Goal: Information Seeking & Learning: Learn about a topic

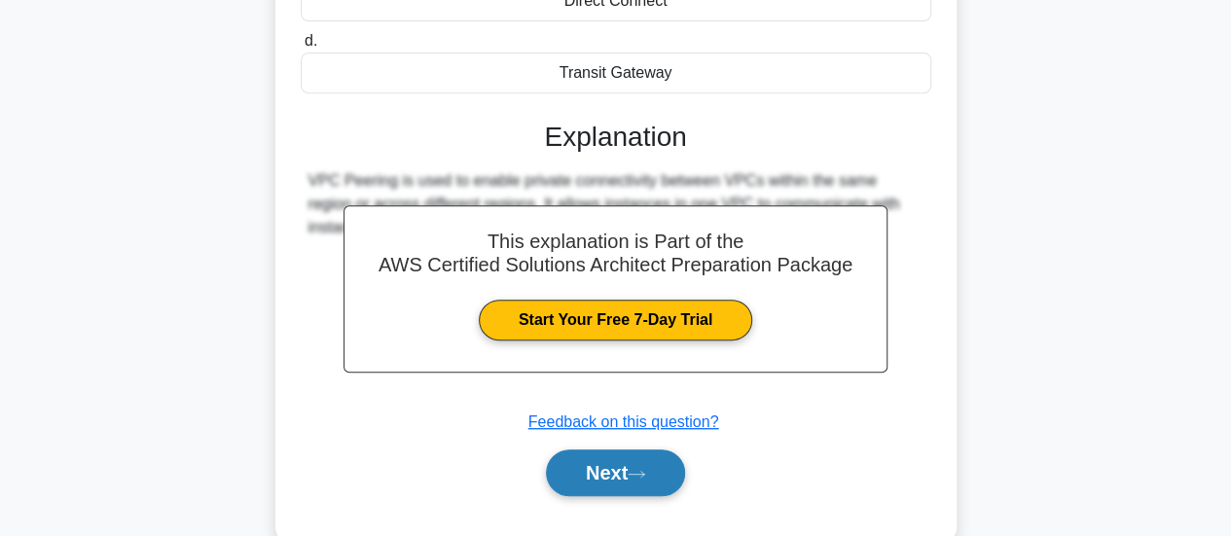
click at [631, 468] on button "Next" at bounding box center [615, 473] width 139 height 47
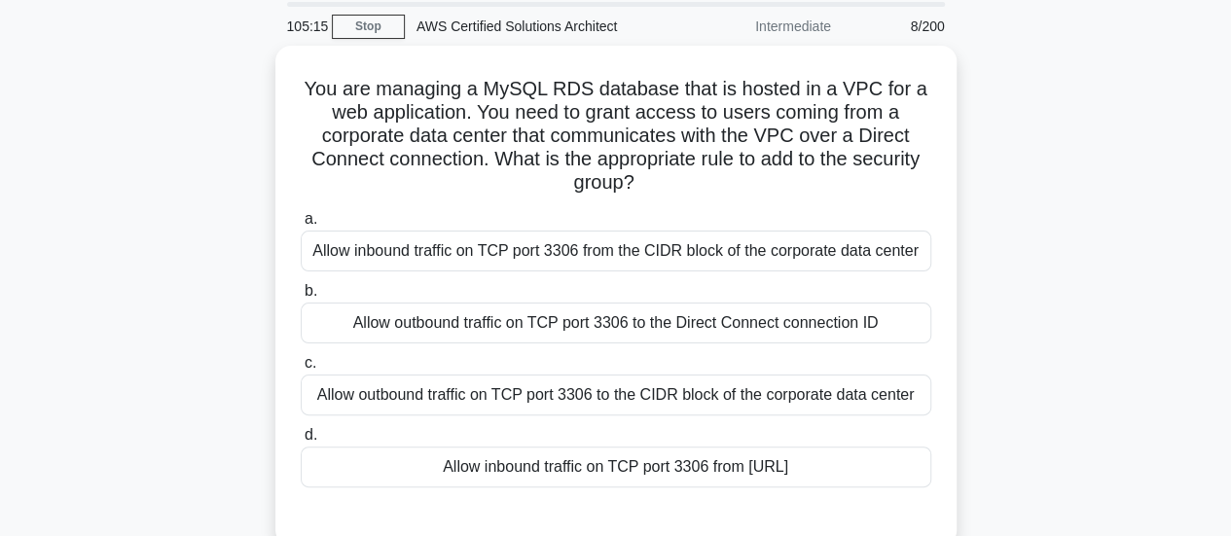
scroll to position [69, 0]
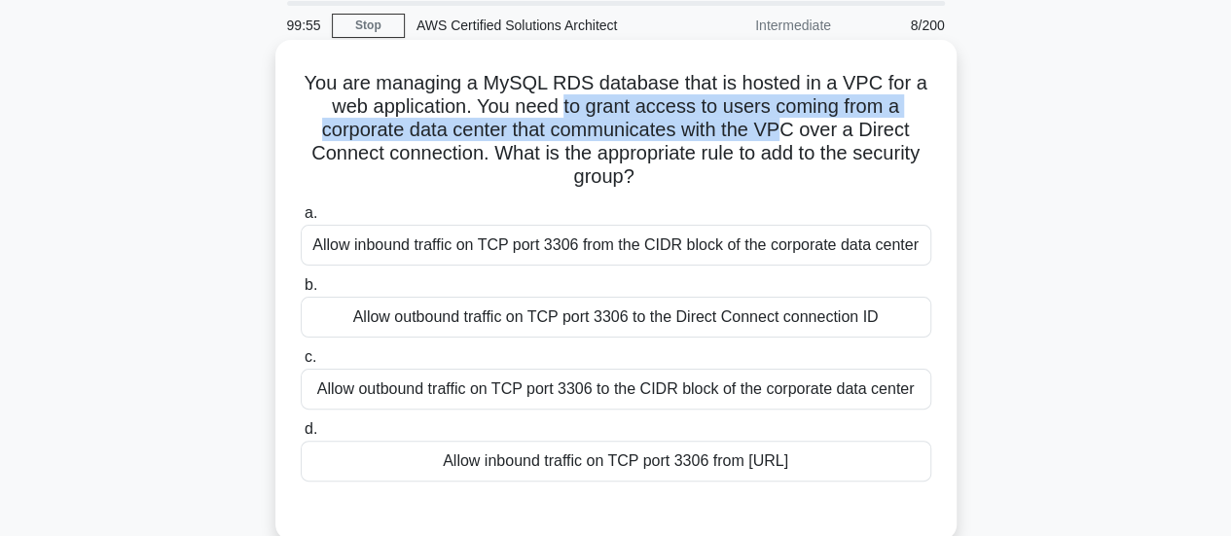
drag, startPoint x: 565, startPoint y: 112, endPoint x: 789, endPoint y: 121, distance: 225.0
click at [789, 121] on h5 "You are managing a MySQL RDS database that is hosted in a VPC for a web applica…" at bounding box center [616, 130] width 635 height 119
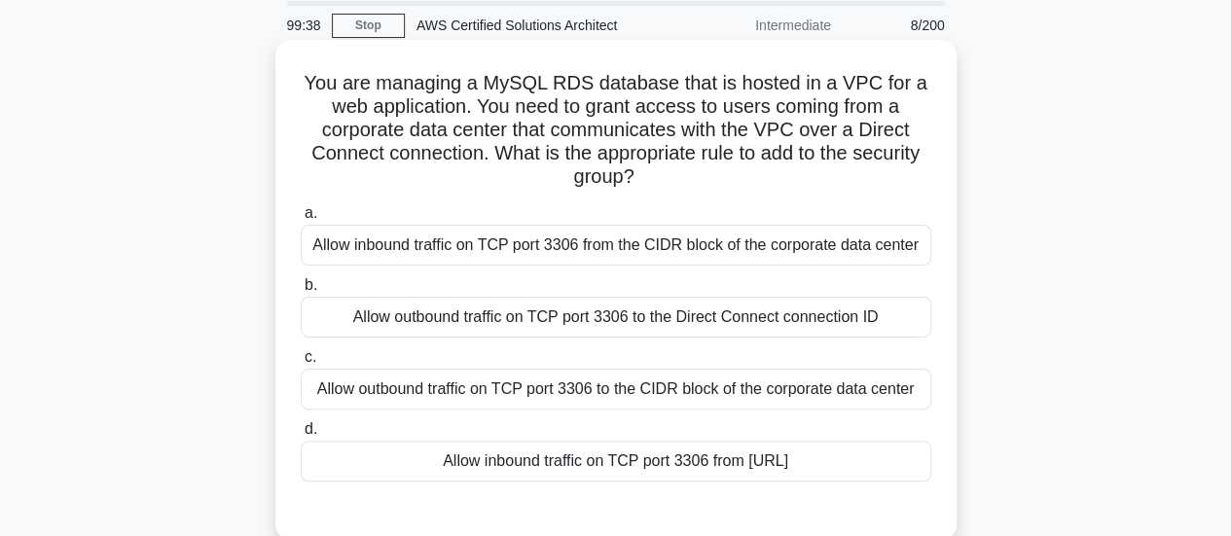
click at [711, 384] on div "Allow outbound traffic on TCP port 3306 to the CIDR block of the corporate data…" at bounding box center [616, 389] width 631 height 41
click at [301, 364] on input "c. Allow outbound traffic on TCP port 3306 to the CIDR block of the corporate d…" at bounding box center [301, 357] width 0 height 13
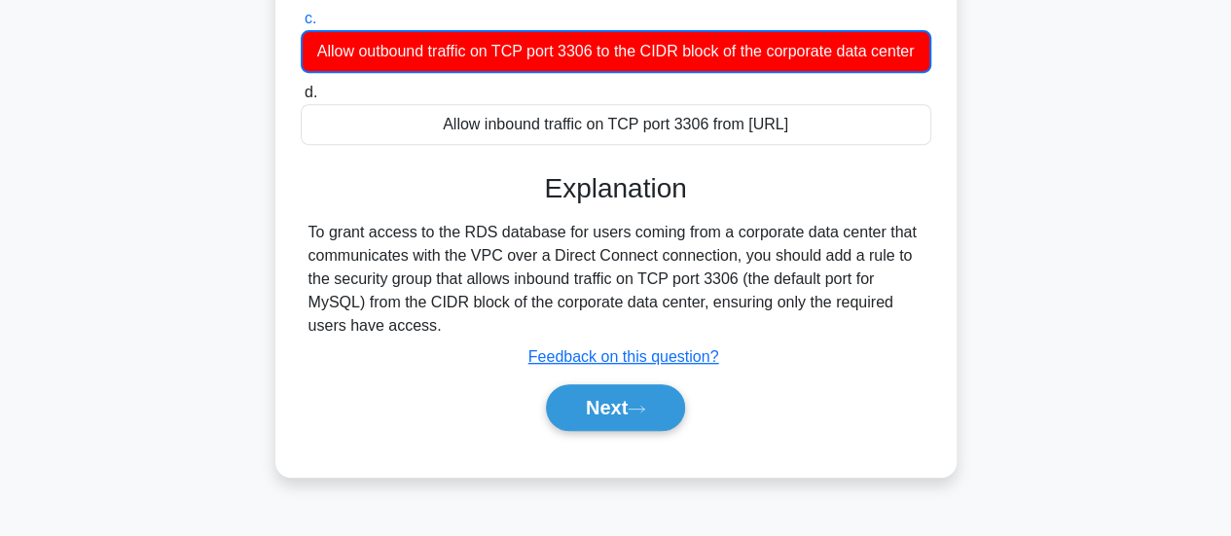
scroll to position [442, 0]
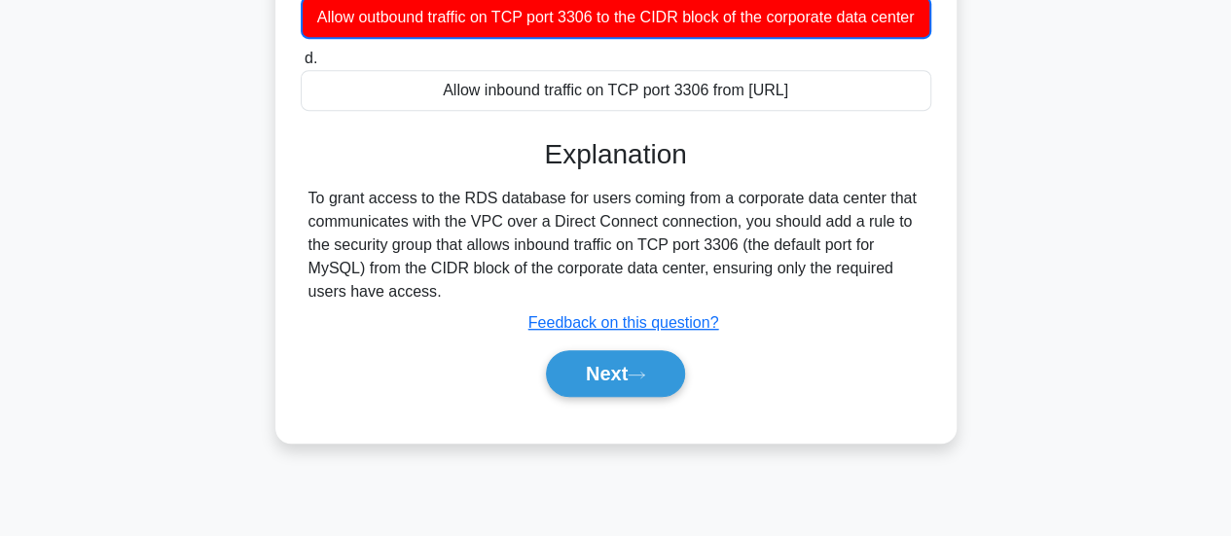
click at [496, 270] on div "To grant access to the RDS database for users coming from a corporate data cent…" at bounding box center [616, 245] width 615 height 117
click at [647, 297] on div "To grant access to the RDS database for users coming from a corporate data cent…" at bounding box center [616, 245] width 615 height 117
click at [541, 304] on div "To grant access to the RDS database for users coming from a corporate data cent…" at bounding box center [616, 245] width 615 height 117
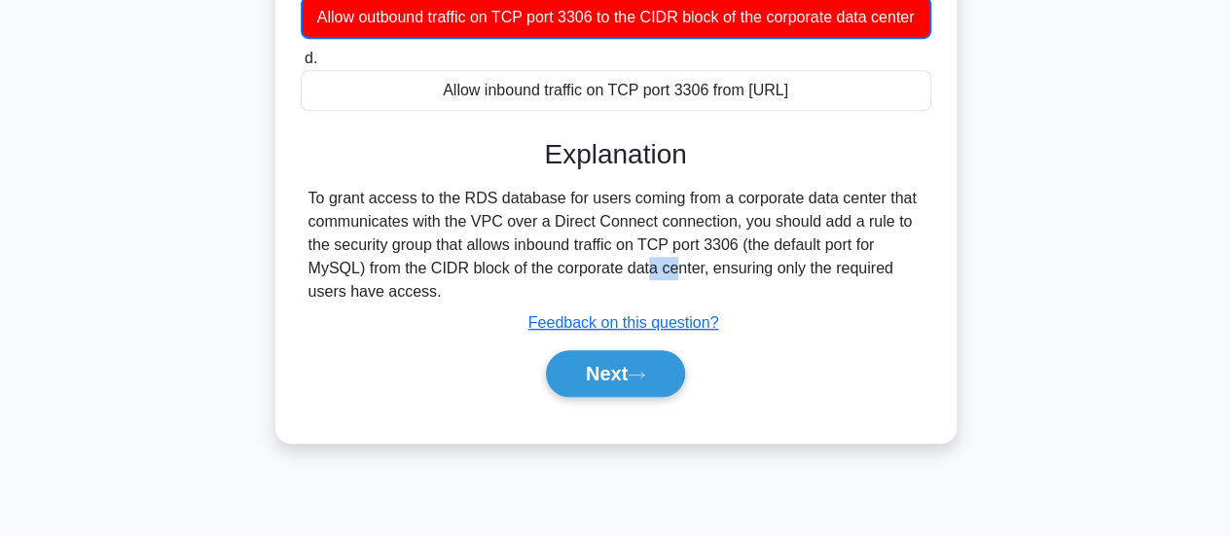
click at [541, 304] on div "To grant access to the RDS database for users coming from a corporate data cent…" at bounding box center [616, 245] width 615 height 117
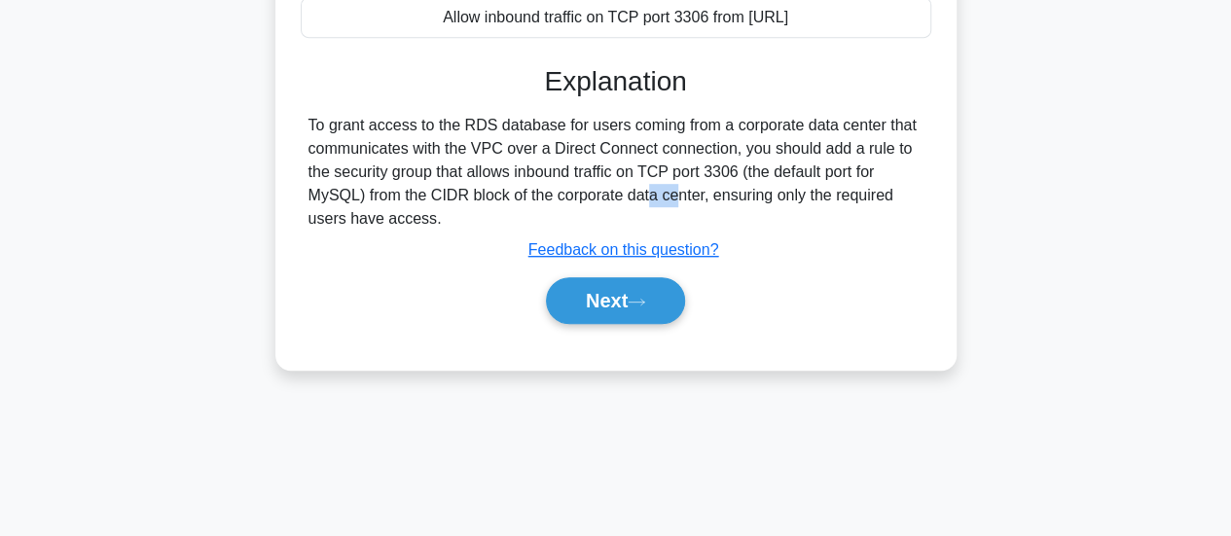
scroll to position [514, 0]
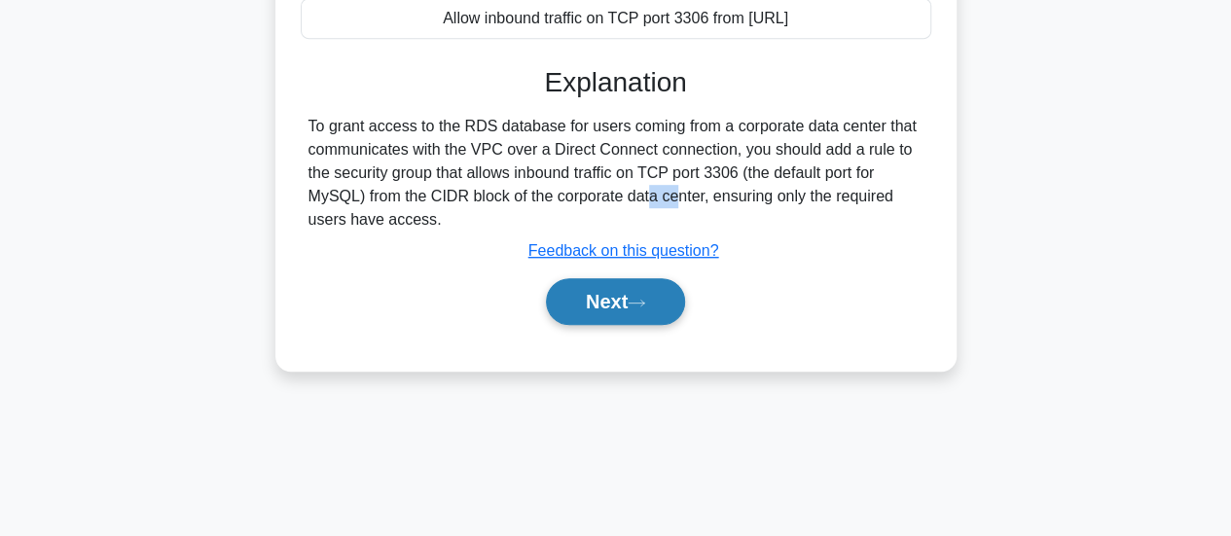
click at [658, 325] on button "Next" at bounding box center [615, 301] width 139 height 47
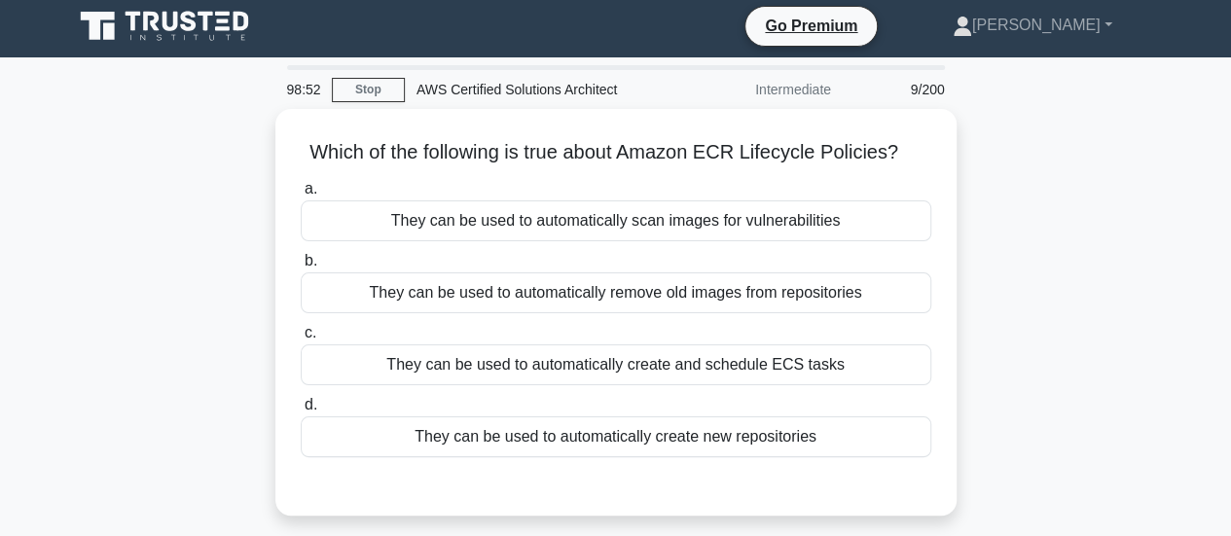
scroll to position [0, 0]
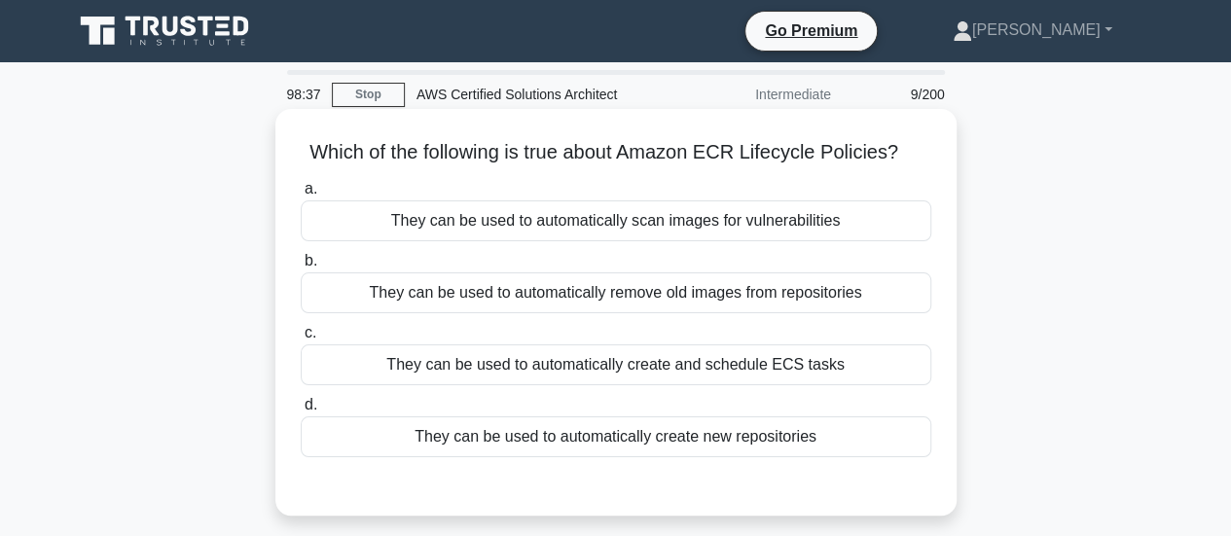
click at [627, 229] on div "They can be used to automatically scan images for vulnerabilities" at bounding box center [616, 221] width 631 height 41
click at [301, 196] on input "a. They can be used to automatically scan images for vulnerabilities" at bounding box center [301, 189] width 0 height 13
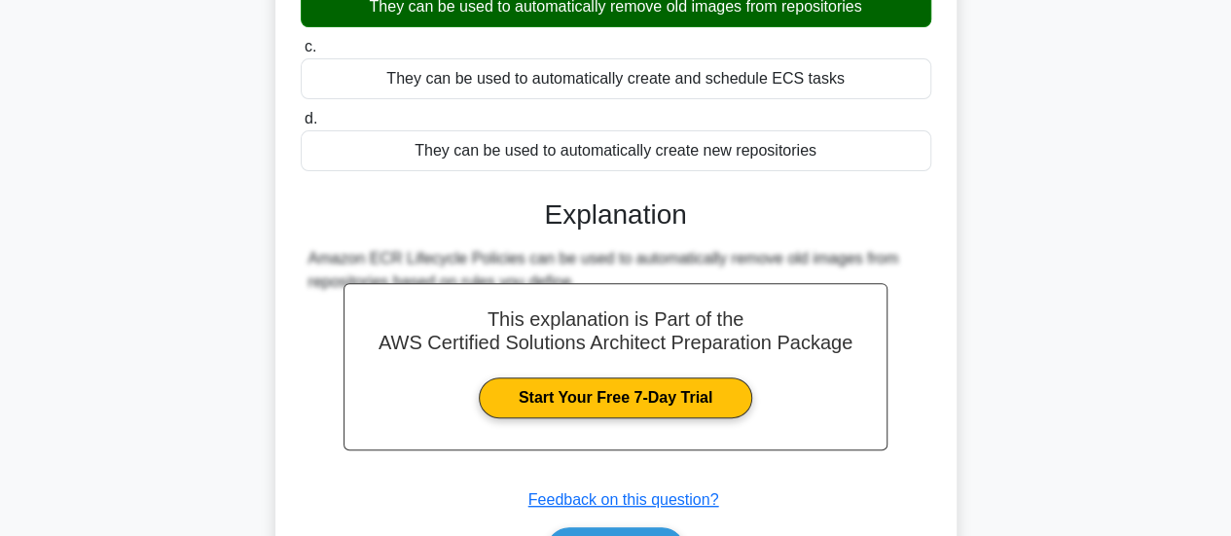
scroll to position [416, 0]
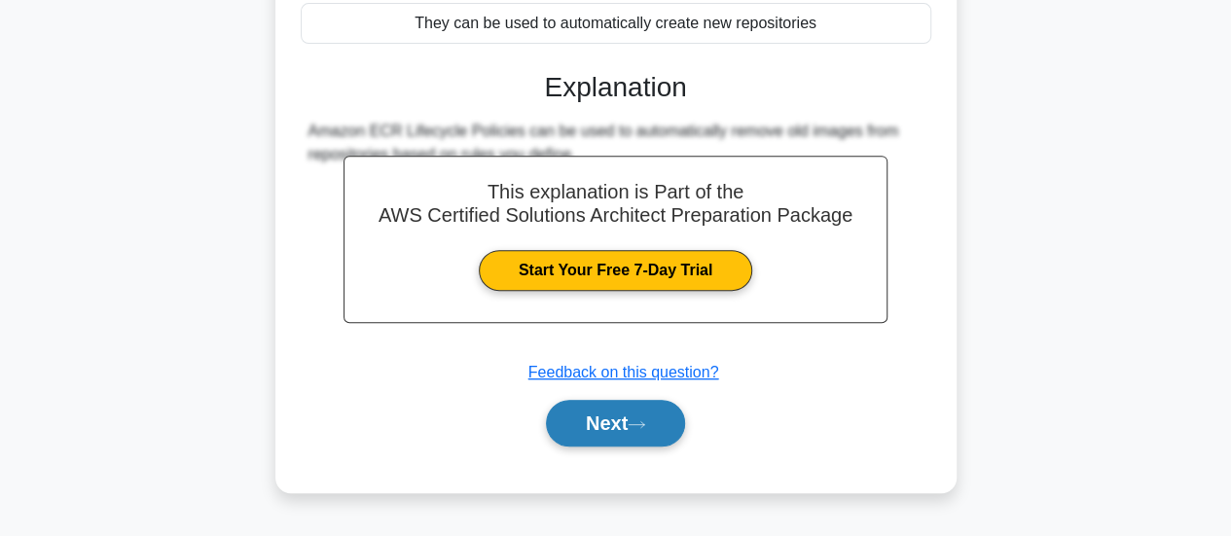
click at [629, 430] on button "Next" at bounding box center [615, 423] width 139 height 47
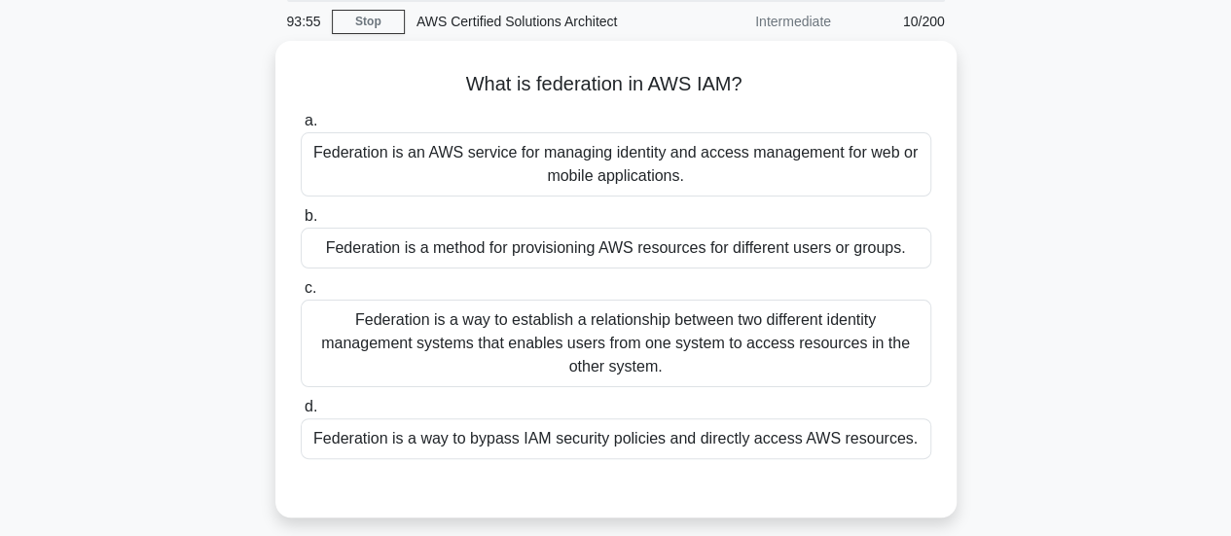
scroll to position [72, 0]
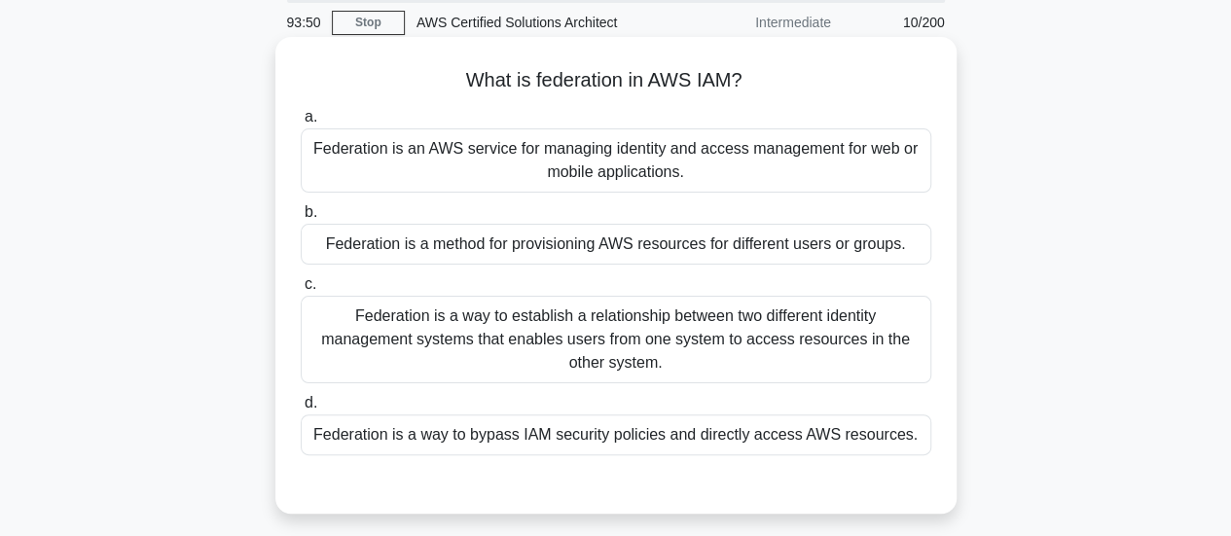
click at [748, 363] on div "Federation is a way to establish a relationship between two different identity …" at bounding box center [616, 340] width 631 height 88
click at [301, 291] on input "c. Federation is a way to establish a relationship between two different identi…" at bounding box center [301, 284] width 0 height 13
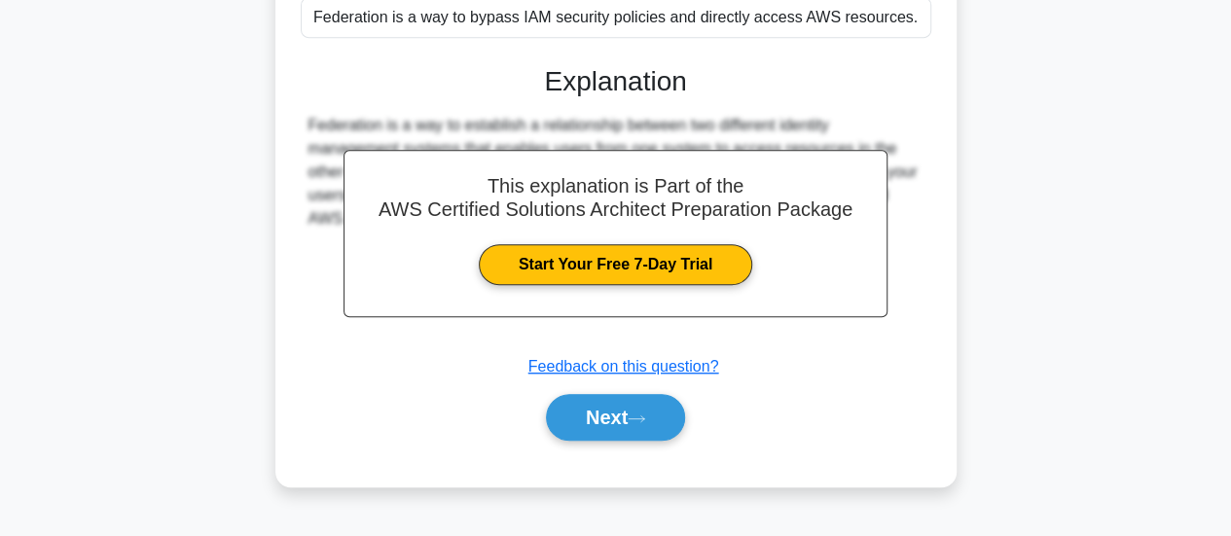
scroll to position [515, 0]
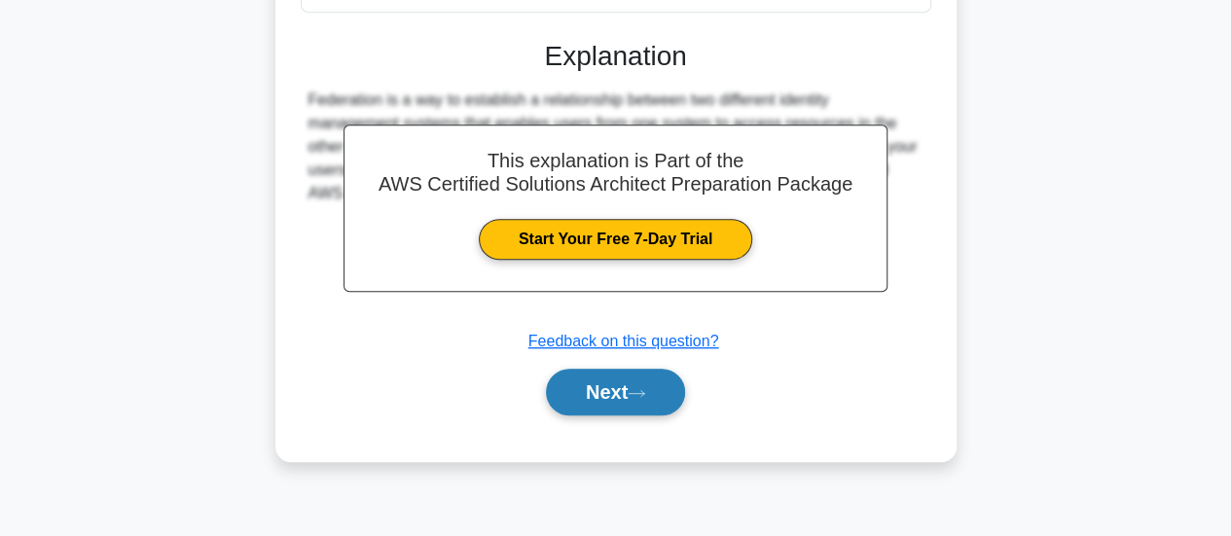
click at [617, 401] on button "Next" at bounding box center [615, 392] width 139 height 47
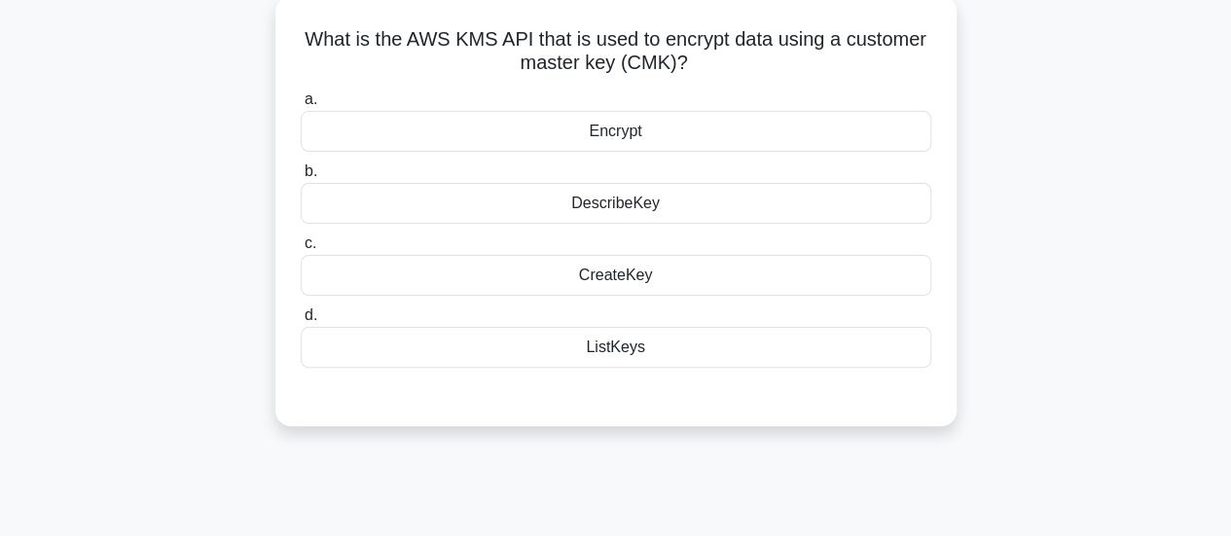
scroll to position [117, 0]
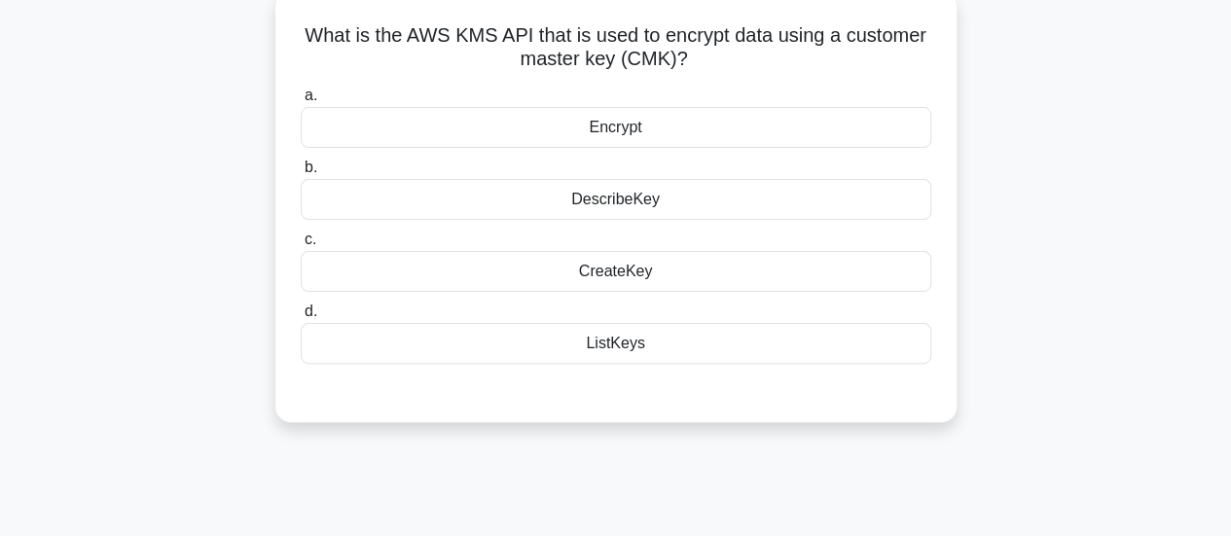
click at [757, 116] on div "Encrypt" at bounding box center [616, 127] width 631 height 41
click at [301, 102] on input "a. Encrypt" at bounding box center [301, 96] width 0 height 13
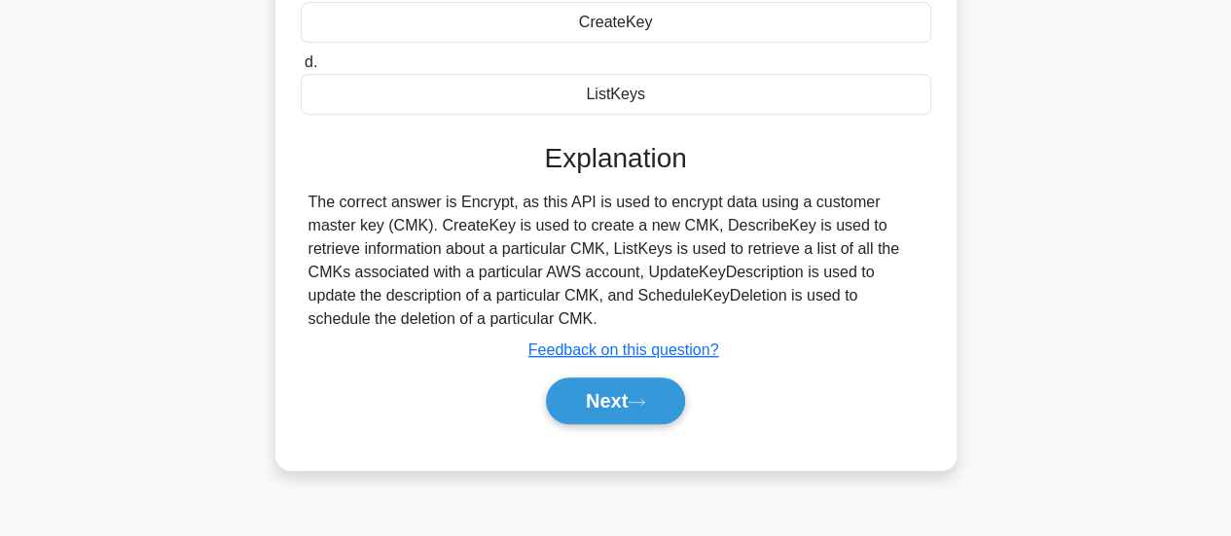
scroll to position [369, 0]
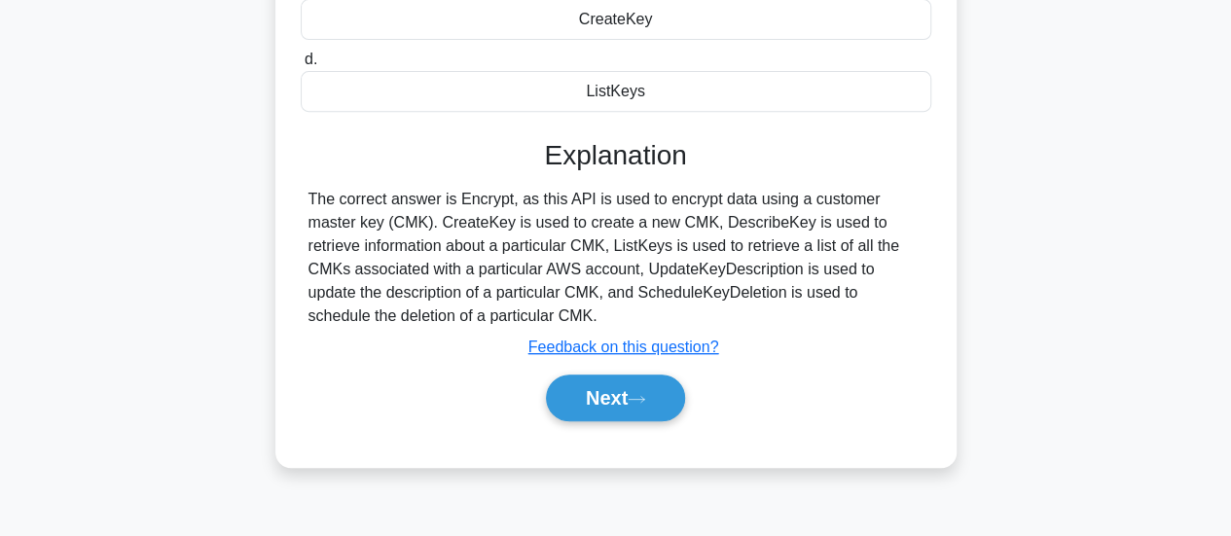
click at [557, 225] on div "The correct answer is Encrypt, as this API is used to encrypt data using a cust…" at bounding box center [616, 258] width 615 height 140
click at [683, 219] on div "The correct answer is Encrypt, as this API is used to encrypt data using a cust…" at bounding box center [616, 258] width 615 height 140
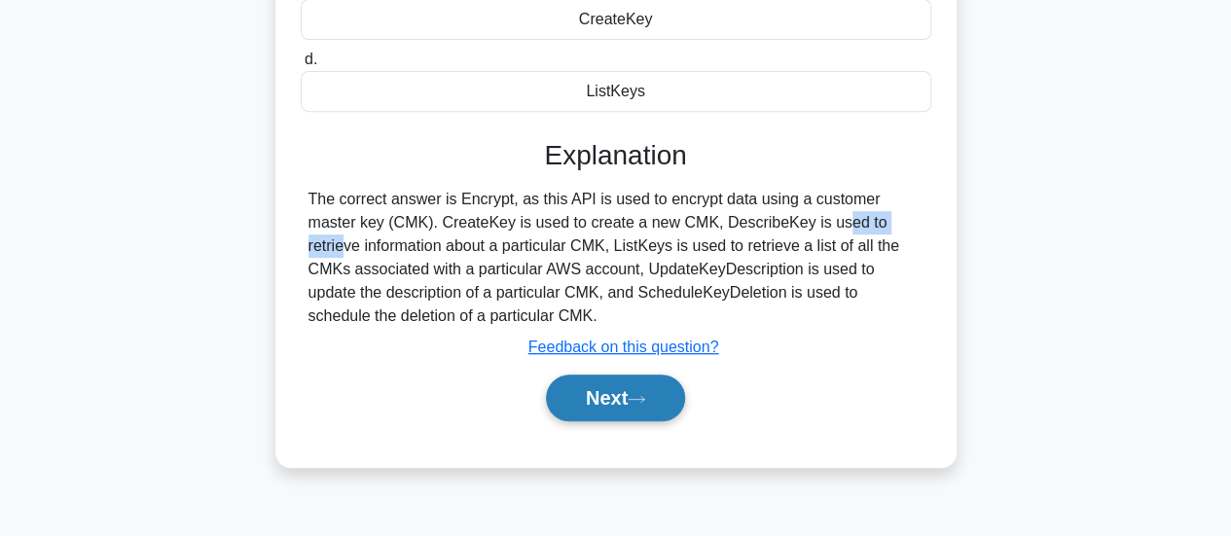
click at [604, 414] on button "Next" at bounding box center [615, 398] width 139 height 47
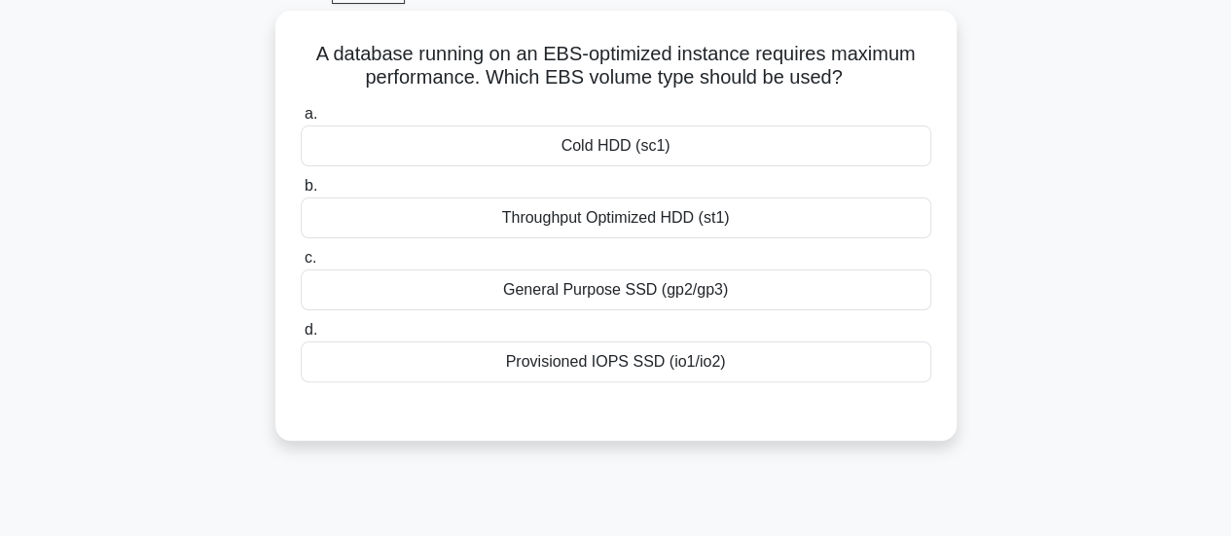
scroll to position [93, 0]
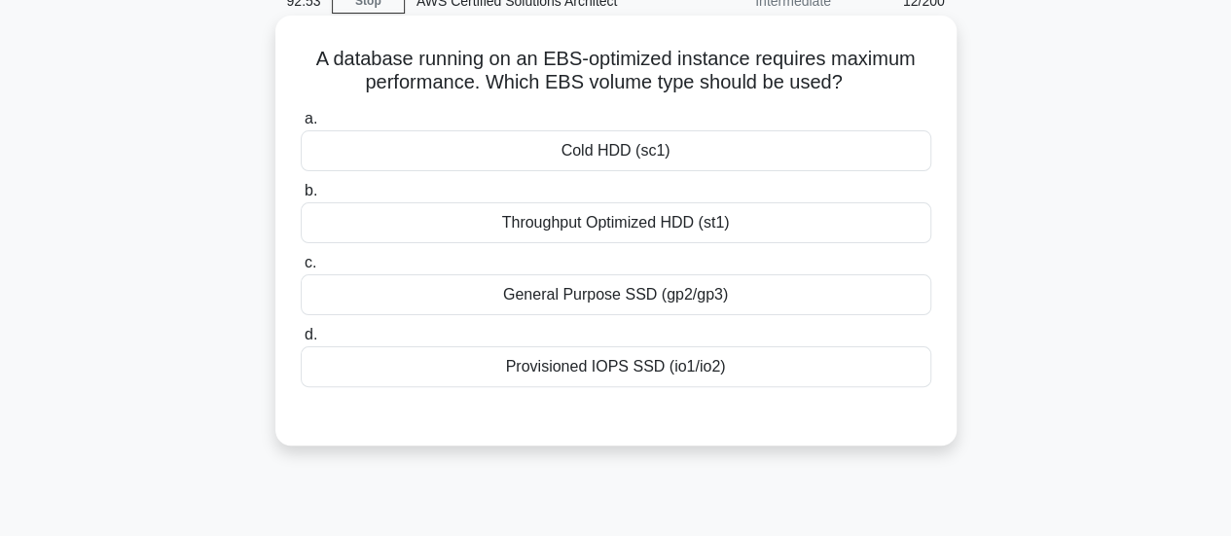
click at [647, 349] on div "Provisioned IOPS SSD (io1/io2)" at bounding box center [616, 367] width 631 height 41
click at [301, 342] on input "d. Provisioned IOPS SSD (io1/io2)" at bounding box center [301, 335] width 0 height 13
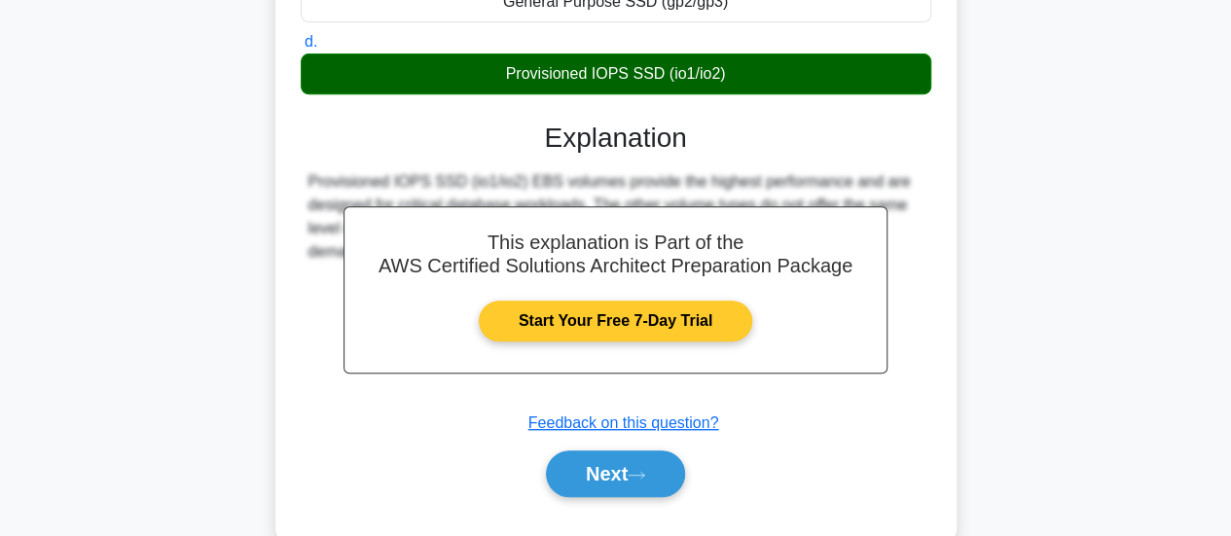
scroll to position [387, 0]
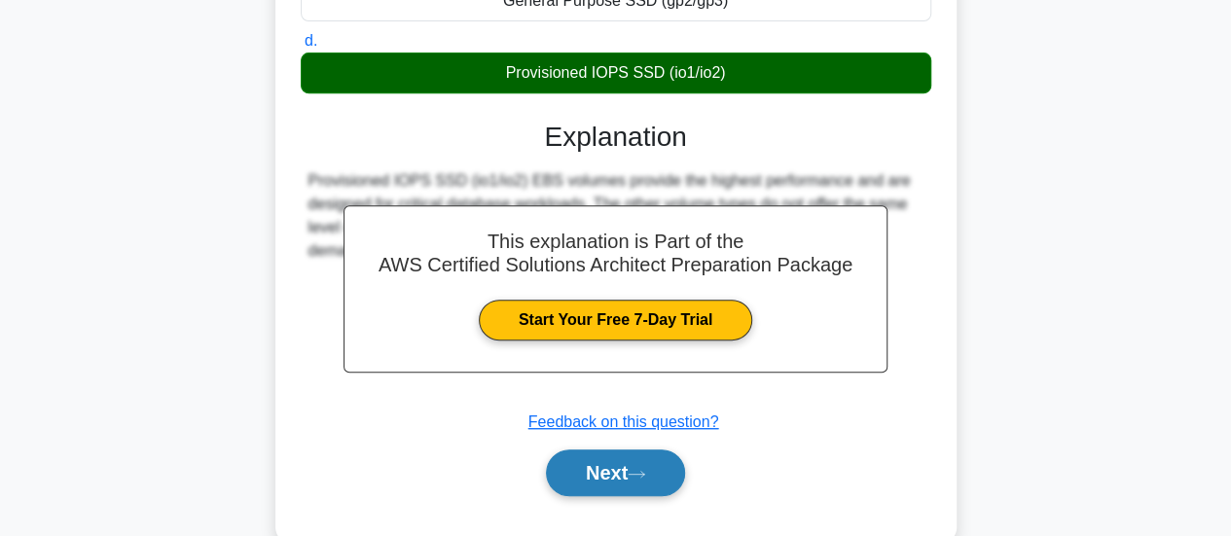
click at [662, 485] on button "Next" at bounding box center [615, 473] width 139 height 47
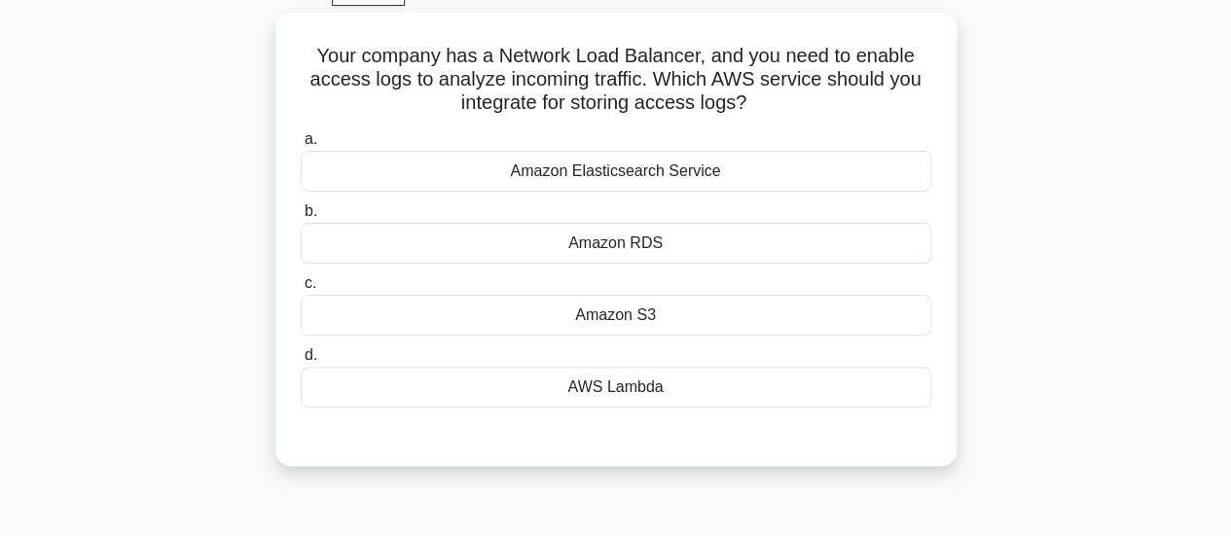
scroll to position [95, 0]
click at [606, 106] on h5 "Your company has a Network Load Balancer, and you need to enable access logs to…" at bounding box center [616, 81] width 635 height 72
click at [622, 106] on h5 "Your company has a Network Load Balancer, and you need to enable access logs to…" at bounding box center [616, 81] width 635 height 72
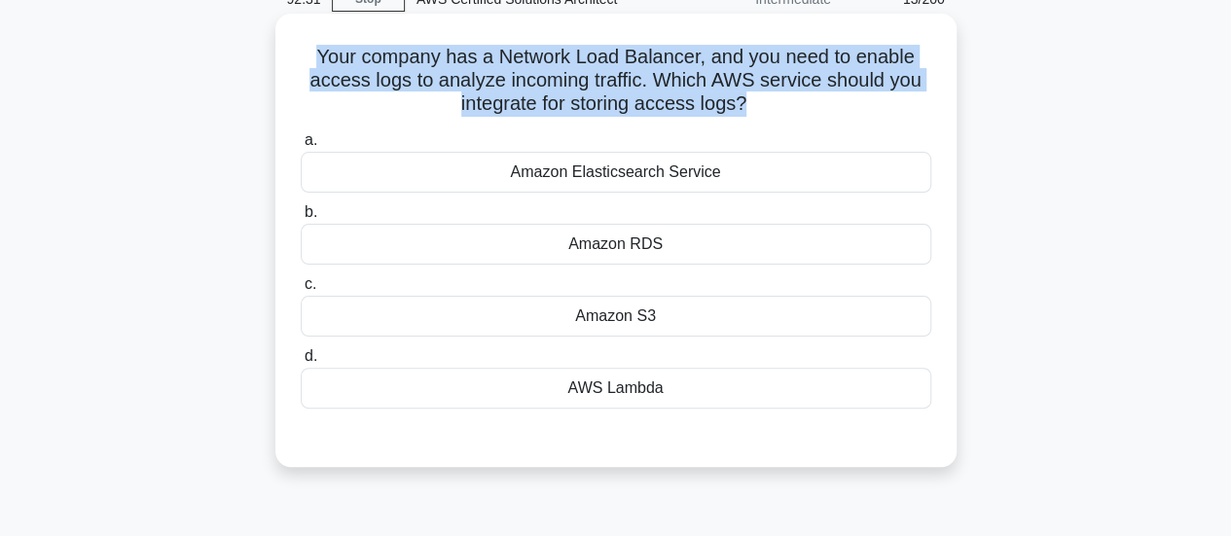
click at [622, 106] on h5 "Your company has a Network Load Balancer, and you need to enable access logs to…" at bounding box center [616, 81] width 635 height 72
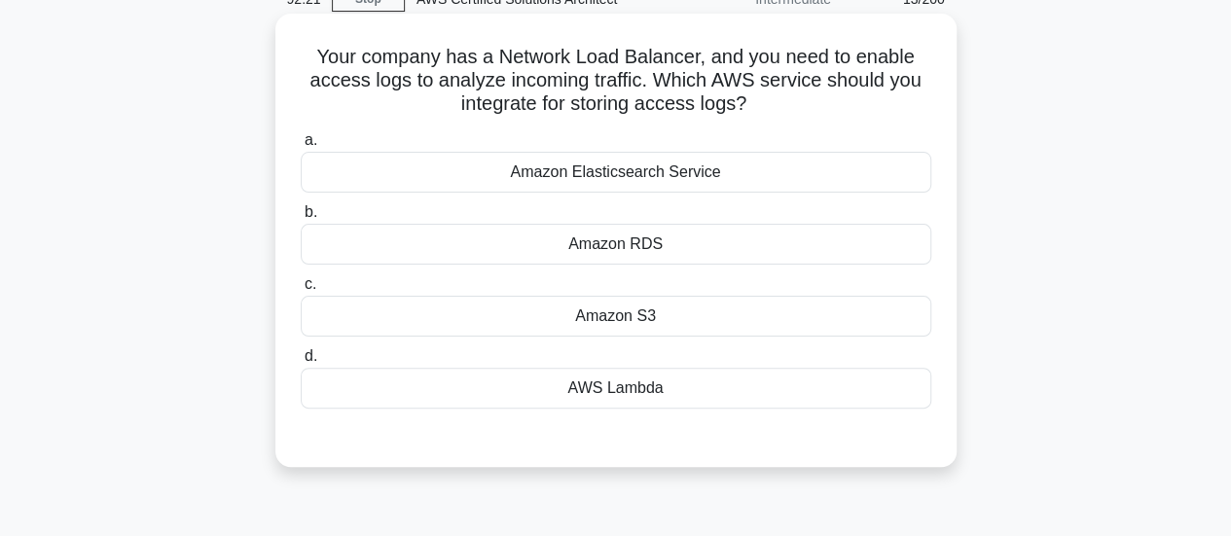
click at [663, 242] on div "Amazon RDS" at bounding box center [616, 244] width 631 height 41
click at [301, 219] on input "b. Amazon RDS" at bounding box center [301, 212] width 0 height 13
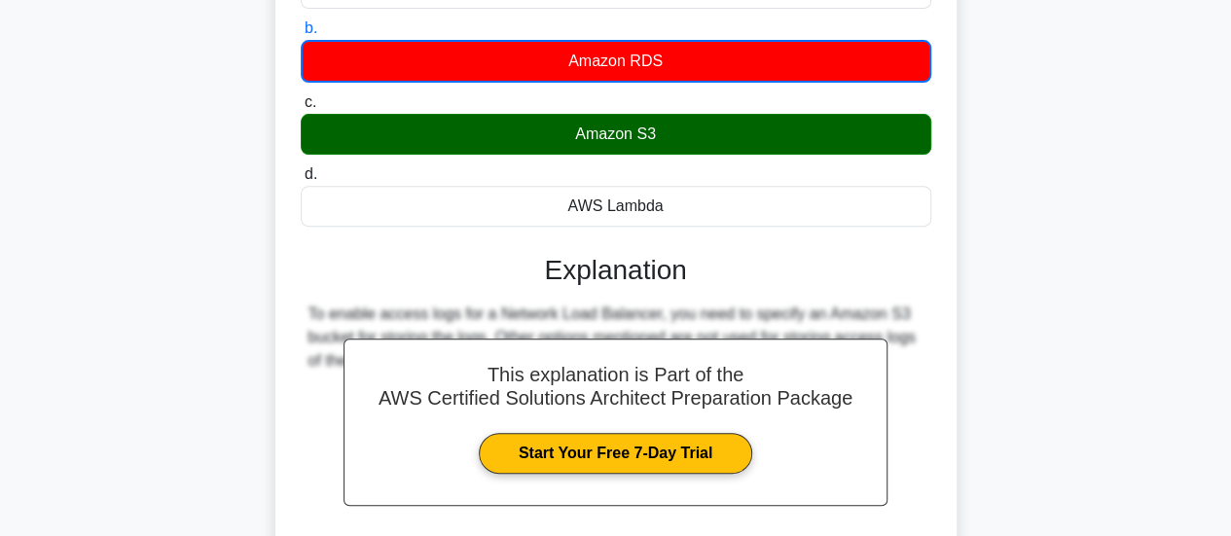
scroll to position [515, 0]
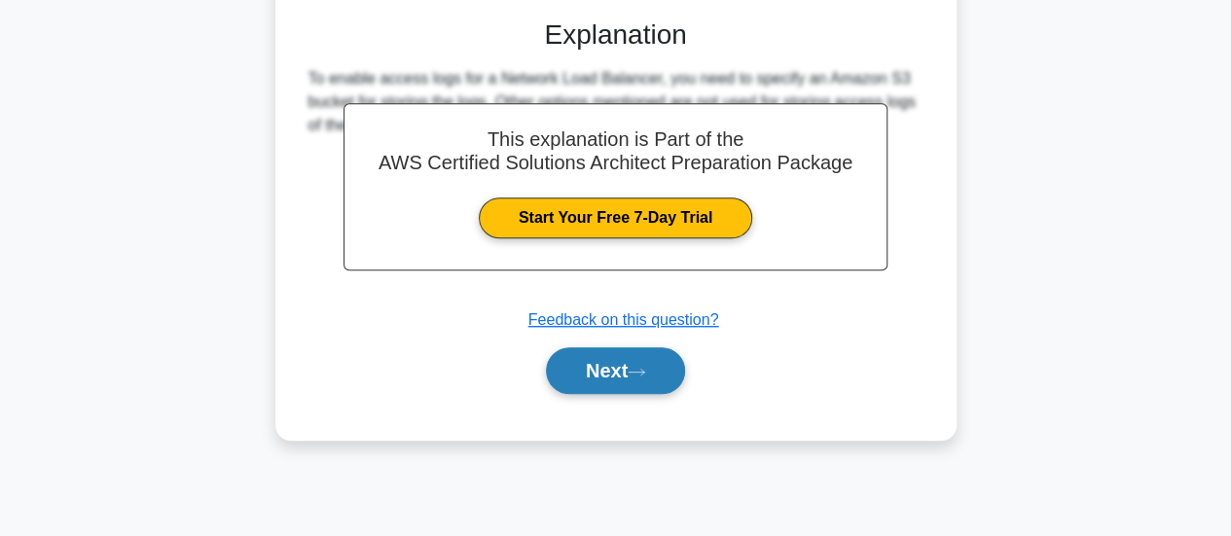
click at [596, 369] on button "Next" at bounding box center [615, 371] width 139 height 47
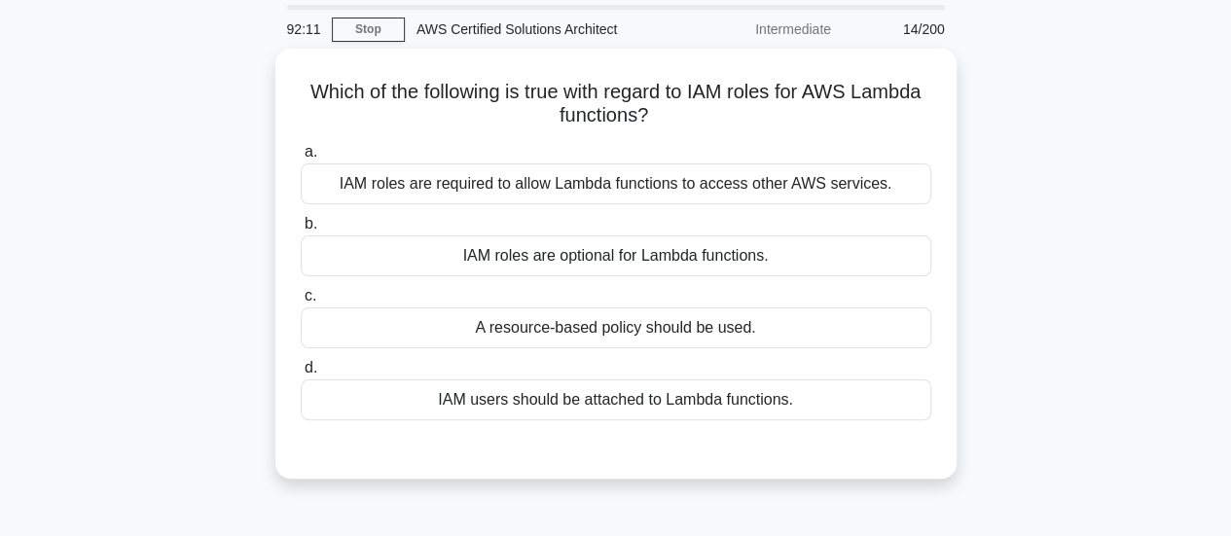
scroll to position [64, 0]
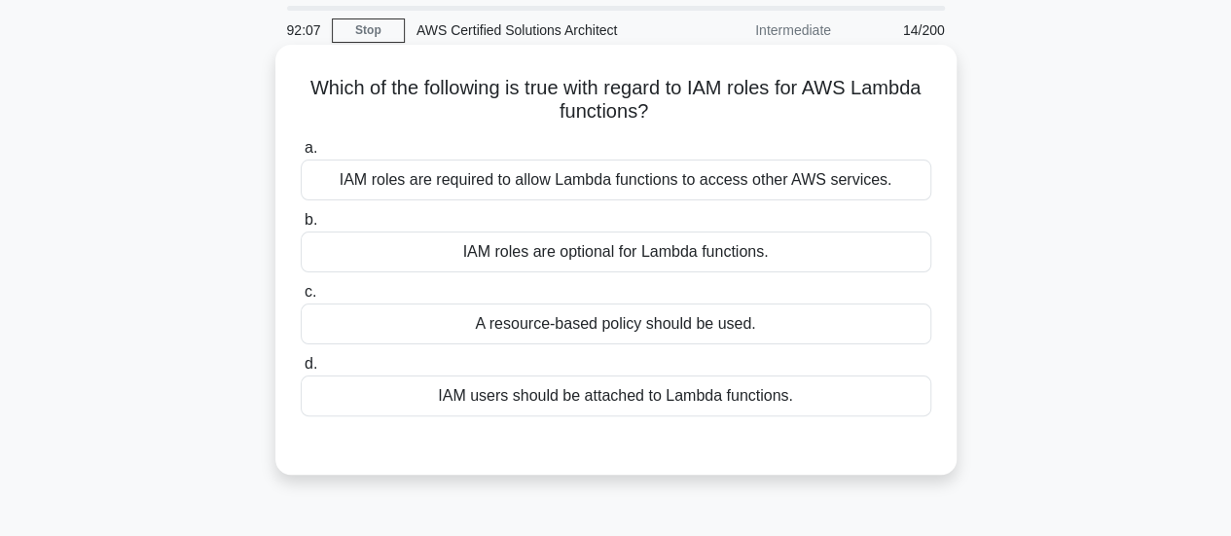
click at [639, 110] on h5 "Which of the following is true with regard to IAM roles for AWS Lambda function…" at bounding box center [616, 100] width 635 height 49
click at [670, 181] on div "IAM roles are required to allow Lambda functions to access other AWS services." at bounding box center [616, 180] width 631 height 41
click at [301, 155] on input "a. IAM roles are required to allow Lambda functions to access other AWS service…" at bounding box center [301, 148] width 0 height 13
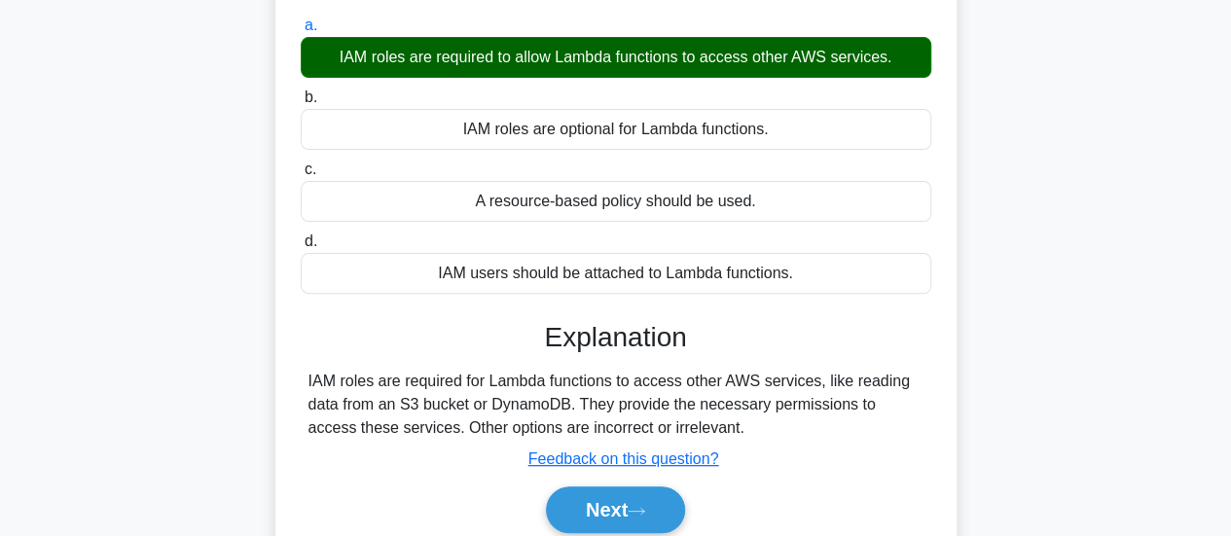
scroll to position [188, 0]
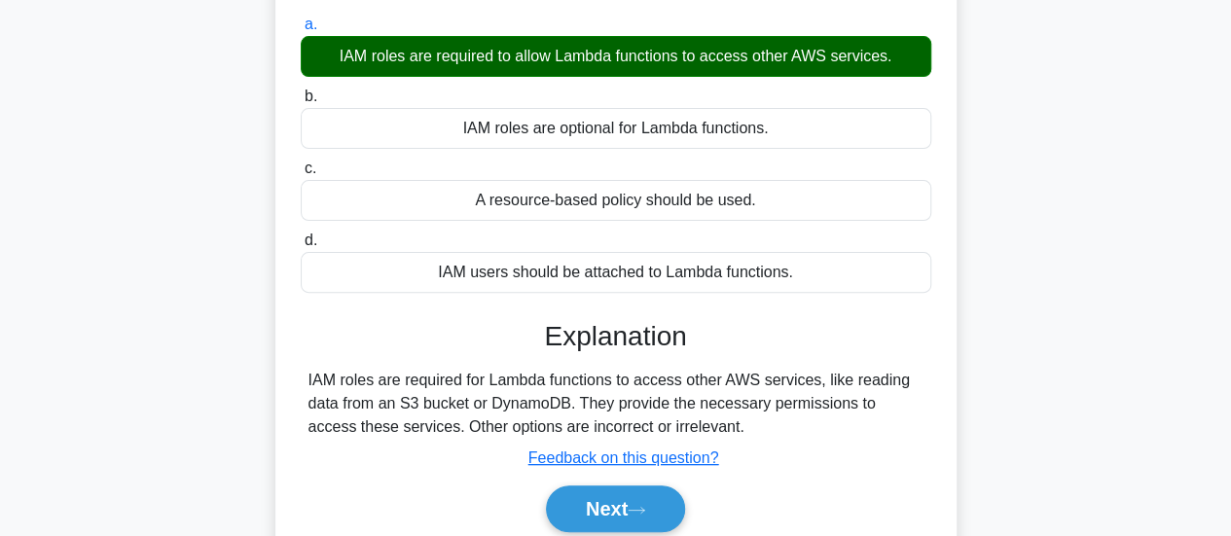
click at [741, 379] on div "IAM roles are required for Lambda functions to access other AWS services, like …" at bounding box center [616, 404] width 615 height 70
click at [425, 403] on div "IAM roles are required for Lambda functions to access other AWS services, like …" at bounding box center [616, 404] width 615 height 70
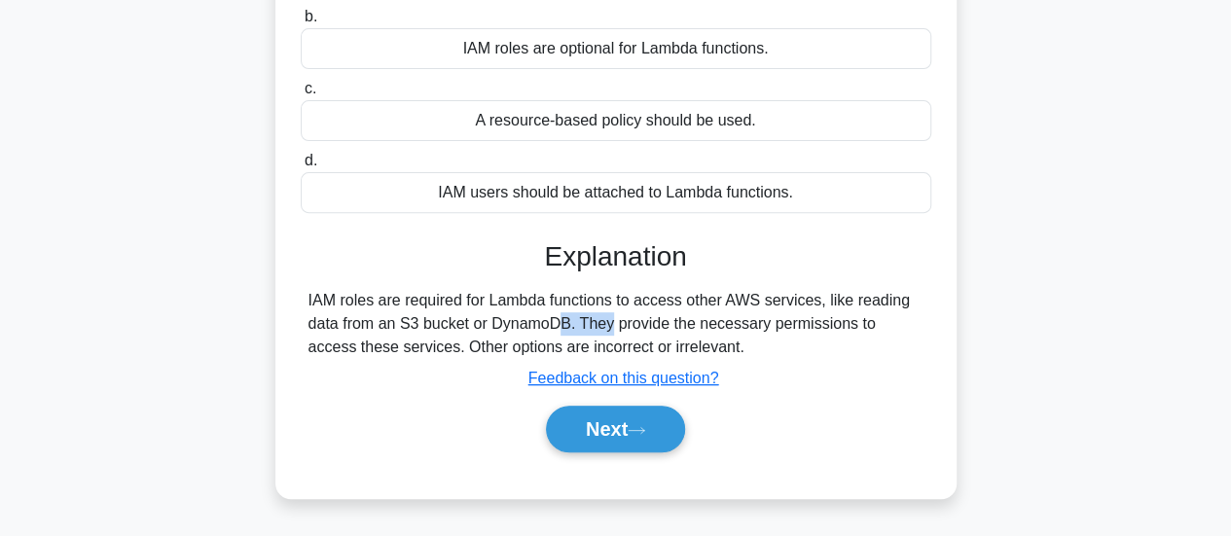
scroll to position [269, 0]
click at [645, 430] on icon at bounding box center [637, 429] width 18 height 11
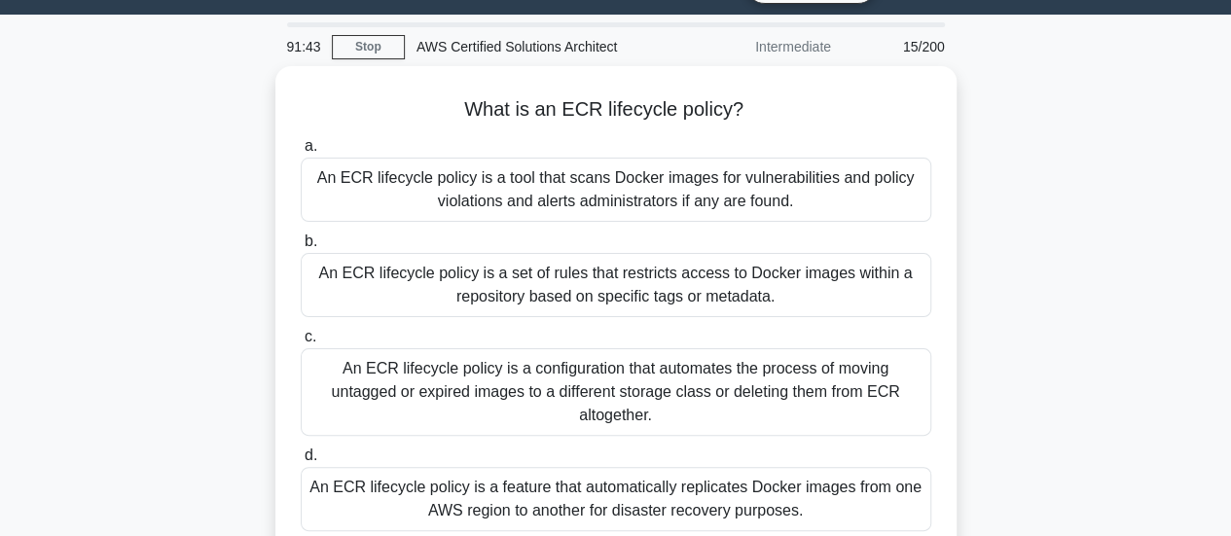
scroll to position [12, 0]
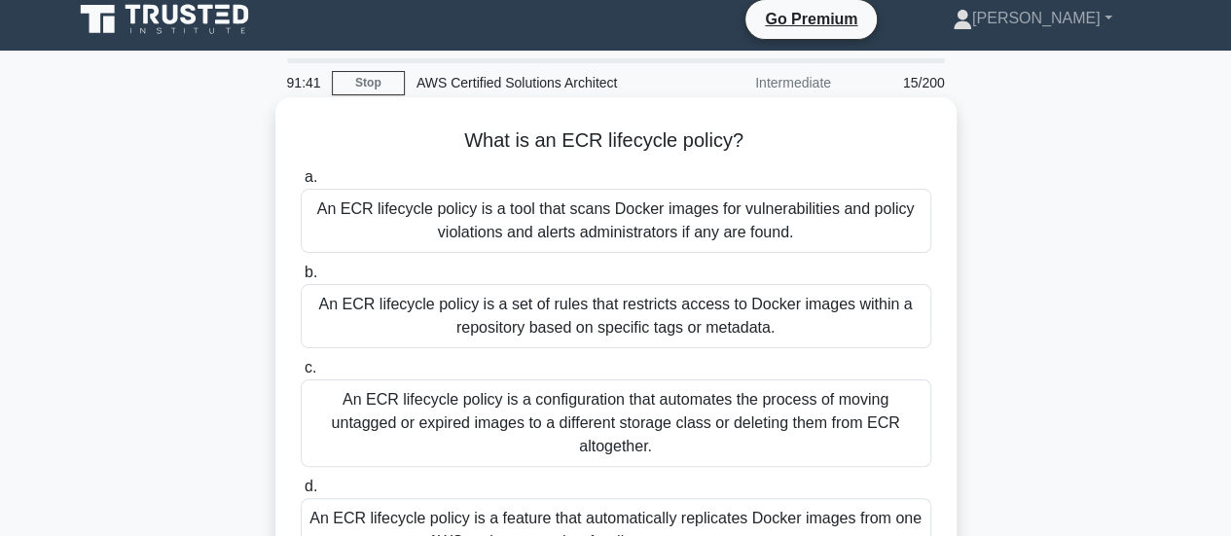
click at [580, 139] on h5 "What is an ECR lifecycle policy? .spinner_0XTQ{transform-origin:center;animatio…" at bounding box center [616, 141] width 635 height 25
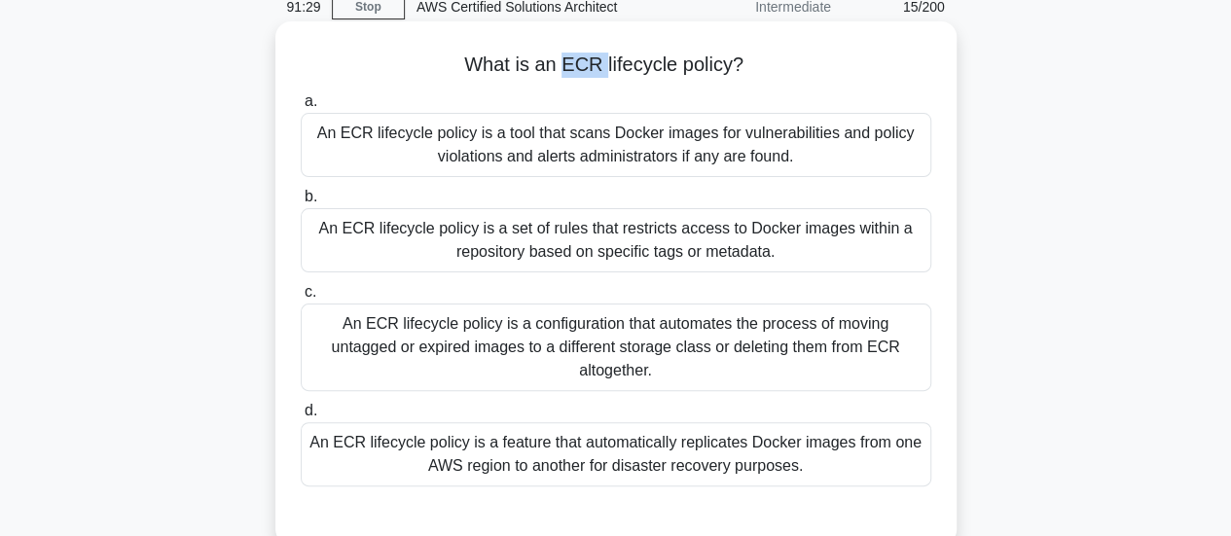
scroll to position [87, 0]
click at [768, 337] on div "An ECR lifecycle policy is a configuration that automates the process of moving…" at bounding box center [616, 349] width 631 height 88
click at [301, 300] on input "c. An ECR lifecycle policy is a configuration that automates the process of mov…" at bounding box center [301, 293] width 0 height 13
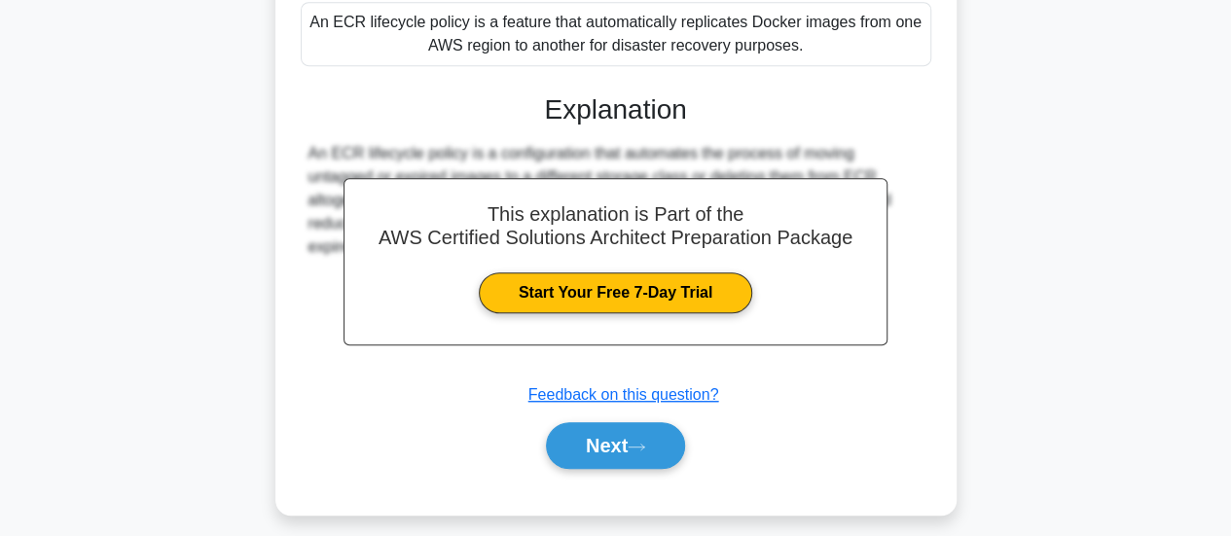
scroll to position [512, 0]
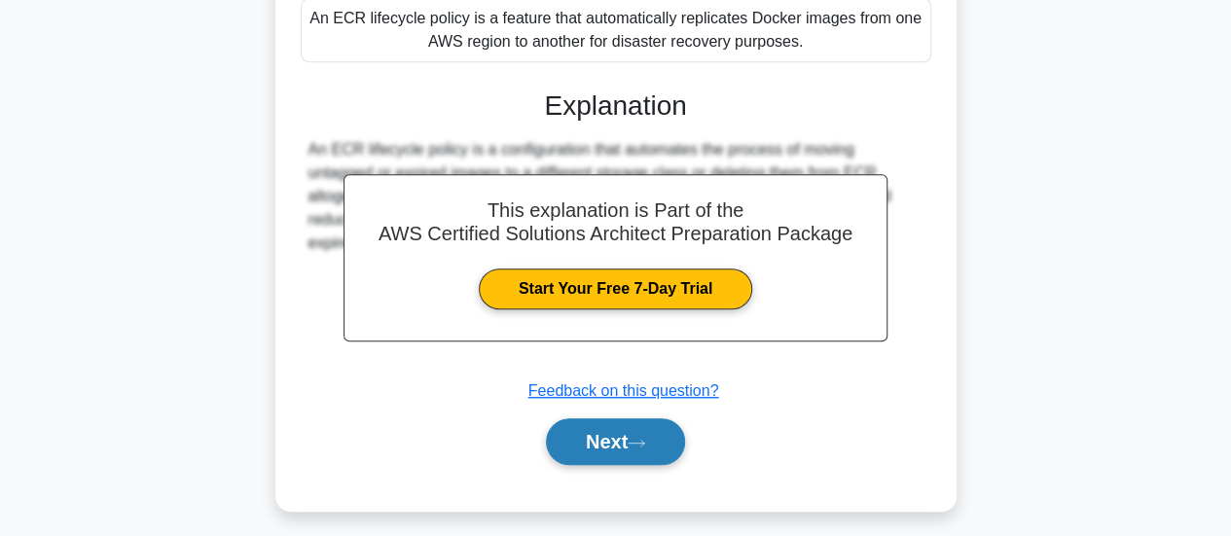
click at [648, 427] on button "Next" at bounding box center [615, 442] width 139 height 47
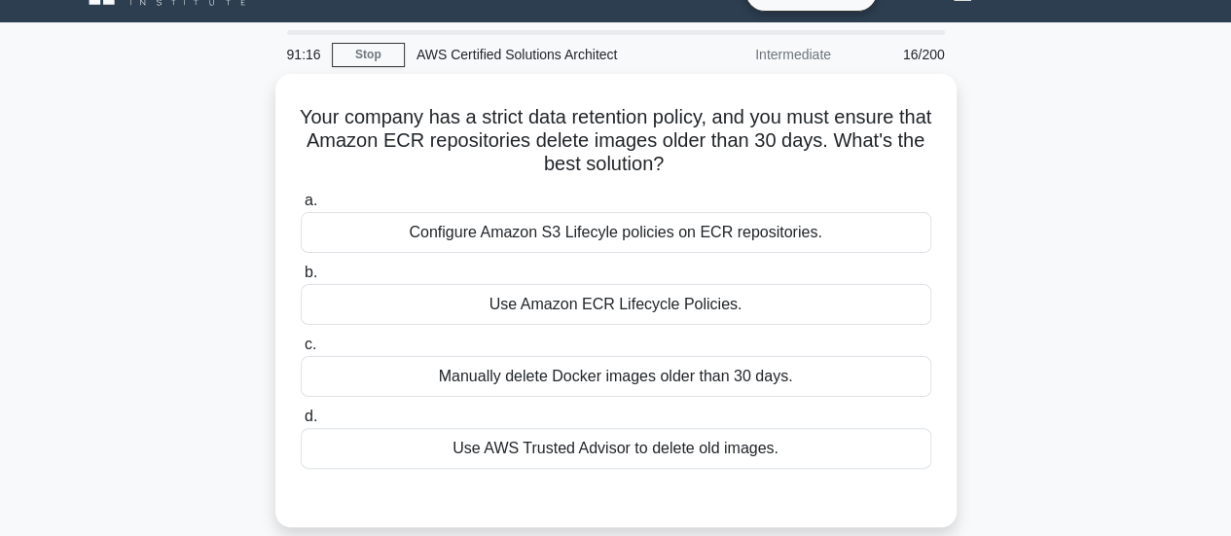
scroll to position [45, 0]
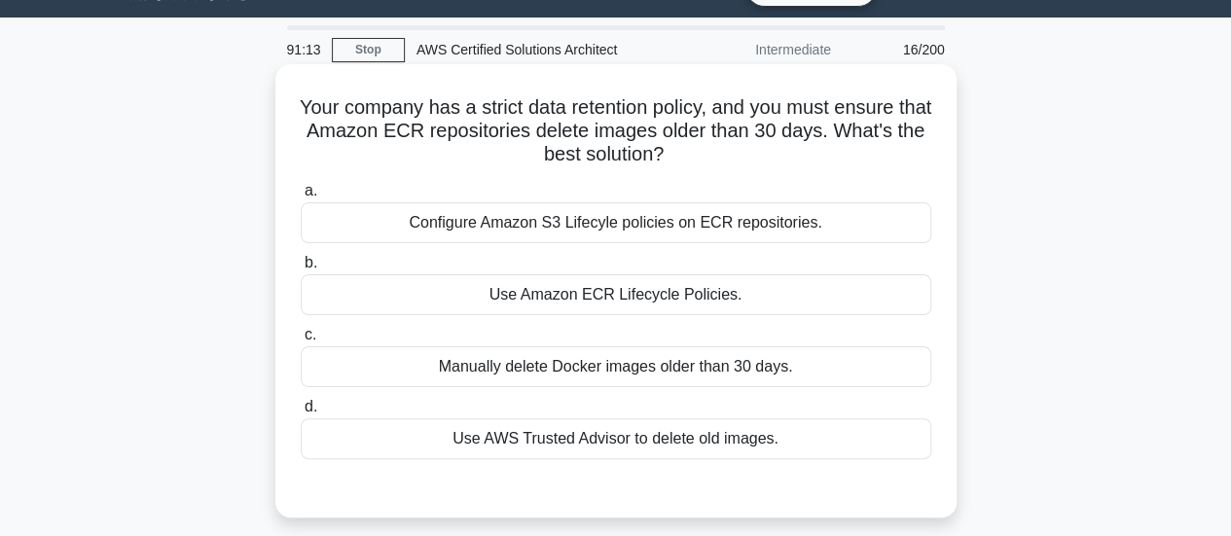
click at [626, 114] on h5 "Your company has a strict data retention policy, and you must ensure that Amazo…" at bounding box center [616, 131] width 635 height 72
click at [672, 139] on h5 "Your company has a strict data retention policy, and you must ensure that Amazo…" at bounding box center [616, 131] width 635 height 72
click at [810, 135] on h5 "Your company has a strict data retention policy, and you must ensure that Amazo…" at bounding box center [616, 131] width 635 height 72
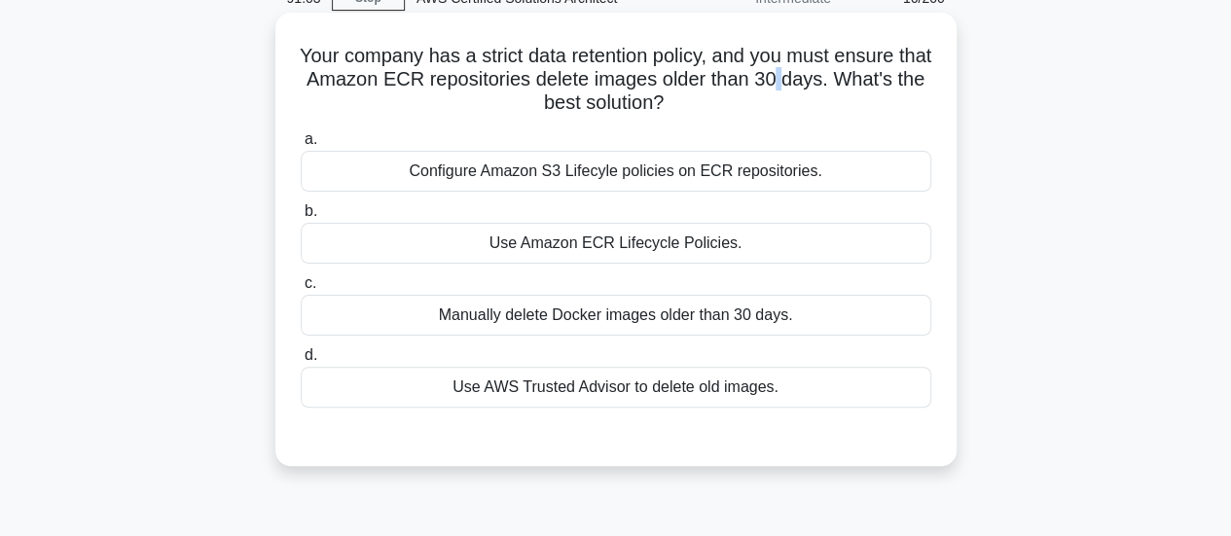
scroll to position [95, 0]
click at [639, 256] on div "Use Amazon ECR Lifecycle Policies." at bounding box center [616, 244] width 631 height 41
click at [301, 219] on input "b. Use Amazon ECR Lifecycle Policies." at bounding box center [301, 212] width 0 height 13
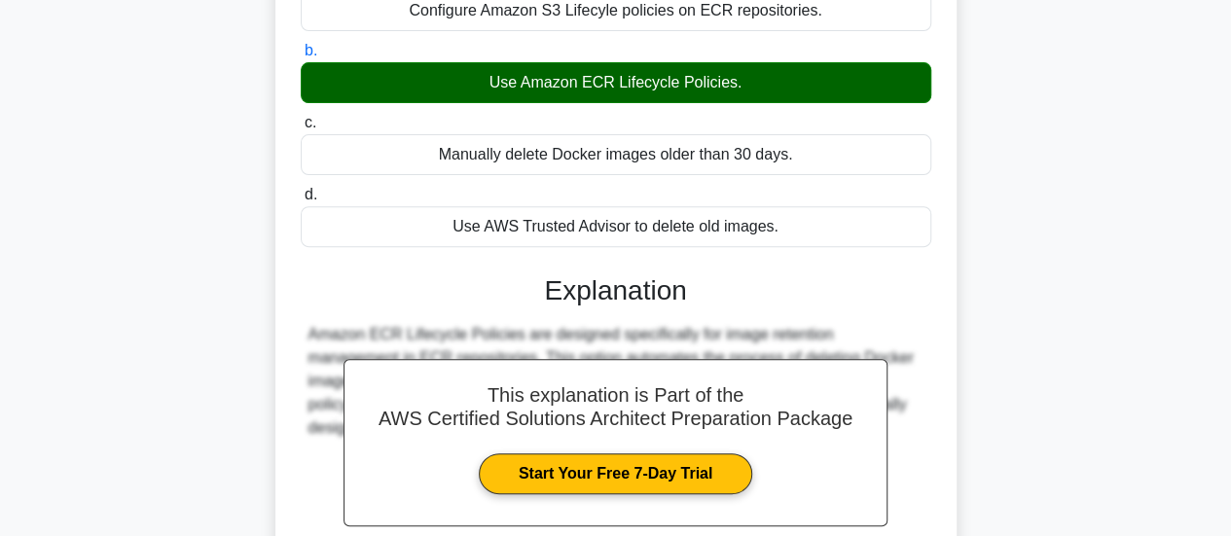
scroll to position [515, 0]
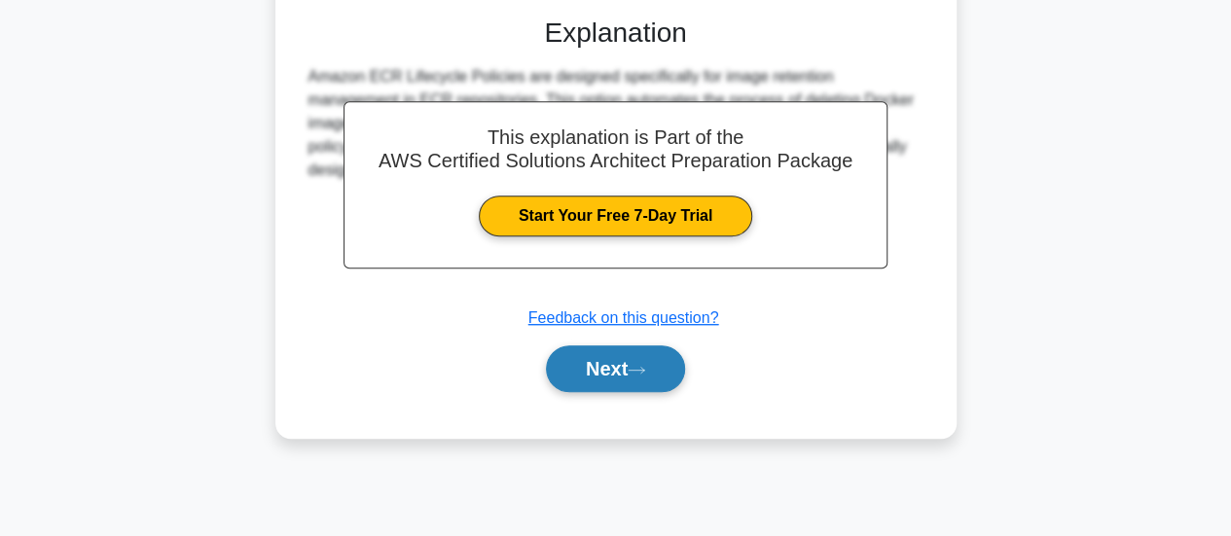
click at [623, 376] on button "Next" at bounding box center [615, 369] width 139 height 47
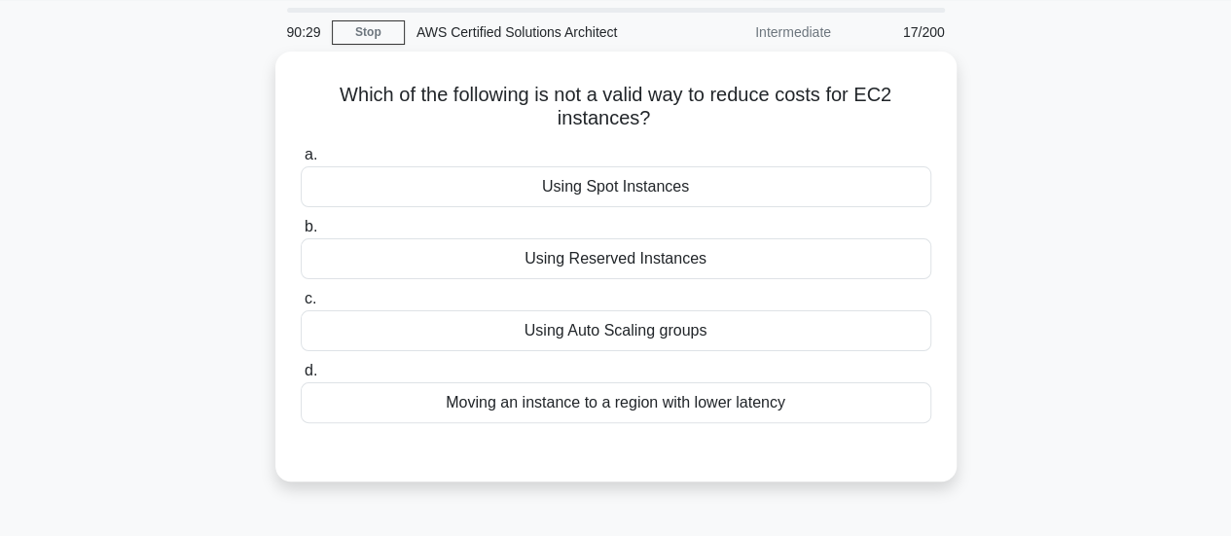
scroll to position [59, 0]
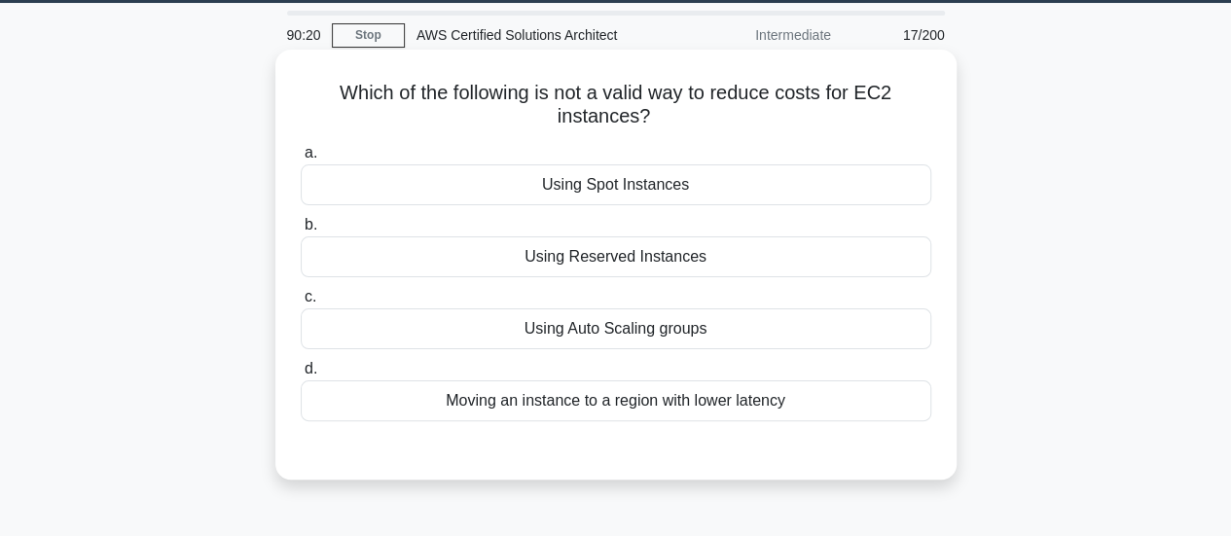
click at [775, 91] on h5 "Which of the following is not a valid way to reduce costs for EC2 instances? .s…" at bounding box center [616, 105] width 635 height 49
click at [808, 95] on h5 "Which of the following is not a valid way to reduce costs for EC2 instances? .s…" at bounding box center [616, 105] width 635 height 49
click at [651, 330] on div "Using Auto Scaling groups" at bounding box center [616, 329] width 631 height 41
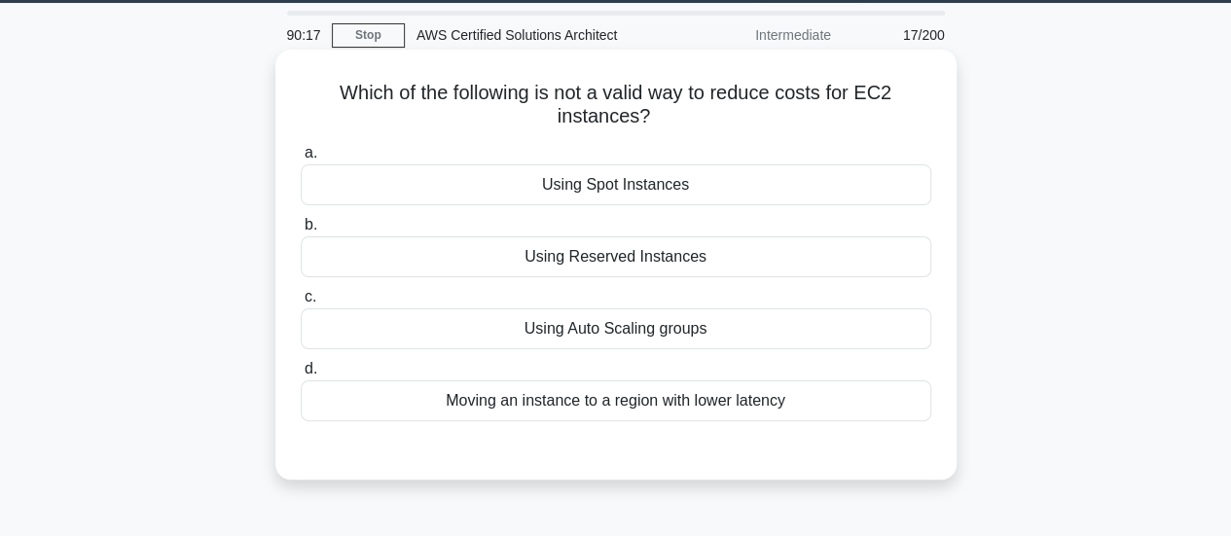
click at [301, 304] on input "c. Using Auto Scaling groups" at bounding box center [301, 297] width 0 height 13
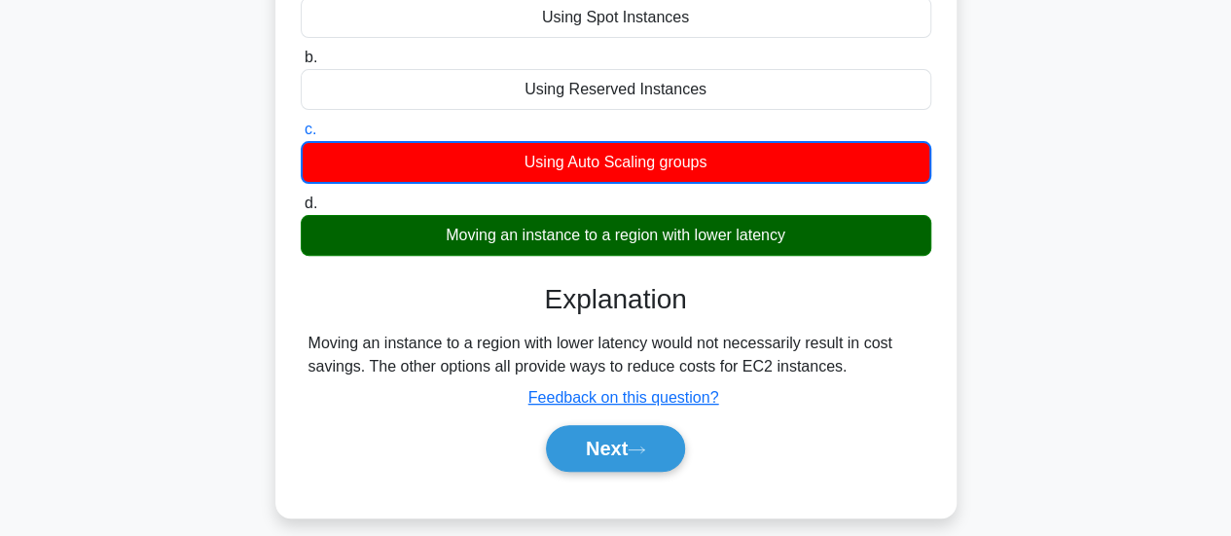
scroll to position [231, 0]
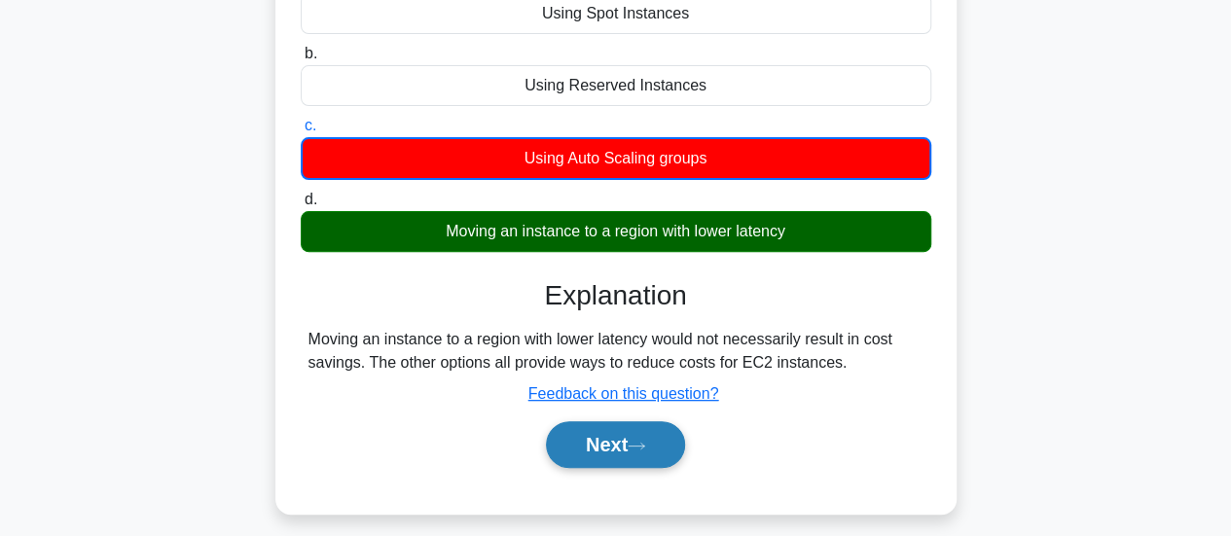
click at [617, 450] on button "Next" at bounding box center [615, 445] width 139 height 47
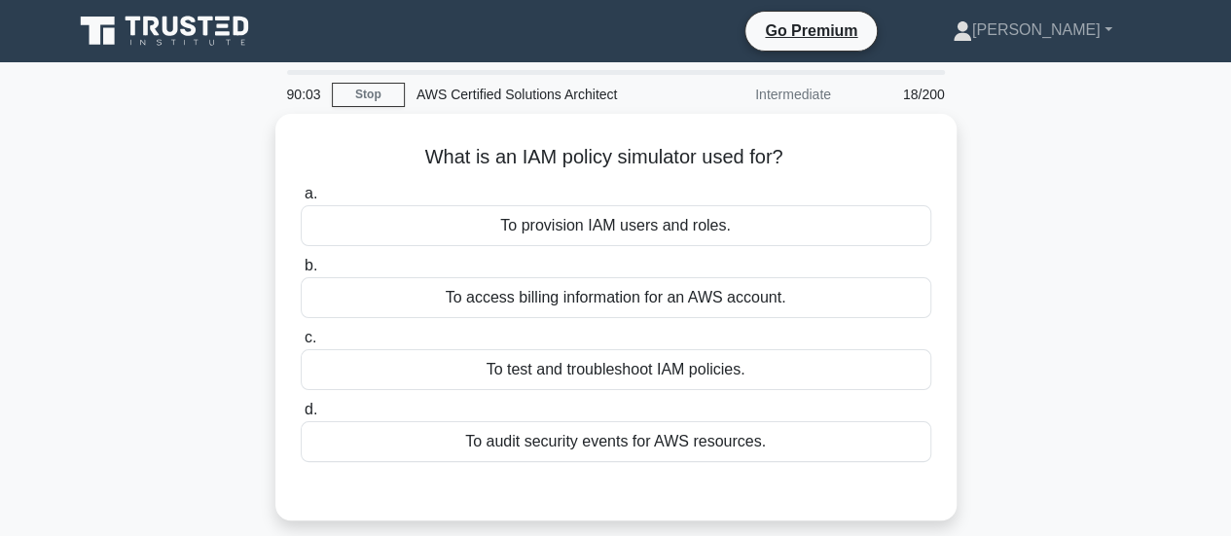
scroll to position [1, 0]
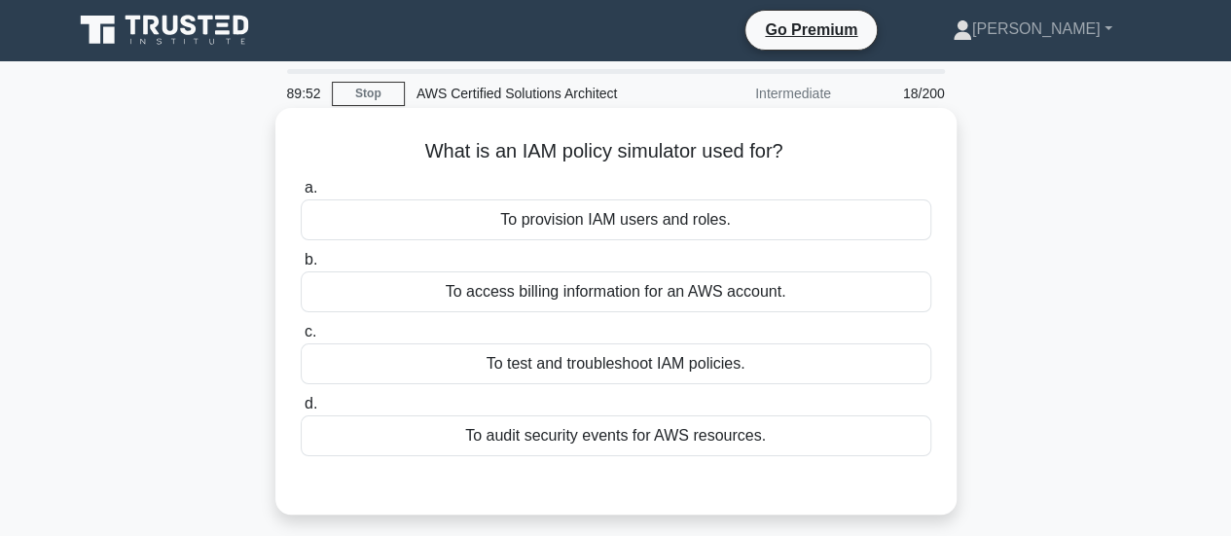
click at [639, 450] on div "To audit security events for AWS resources." at bounding box center [616, 436] width 631 height 41
click at [301, 411] on input "d. To audit security events for AWS resources." at bounding box center [301, 404] width 0 height 13
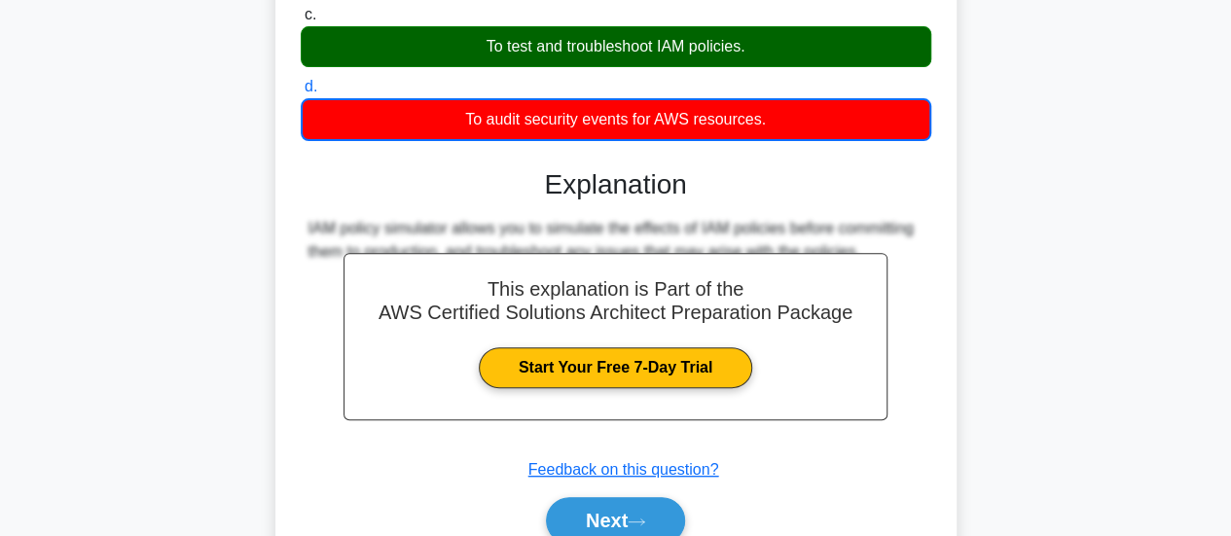
scroll to position [472, 0]
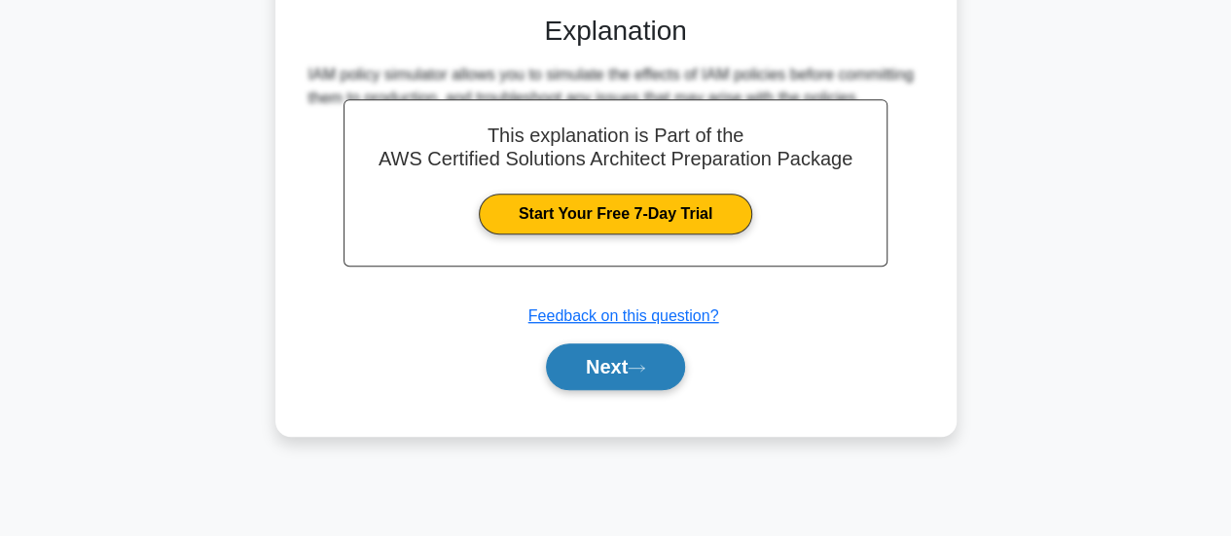
click at [655, 379] on button "Next" at bounding box center [615, 367] width 139 height 47
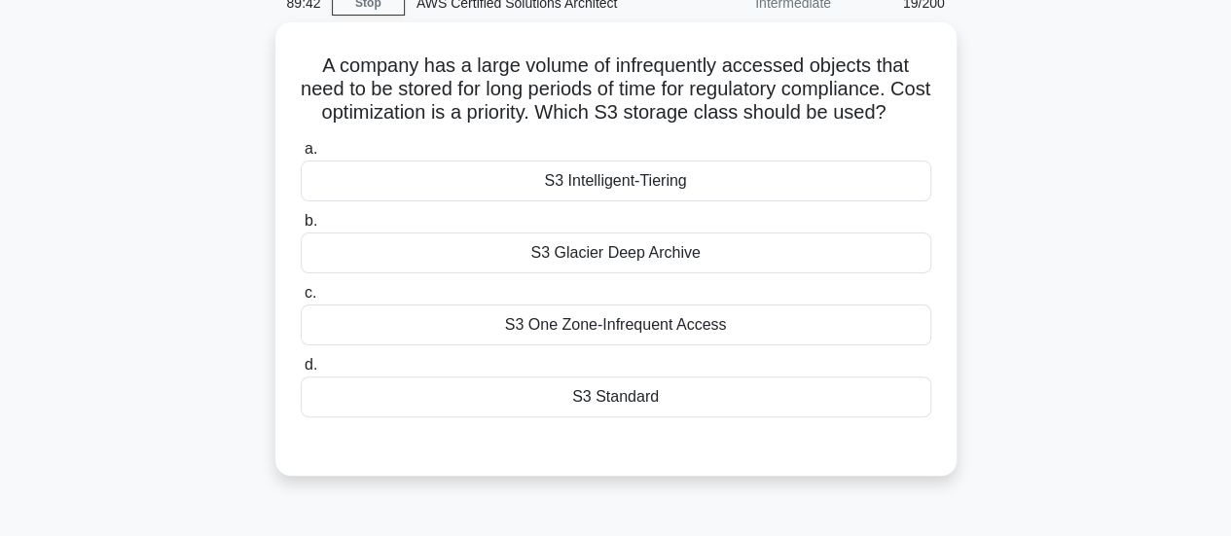
scroll to position [57, 0]
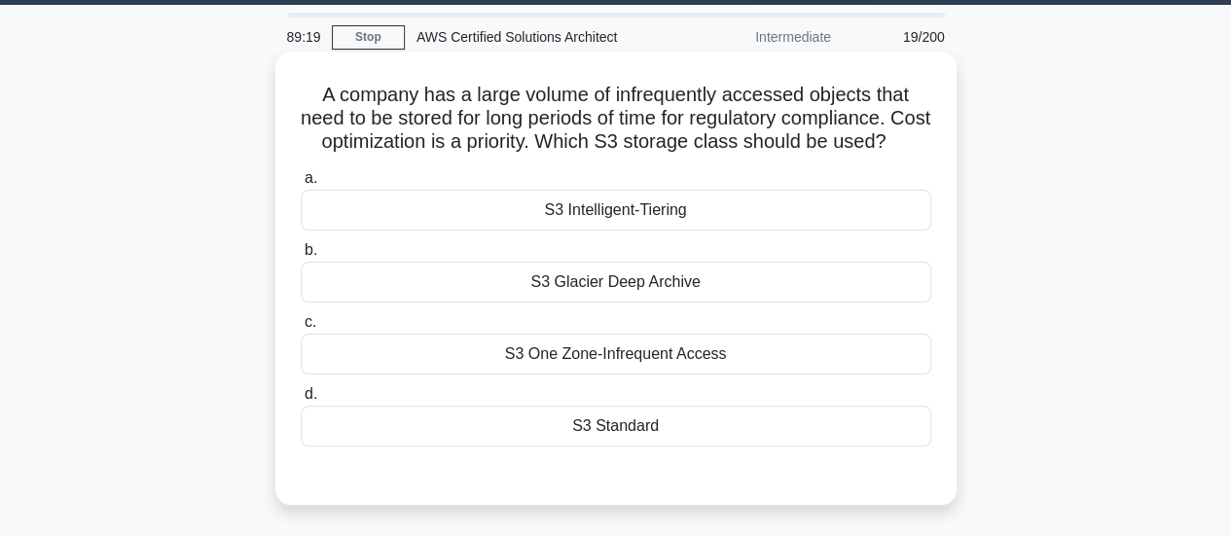
click at [686, 303] on div "S3 Glacier Deep Archive" at bounding box center [616, 282] width 631 height 41
click at [301, 257] on input "b. S3 Glacier Deep Archive" at bounding box center [301, 250] width 0 height 13
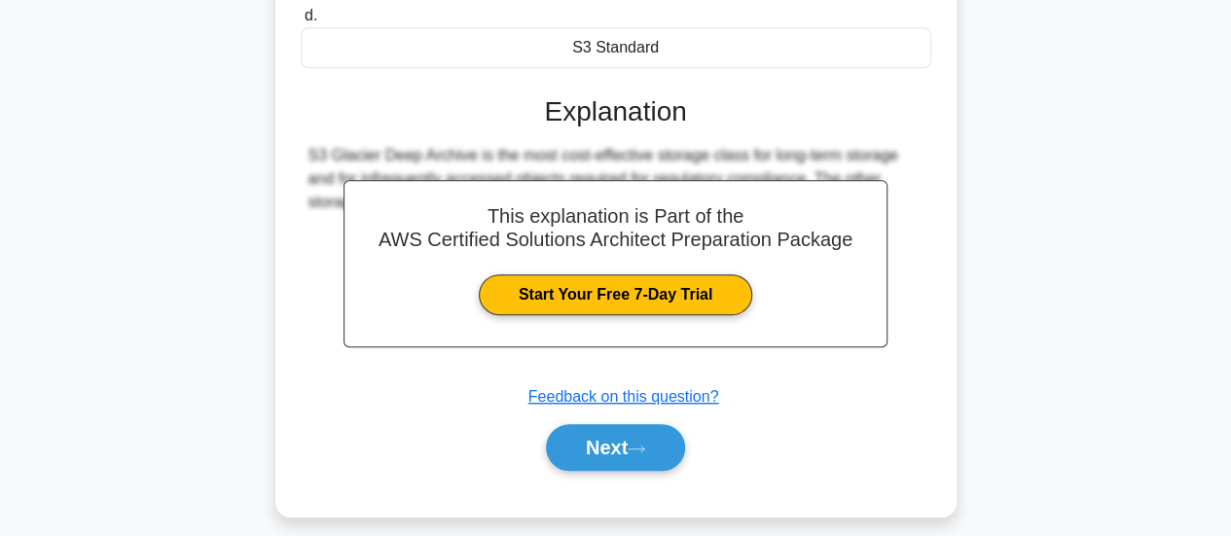
scroll to position [437, 0]
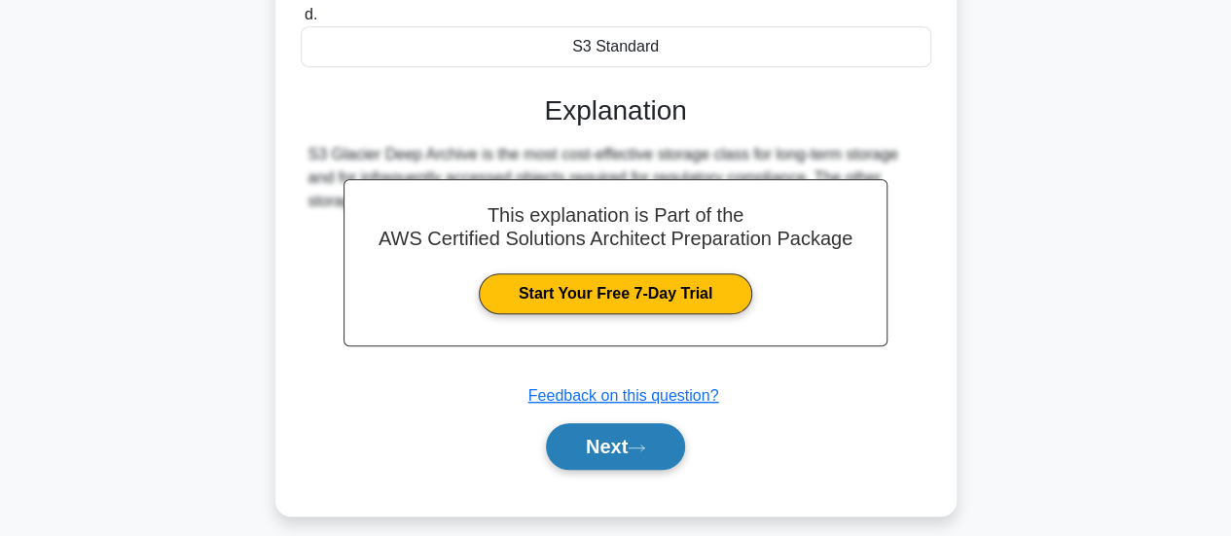
click at [623, 466] on button "Next" at bounding box center [615, 446] width 139 height 47
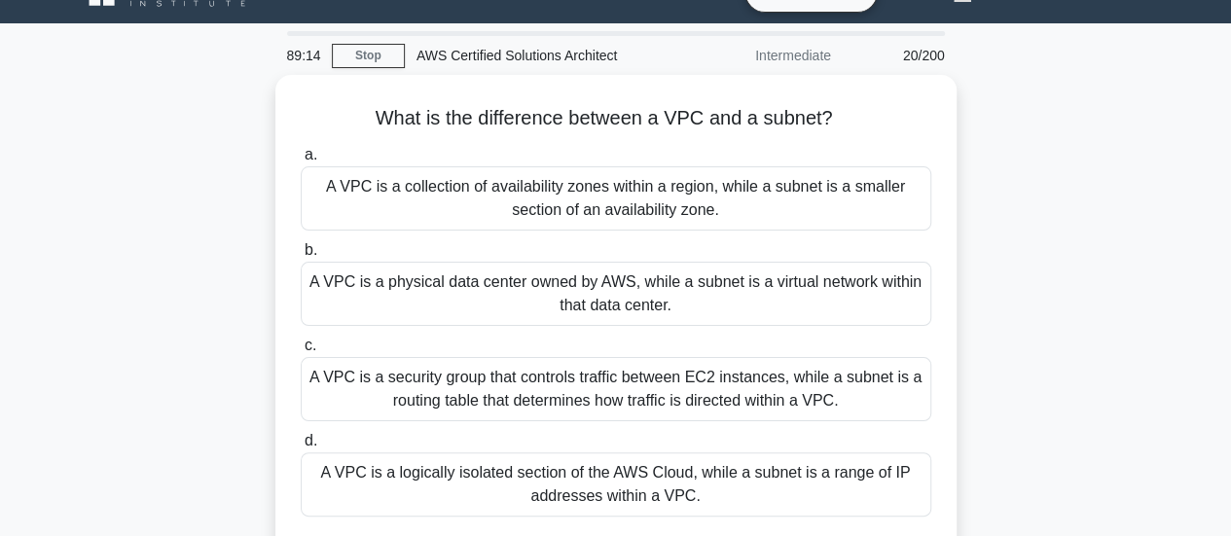
scroll to position [48, 0]
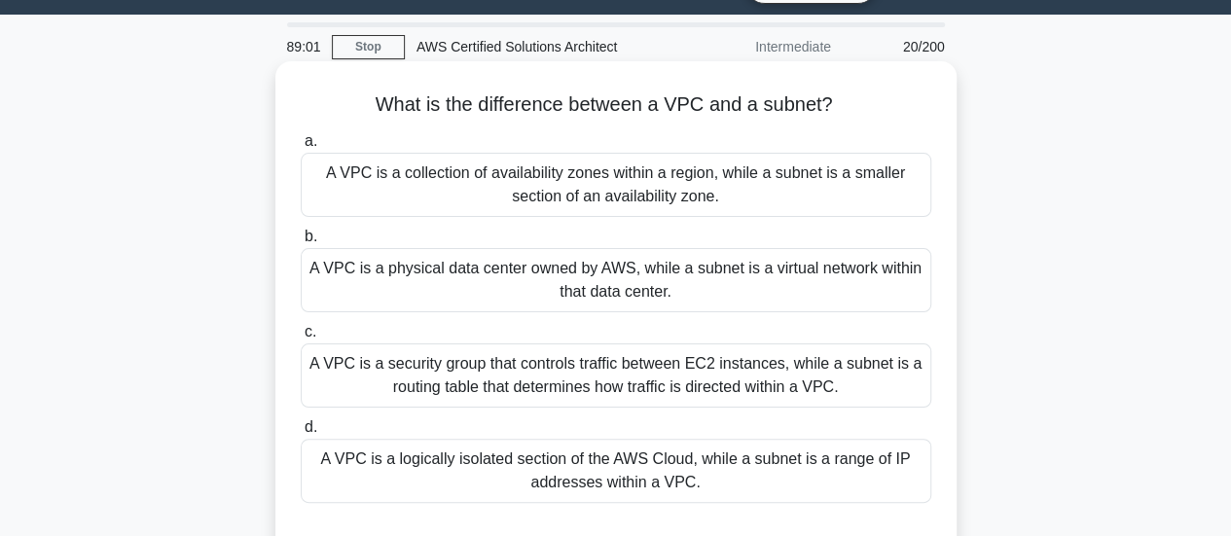
click at [680, 283] on div "A VPC is a physical data center owned by AWS, while a subnet is a virtual netwo…" at bounding box center [616, 280] width 631 height 64
click at [301, 243] on input "b. A VPC is a physical data center owned by AWS, while a subnet is a virtual ne…" at bounding box center [301, 237] width 0 height 13
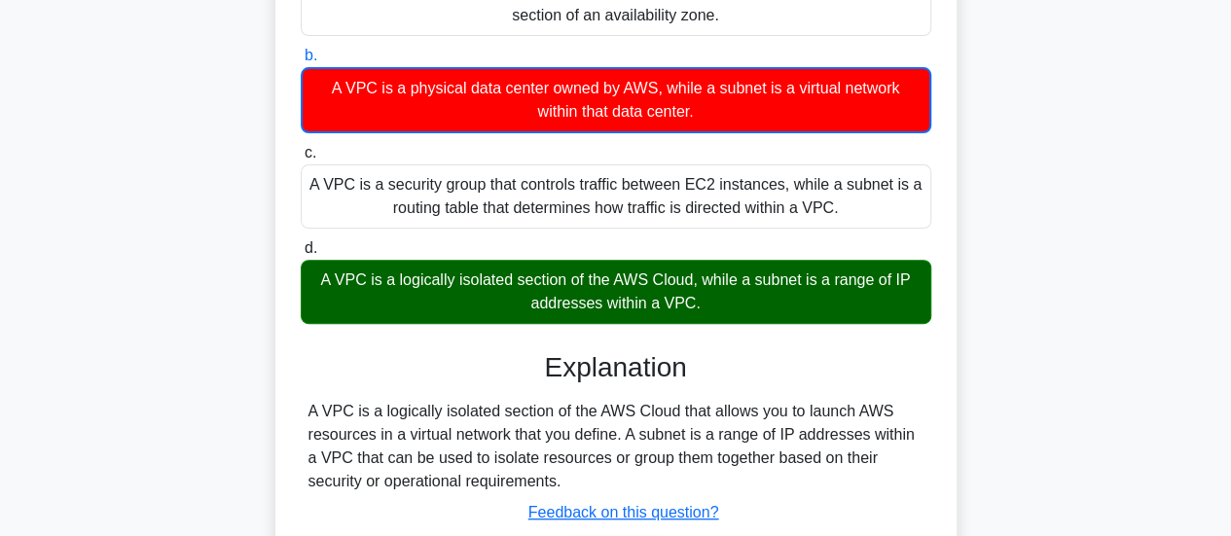
scroll to position [316, 0]
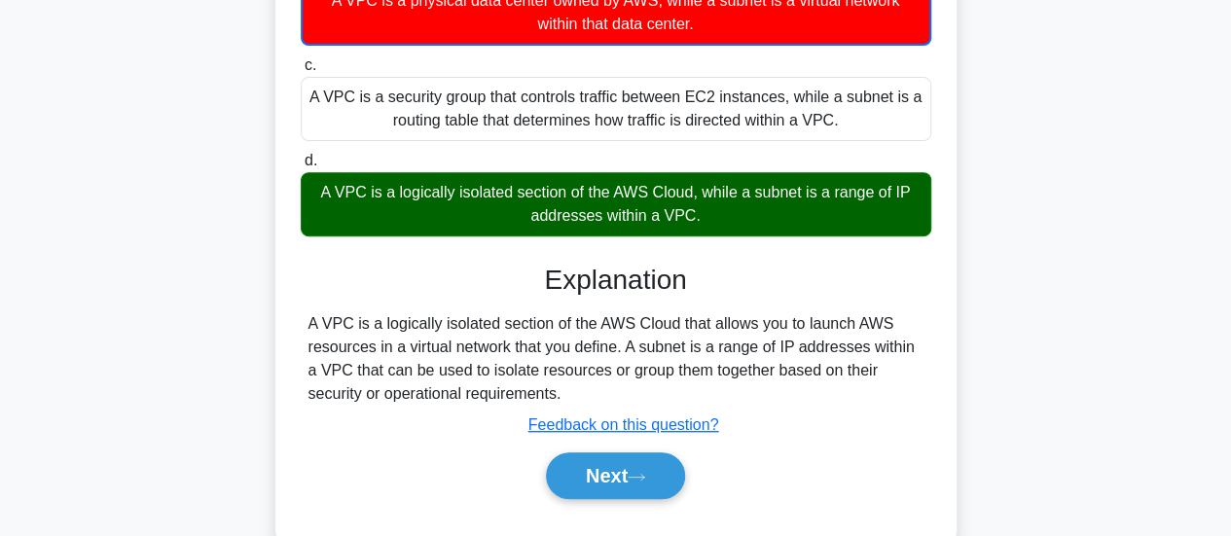
click at [522, 327] on div "A VPC is a logically isolated section of the AWS Cloud that allows you to launc…" at bounding box center [616, 358] width 615 height 93
click at [668, 324] on div "A VPC is a logically isolated section of the AWS Cloud that allows you to launc…" at bounding box center [616, 358] width 615 height 93
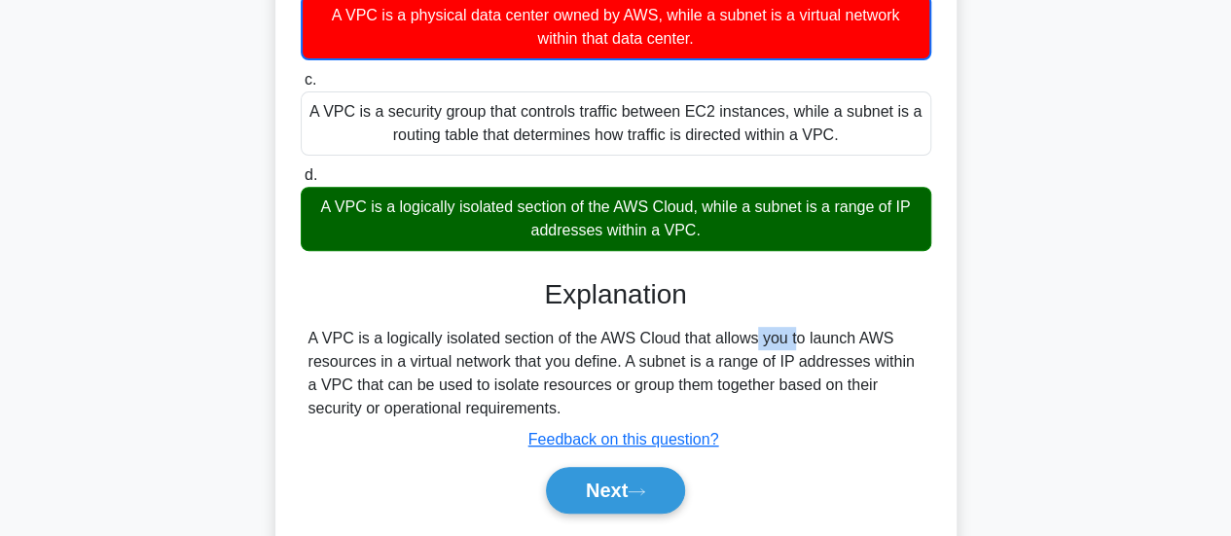
scroll to position [301, 0]
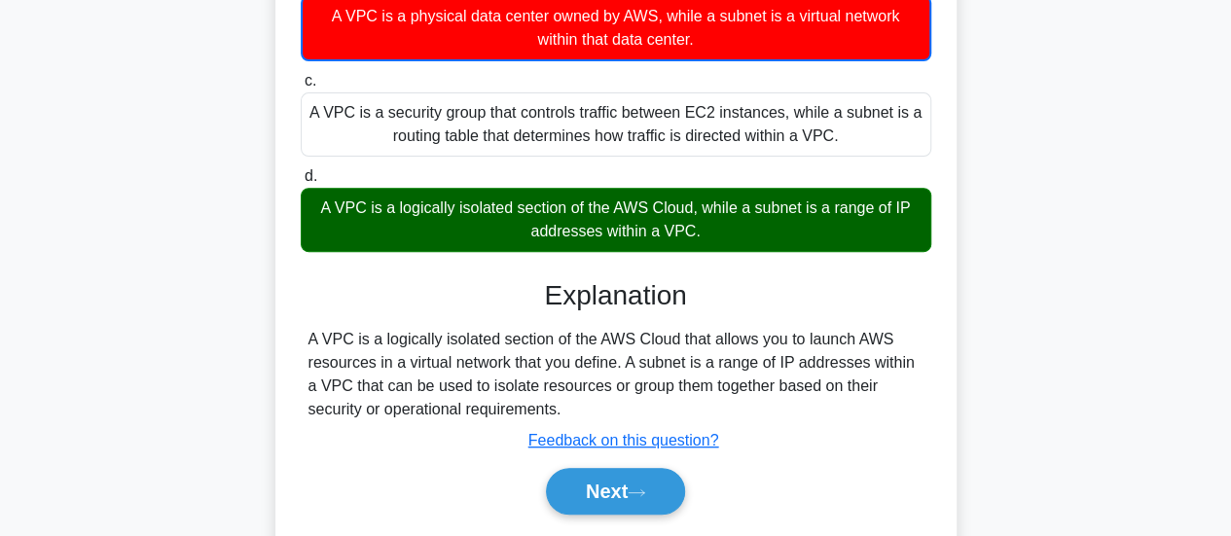
click at [767, 363] on div "A VPC is a logically isolated section of the AWS Cloud that allows you to launc…" at bounding box center [616, 374] width 615 height 93
click at [567, 387] on div "A VPC is a logically isolated section of the AWS Cloud that allows you to launc…" at bounding box center [616, 374] width 615 height 93
click at [693, 383] on div "A VPC is a logically isolated section of the AWS Cloud that allows you to launc…" at bounding box center [616, 374] width 615 height 93
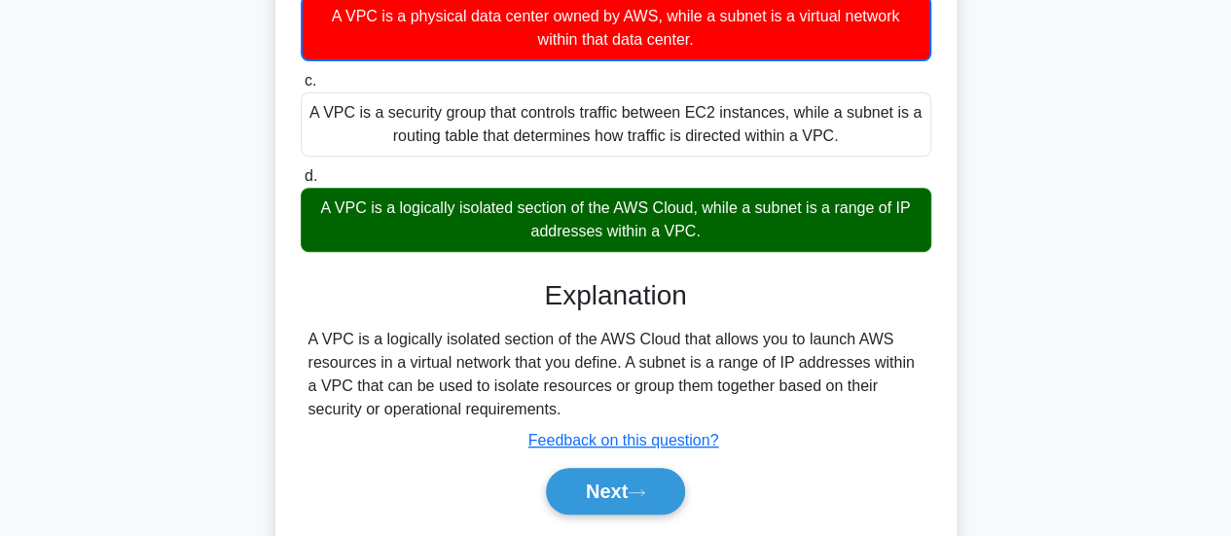
click at [780, 391] on div "A VPC is a logically isolated section of the AWS Cloud that allows you to launc…" at bounding box center [616, 374] width 615 height 93
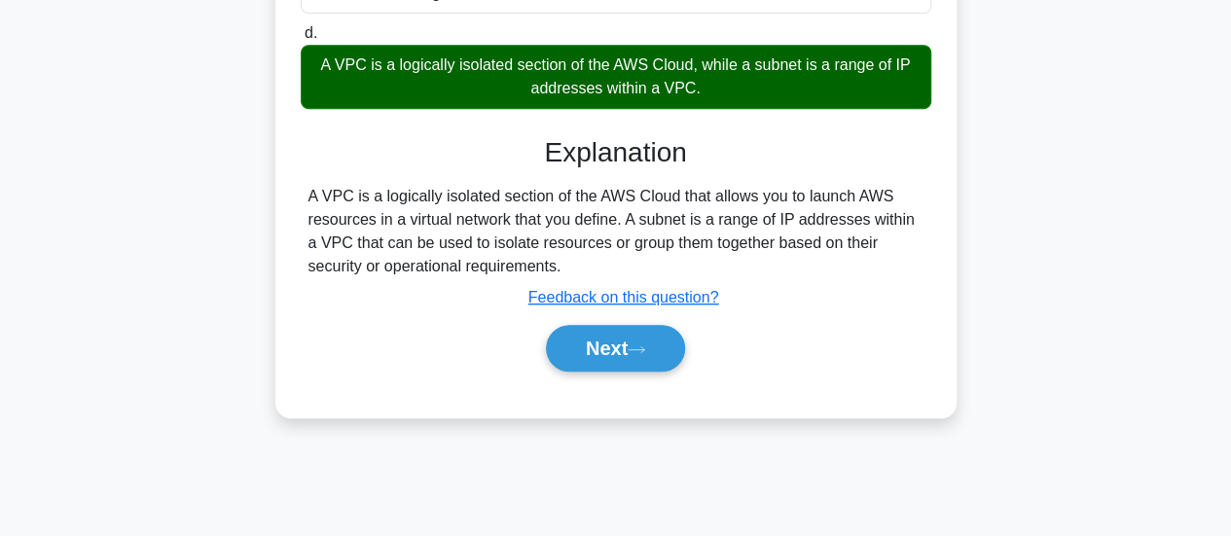
scroll to position [445, 0]
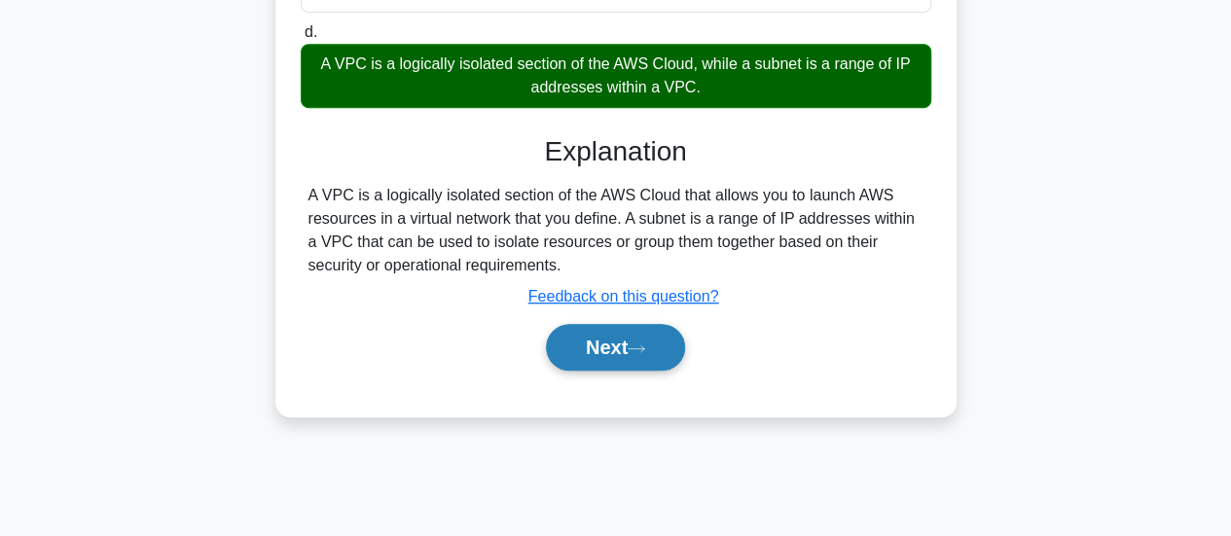
click at [658, 349] on button "Next" at bounding box center [615, 347] width 139 height 47
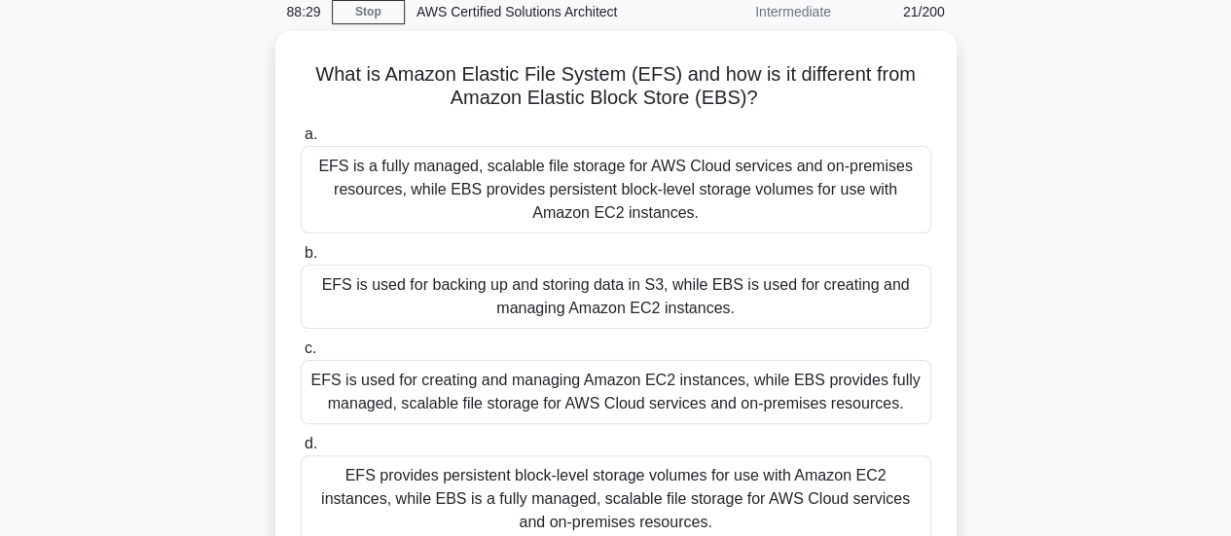
scroll to position [81, 0]
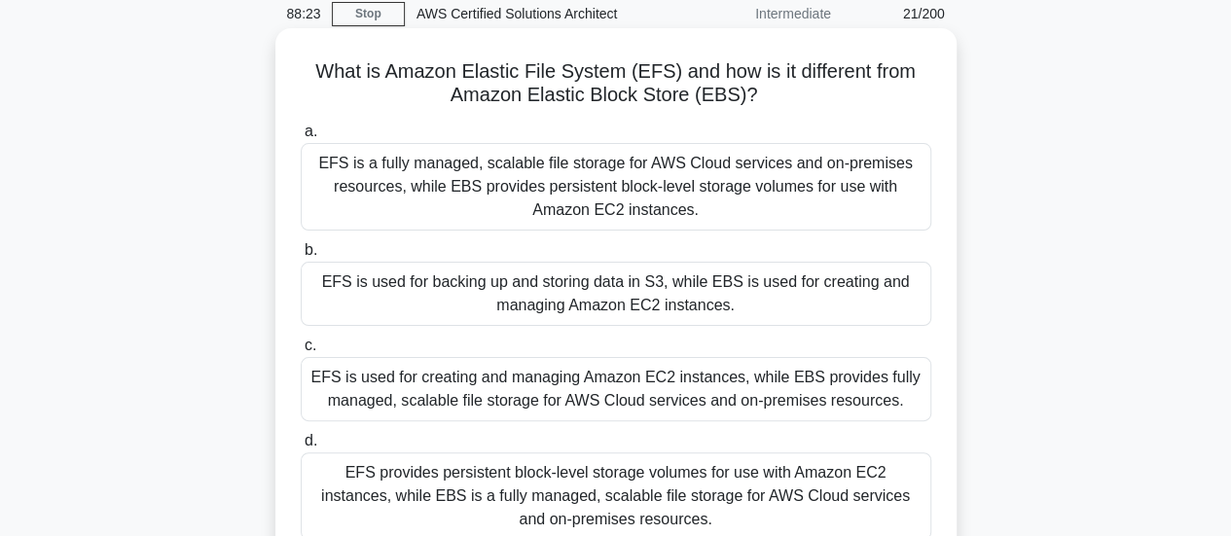
click at [552, 100] on h5 "What is Amazon Elastic File System (EFS) and how is it different from Amazon El…" at bounding box center [616, 83] width 635 height 49
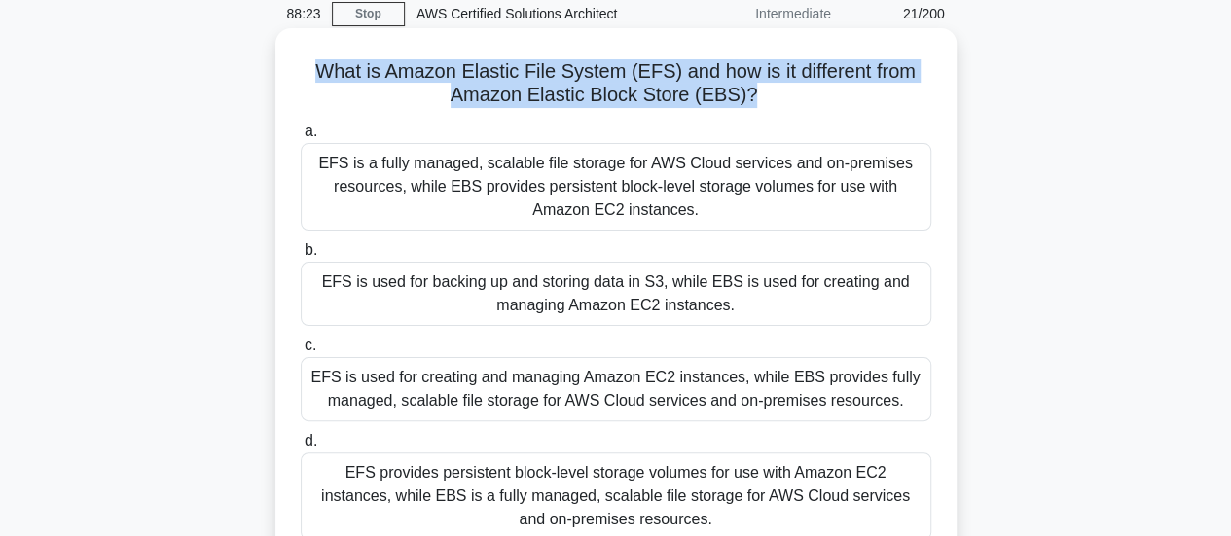
click at [552, 100] on h5 "What is Amazon Elastic File System (EFS) and how is it different from Amazon El…" at bounding box center [616, 83] width 635 height 49
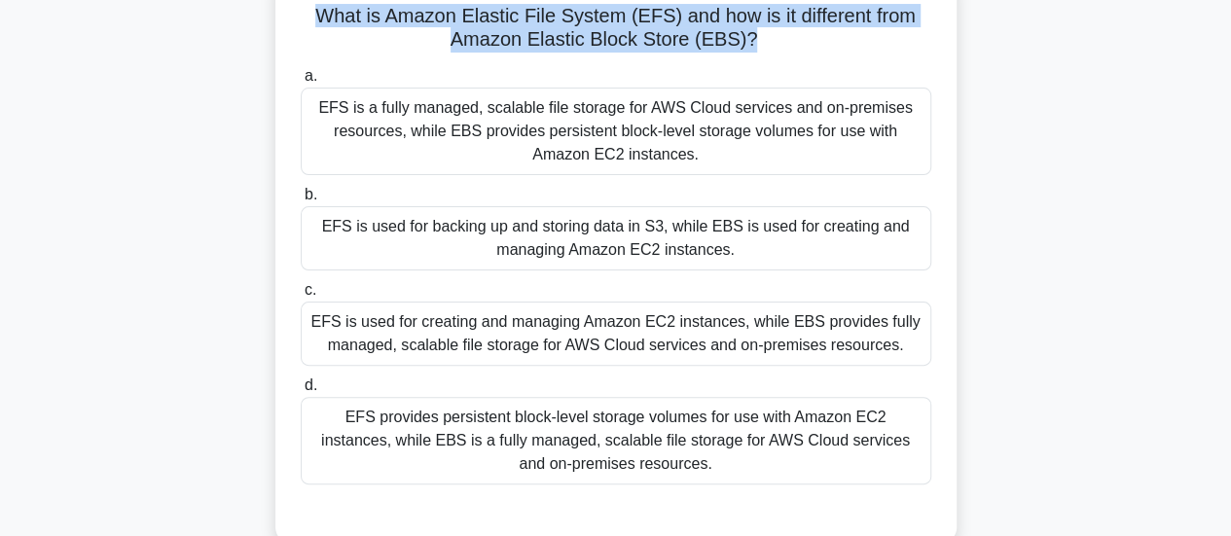
scroll to position [145, 0]
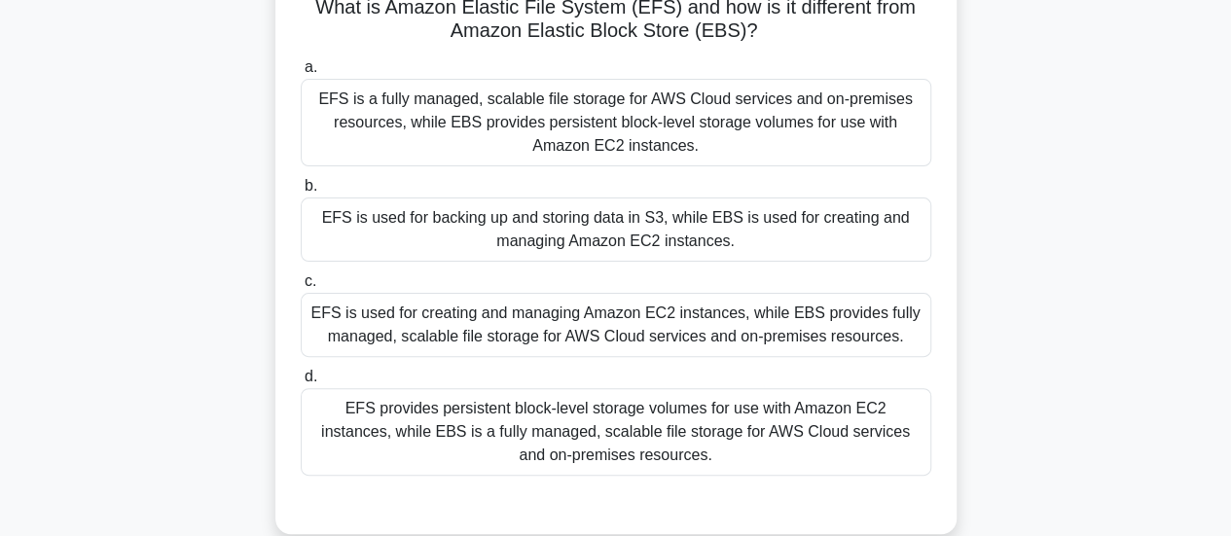
click at [692, 424] on div "EFS provides persistent block-level storage volumes for use with Amazon EC2 ins…" at bounding box center [616, 432] width 631 height 88
click at [301, 384] on input "d. EFS provides persistent block-level storage volumes for use with Amazon EC2 …" at bounding box center [301, 377] width 0 height 13
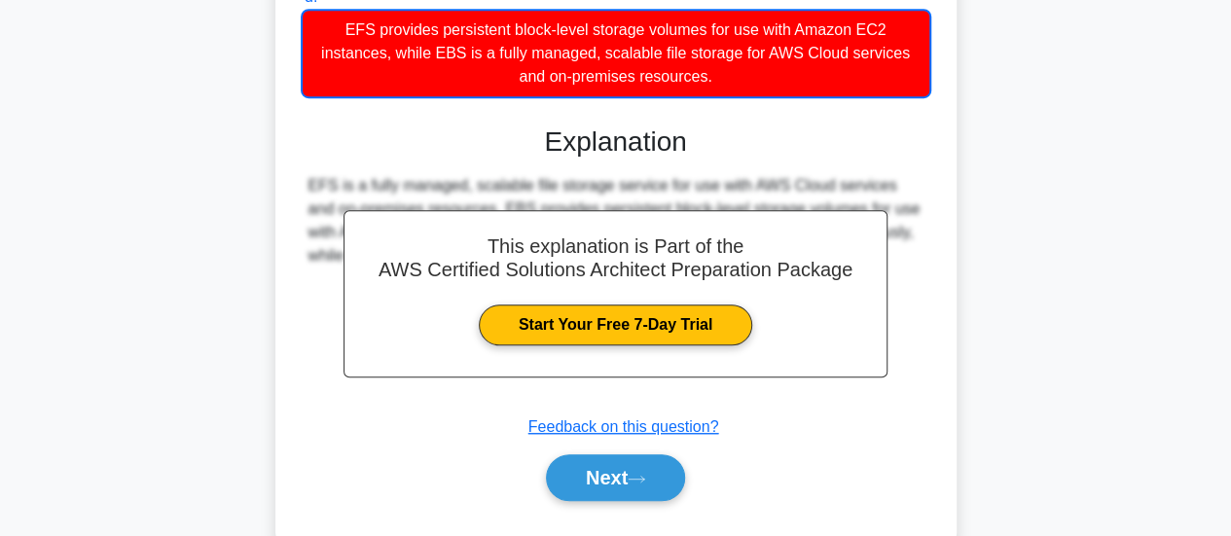
scroll to position [570, 0]
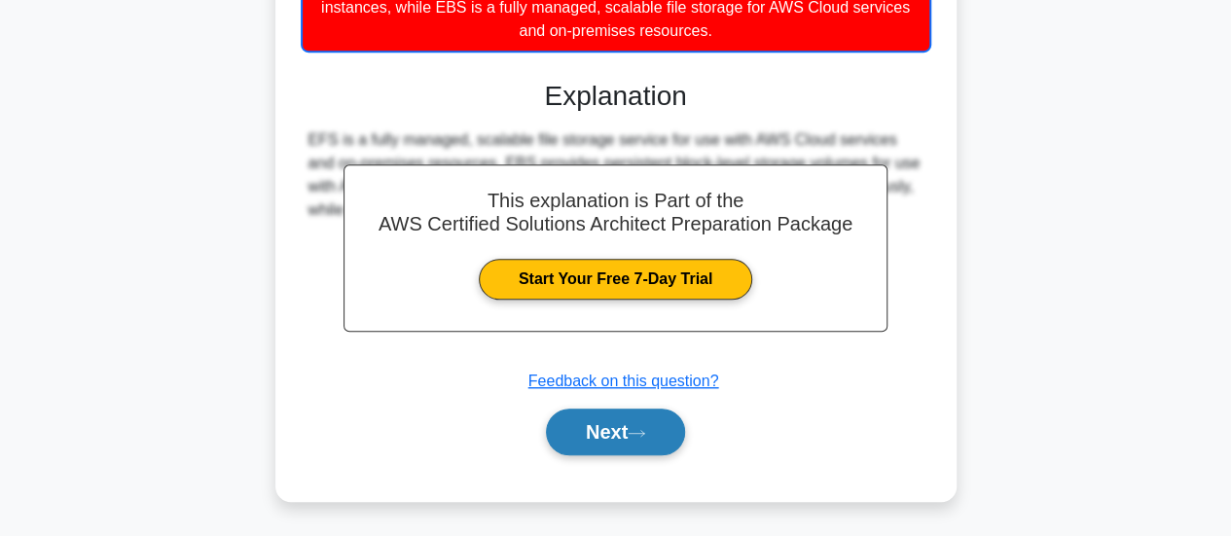
click at [643, 418] on button "Next" at bounding box center [615, 432] width 139 height 47
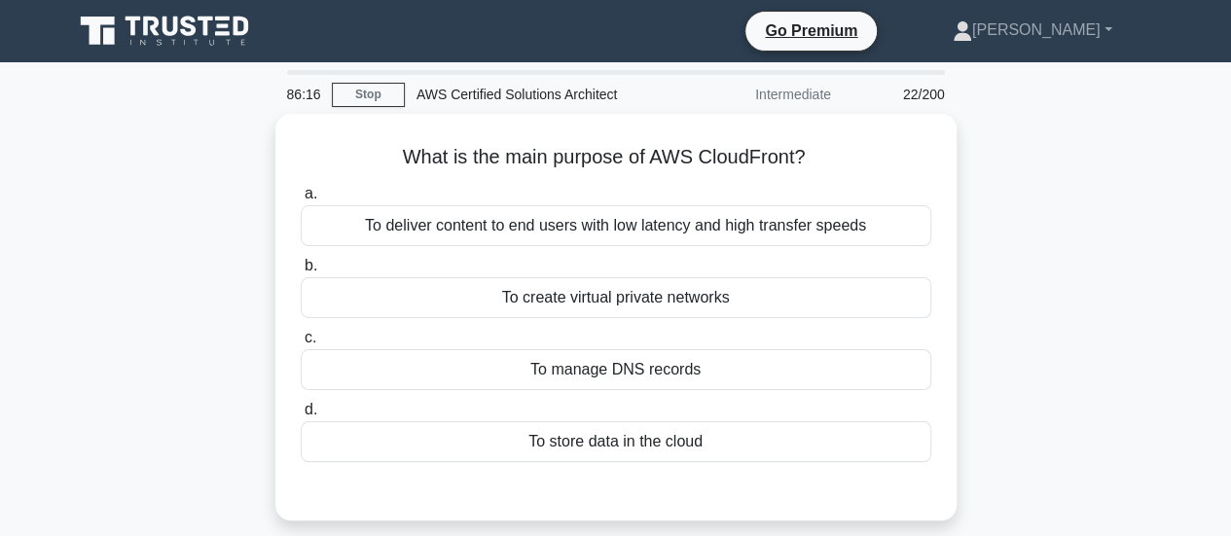
scroll to position [1, 0]
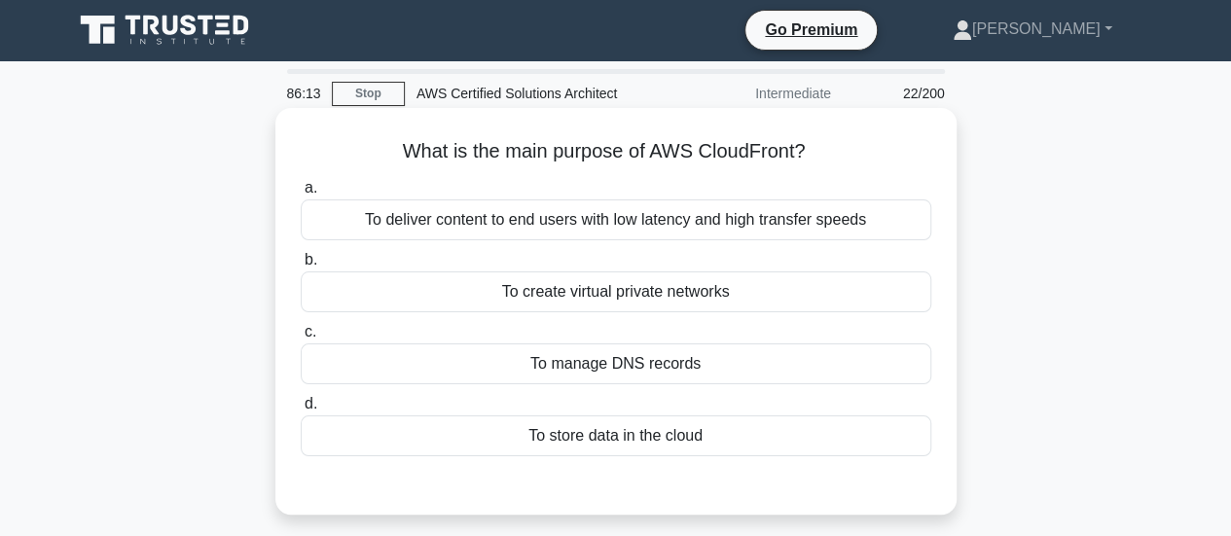
click at [567, 153] on h5 "What is the main purpose of AWS CloudFront? .spinner_0XTQ{transform-origin:cent…" at bounding box center [616, 151] width 635 height 25
click at [621, 289] on div "To create virtual private networks" at bounding box center [616, 292] width 631 height 41
click at [301, 267] on input "b. To create virtual private networks" at bounding box center [301, 260] width 0 height 13
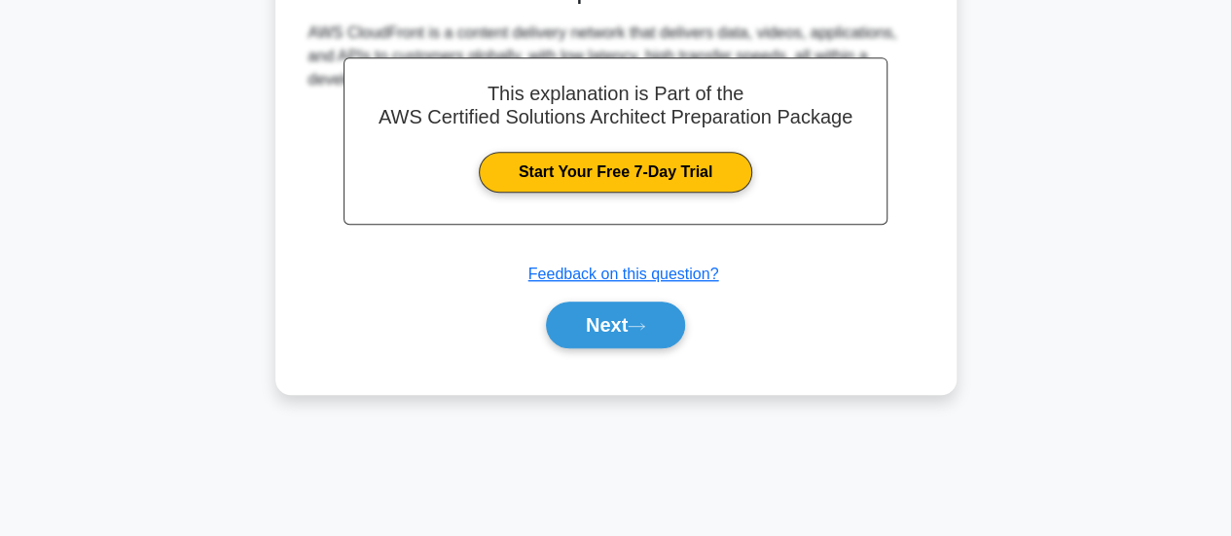
scroll to position [515, 0]
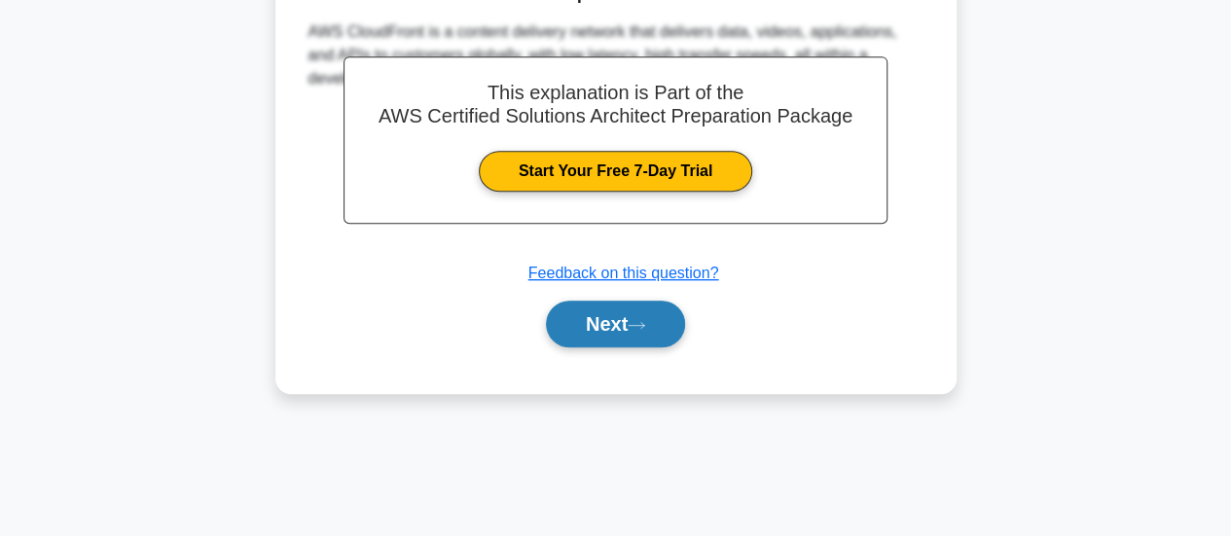
click at [604, 315] on button "Next" at bounding box center [615, 324] width 139 height 47
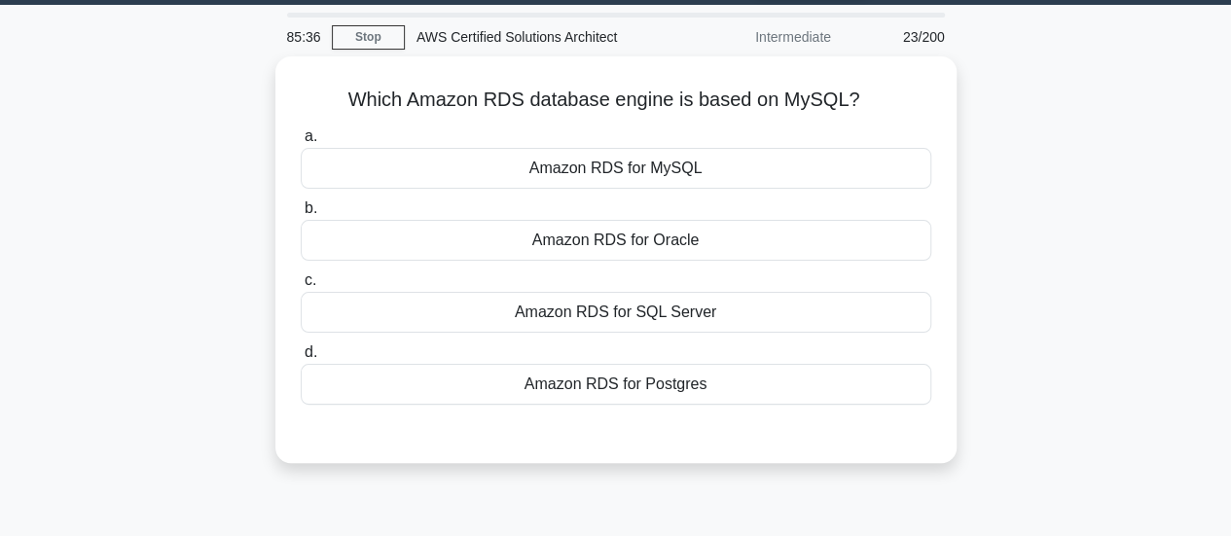
scroll to position [58, 0]
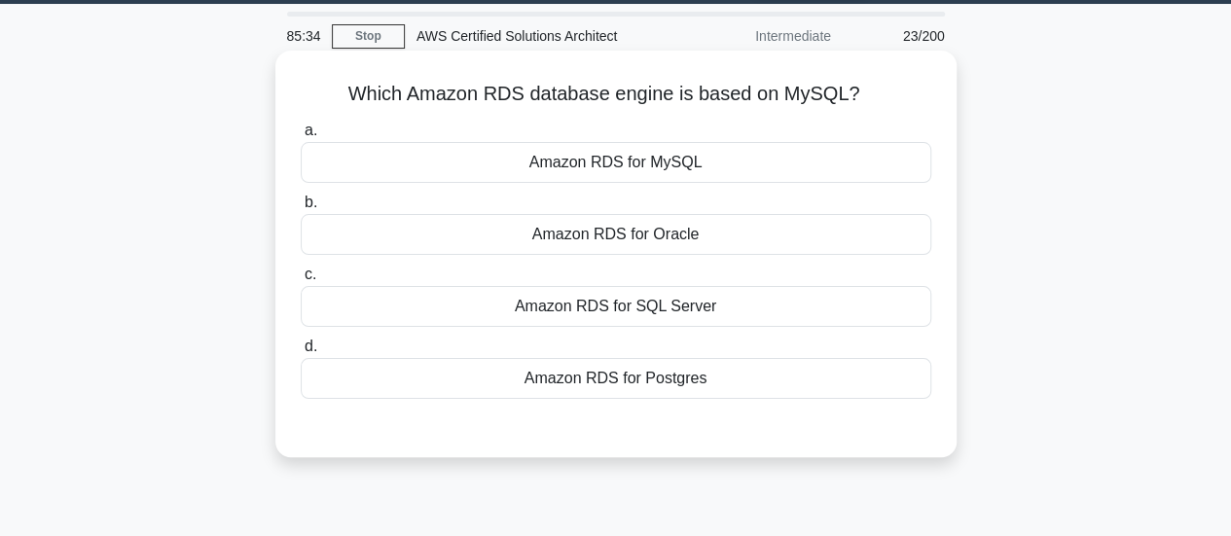
click at [660, 159] on div "Amazon RDS for MySQL" at bounding box center [616, 162] width 631 height 41
click at [301, 137] on input "a. Amazon RDS for MySQL" at bounding box center [301, 131] width 0 height 13
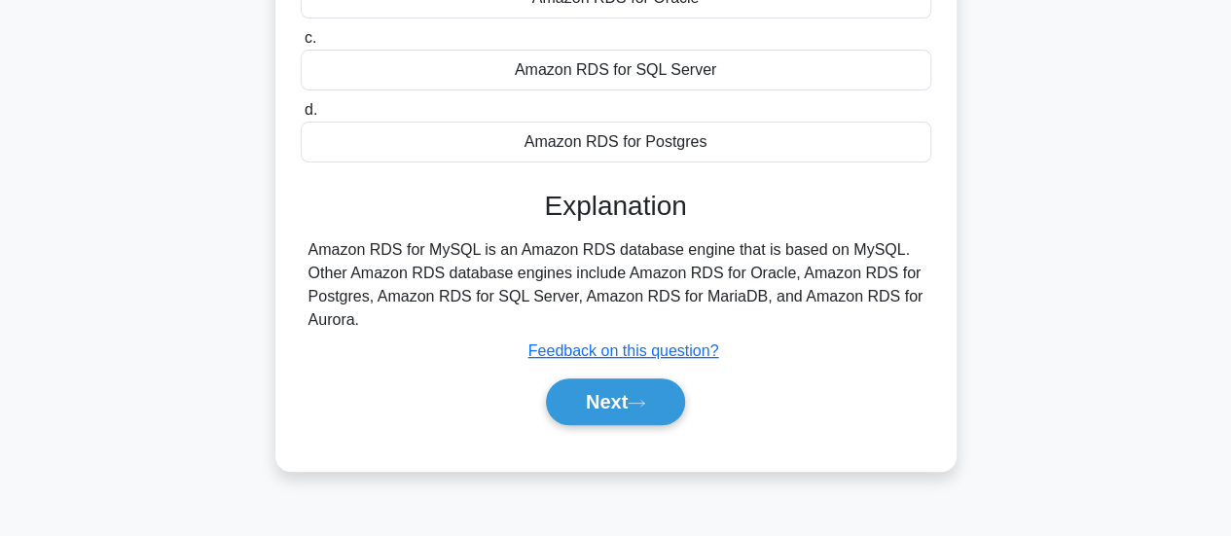
scroll to position [296, 0]
click at [548, 249] on div "Amazon RDS for MySQL is an Amazon RDS database engine that is based on MySQL. O…" at bounding box center [616, 284] width 615 height 93
click at [624, 247] on div "Amazon RDS for MySQL is an Amazon RDS database engine that is based on MySQL. O…" at bounding box center [616, 284] width 615 height 93
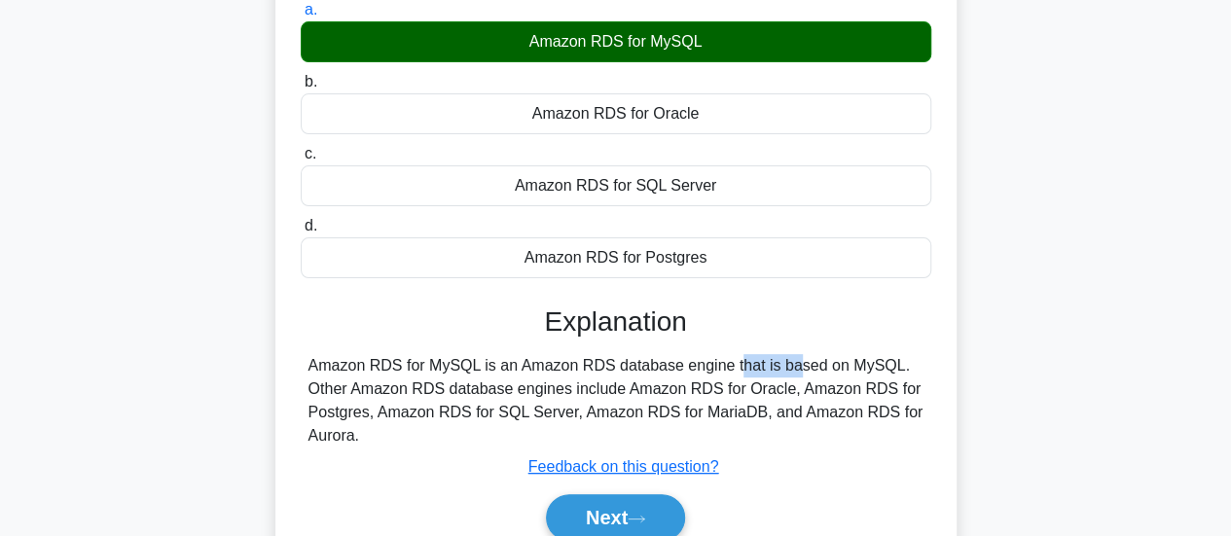
scroll to position [325, 0]
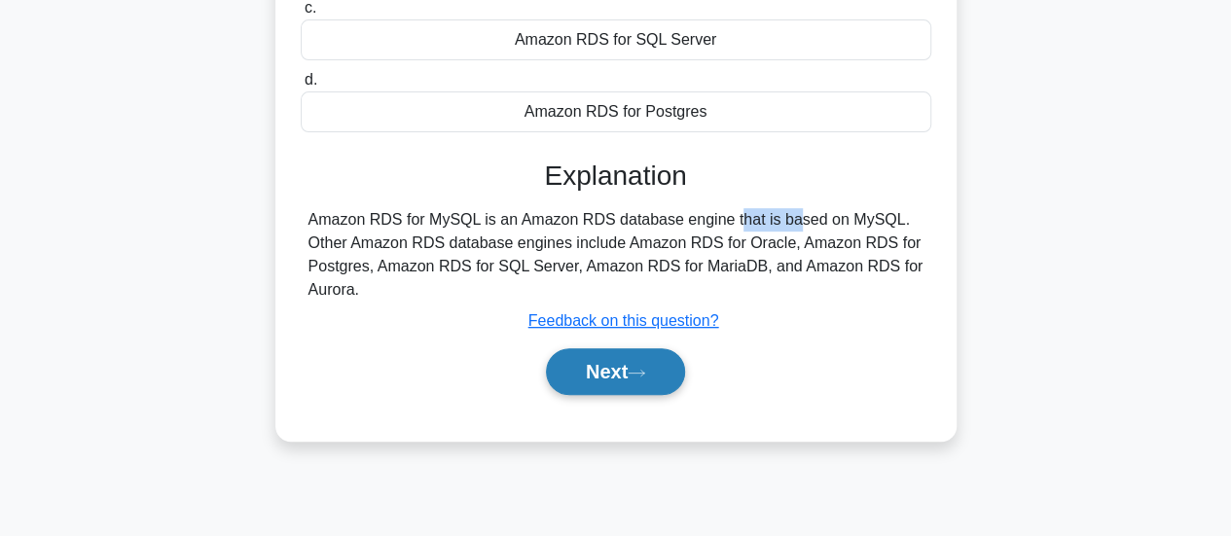
click at [648, 380] on button "Next" at bounding box center [615, 372] width 139 height 47
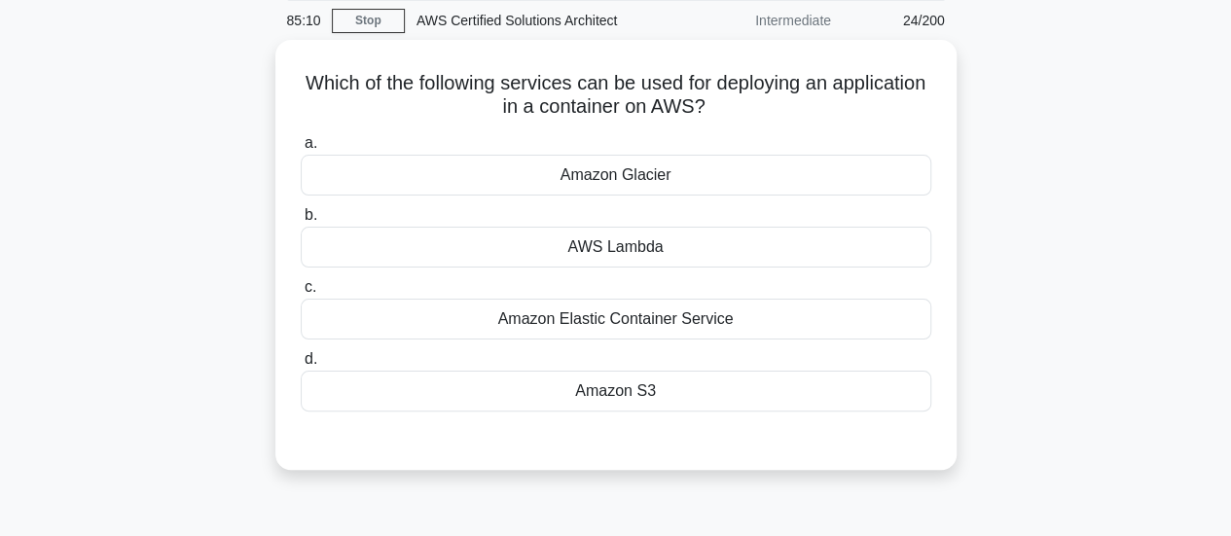
scroll to position [77, 0]
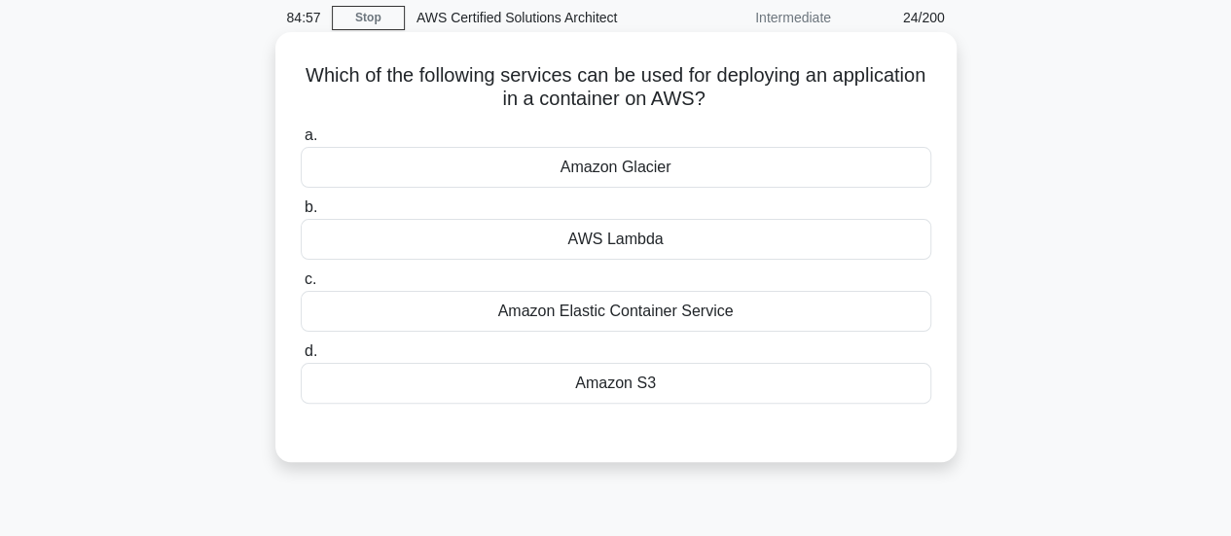
click at [737, 321] on div "Amazon Elastic Container Service" at bounding box center [616, 311] width 631 height 41
click at [301, 286] on input "c. Amazon Elastic Container Service" at bounding box center [301, 280] width 0 height 13
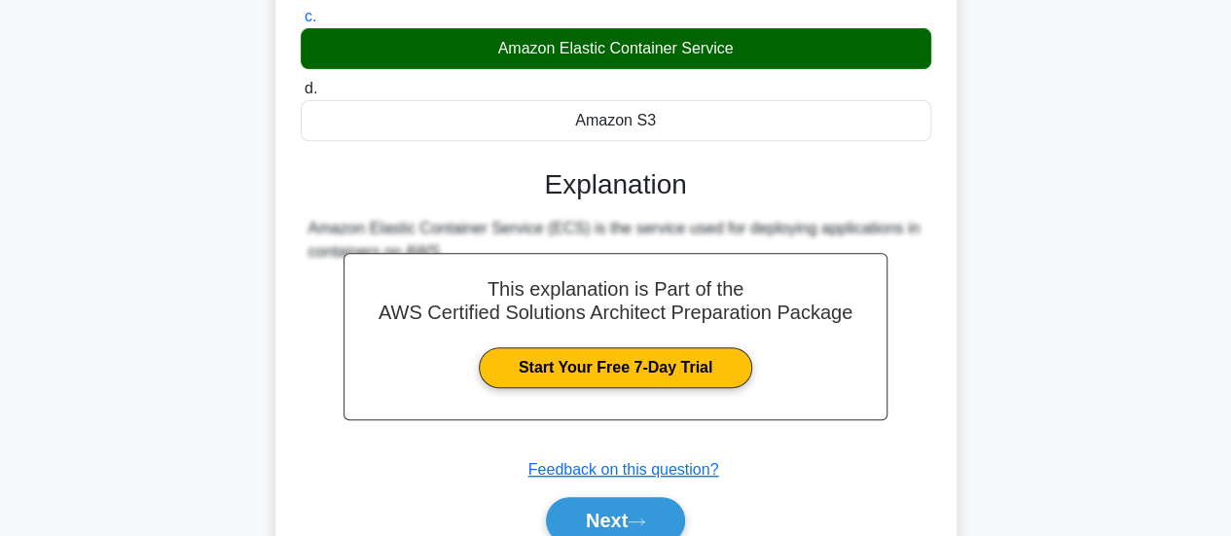
scroll to position [342, 0]
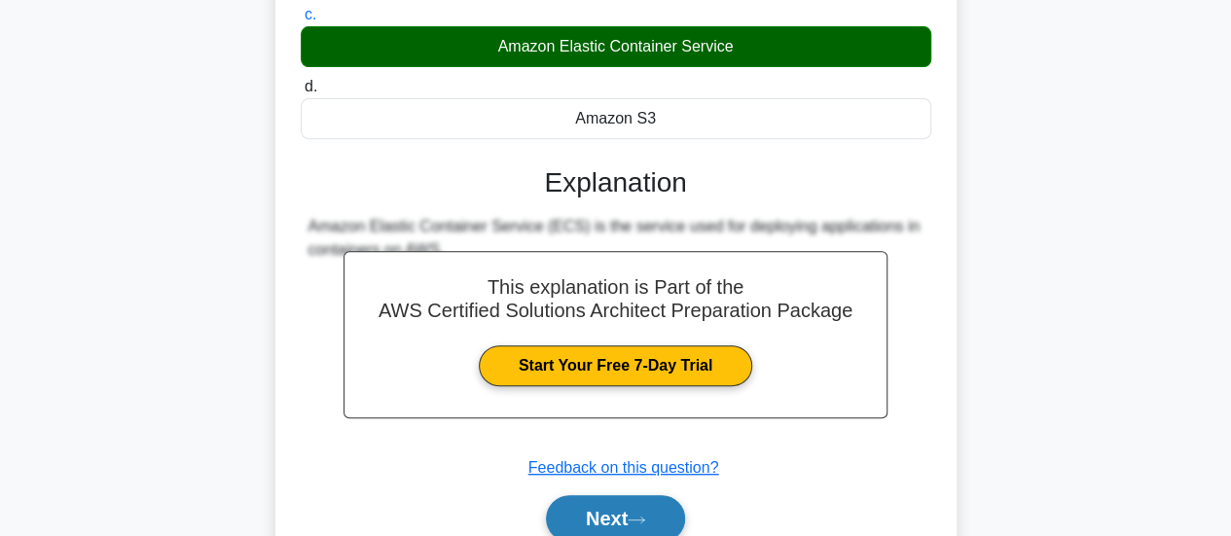
click at [644, 509] on button "Next" at bounding box center [615, 519] width 139 height 47
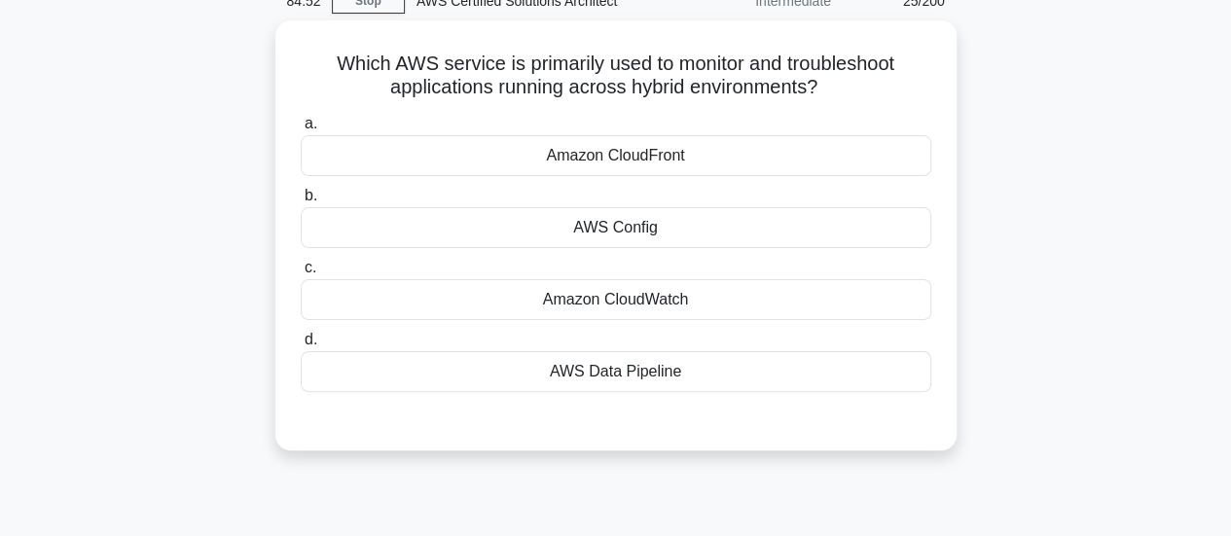
scroll to position [36, 0]
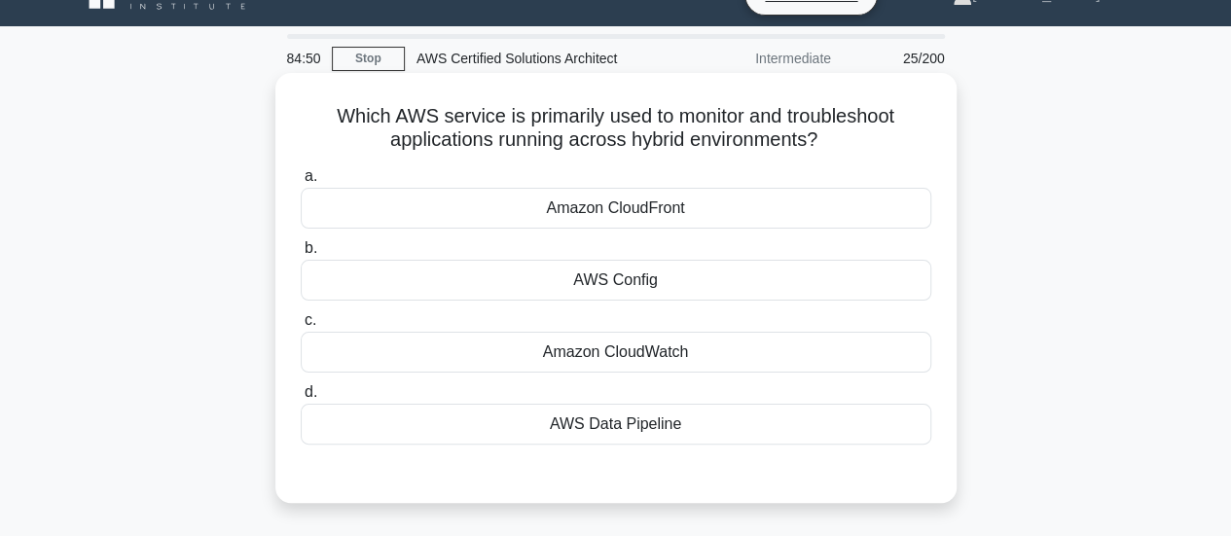
click at [679, 355] on div "Amazon CloudWatch" at bounding box center [616, 352] width 631 height 41
click at [301, 327] on input "c. Amazon CloudWatch" at bounding box center [301, 320] width 0 height 13
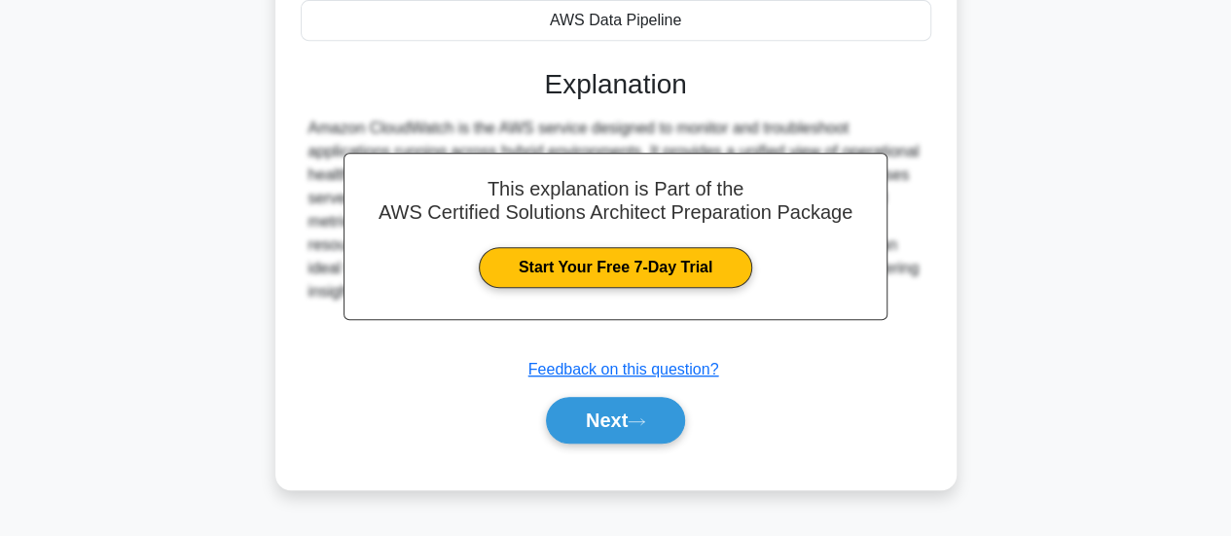
scroll to position [448, 0]
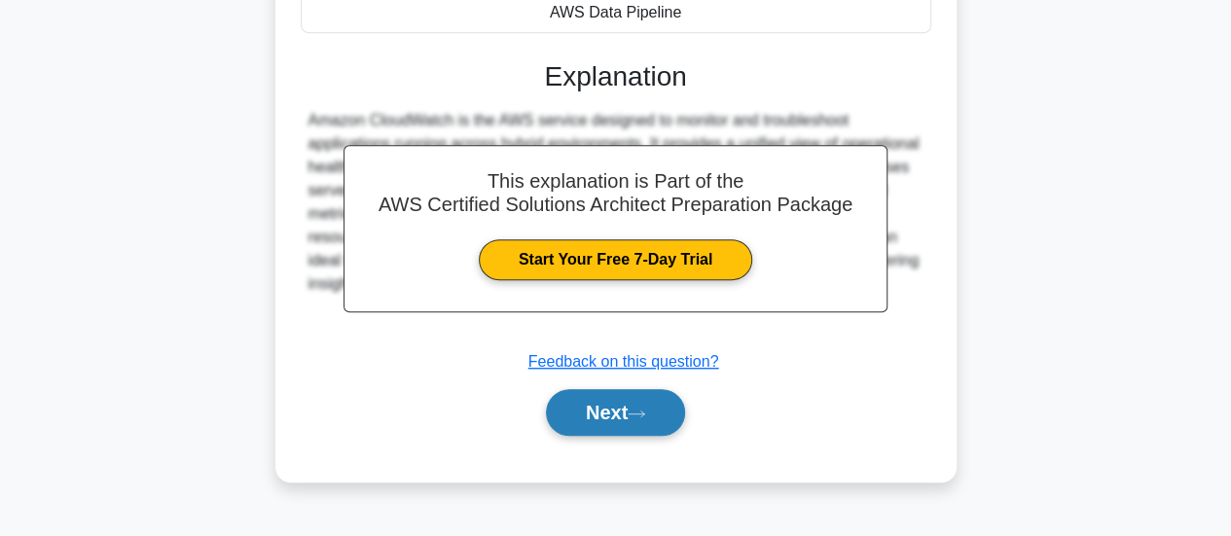
click at [638, 395] on button "Next" at bounding box center [615, 412] width 139 height 47
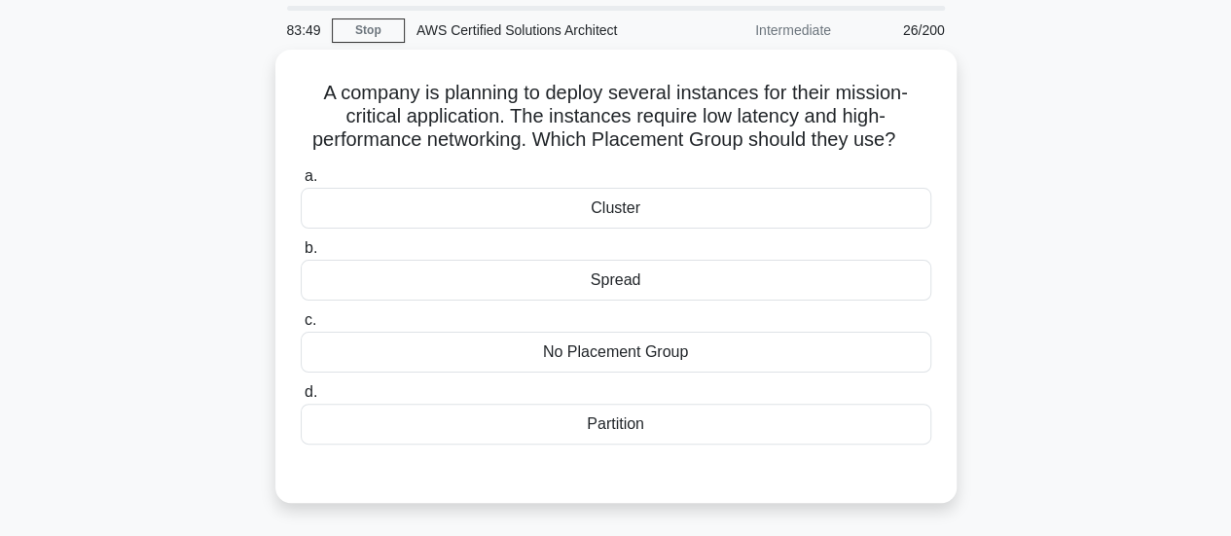
scroll to position [68, 0]
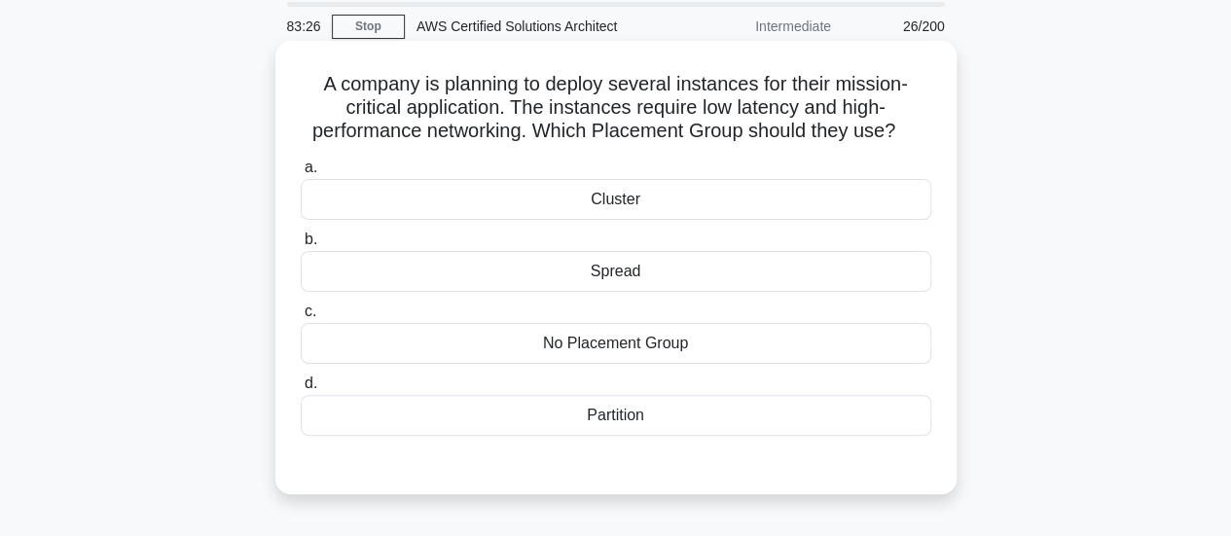
click at [659, 212] on div "Cluster" at bounding box center [616, 199] width 631 height 41
click at [301, 174] on input "a. Cluster" at bounding box center [301, 168] width 0 height 13
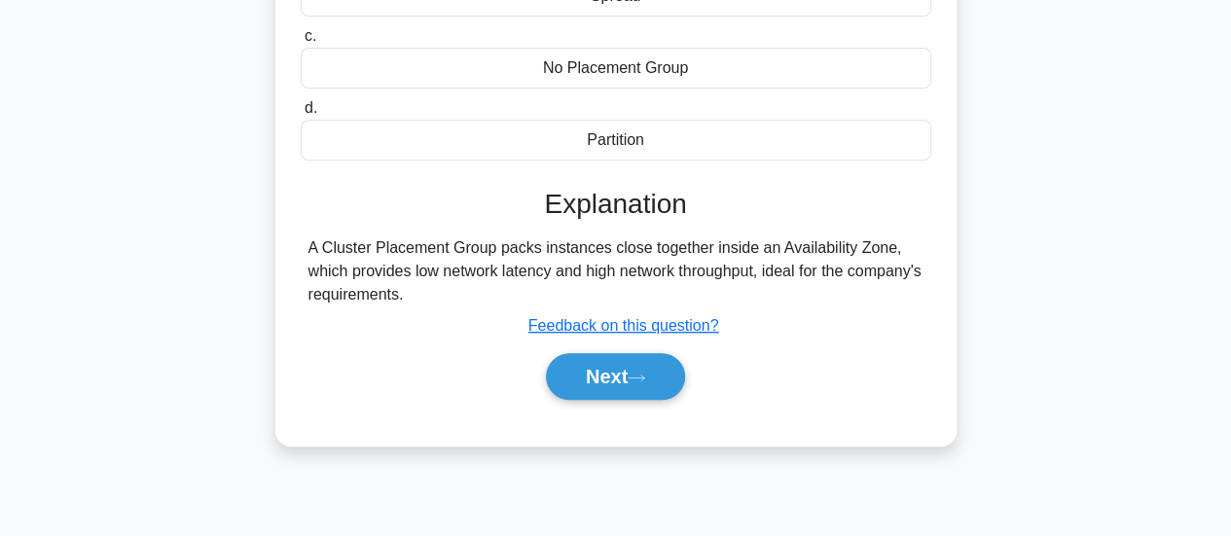
scroll to position [350, 0]
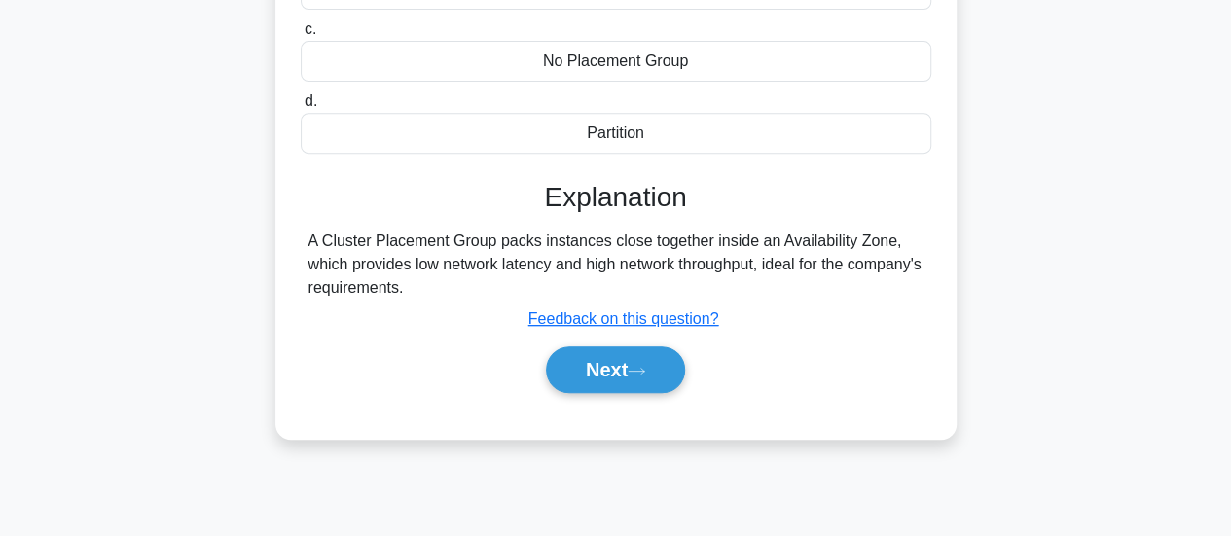
click at [736, 241] on div "A Cluster Placement Group packs instances close together inside an Availability…" at bounding box center [616, 265] width 615 height 70
click at [522, 264] on div "A Cluster Placement Group packs instances close together inside an Availability…" at bounding box center [616, 265] width 615 height 70
click at [721, 265] on div "A Cluster Placement Group packs instances close together inside an Availability…" at bounding box center [616, 265] width 615 height 70
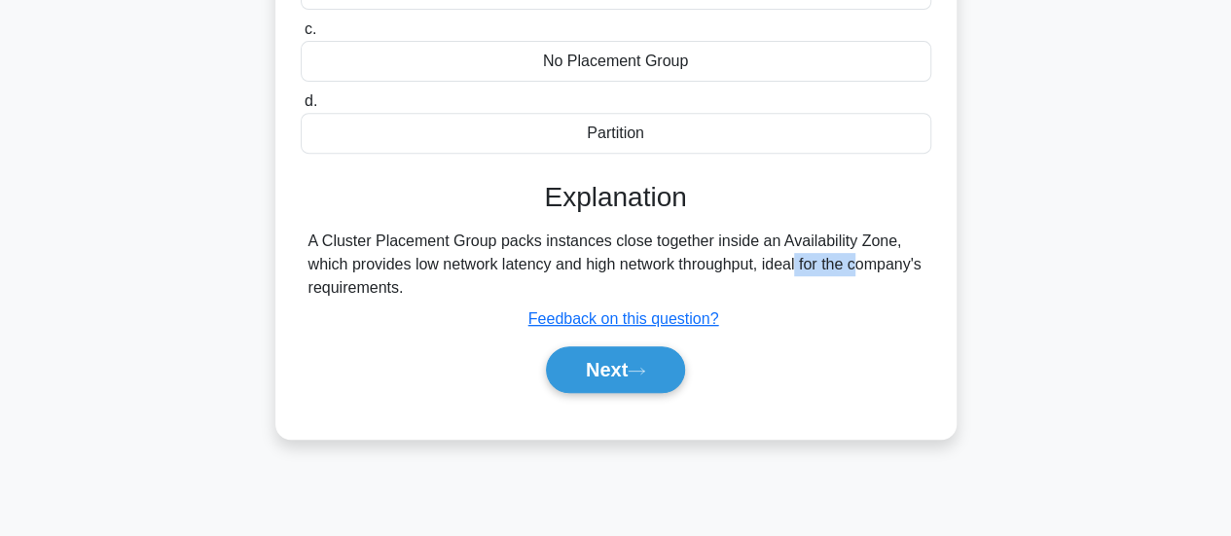
click at [721, 265] on div "A Cluster Placement Group packs instances close together inside an Availability…" at bounding box center [616, 265] width 615 height 70
click at [641, 363] on button "Next" at bounding box center [615, 370] width 139 height 47
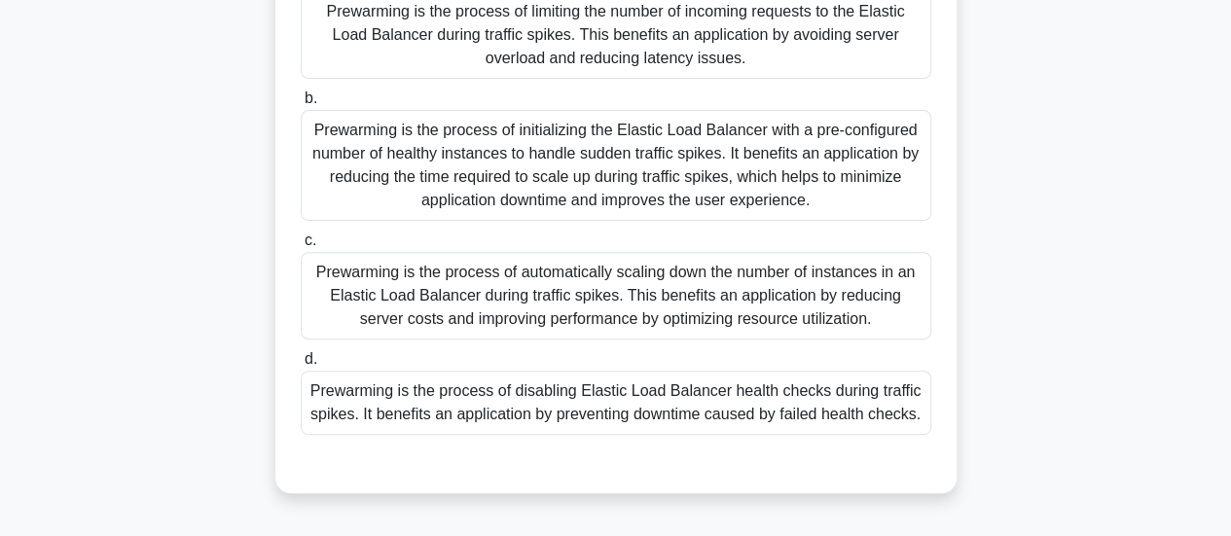
scroll to position [234, 0]
click at [774, 179] on div "Prewarming is the process of initializing the Elastic Load Balancer with a pre-…" at bounding box center [616, 164] width 631 height 111
click at [301, 104] on input "b. Prewarming is the process of initializing the Elastic Load Balancer with a p…" at bounding box center [301, 98] width 0 height 13
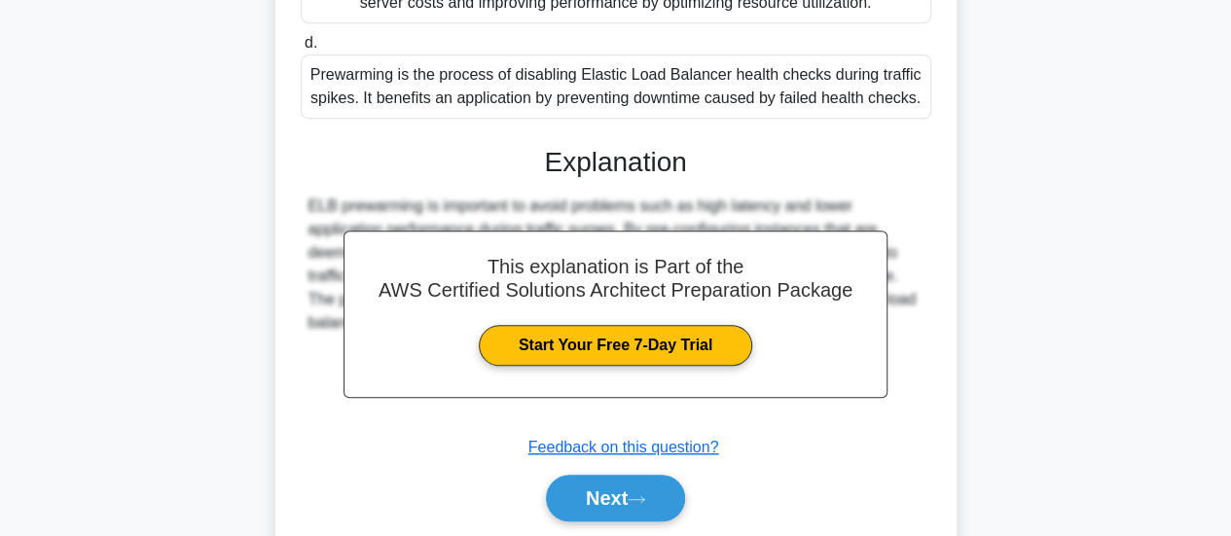
scroll to position [614, 0]
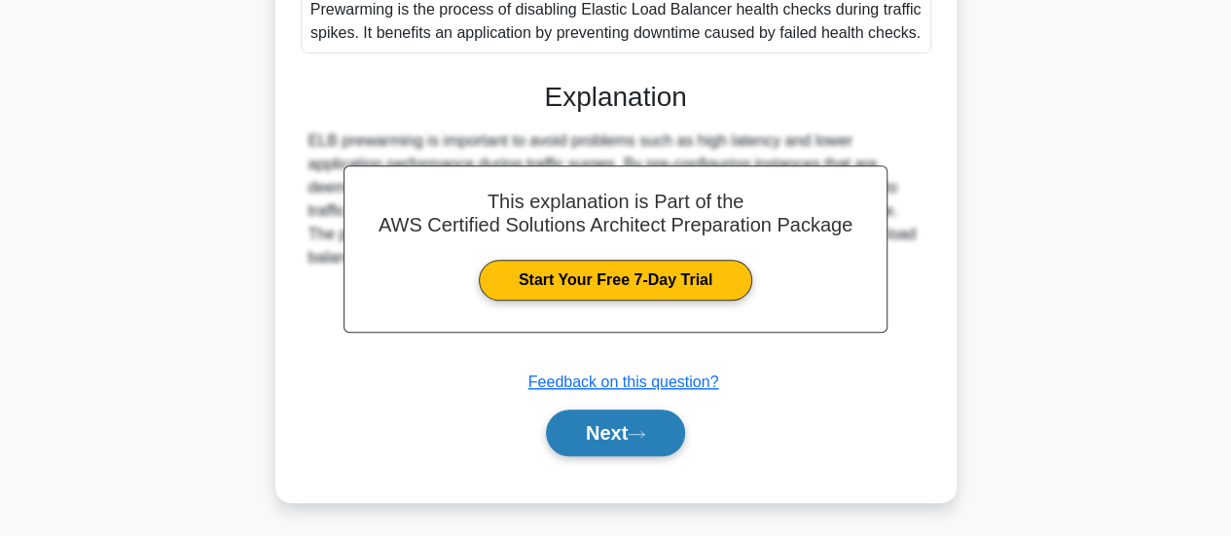
click at [645, 424] on button "Next" at bounding box center [615, 433] width 139 height 47
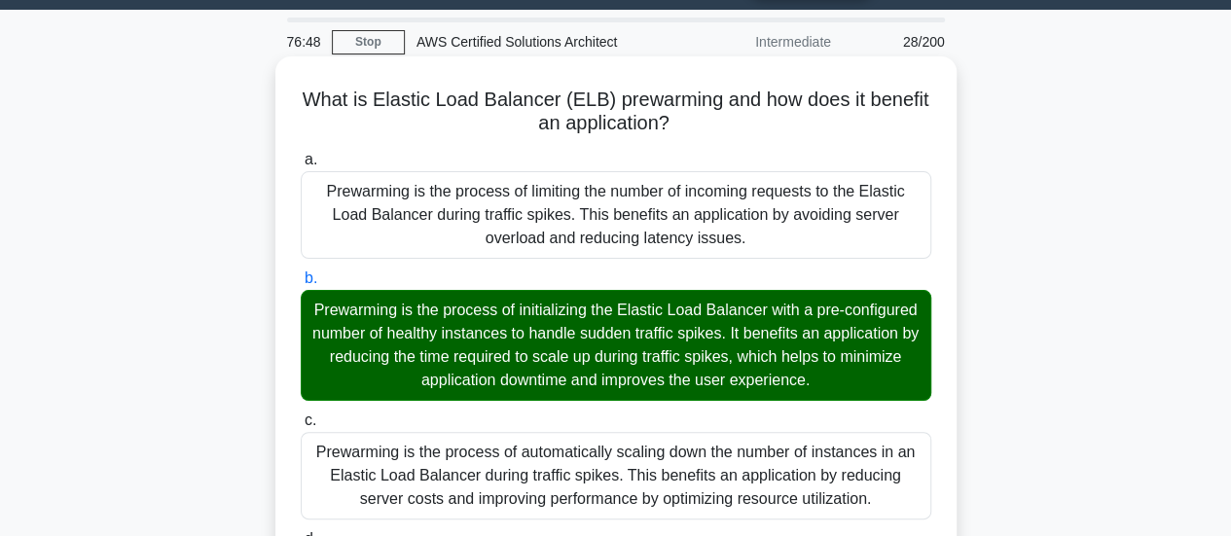
scroll to position [49, 0]
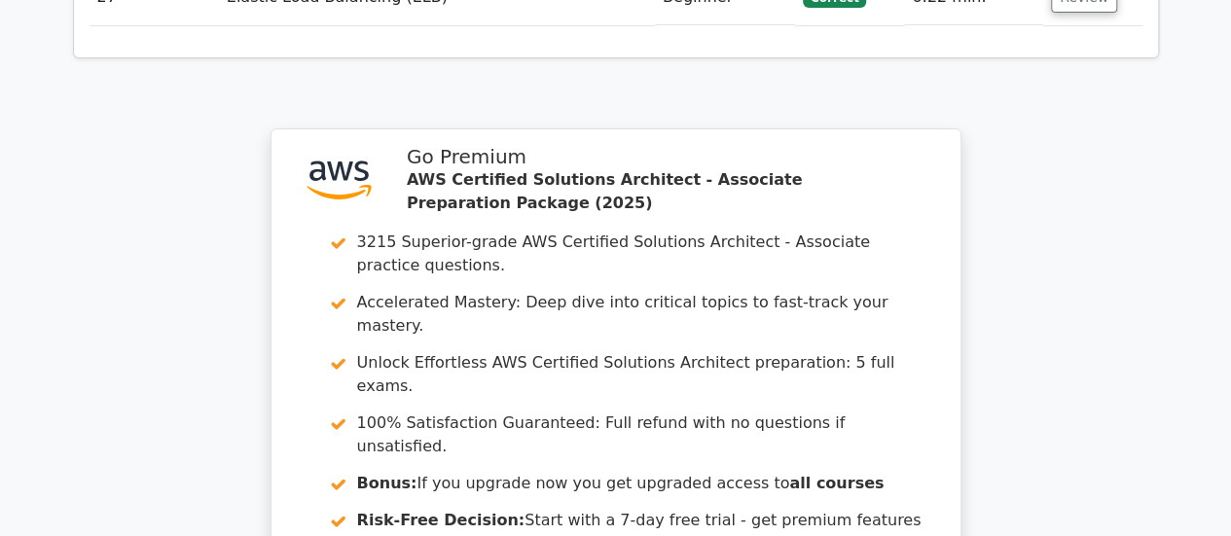
scroll to position [4317, 0]
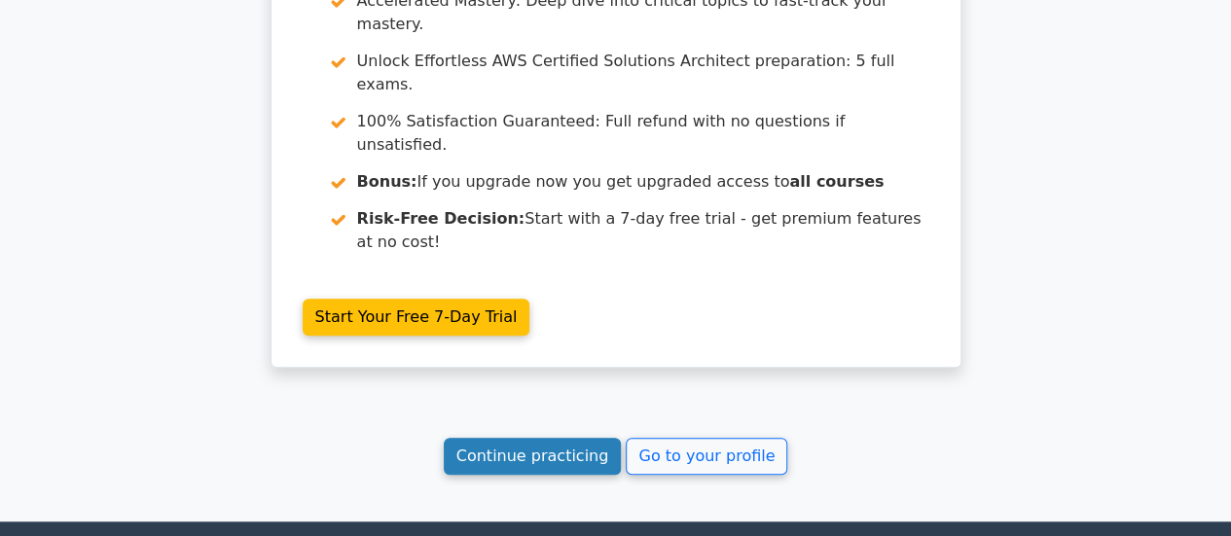
click at [572, 438] on link "Continue practicing" at bounding box center [533, 456] width 178 height 37
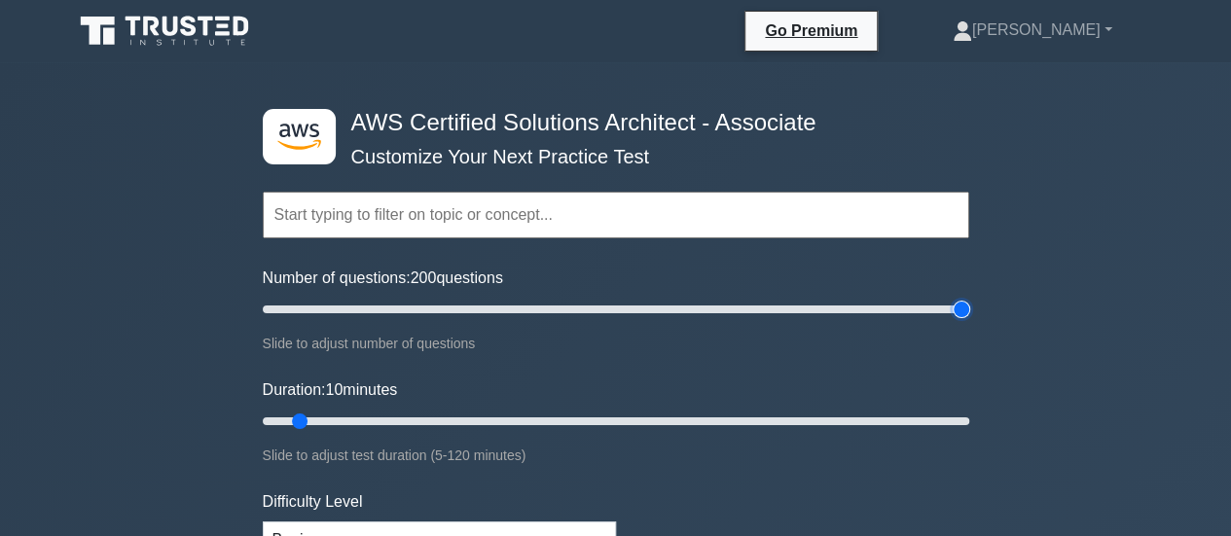
drag, startPoint x: 290, startPoint y: 308, endPoint x: 1030, endPoint y: 295, distance: 740.0
type input "200"
click at [970, 298] on input "Number of questions: 200 questions" at bounding box center [616, 309] width 707 height 23
drag, startPoint x: 296, startPoint y: 412, endPoint x: 224, endPoint y: 432, distance: 74.9
click at [263, 432] on input "Duration: 10 minutes" at bounding box center [616, 421] width 707 height 23
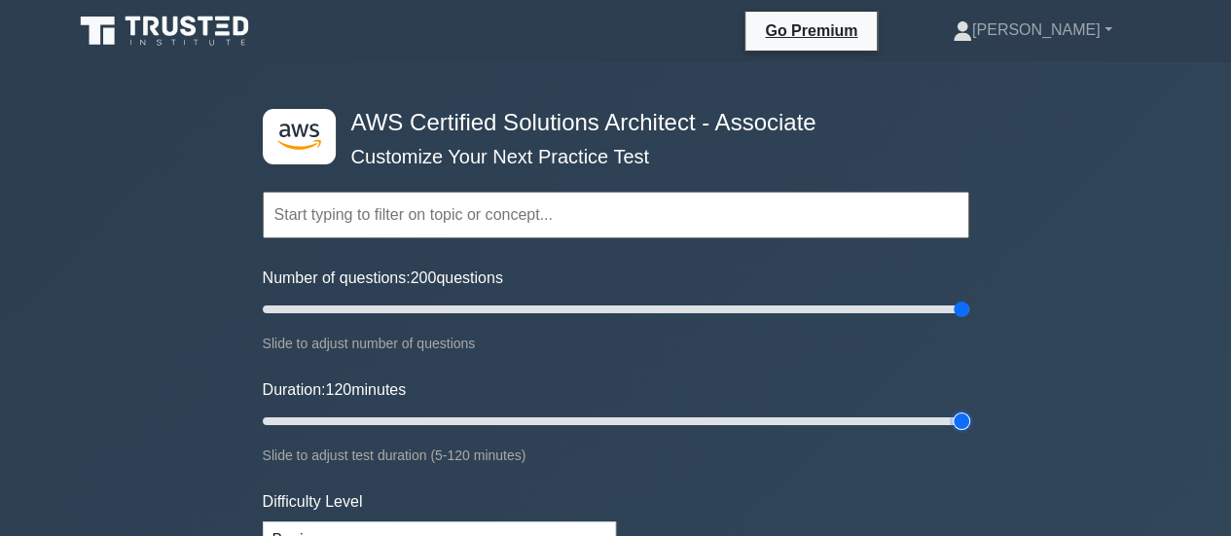
drag, startPoint x: 270, startPoint y: 419, endPoint x: 992, endPoint y: 437, distance: 722.6
type input "120"
click at [970, 433] on input "Duration: 120 minutes" at bounding box center [616, 421] width 707 height 23
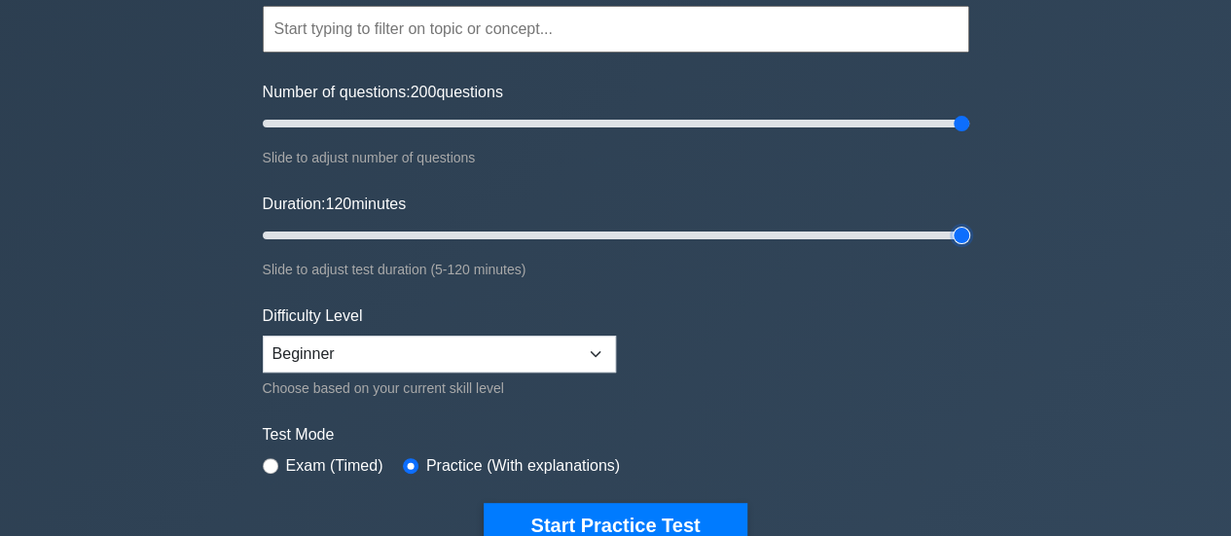
scroll to position [187, 0]
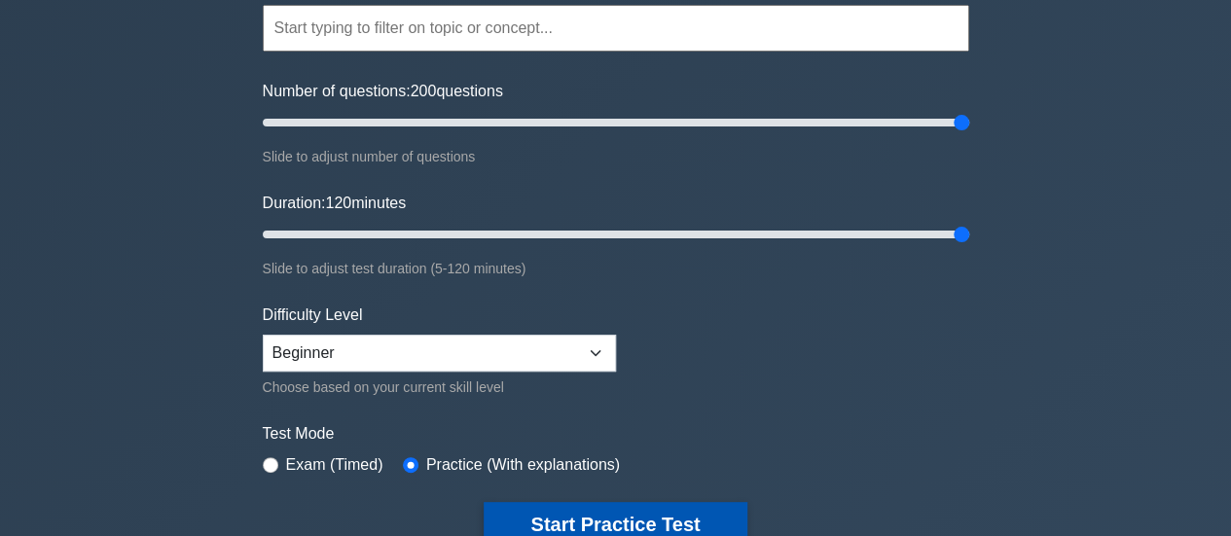
click at [588, 520] on button "Start Practice Test" at bounding box center [615, 524] width 263 height 45
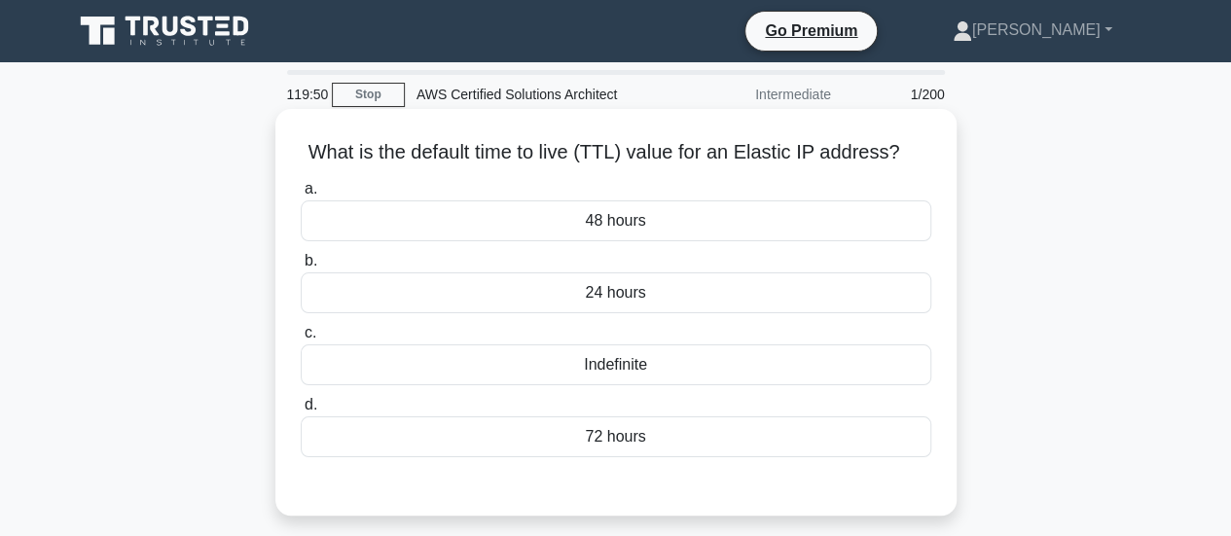
click at [806, 157] on h5 "What is the default time to live (TTL) value for an Elastic IP address? .spinne…" at bounding box center [616, 152] width 635 height 25
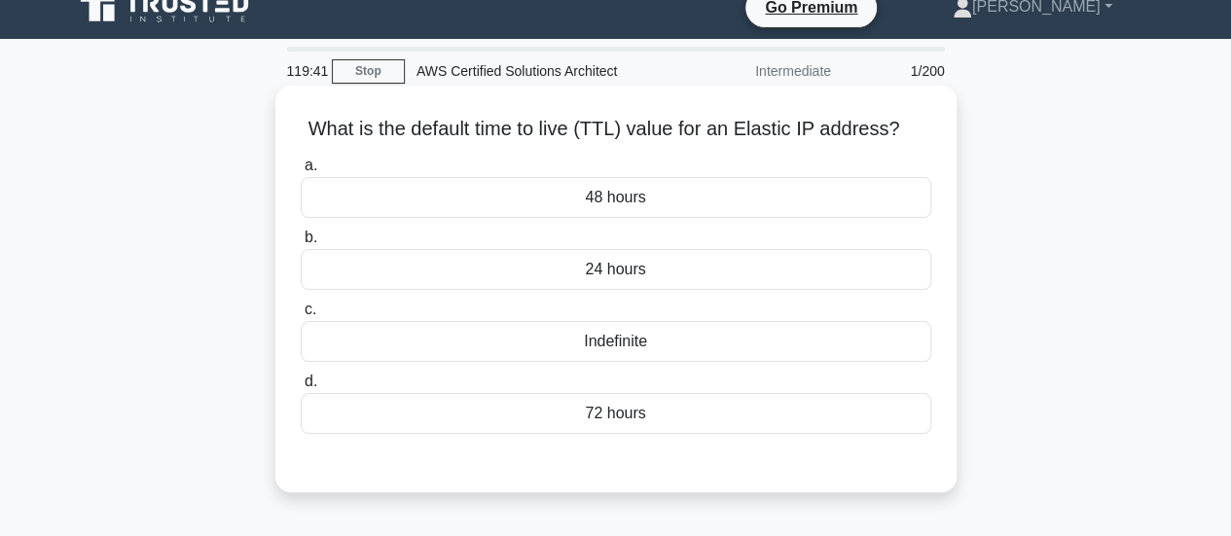
click at [656, 351] on div "Indefinite" at bounding box center [616, 341] width 631 height 41
click at [301, 316] on input "c. Indefinite" at bounding box center [301, 310] width 0 height 13
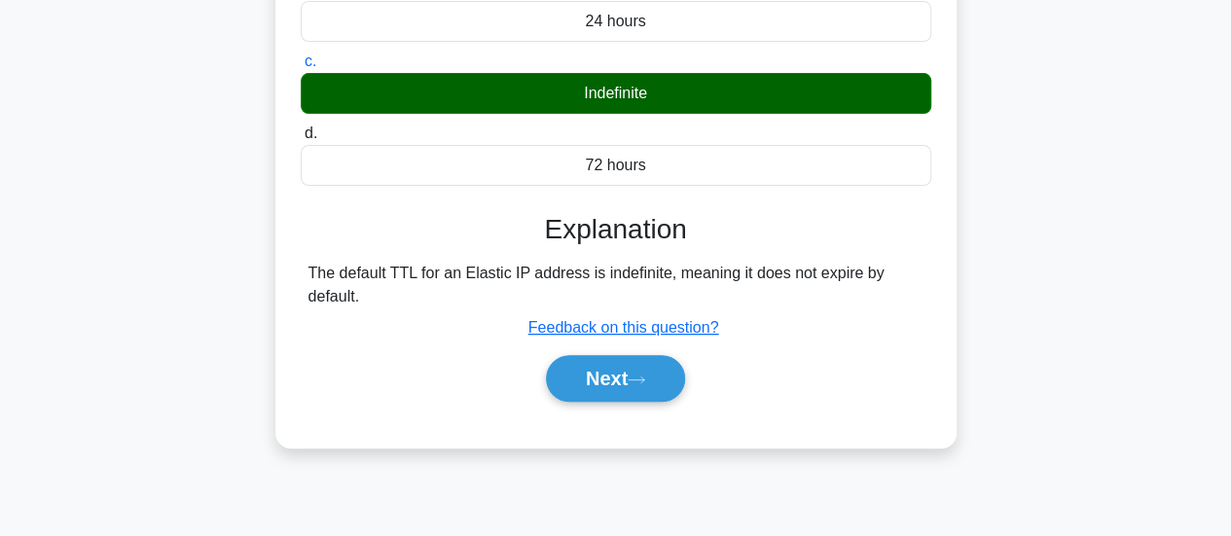
scroll to position [273, 0]
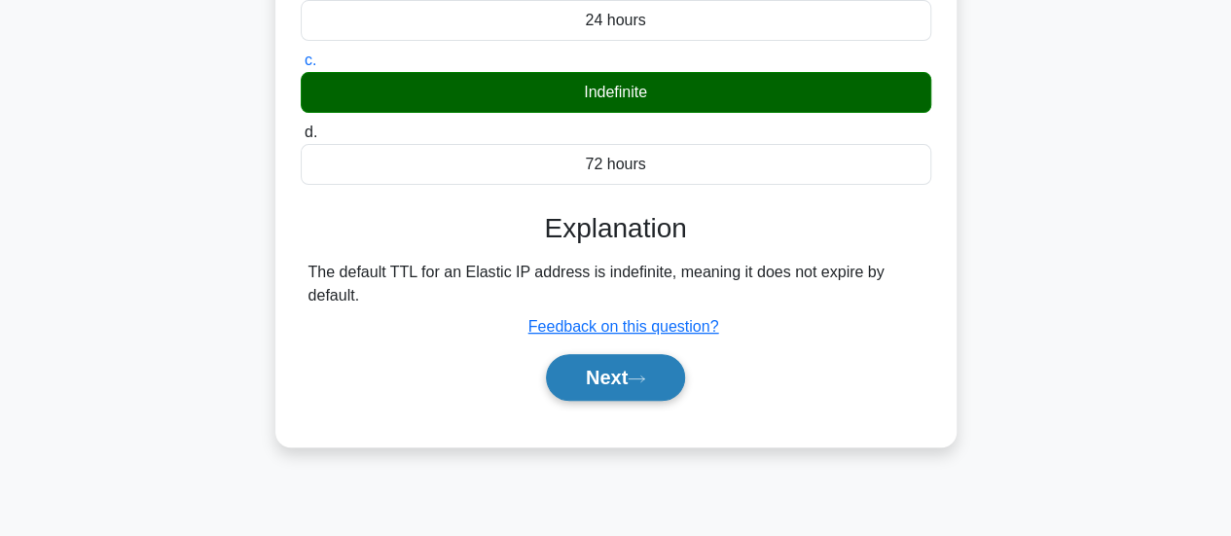
click at [627, 395] on button "Next" at bounding box center [615, 377] width 139 height 47
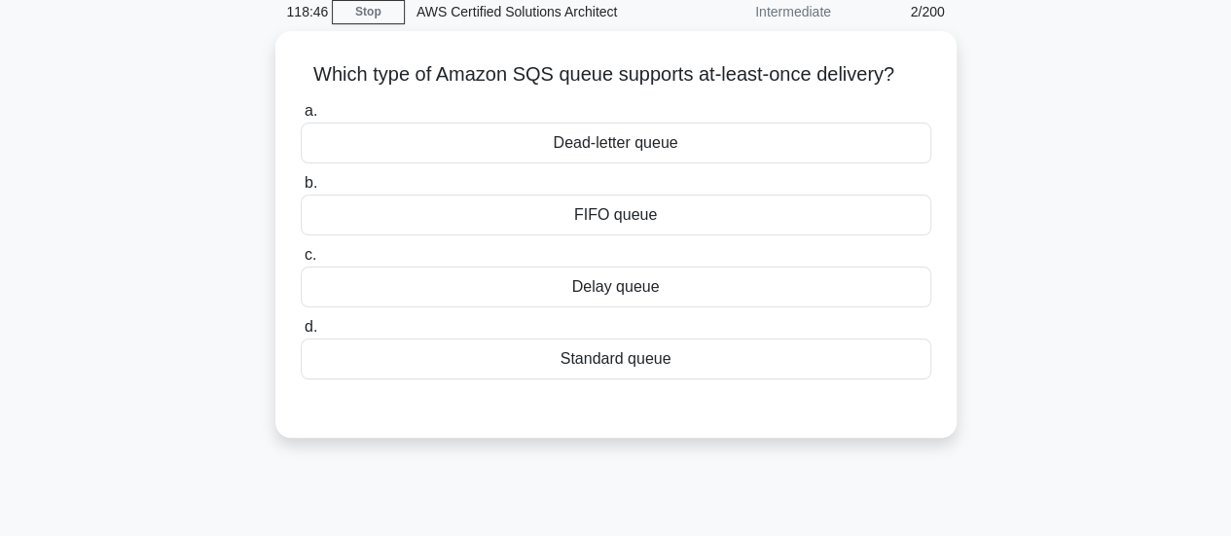
scroll to position [82, 0]
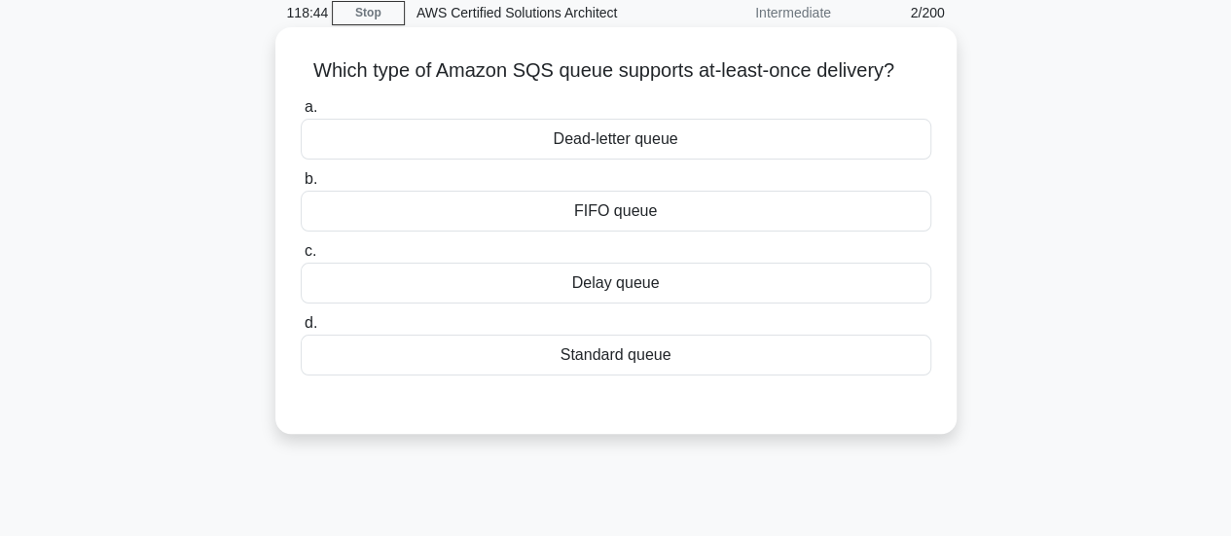
click at [592, 81] on h5 "Which type of Amazon SQS queue supports at-least-once delivery? .spinner_0XTQ{t…" at bounding box center [616, 70] width 635 height 25
click at [618, 221] on div "FIFO queue" at bounding box center [616, 211] width 631 height 41
click at [301, 186] on input "b. FIFO queue" at bounding box center [301, 179] width 0 height 13
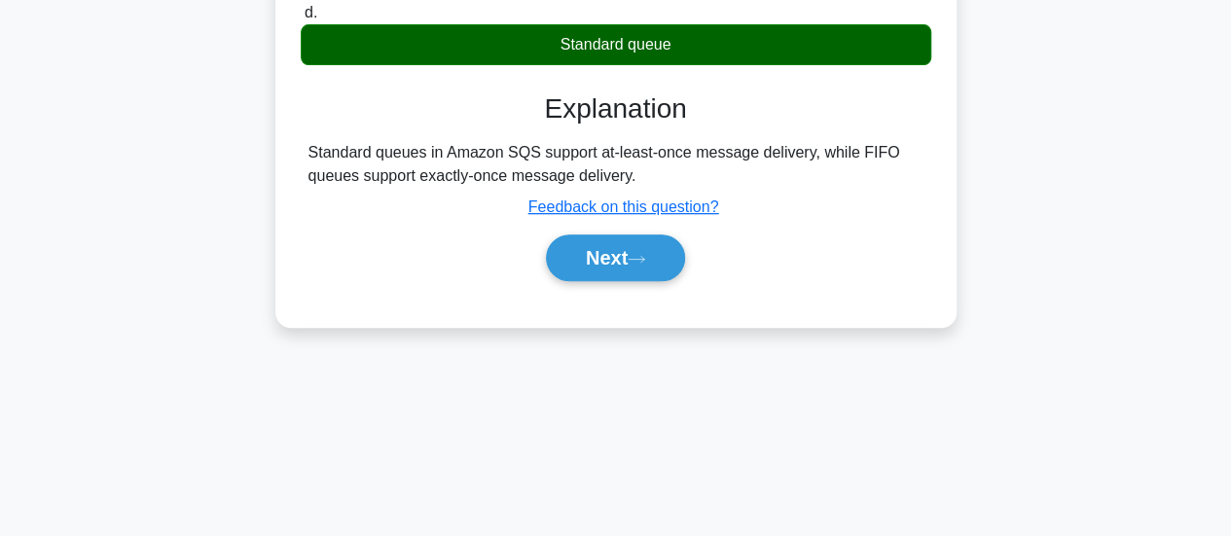
scroll to position [391, 0]
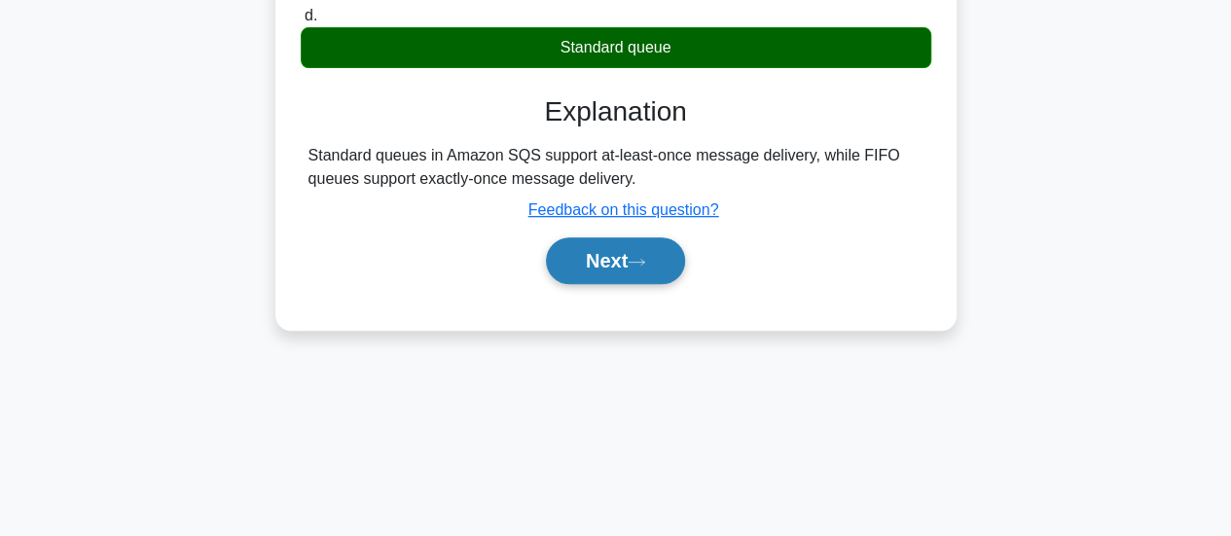
click at [601, 250] on button "Next" at bounding box center [615, 261] width 139 height 47
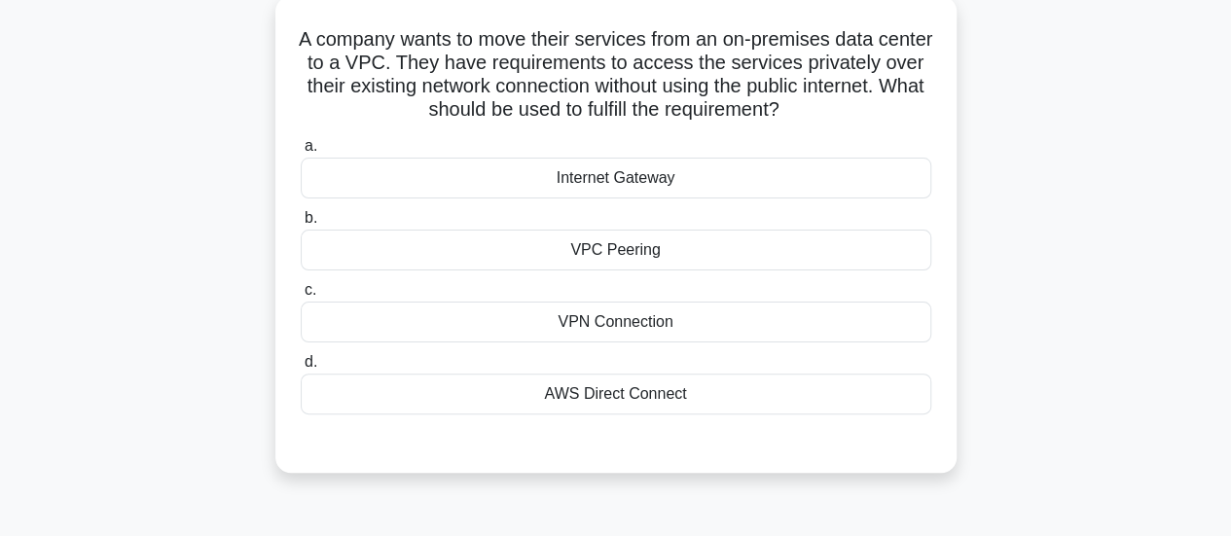
scroll to position [98, 0]
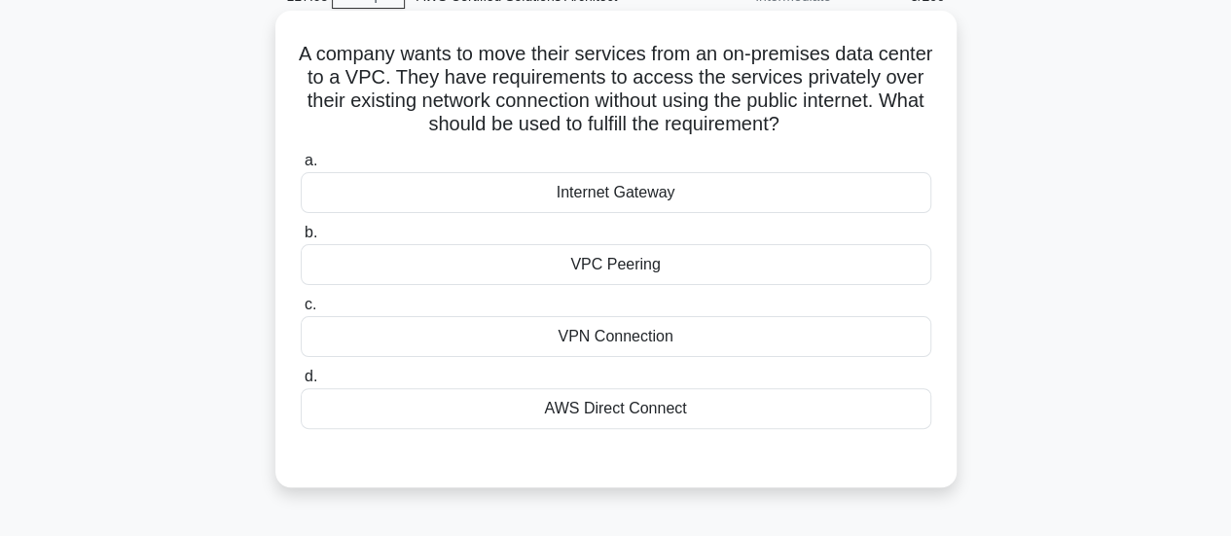
click at [666, 258] on div "VPC Peering" at bounding box center [616, 264] width 631 height 41
click at [301, 239] on input "b. VPC Peering" at bounding box center [301, 233] width 0 height 13
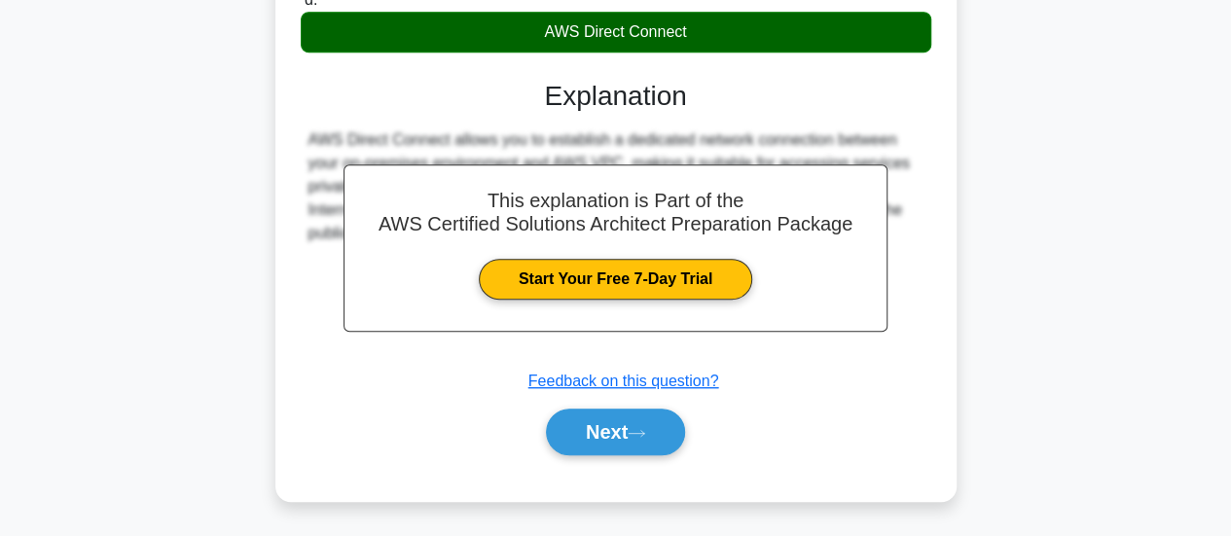
scroll to position [478, 0]
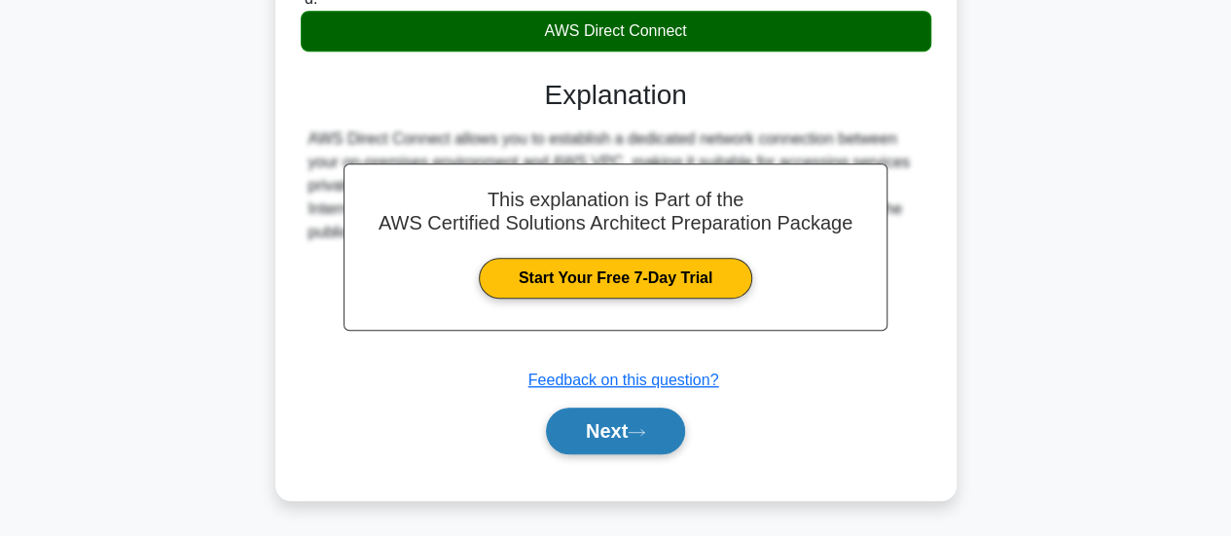
click at [615, 449] on button "Next" at bounding box center [615, 431] width 139 height 47
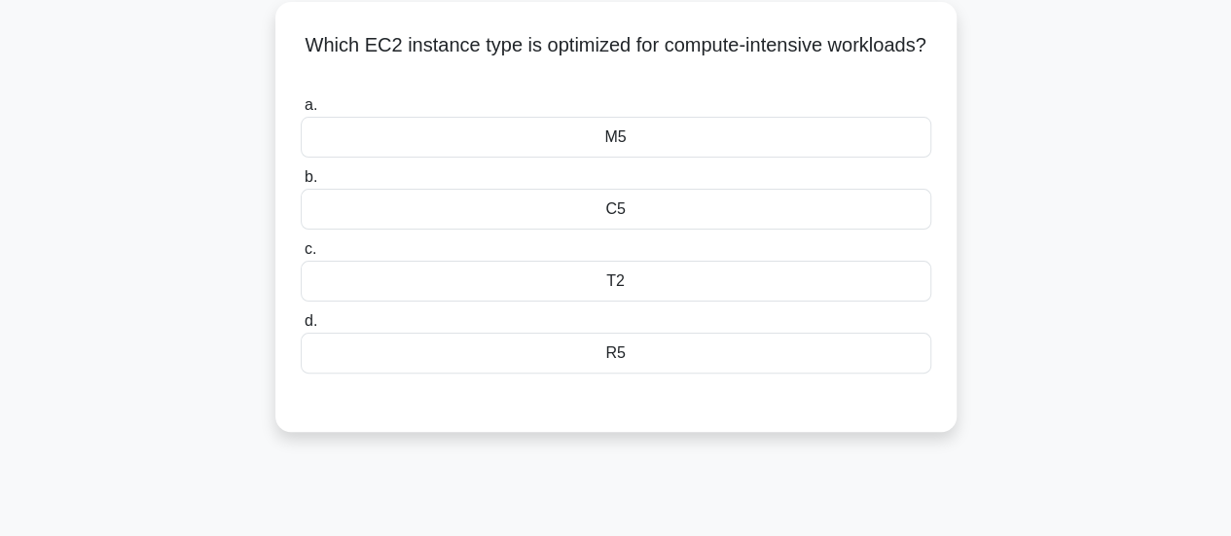
scroll to position [0, 0]
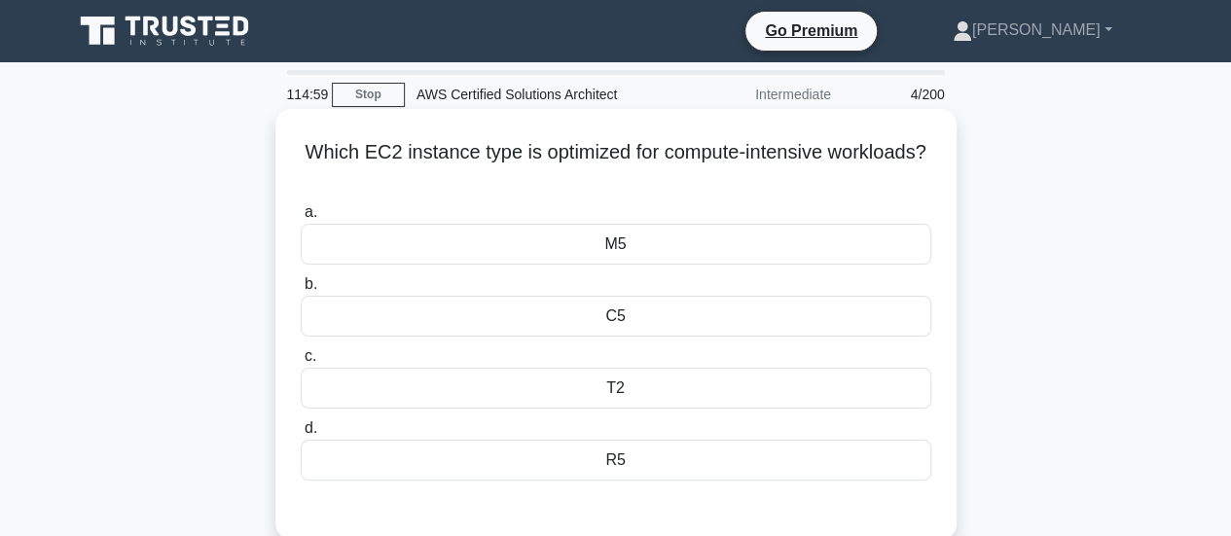
click at [604, 161] on h5 "Which EC2 instance type is optimized for compute-intensive workloads? .spinner_…" at bounding box center [616, 164] width 635 height 49
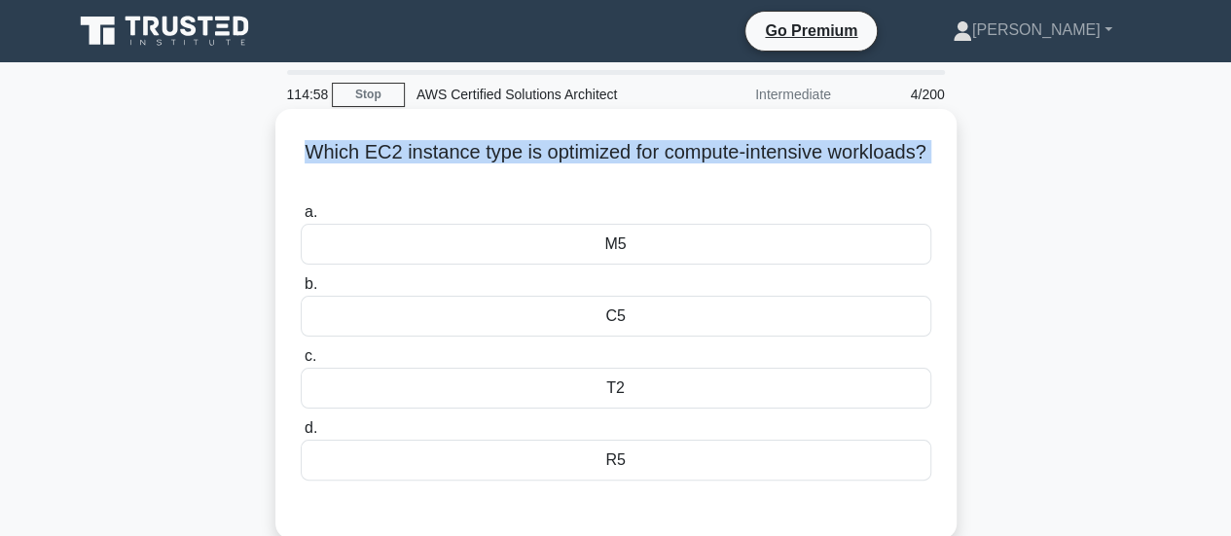
click at [604, 161] on h5 "Which EC2 instance type is optimized for compute-intensive workloads? .spinner_…" at bounding box center [616, 164] width 635 height 49
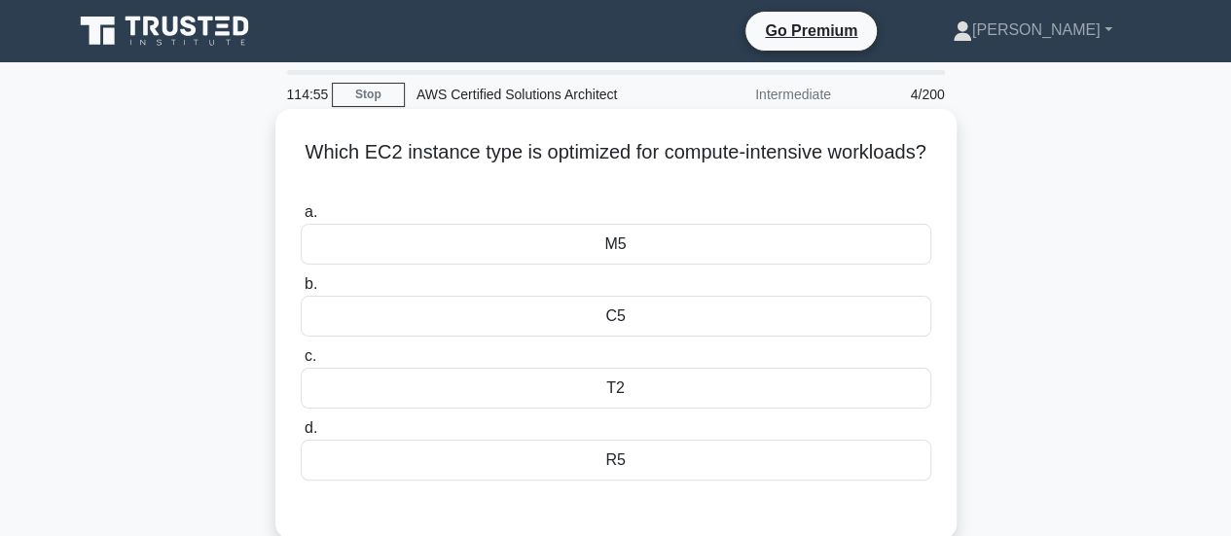
click at [641, 309] on div "C5" at bounding box center [616, 316] width 631 height 41
click at [301, 291] on input "b. C5" at bounding box center [301, 284] width 0 height 13
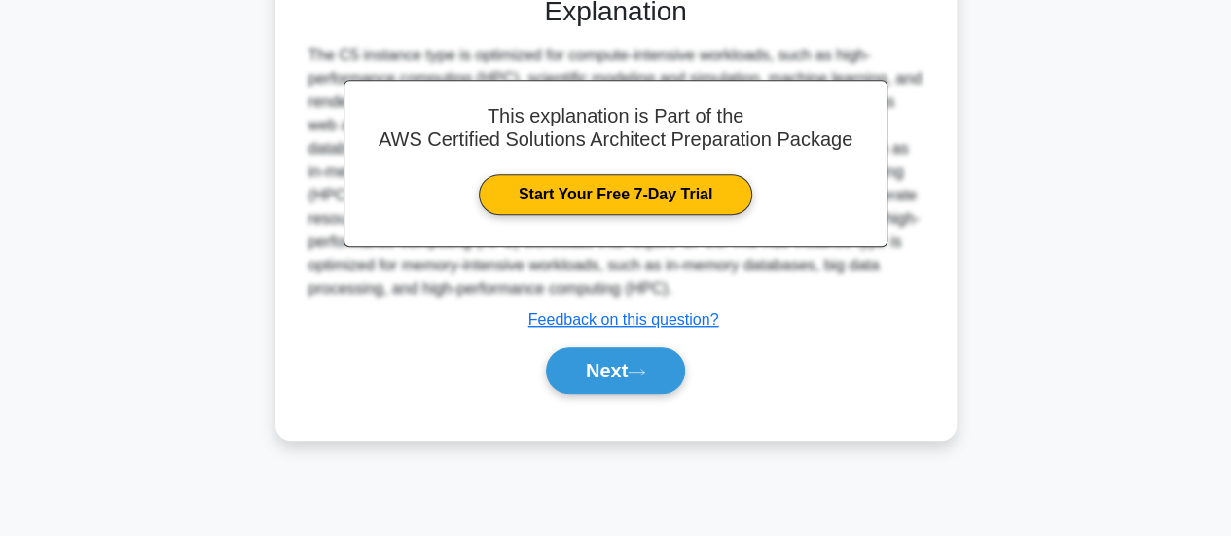
scroll to position [515, 0]
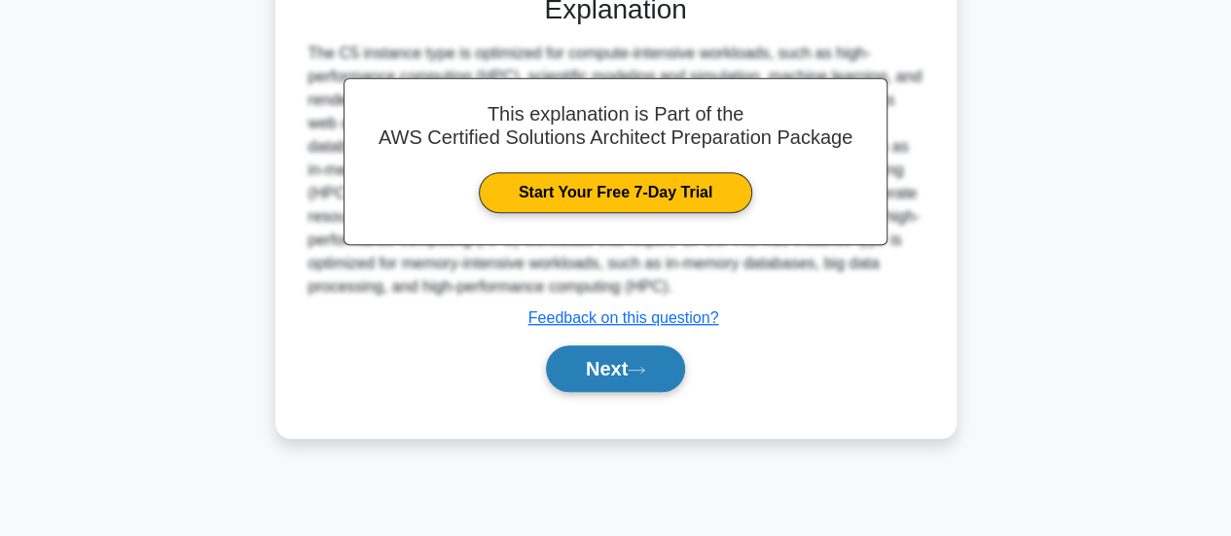
click at [628, 366] on button "Next" at bounding box center [615, 369] width 139 height 47
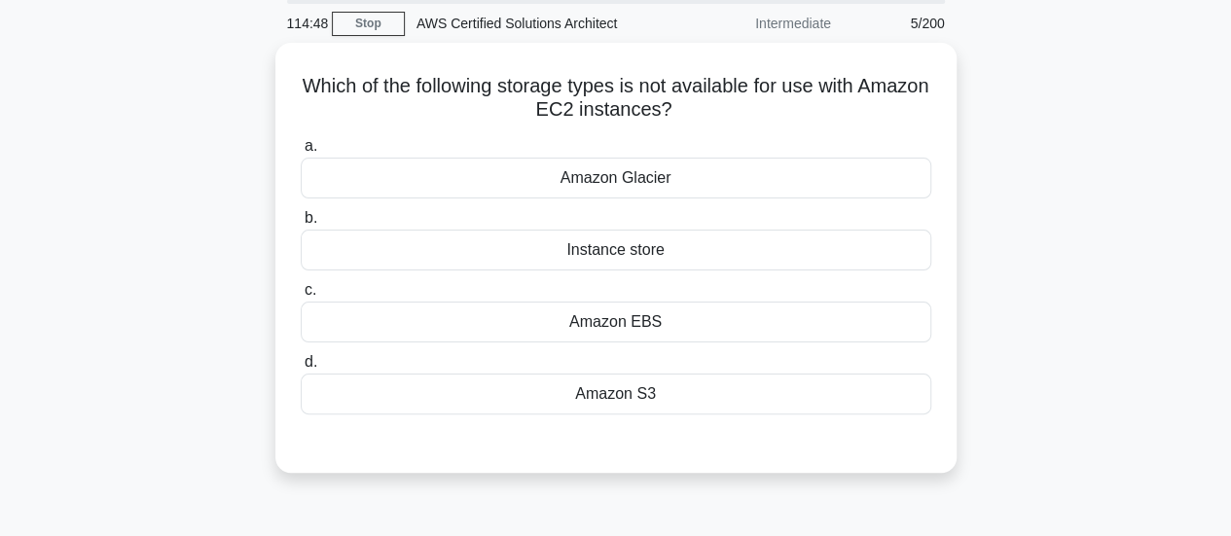
scroll to position [70, 0]
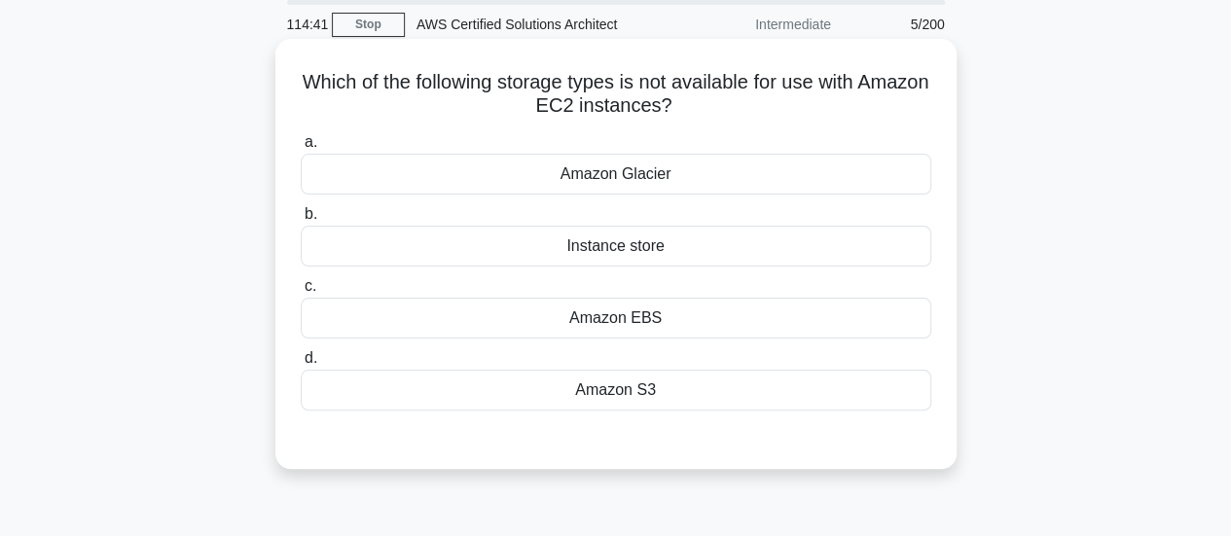
click at [666, 239] on div "Instance store" at bounding box center [616, 246] width 631 height 41
click at [301, 221] on input "b. Instance store" at bounding box center [301, 214] width 0 height 13
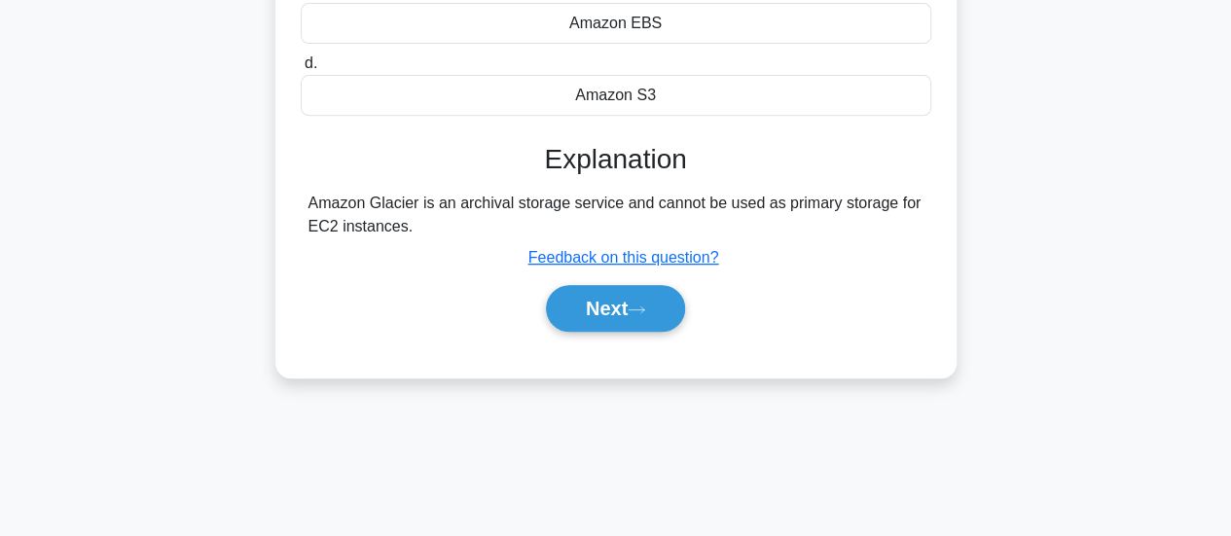
scroll to position [378, 0]
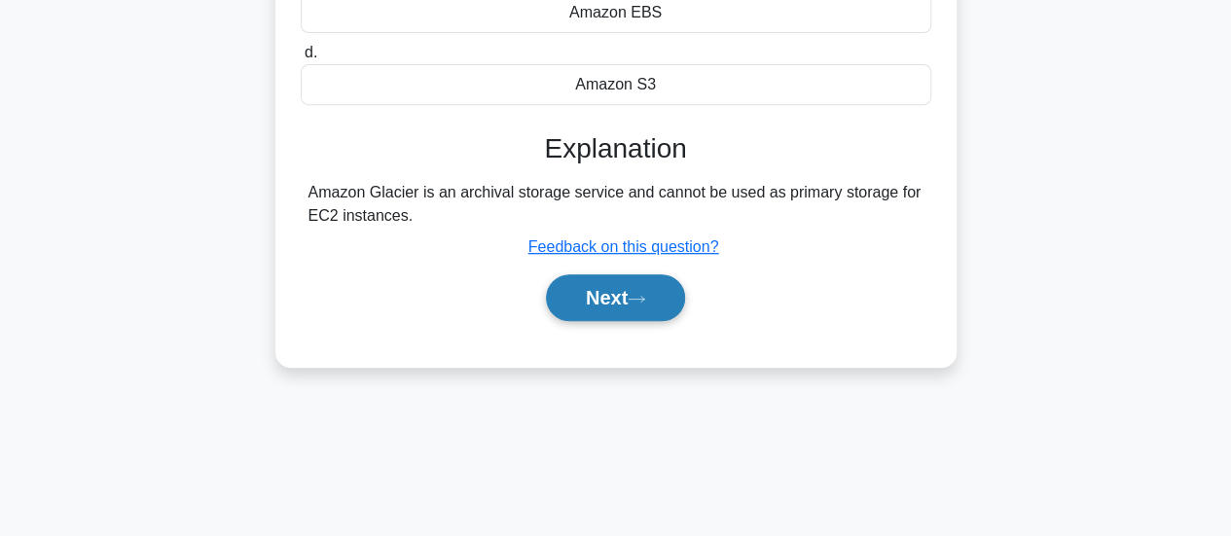
click at [640, 296] on icon at bounding box center [637, 299] width 18 height 11
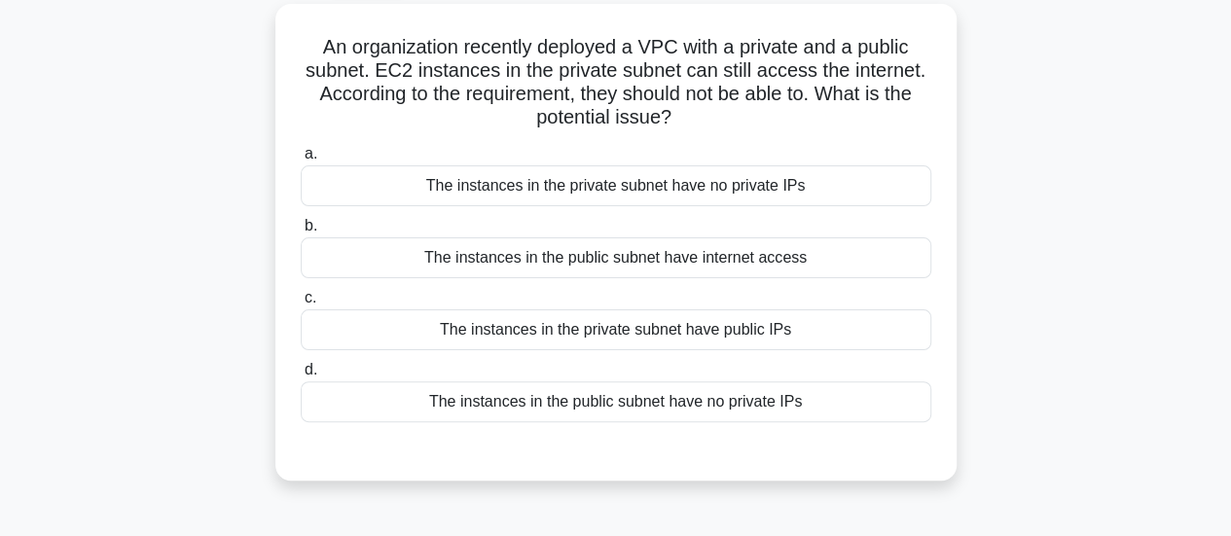
scroll to position [106, 0]
click at [693, 53] on h5 "An organization recently deployed a VPC with a private and a public subnet. EC2…" at bounding box center [616, 81] width 635 height 95
click at [610, 101] on h5 "An organization recently deployed a VPC with a private and a public subnet. EC2…" at bounding box center [616, 81] width 635 height 95
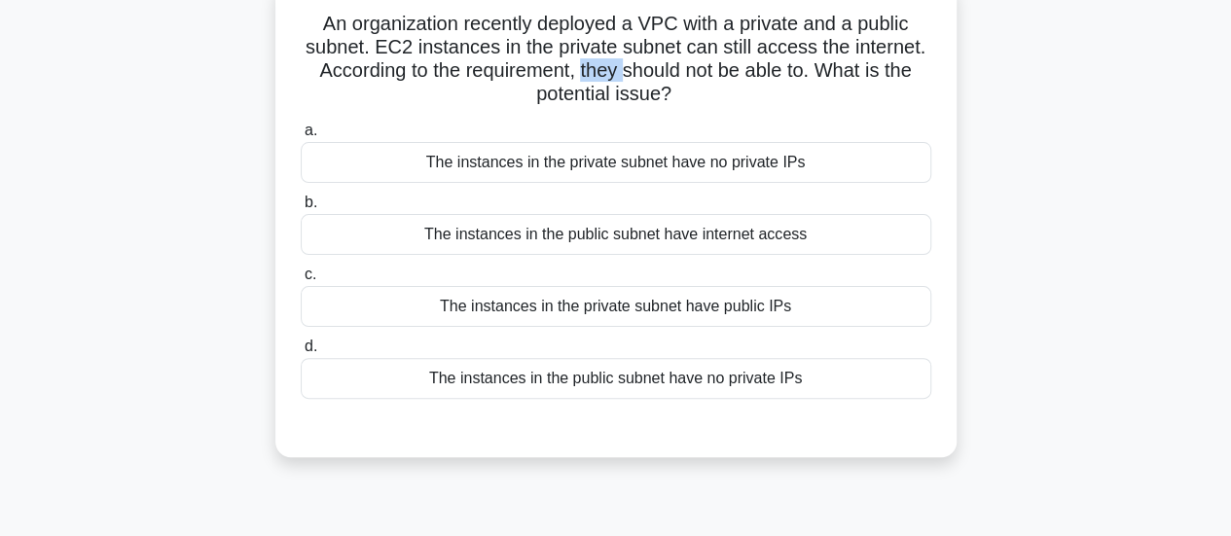
scroll to position [129, 0]
click at [676, 309] on div "The instances in the private subnet have public IPs" at bounding box center [616, 305] width 631 height 41
click at [301, 280] on input "c. The instances in the private subnet have public IPs" at bounding box center [301, 274] width 0 height 13
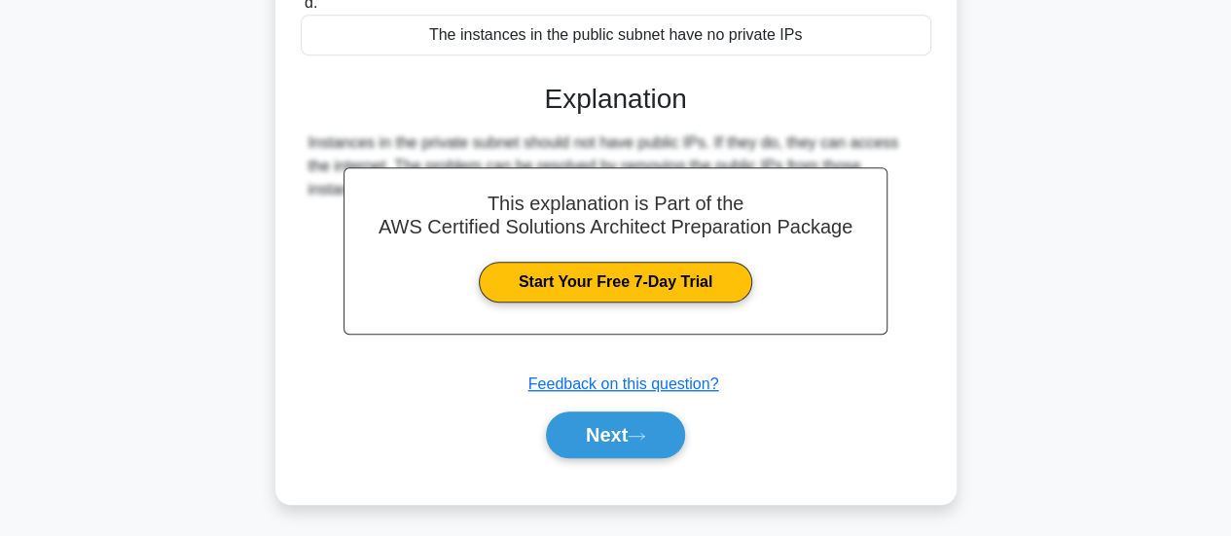
scroll to position [515, 0]
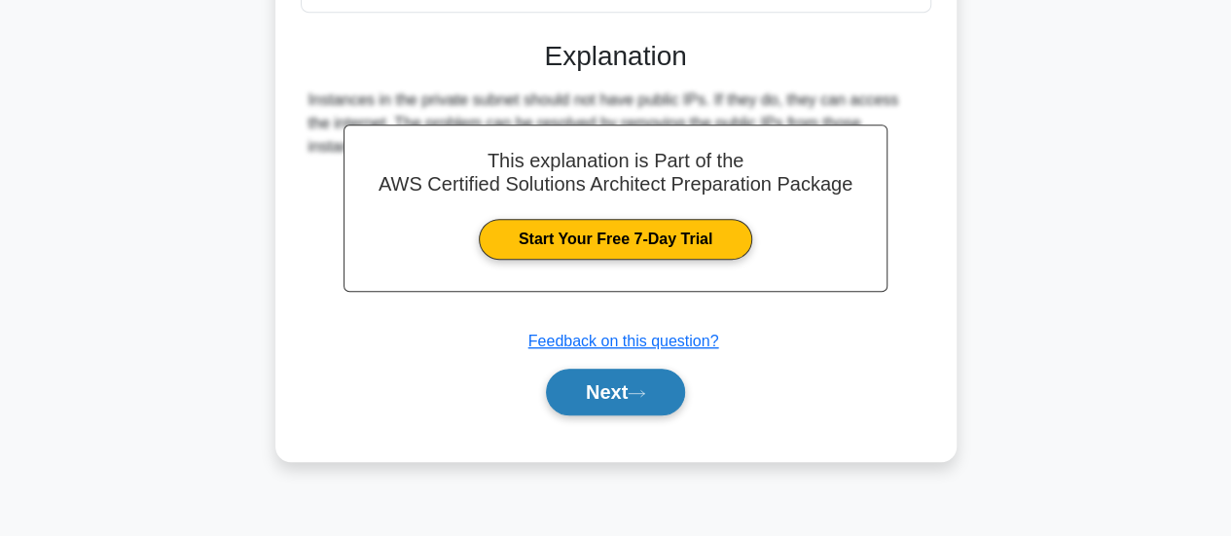
click at [643, 396] on icon at bounding box center [637, 393] width 18 height 11
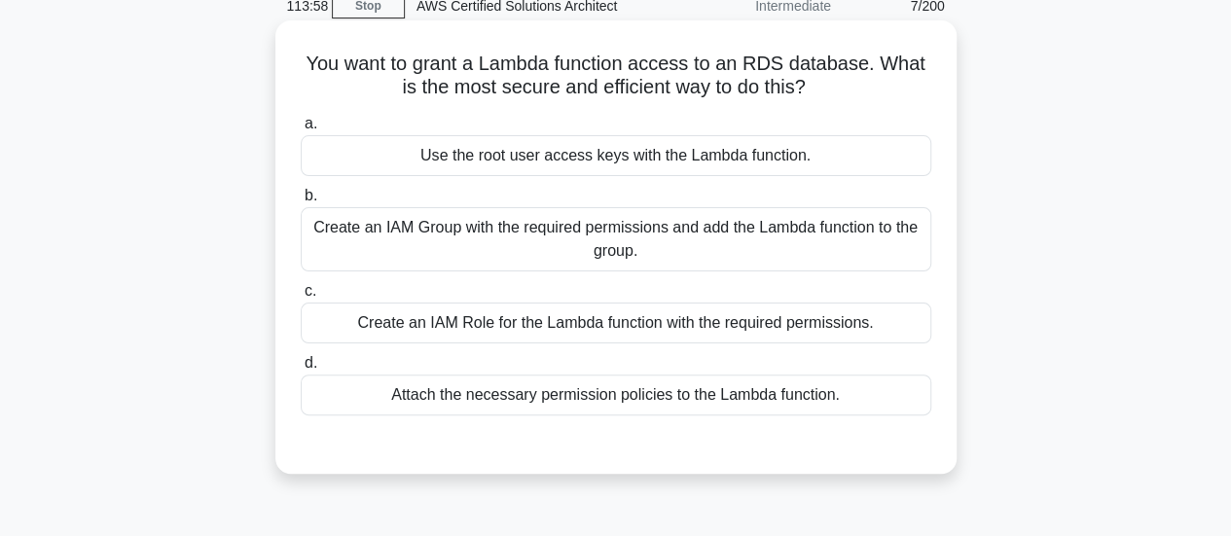
scroll to position [92, 0]
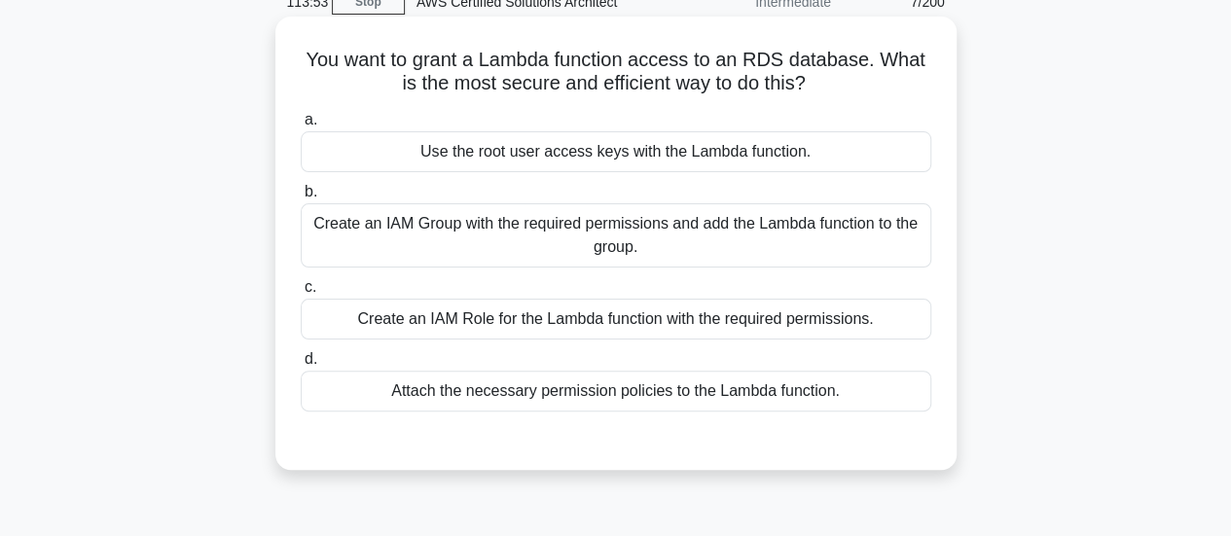
click at [703, 246] on div "Create an IAM Group with the required permissions and add the Lambda function t…" at bounding box center [616, 235] width 631 height 64
click at [301, 199] on input "b. Create an IAM Group with the required permissions and add the Lambda functio…" at bounding box center [301, 192] width 0 height 13
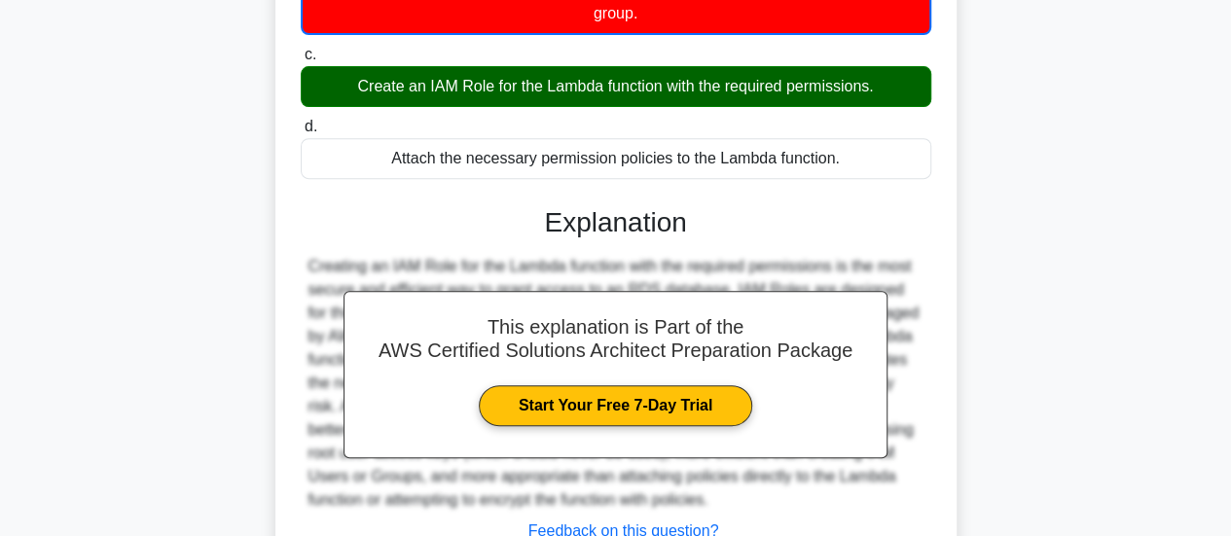
scroll to position [515, 0]
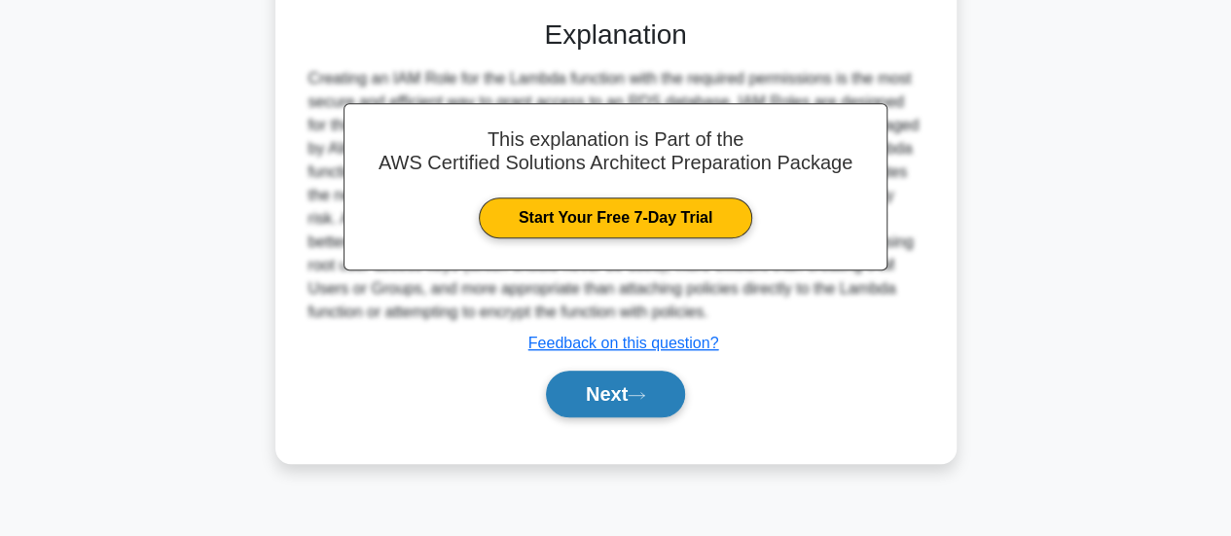
click at [630, 397] on button "Next" at bounding box center [615, 394] width 139 height 47
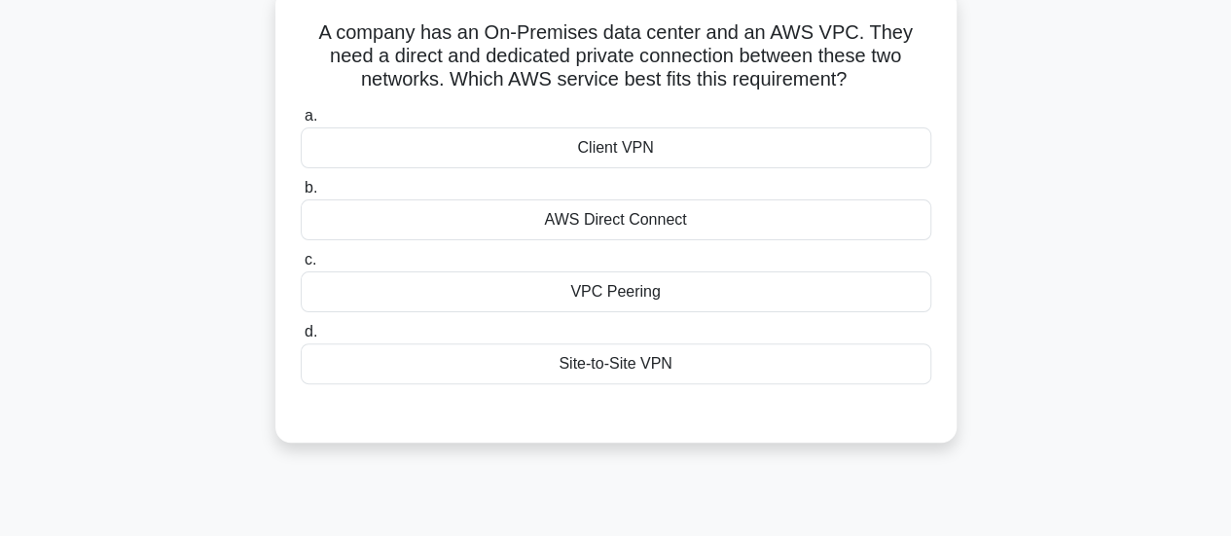
scroll to position [124, 0]
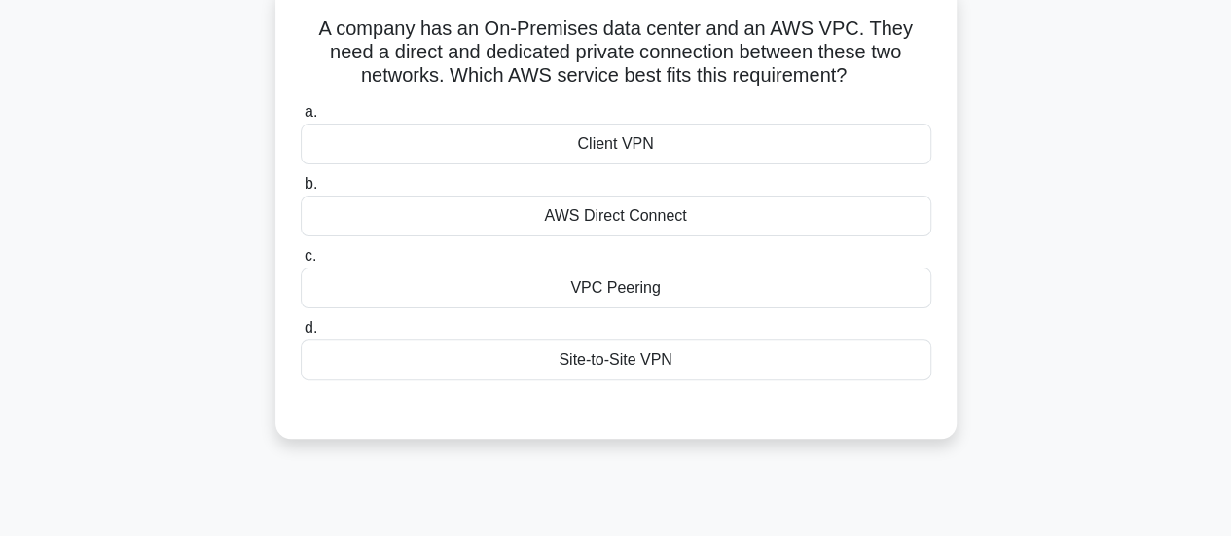
click at [639, 56] on h5 "A company has an On-Premises data center and an AWS VPC. They need a direct and…" at bounding box center [616, 53] width 635 height 72
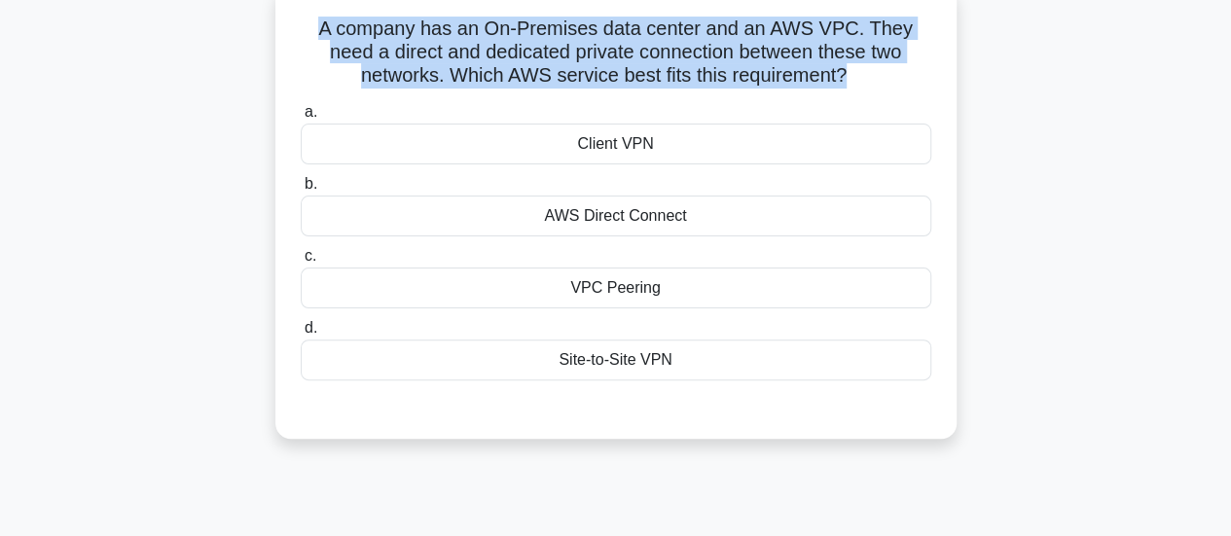
click at [639, 56] on h5 "A company has an On-Premises data center and an AWS VPC. They need a direct and…" at bounding box center [616, 53] width 635 height 72
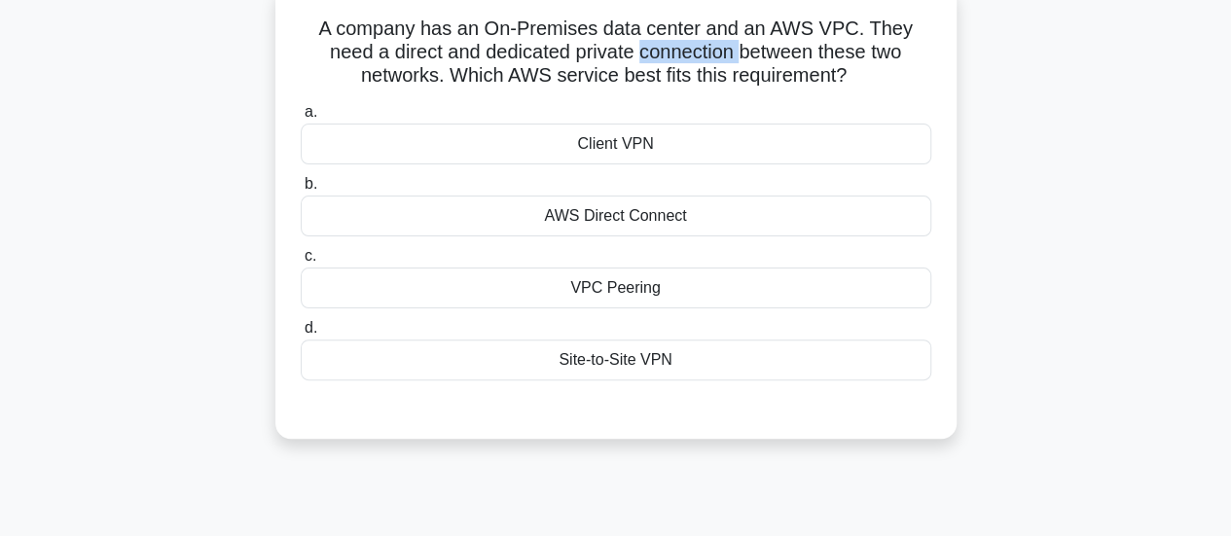
click at [639, 56] on h5 "A company has an On-Premises data center and an AWS VPC. They need a direct and…" at bounding box center [616, 53] width 635 height 72
click at [611, 226] on div "AWS Direct Connect" at bounding box center [616, 216] width 631 height 41
click at [301, 191] on input "b. AWS Direct Connect" at bounding box center [301, 184] width 0 height 13
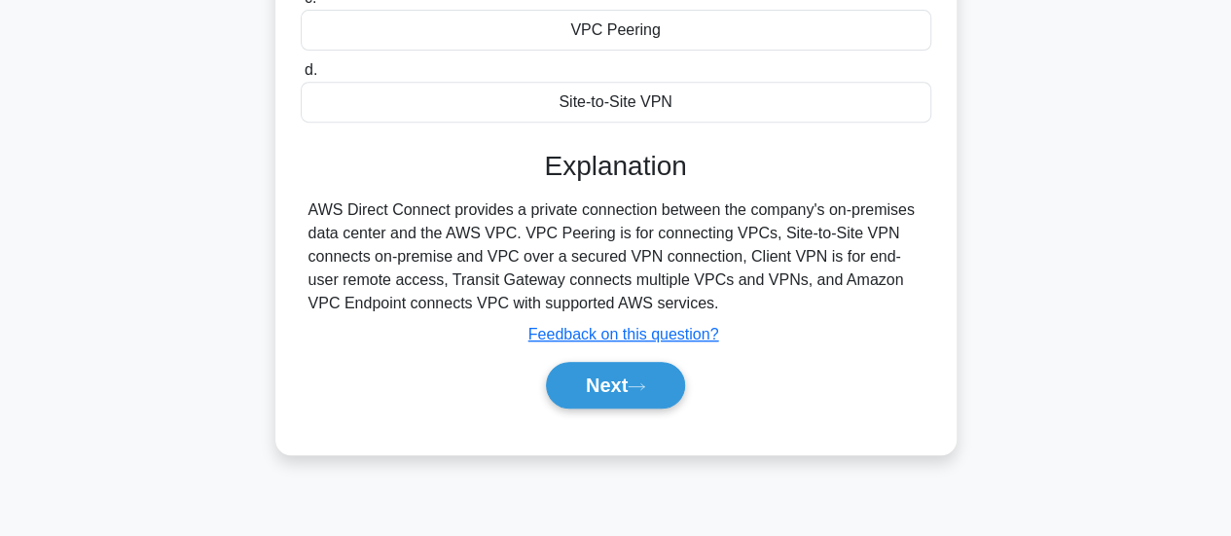
scroll to position [383, 0]
click at [626, 399] on button "Next" at bounding box center [615, 384] width 139 height 47
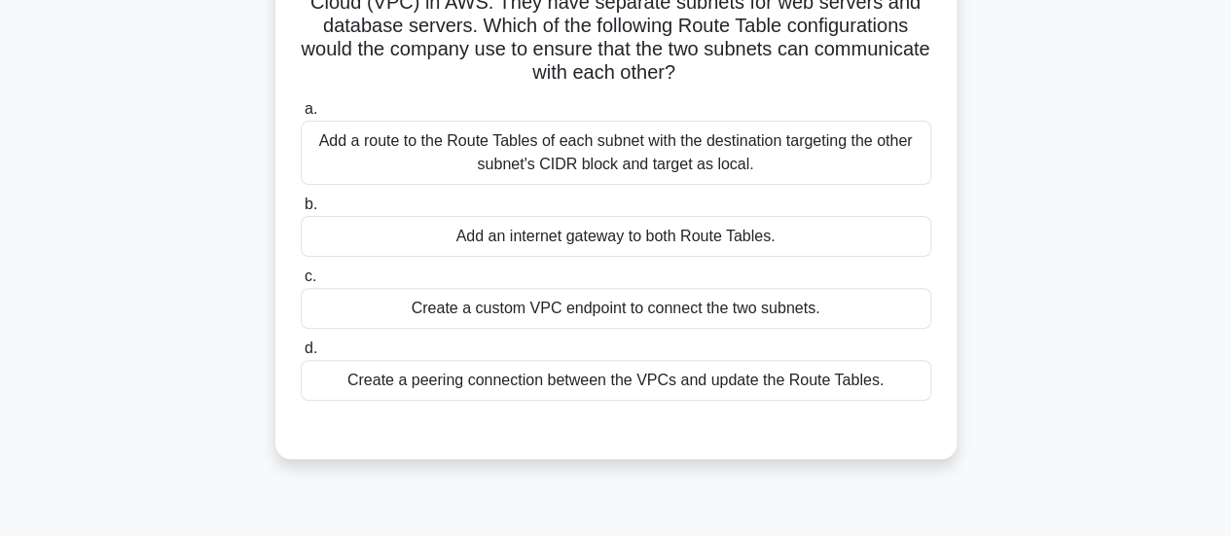
scroll to position [0, 0]
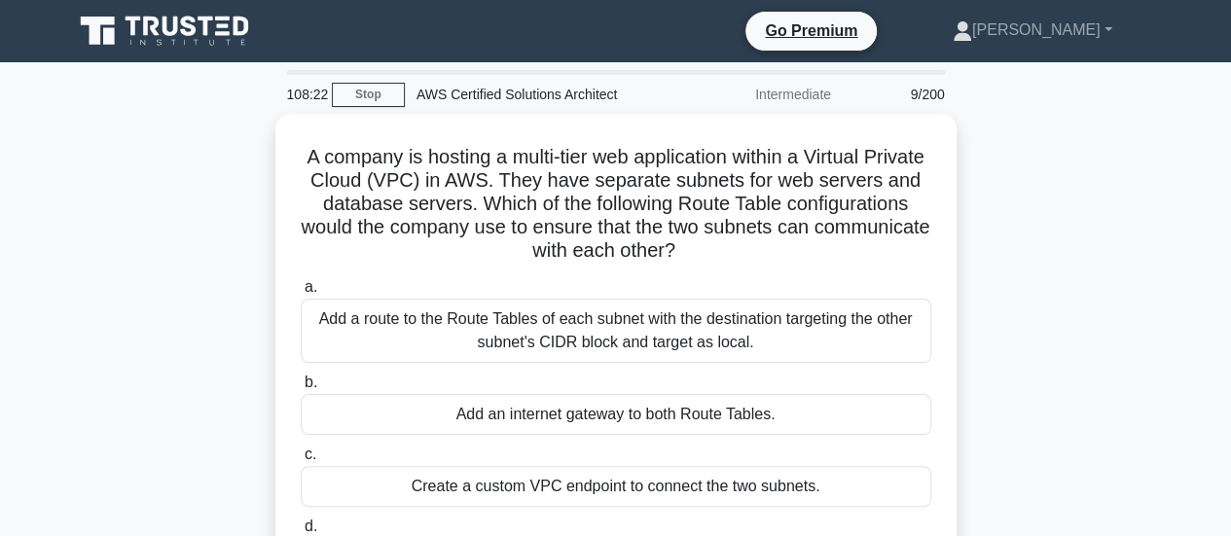
click at [966, 274] on div "A company is hosting a multi-tier web application within a Virtual Private Clou…" at bounding box center [616, 387] width 1110 height 547
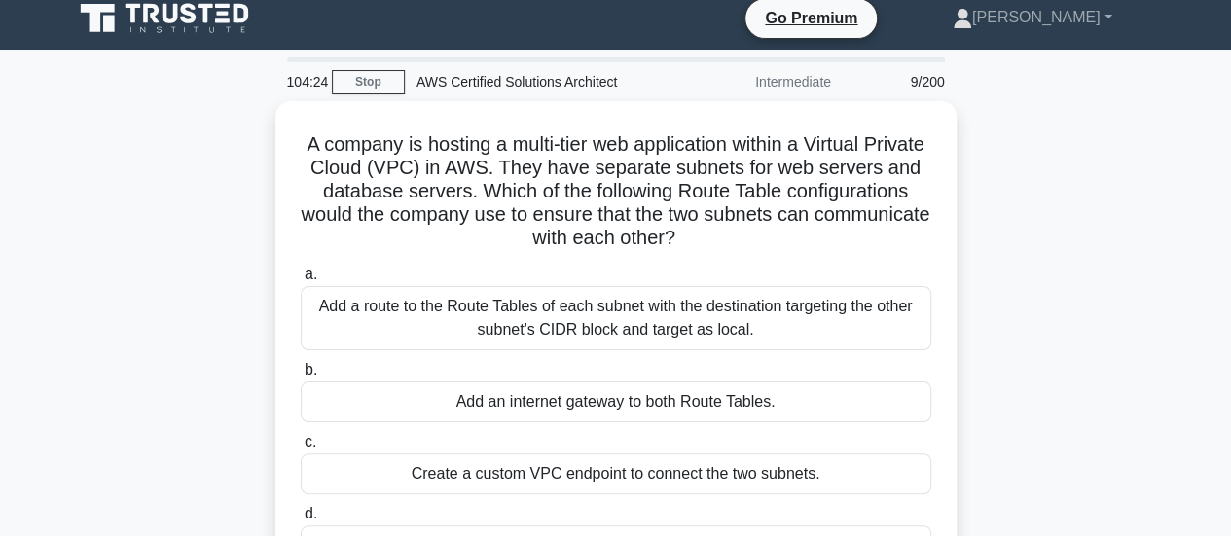
scroll to position [12, 0]
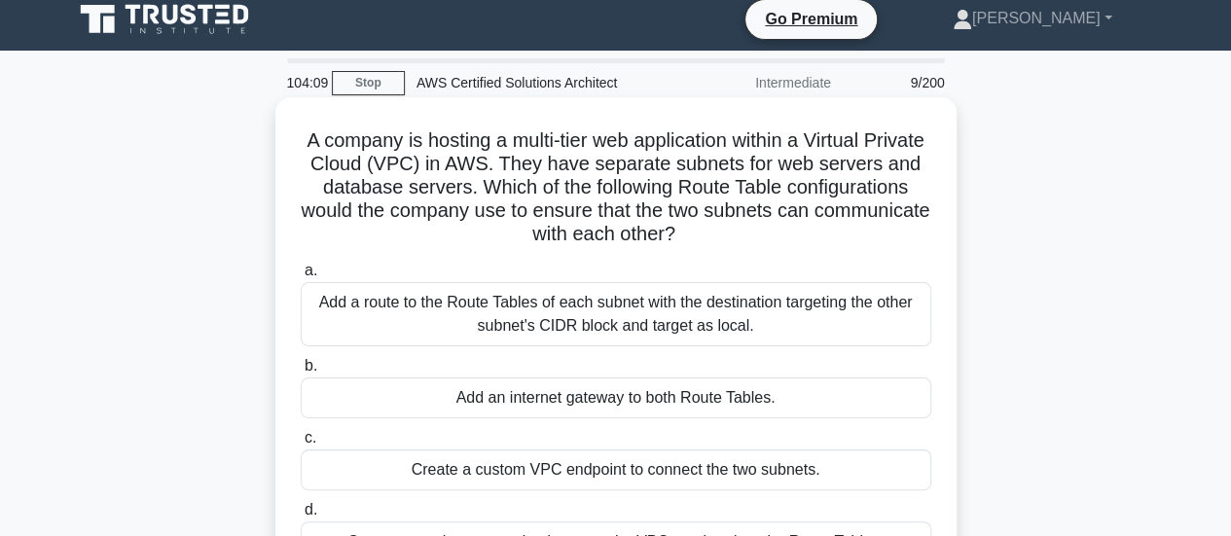
click at [810, 192] on h5 "A company is hosting a multi-tier web application within a Virtual Private Clou…" at bounding box center [616, 188] width 635 height 119
click at [602, 219] on h5 "A company is hosting a multi-tier web application within a Virtual Private Clou…" at bounding box center [616, 188] width 635 height 119
click at [689, 242] on h5 "A company is hosting a multi-tier web application within a Virtual Private Clou…" at bounding box center [616, 188] width 635 height 119
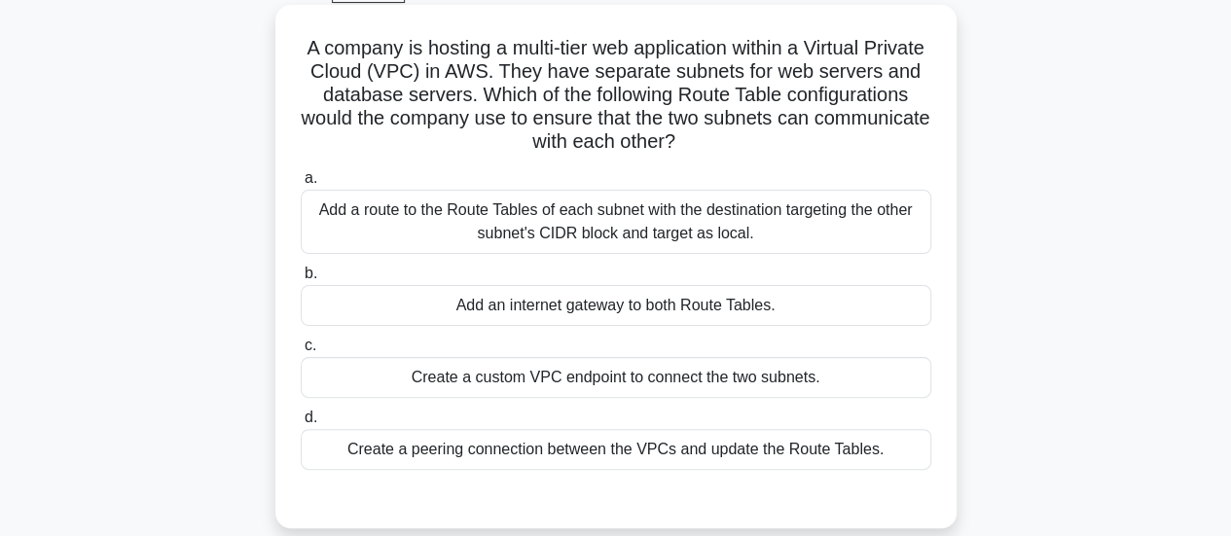
scroll to position [77, 0]
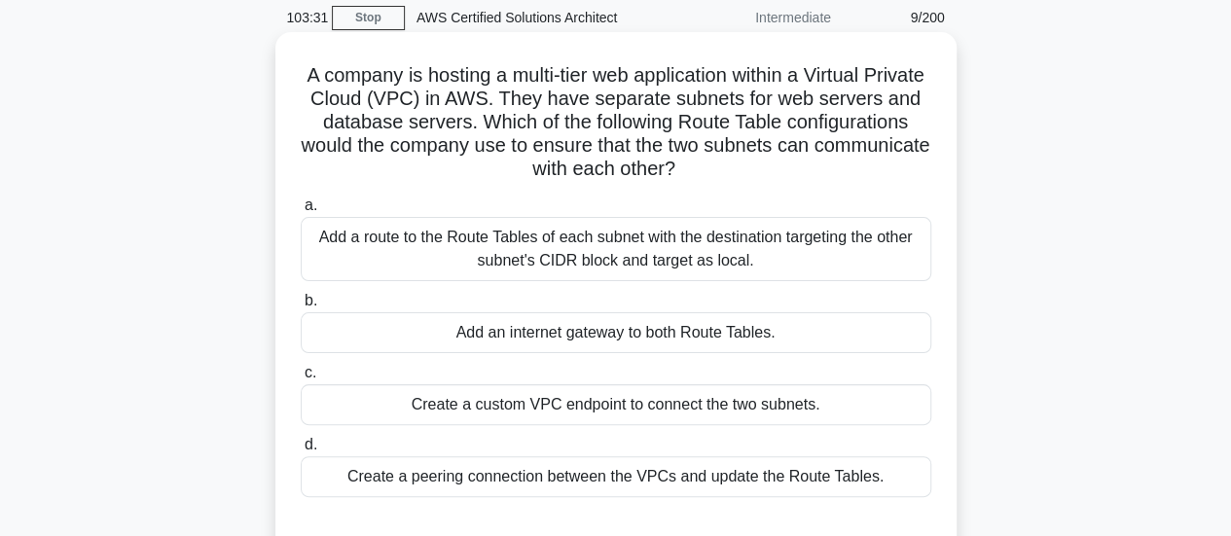
click at [675, 257] on div "Add a route to the Route Tables of each subnet with the destination targeting t…" at bounding box center [616, 249] width 631 height 64
click at [301, 212] on input "a. Add a route to the Route Tables of each subnet with the destination targetin…" at bounding box center [301, 206] width 0 height 13
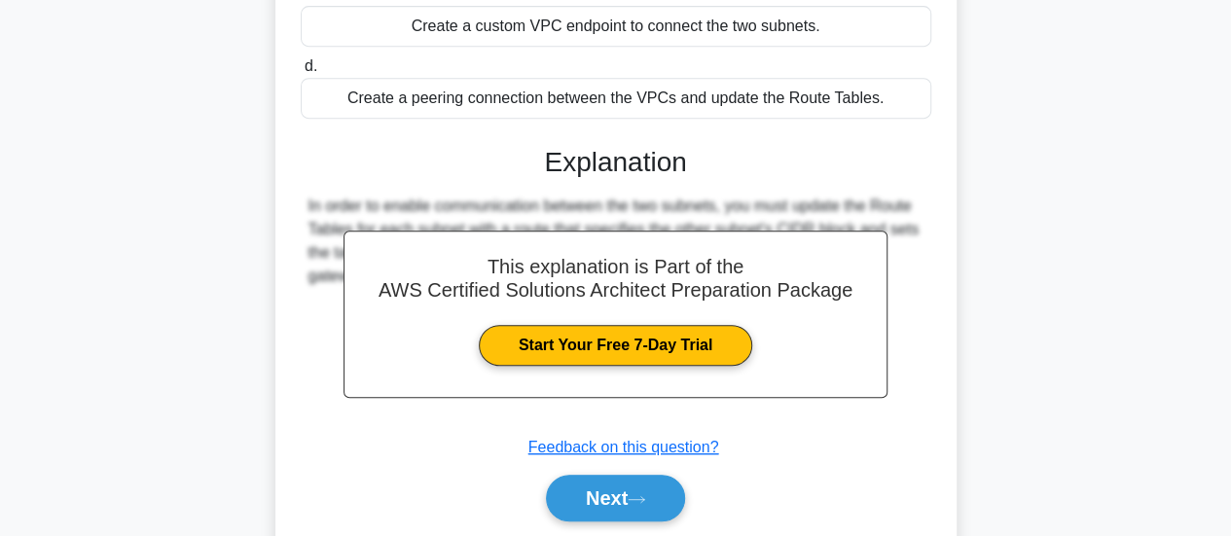
scroll to position [462, 0]
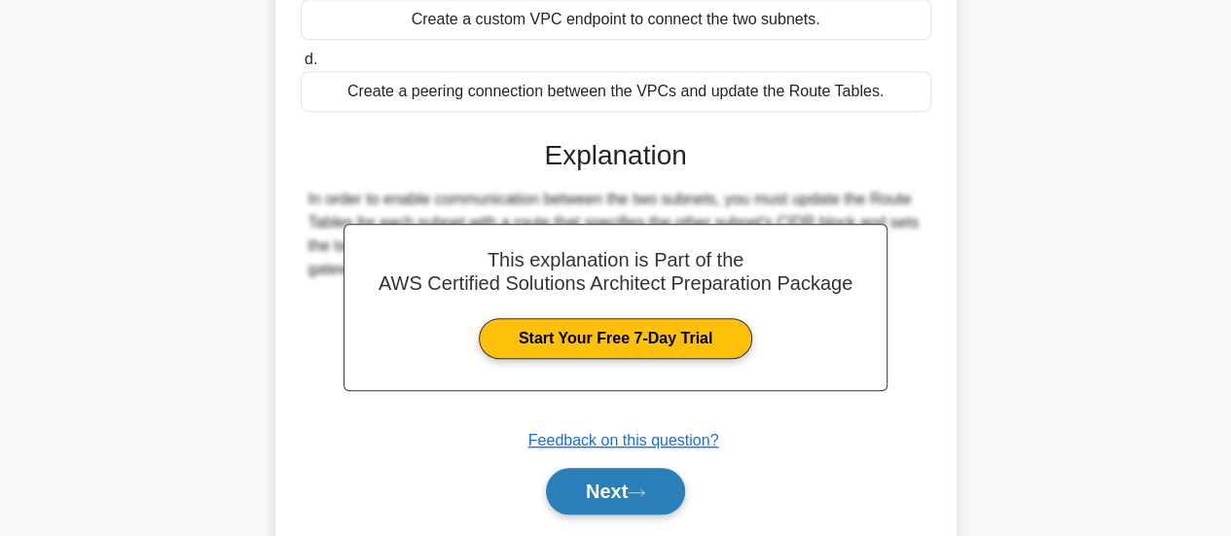
click at [580, 503] on button "Next" at bounding box center [615, 491] width 139 height 47
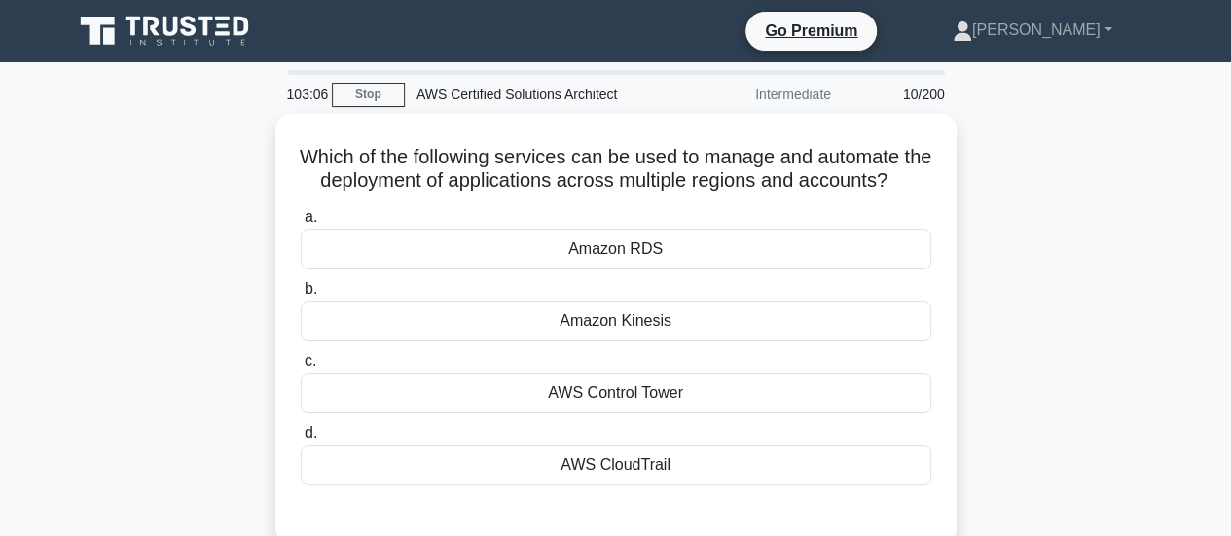
scroll to position [43, 0]
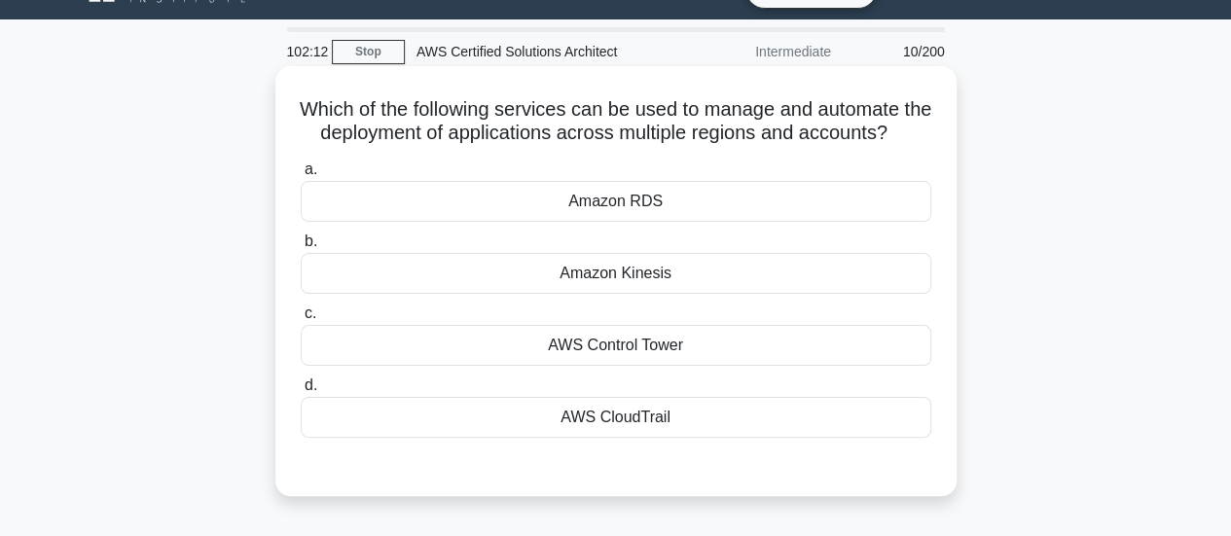
click at [725, 289] on div "Amazon Kinesis" at bounding box center [616, 273] width 631 height 41
click at [301, 248] on input "b. Amazon Kinesis" at bounding box center [301, 242] width 0 height 13
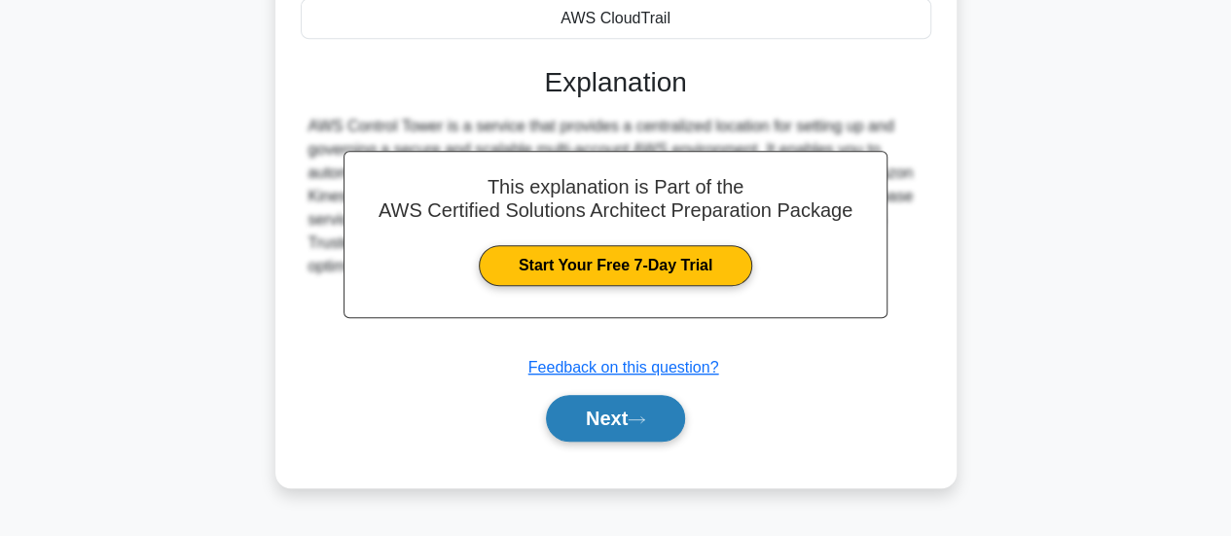
scroll to position [445, 0]
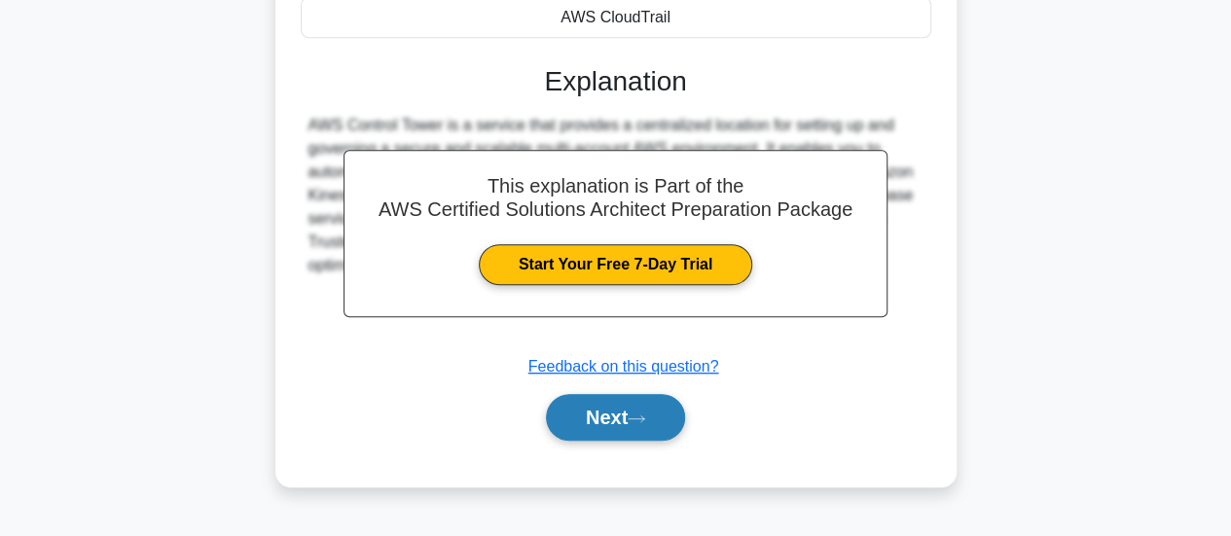
click at [635, 441] on button "Next" at bounding box center [615, 417] width 139 height 47
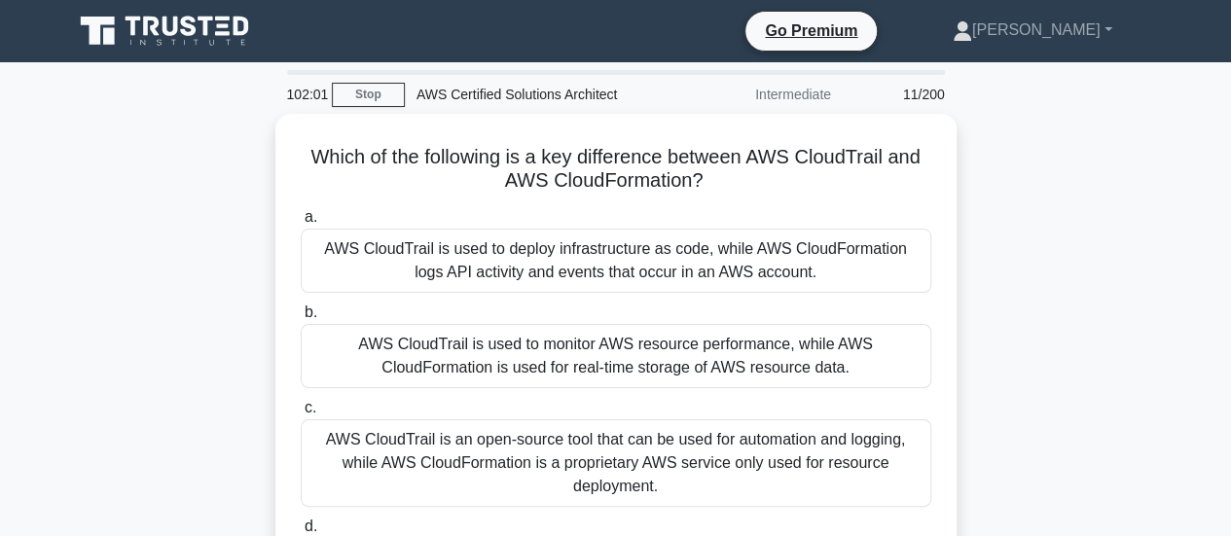
scroll to position [48, 0]
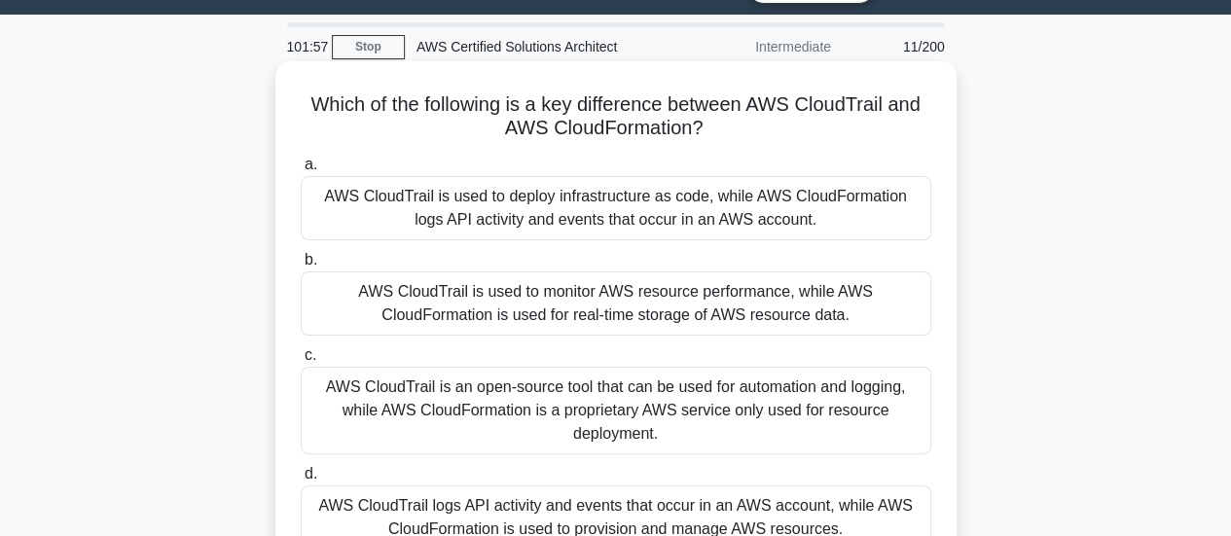
click at [860, 110] on h5 "Which of the following is a key difference between AWS CloudTrail and AWS Cloud…" at bounding box center [616, 116] width 635 height 49
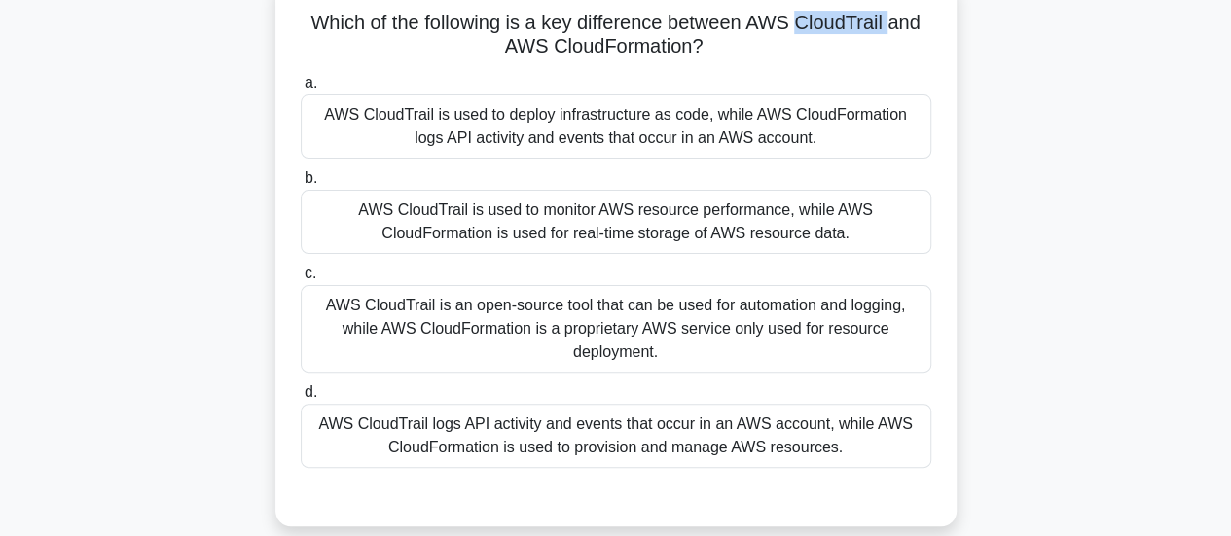
scroll to position [130, 0]
click at [718, 337] on div "AWS CloudTrail is an open-source tool that can be used for automation and loggi…" at bounding box center [616, 328] width 631 height 88
click at [301, 279] on input "c. AWS CloudTrail is an open-source tool that can be used for automation and lo…" at bounding box center [301, 273] width 0 height 13
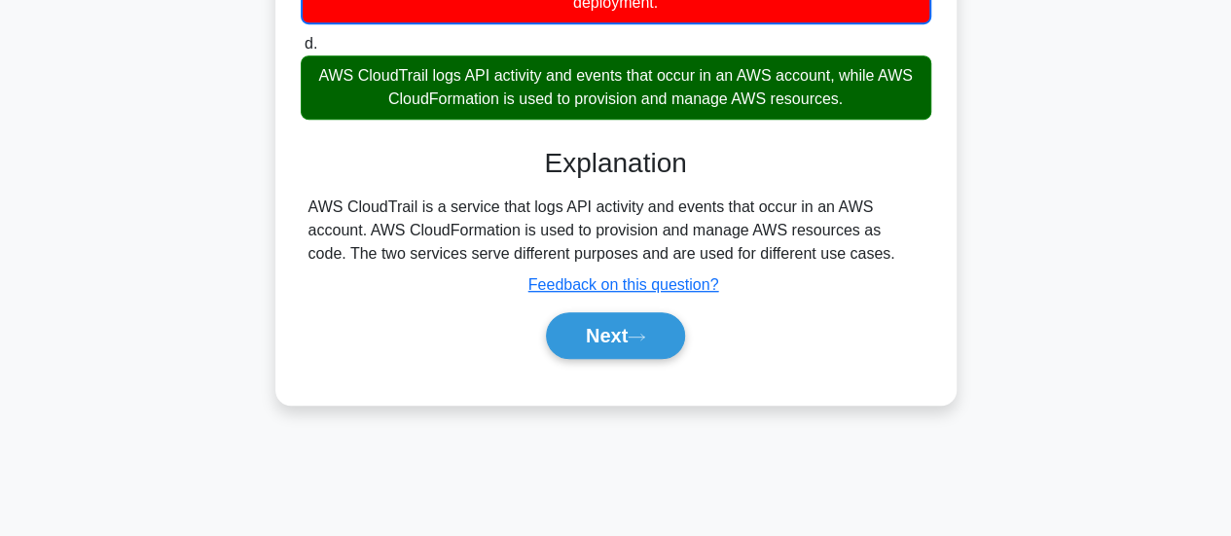
scroll to position [494, 0]
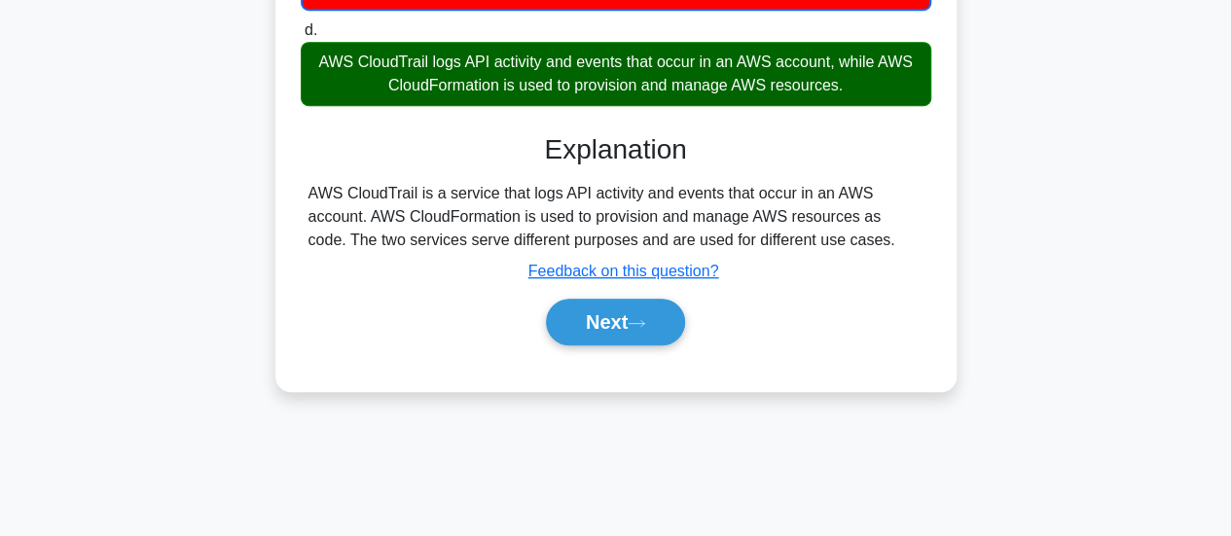
click at [572, 193] on div "AWS CloudTrail is a service that logs API activity and events that occur in an …" at bounding box center [616, 217] width 615 height 70
click at [609, 326] on button "Next" at bounding box center [615, 322] width 139 height 47
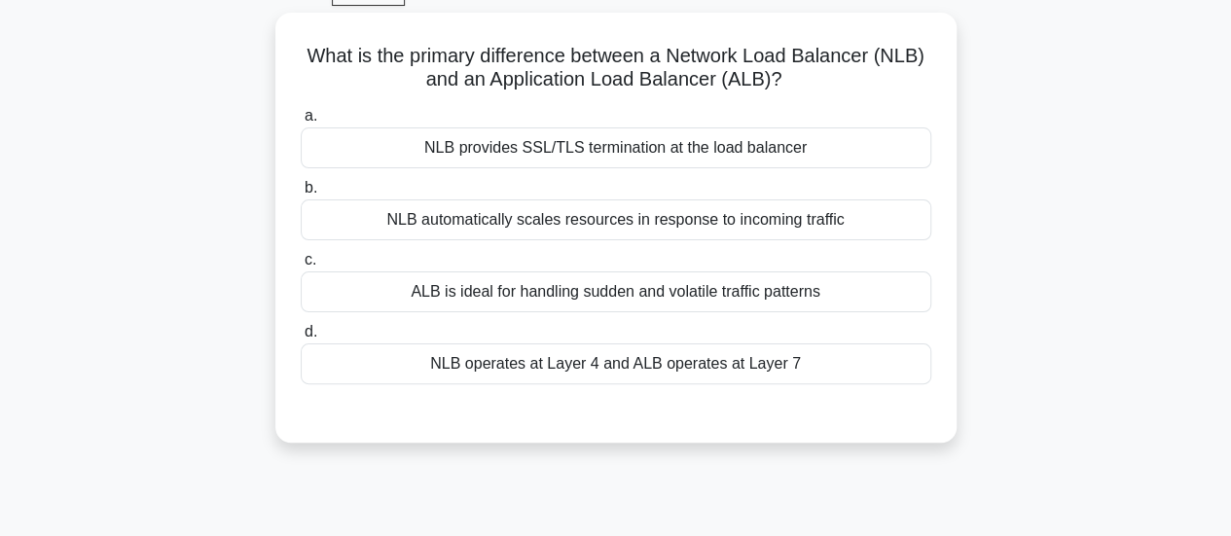
scroll to position [0, 0]
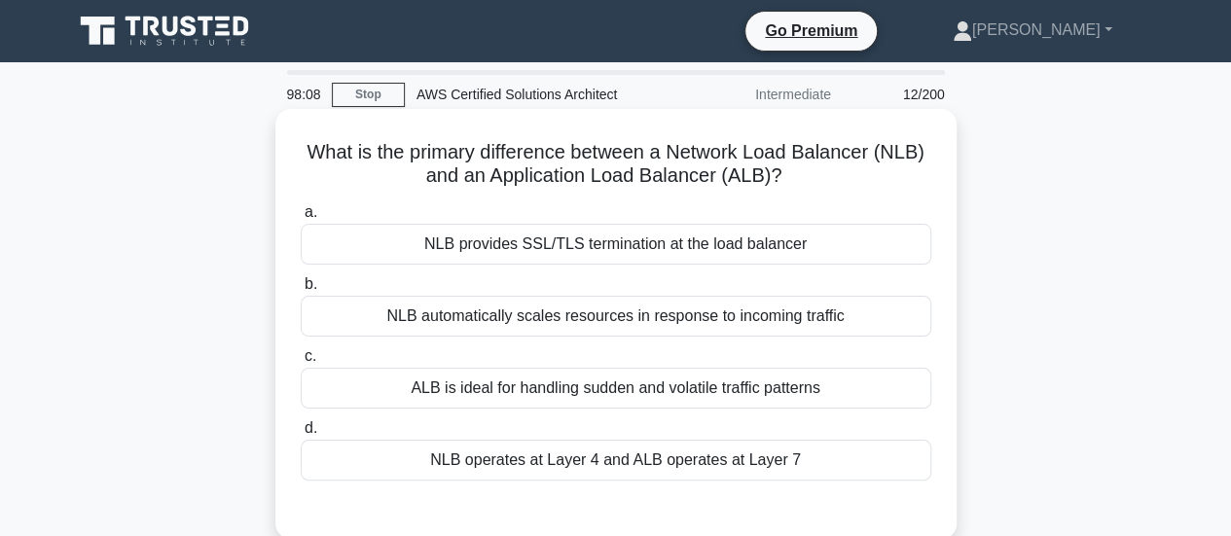
click at [696, 182] on h5 "What is the primary difference between a Network Load Balancer (NLB) and an App…" at bounding box center [616, 164] width 635 height 49
click at [643, 250] on div "NLB provides SSL/TLS termination at the load balancer" at bounding box center [616, 244] width 631 height 41
click at [301, 219] on input "a. NLB provides SSL/TLS termination at the load balancer" at bounding box center [301, 212] width 0 height 13
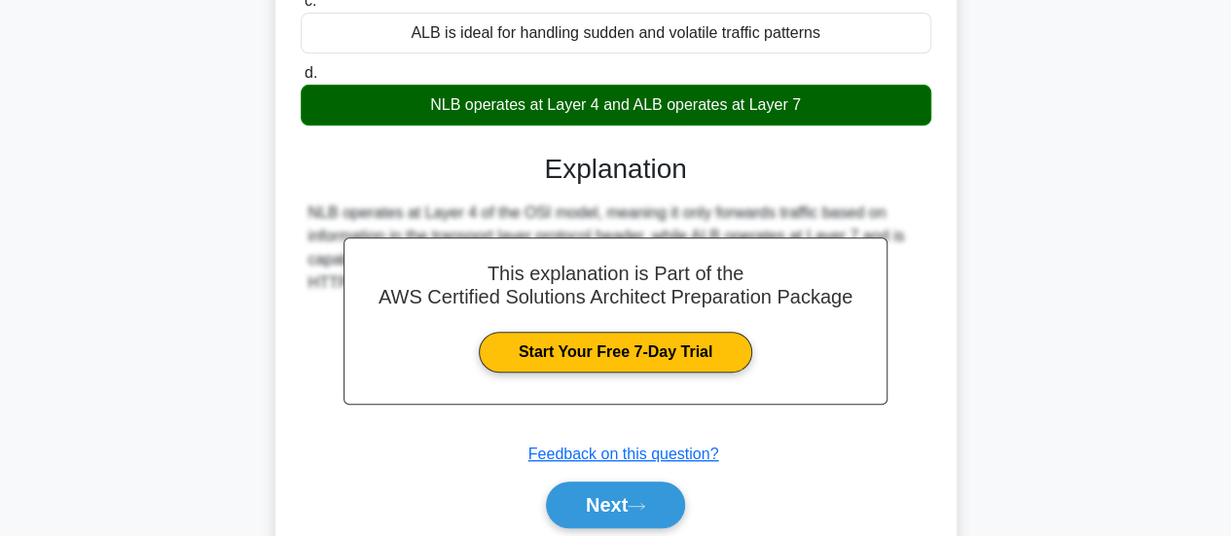
scroll to position [360, 0]
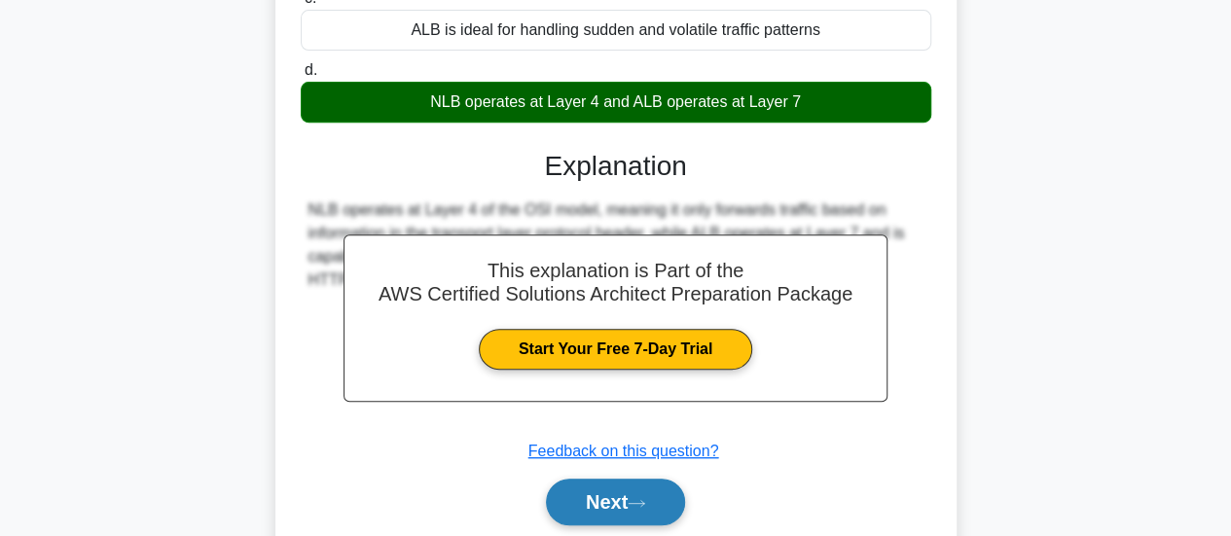
click at [594, 488] on button "Next" at bounding box center [615, 502] width 139 height 47
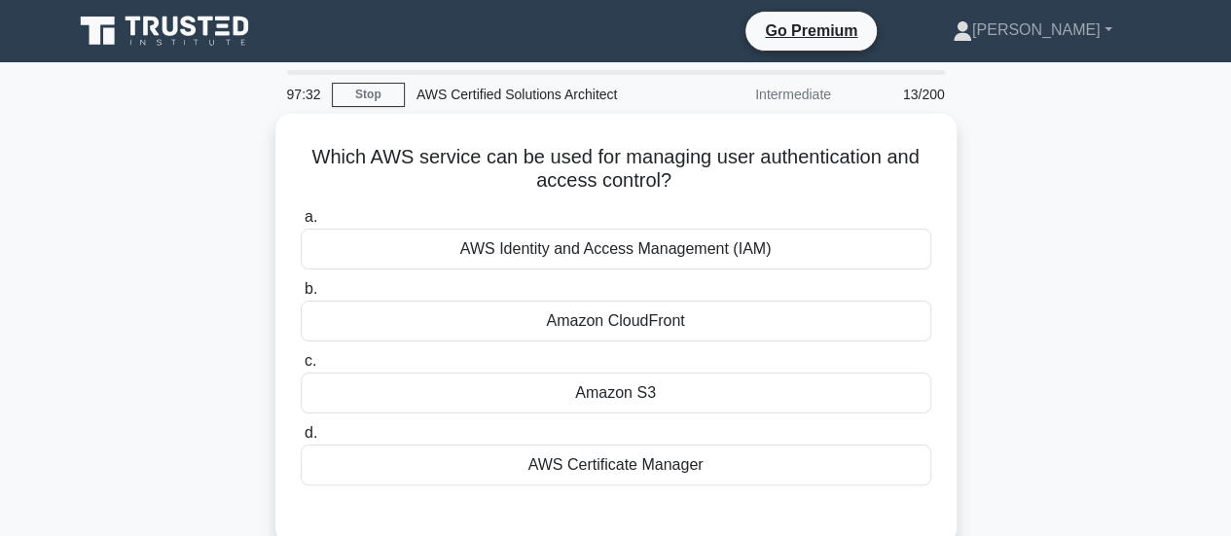
scroll to position [1, 0]
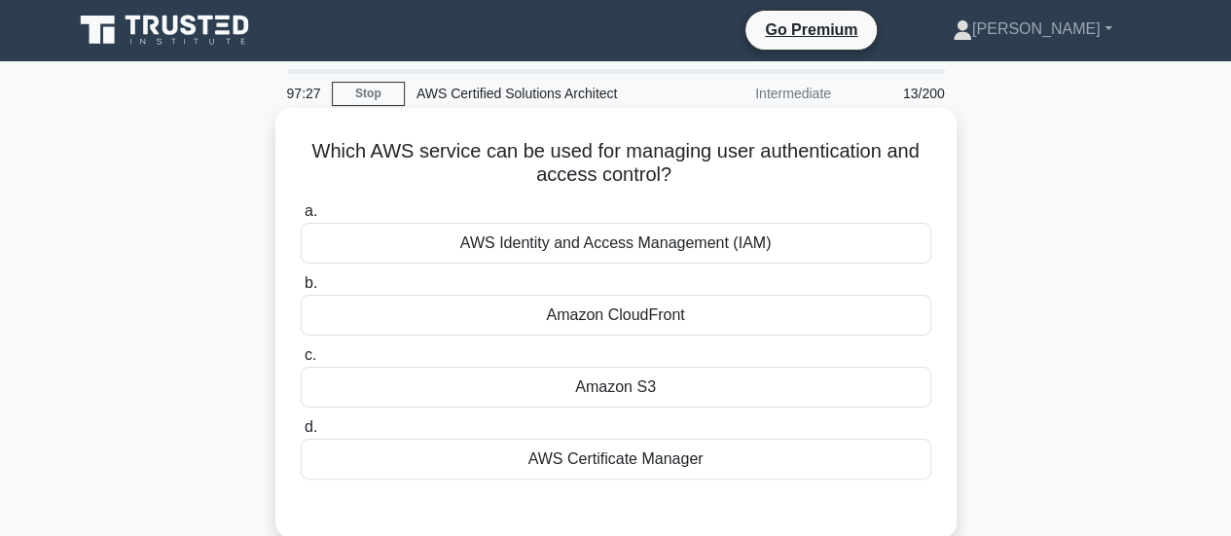
click at [809, 153] on h5 "Which AWS service can be used for managing user authentication and access contr…" at bounding box center [616, 163] width 635 height 49
click at [755, 244] on div "AWS Identity and Access Management (IAM)" at bounding box center [616, 243] width 631 height 41
click at [301, 218] on input "a. AWS Identity and Access Management (IAM)" at bounding box center [301, 211] width 0 height 13
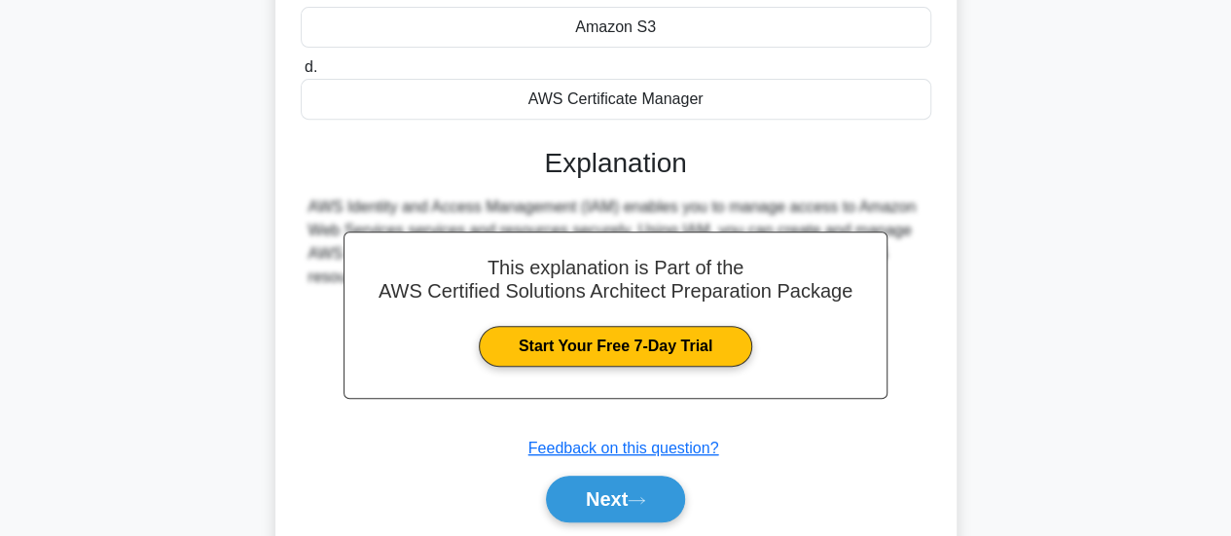
scroll to position [515, 0]
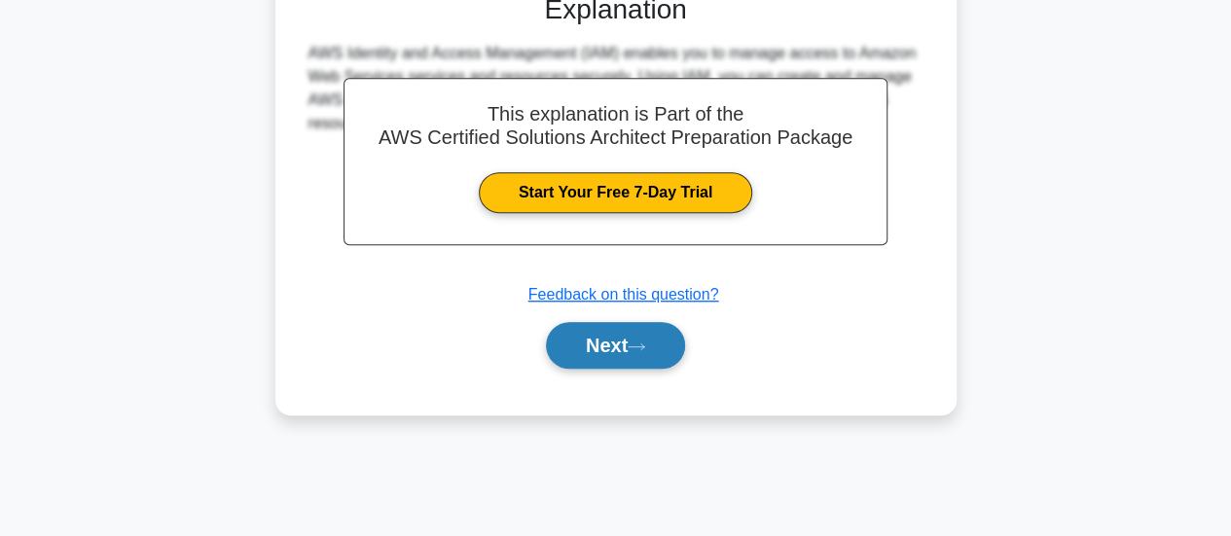
click at [650, 359] on button "Next" at bounding box center [615, 345] width 139 height 47
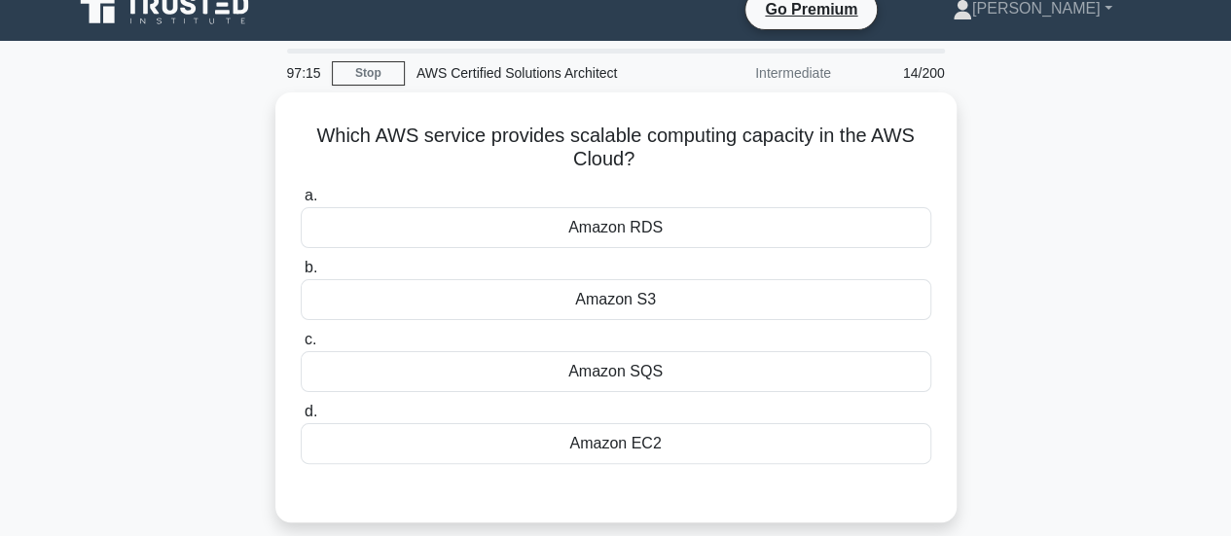
scroll to position [0, 0]
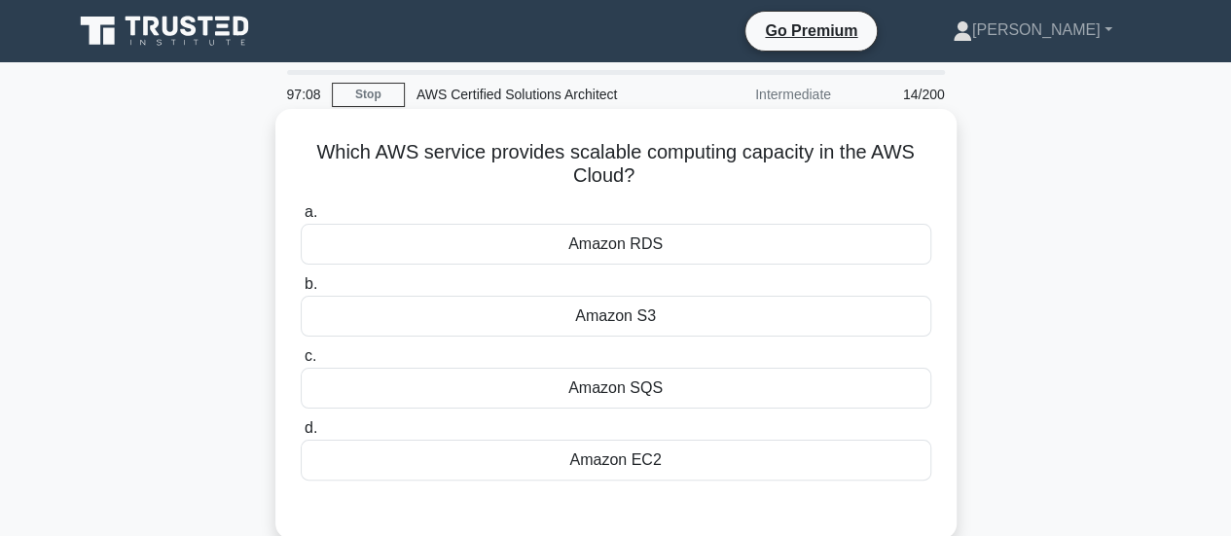
click at [789, 162] on h5 "Which AWS service provides scalable computing capacity in the AWS Cloud? .spinn…" at bounding box center [616, 164] width 635 height 49
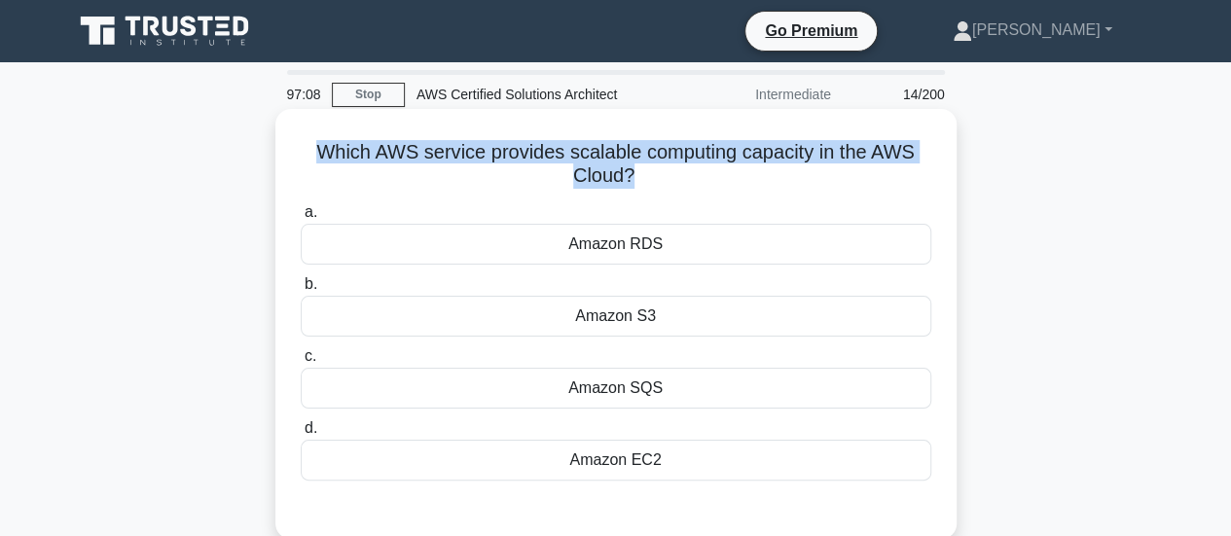
click at [789, 162] on h5 "Which AWS service provides scalable computing capacity in the AWS Cloud? .spinn…" at bounding box center [616, 164] width 635 height 49
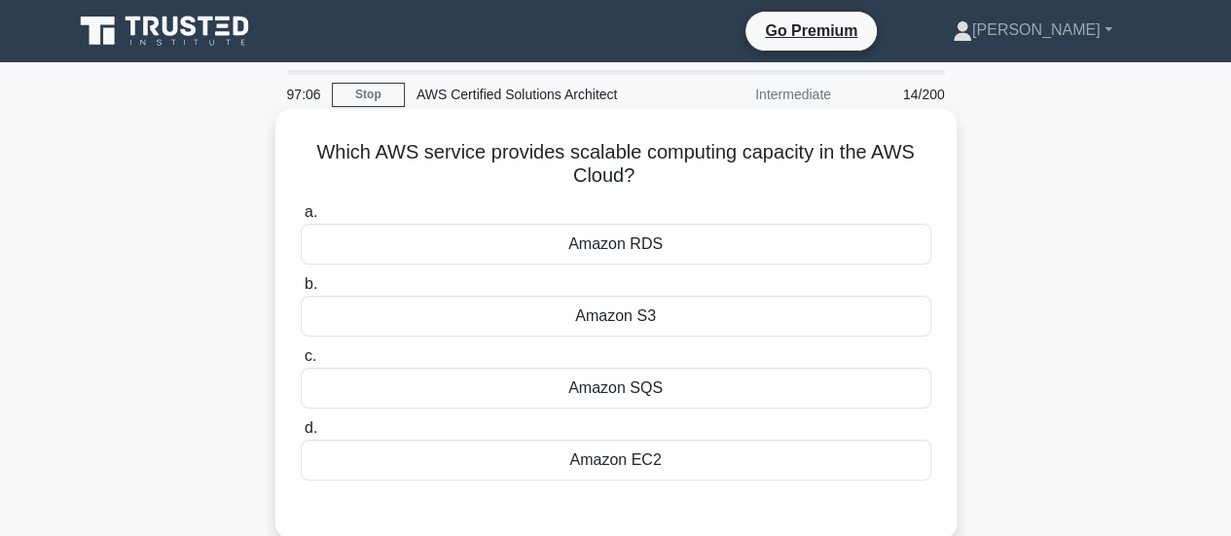
click at [664, 454] on div "Amazon EC2" at bounding box center [616, 460] width 631 height 41
click at [301, 435] on input "d. Amazon EC2" at bounding box center [301, 428] width 0 height 13
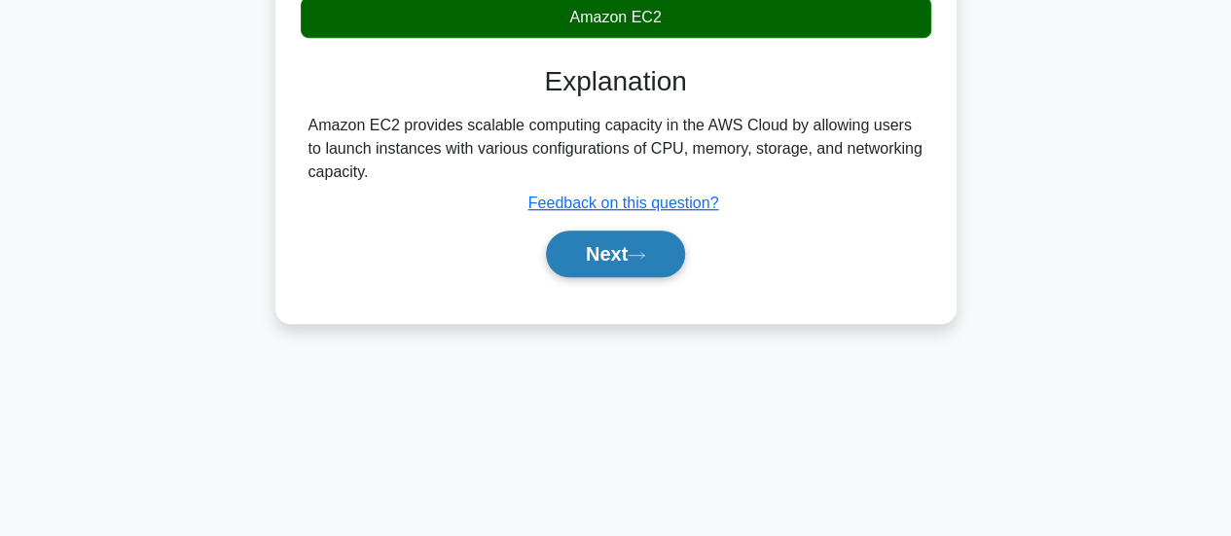
scroll to position [470, 0]
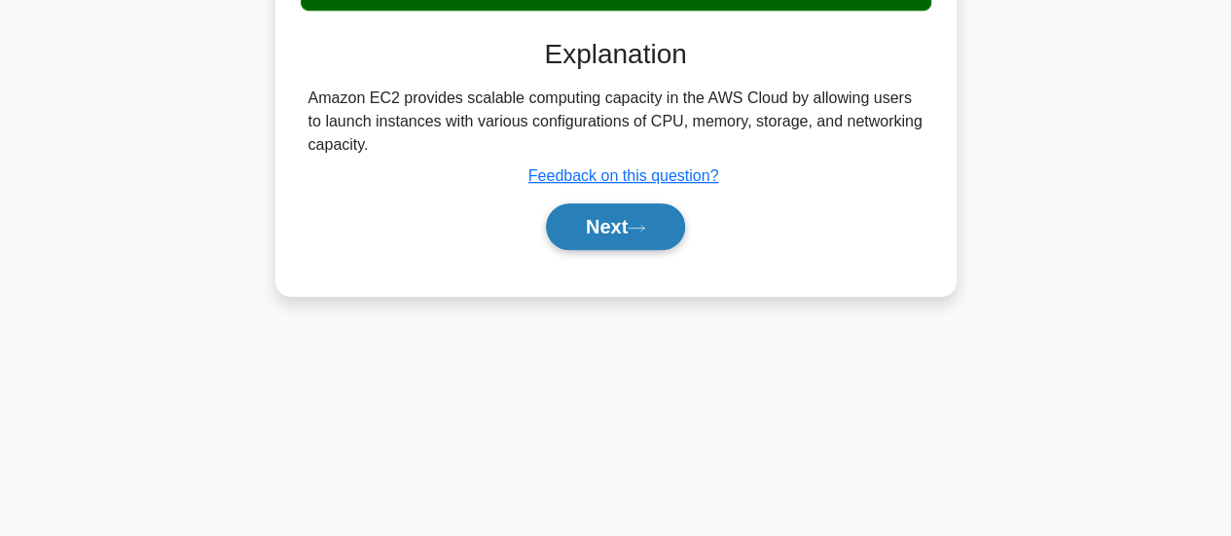
click at [637, 226] on icon at bounding box center [637, 228] width 16 height 6
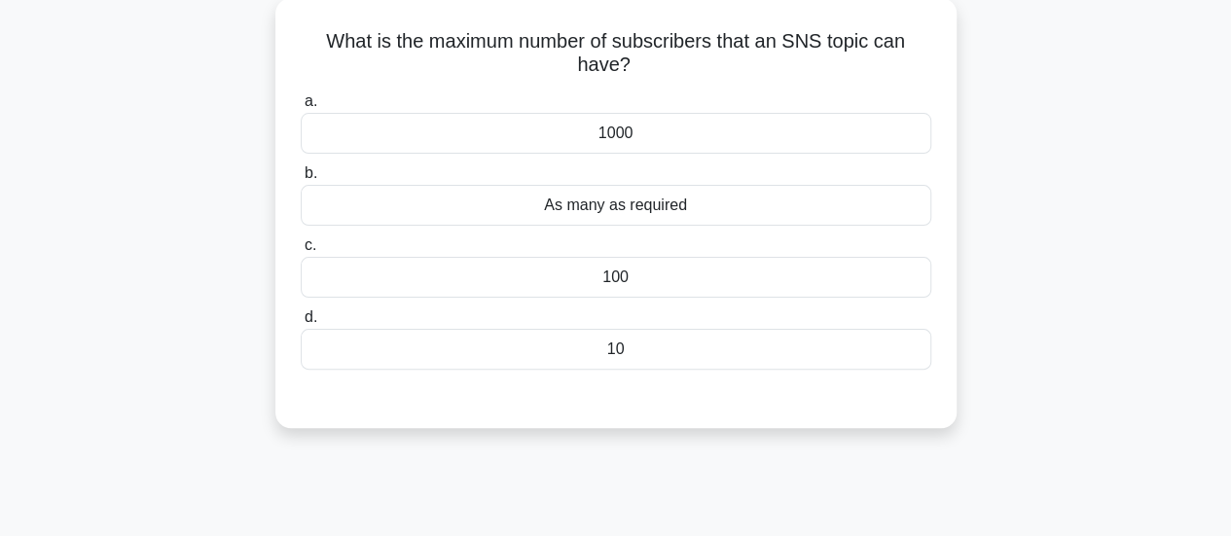
scroll to position [112, 0]
click at [638, 270] on div "100" at bounding box center [616, 276] width 631 height 41
click at [301, 251] on input "c. 100" at bounding box center [301, 245] width 0 height 13
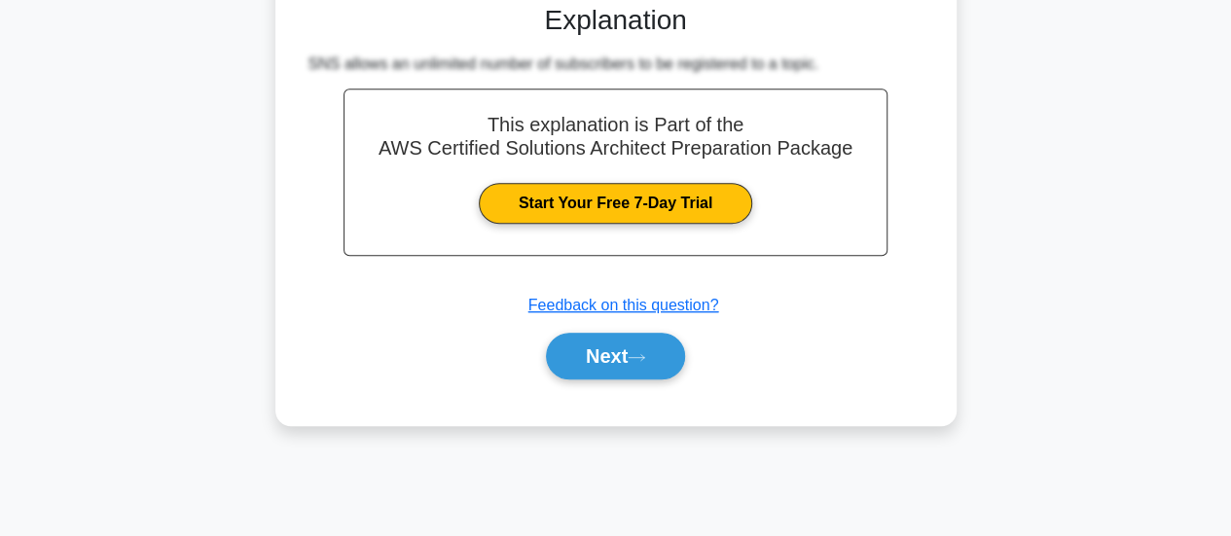
scroll to position [507, 0]
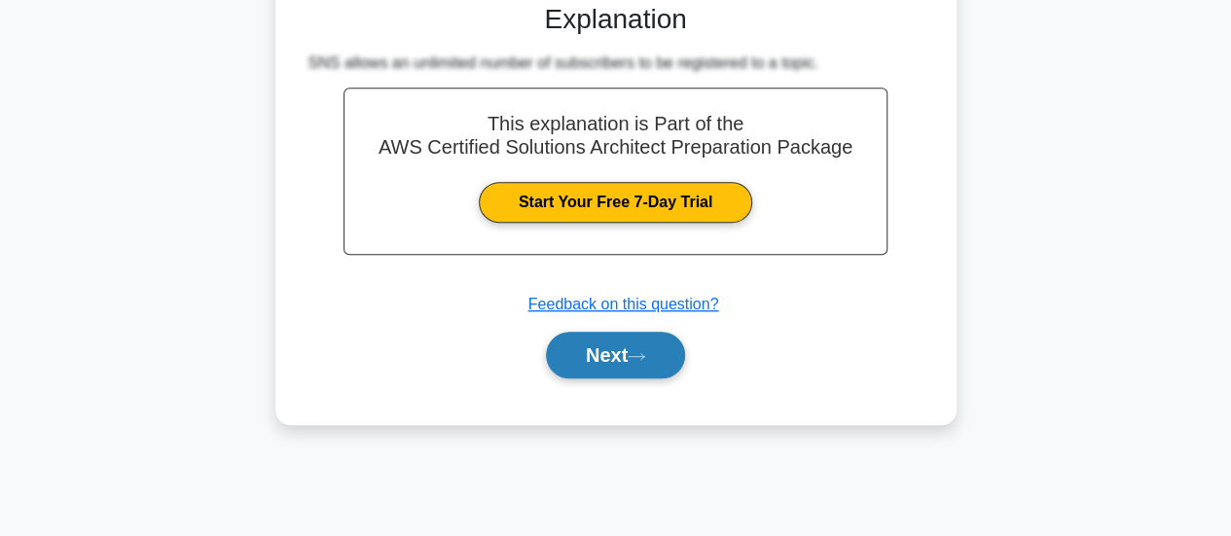
click at [614, 349] on button "Next" at bounding box center [615, 355] width 139 height 47
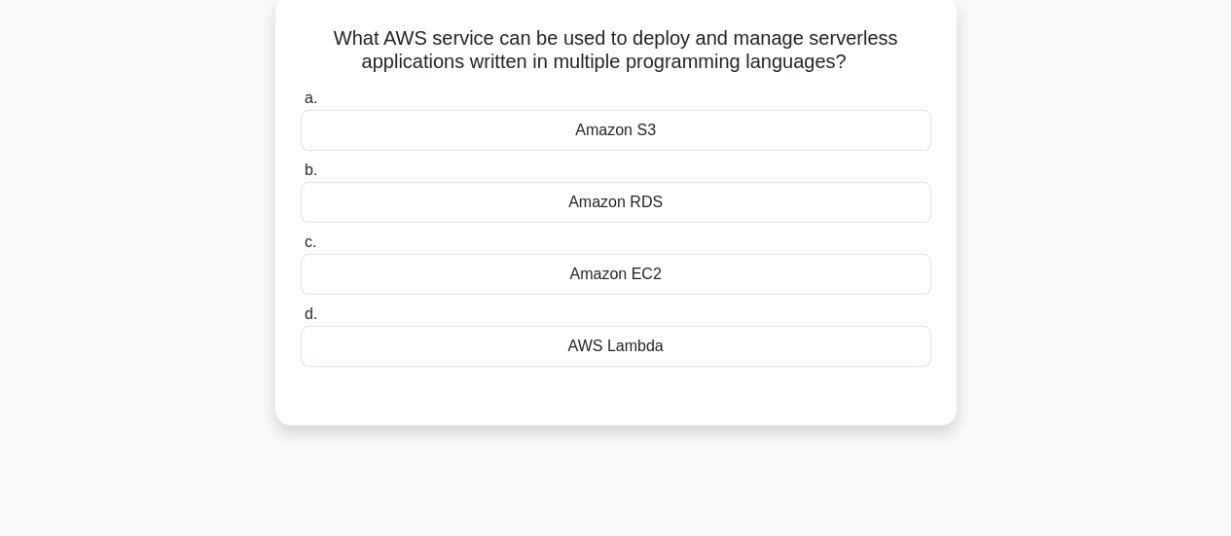
scroll to position [118, 0]
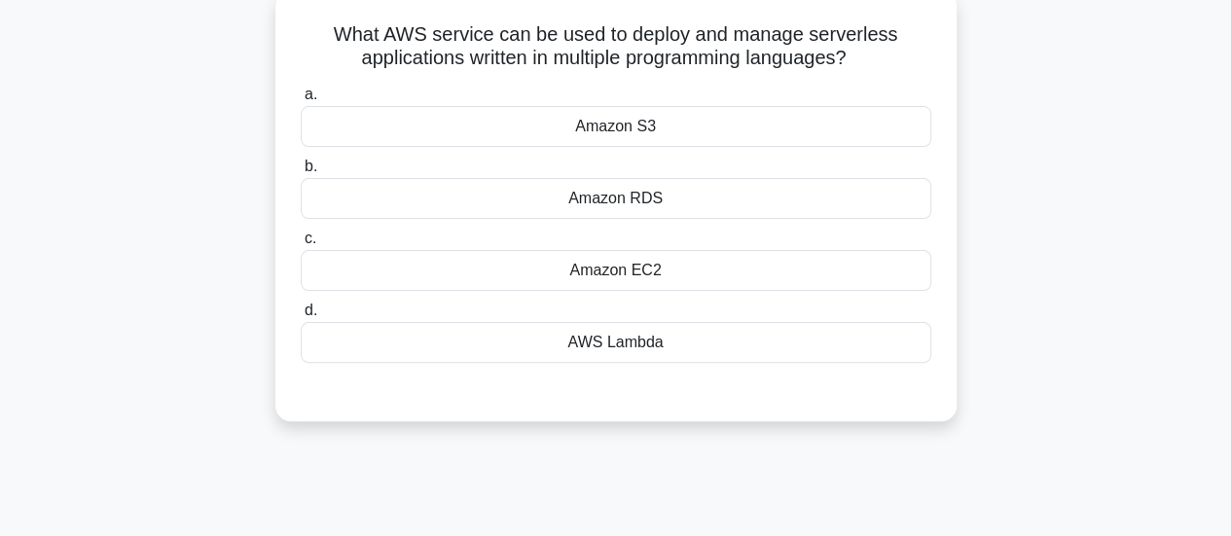
click at [713, 213] on div "Amazon RDS" at bounding box center [616, 198] width 631 height 41
click at [301, 173] on input "b. Amazon RDS" at bounding box center [301, 167] width 0 height 13
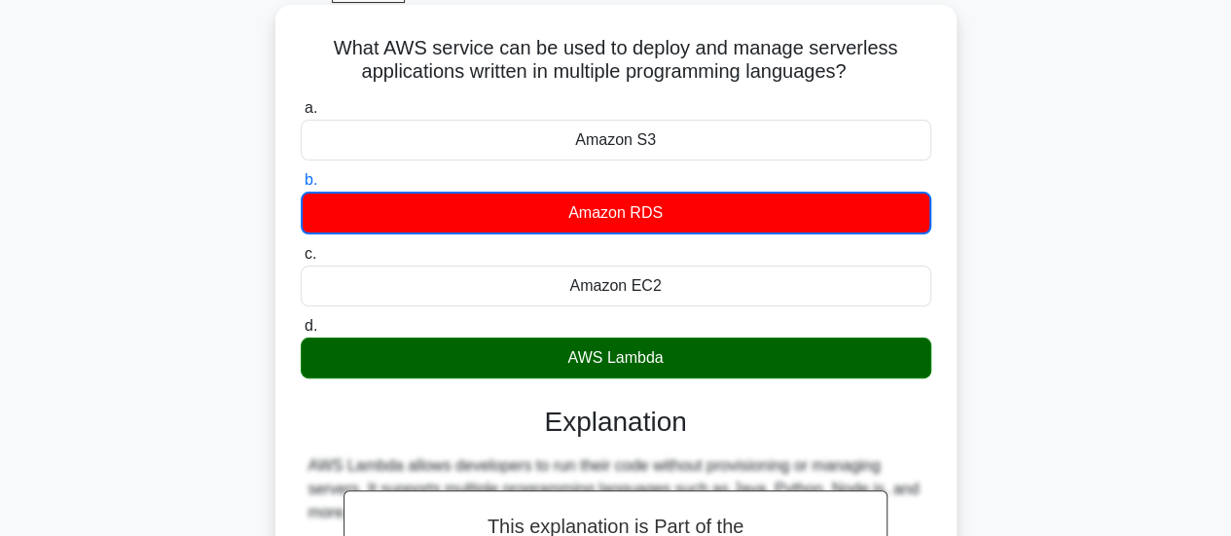
scroll to position [105, 0]
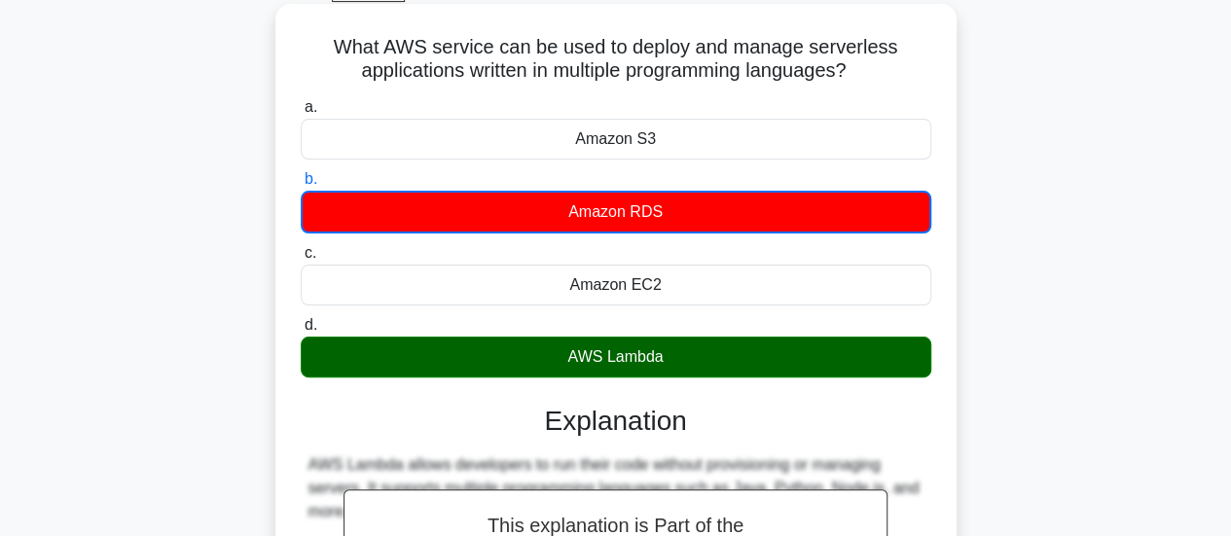
click at [669, 48] on h5 "What AWS service can be used to deploy and manage serverless applications writt…" at bounding box center [616, 59] width 635 height 49
click at [606, 81] on h5 "What AWS service can be used to deploy and manage serverless applications writt…" at bounding box center [616, 59] width 635 height 49
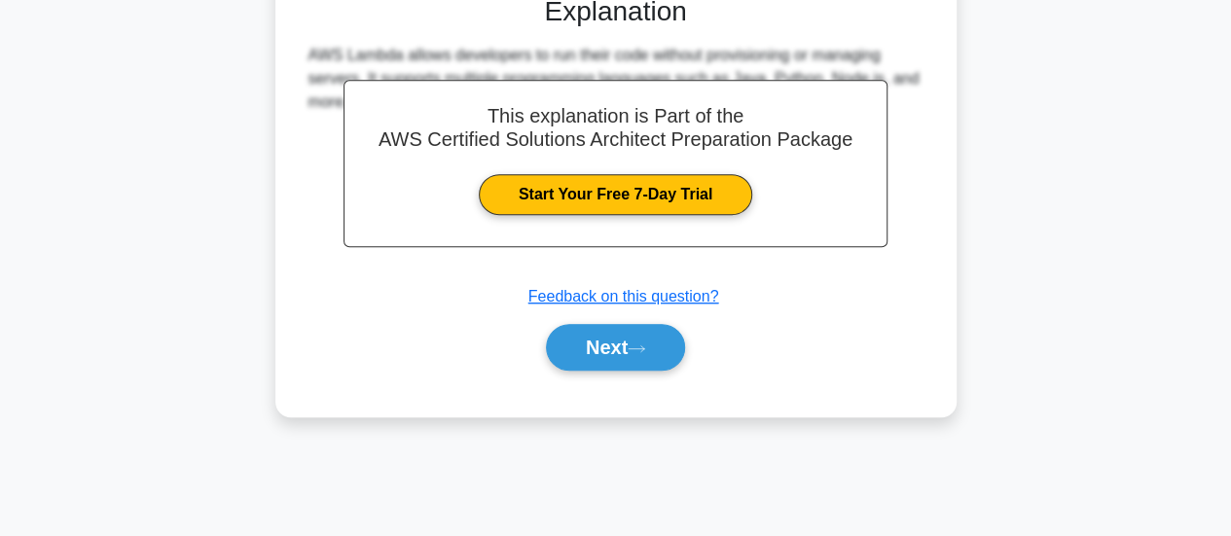
scroll to position [514, 0]
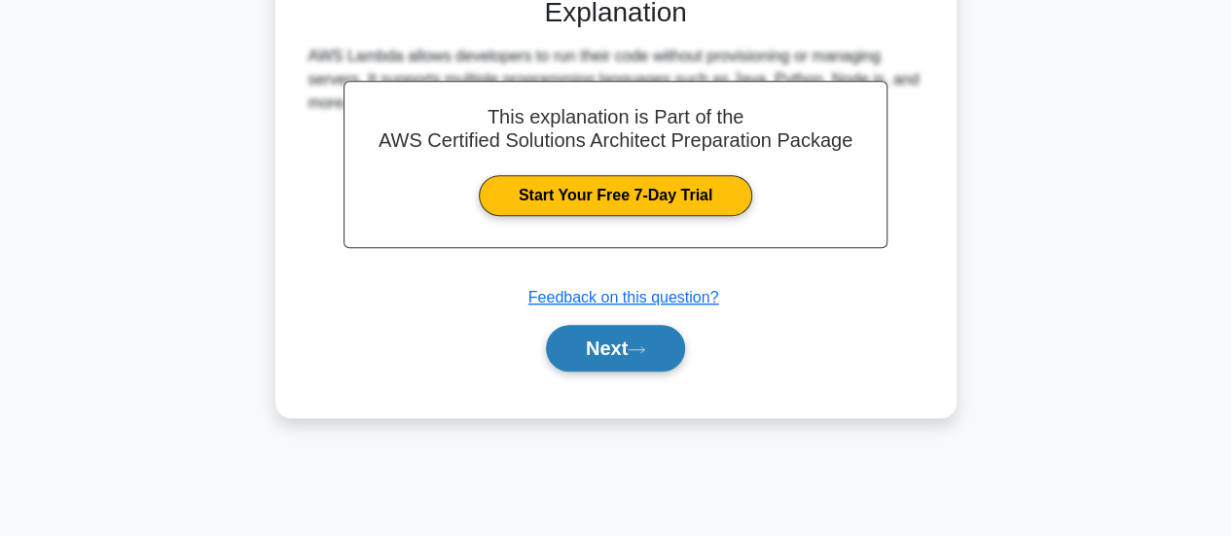
click at [610, 336] on button "Next" at bounding box center [615, 348] width 139 height 47
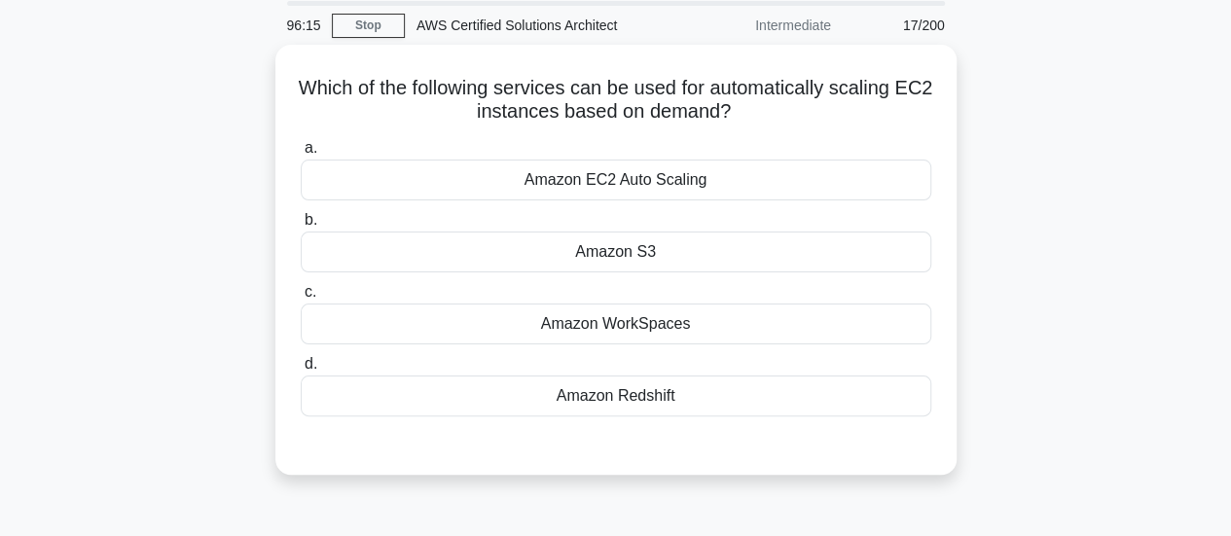
scroll to position [0, 0]
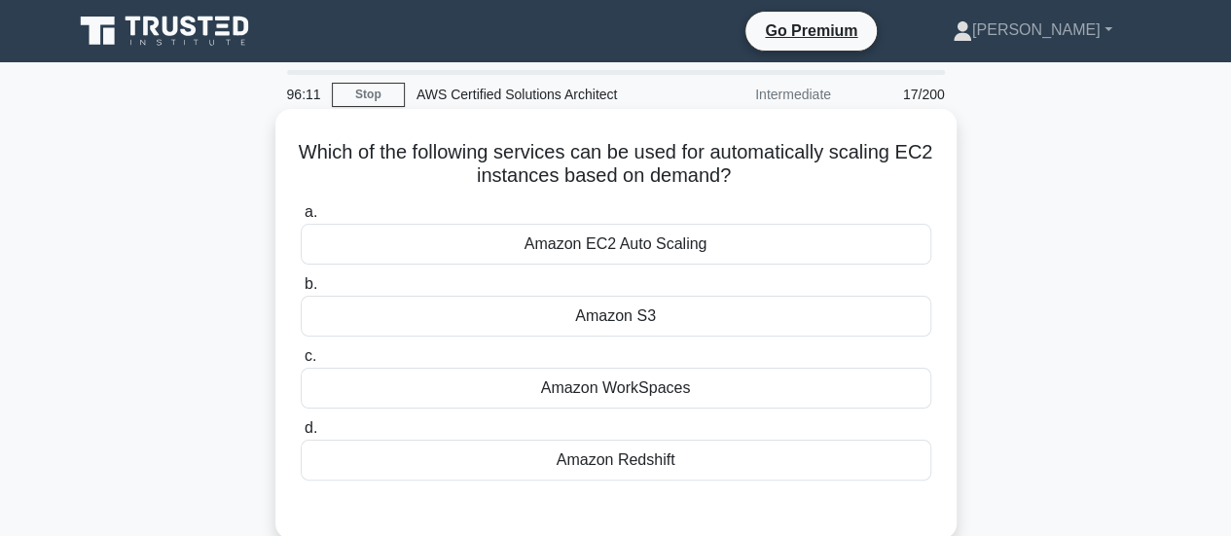
click at [697, 173] on h5 "Which of the following services can be used for automatically scaling EC2 insta…" at bounding box center [616, 164] width 635 height 49
click at [677, 258] on div "Amazon EC2 Auto Scaling" at bounding box center [616, 244] width 631 height 41
click at [301, 219] on input "a. Amazon EC2 Auto Scaling" at bounding box center [301, 212] width 0 height 13
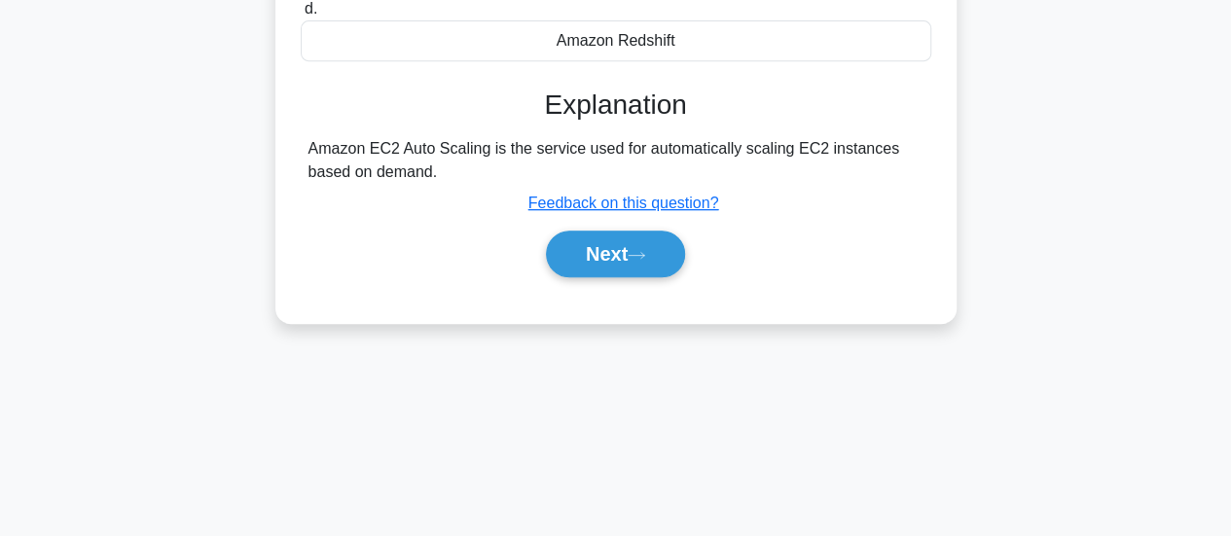
scroll to position [421, 0]
click at [645, 251] on icon at bounding box center [637, 254] width 18 height 11
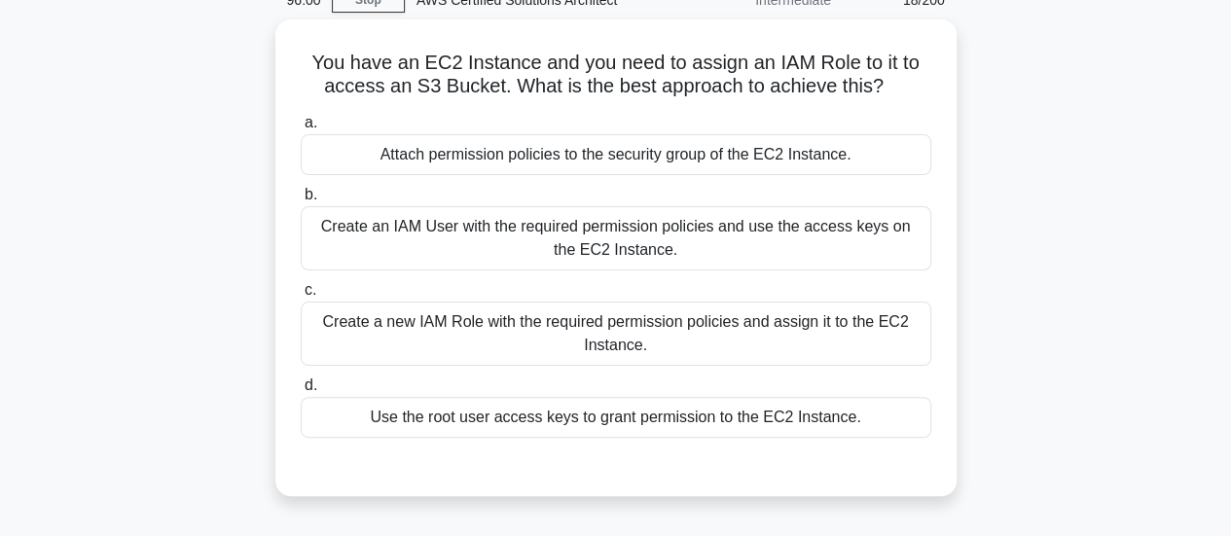
scroll to position [93, 0]
click at [653, 251] on div "Create an IAM User with the required permission policies and use the access key…" at bounding box center [616, 239] width 631 height 64
click at [301, 202] on input "b. Create an IAM User with the required permission policies and use the access …" at bounding box center [301, 196] width 0 height 13
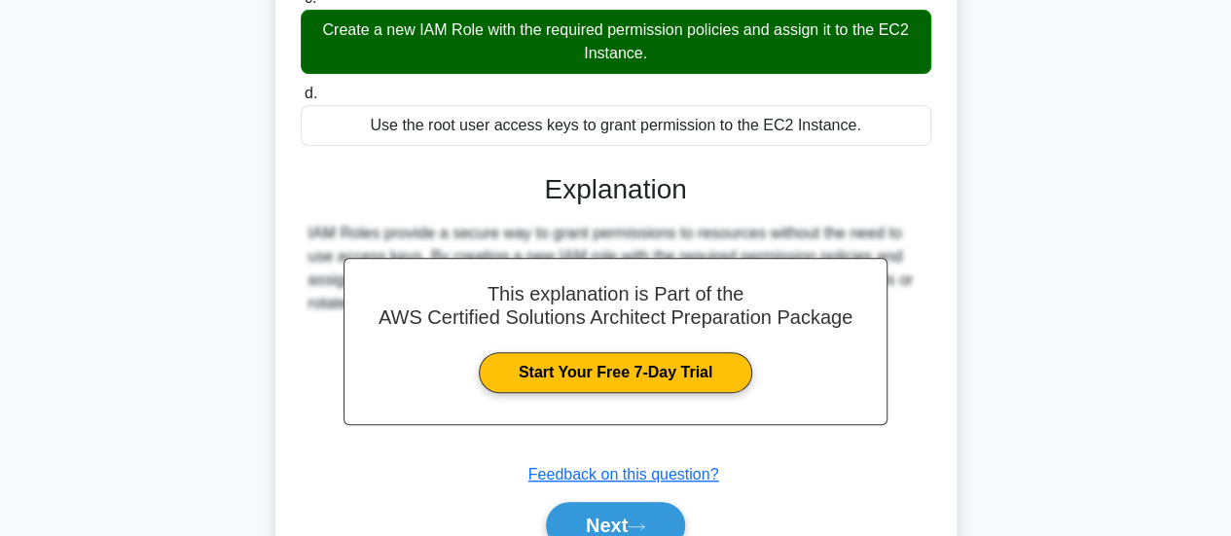
scroll to position [515, 0]
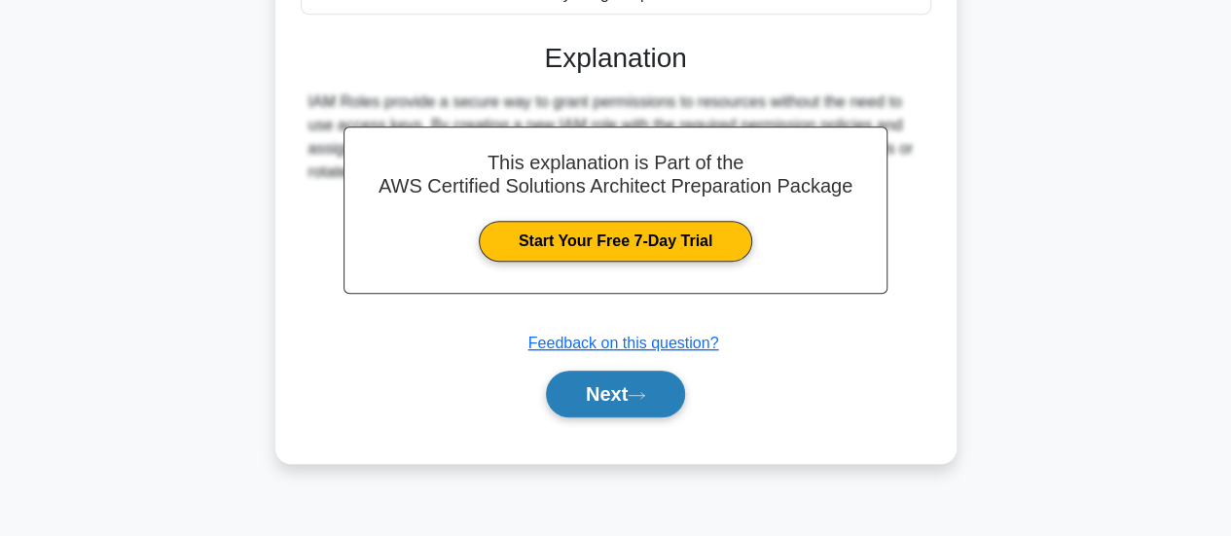
click at [656, 389] on button "Next" at bounding box center [615, 394] width 139 height 47
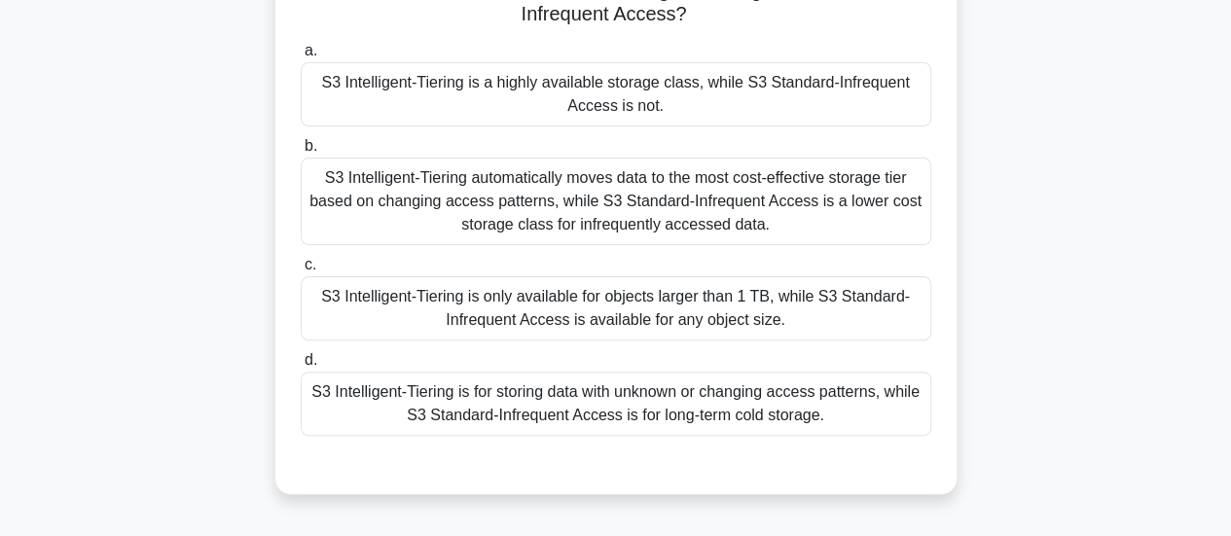
scroll to position [68, 0]
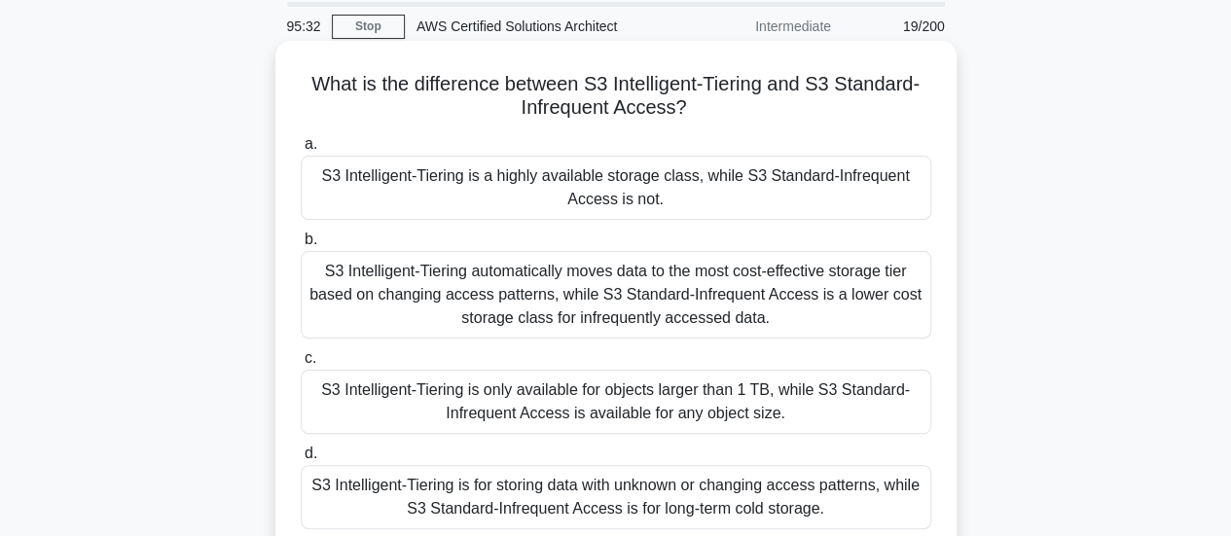
click at [635, 88] on h5 "What is the difference between S3 Intelligent-Tiering and S3 Standard-Infrequen…" at bounding box center [616, 96] width 635 height 49
click at [603, 118] on h5 "What is the difference between S3 Intelligent-Tiering and S3 Standard-Infrequen…" at bounding box center [616, 96] width 635 height 49
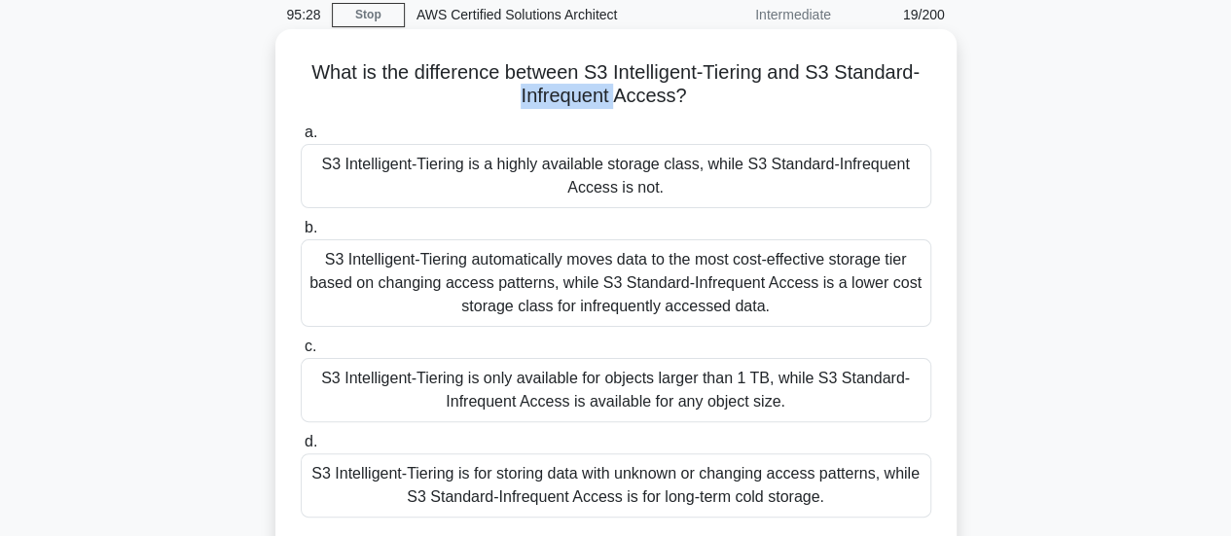
scroll to position [79, 0]
click at [885, 308] on div "S3 Intelligent-Tiering automatically moves data to the most cost-effective stor…" at bounding box center [616, 284] width 631 height 88
click at [301, 236] on input "b. S3 Intelligent-Tiering automatically moves data to the most cost-effective s…" at bounding box center [301, 229] width 0 height 13
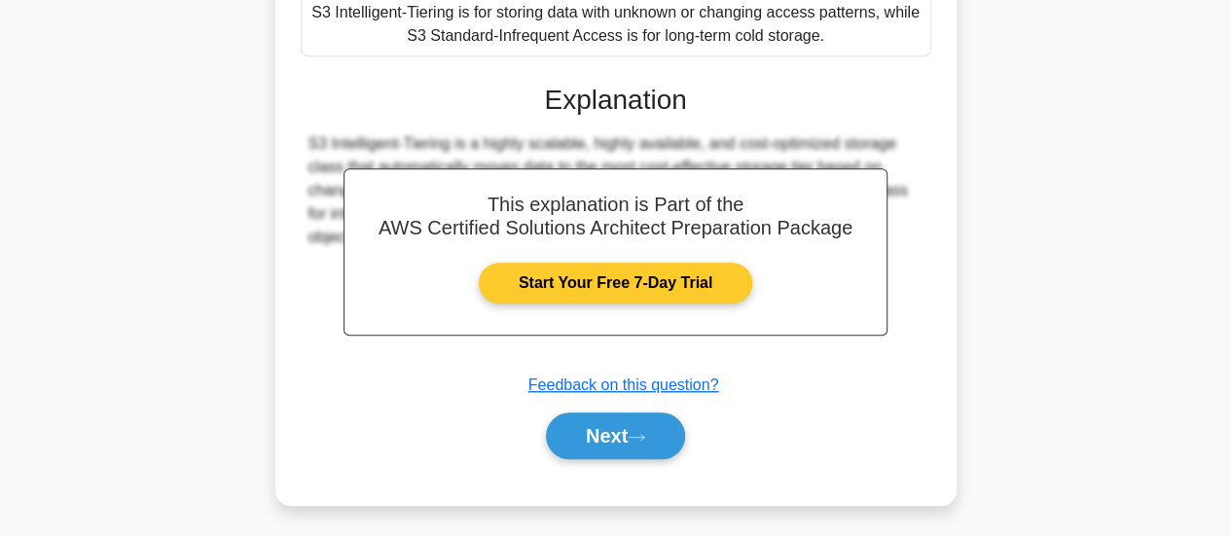
scroll to position [544, 0]
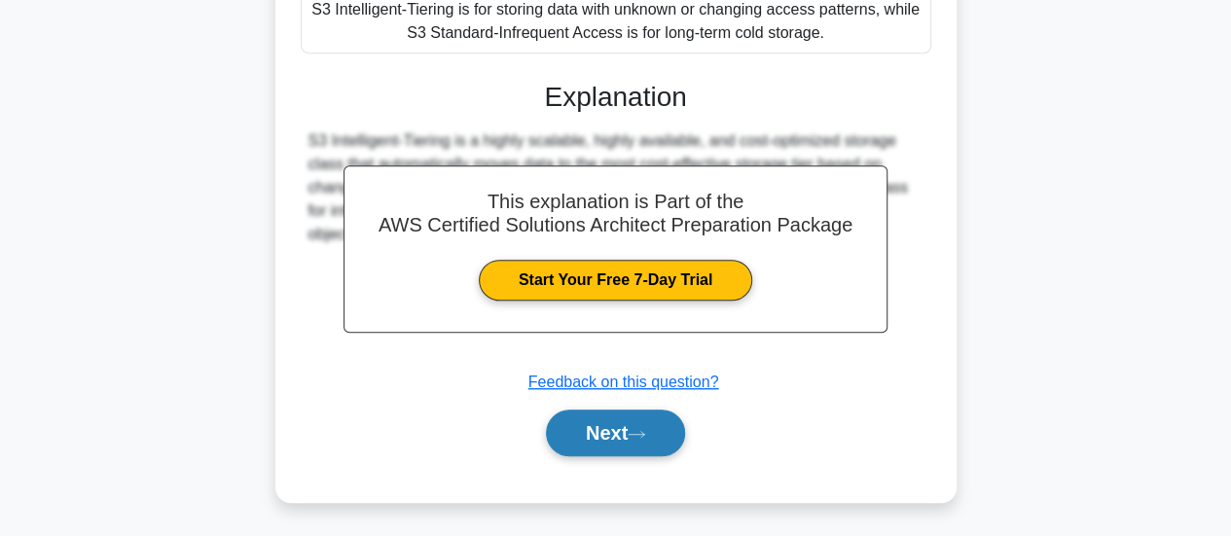
click at [634, 429] on button "Next" at bounding box center [615, 433] width 139 height 47
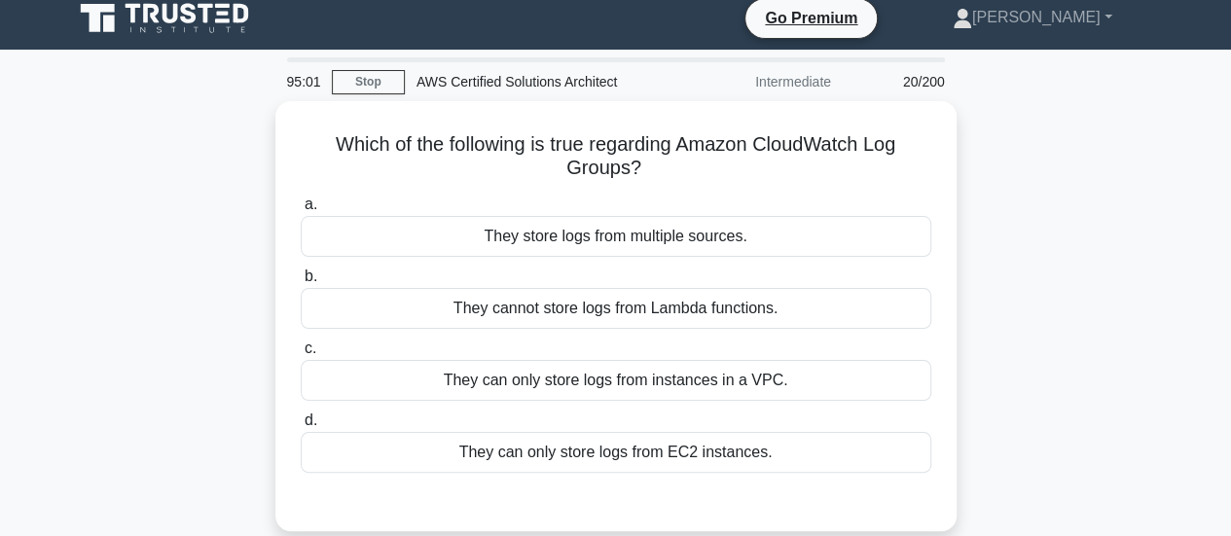
scroll to position [12, 0]
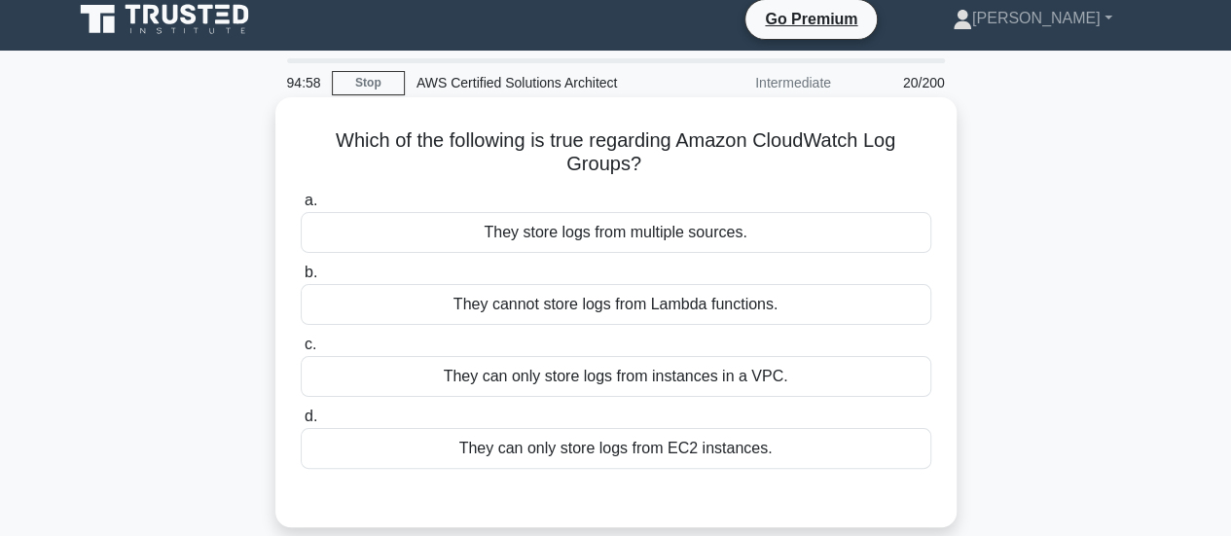
click at [794, 143] on h5 "Which of the following is true regarding Amazon CloudWatch Log Groups? .spinner…" at bounding box center [616, 153] width 635 height 49
click at [638, 383] on div "They can only store logs from instances in a VPC." at bounding box center [616, 376] width 631 height 41
click at [301, 351] on input "c. They can only store logs from instances in a VPC." at bounding box center [301, 345] width 0 height 13
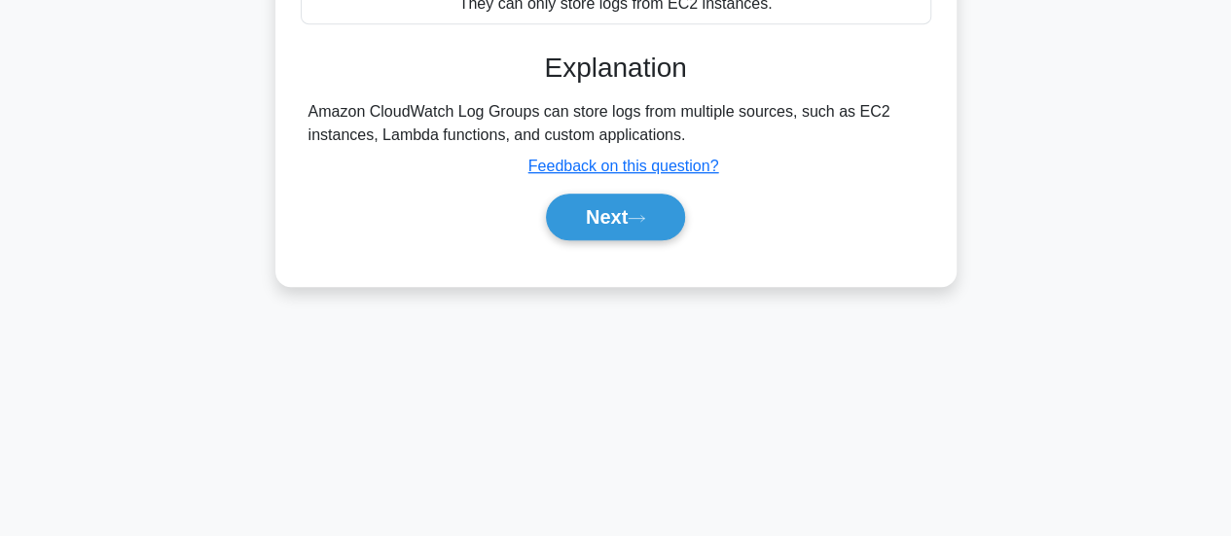
scroll to position [459, 0]
click at [658, 202] on button "Next" at bounding box center [615, 216] width 139 height 47
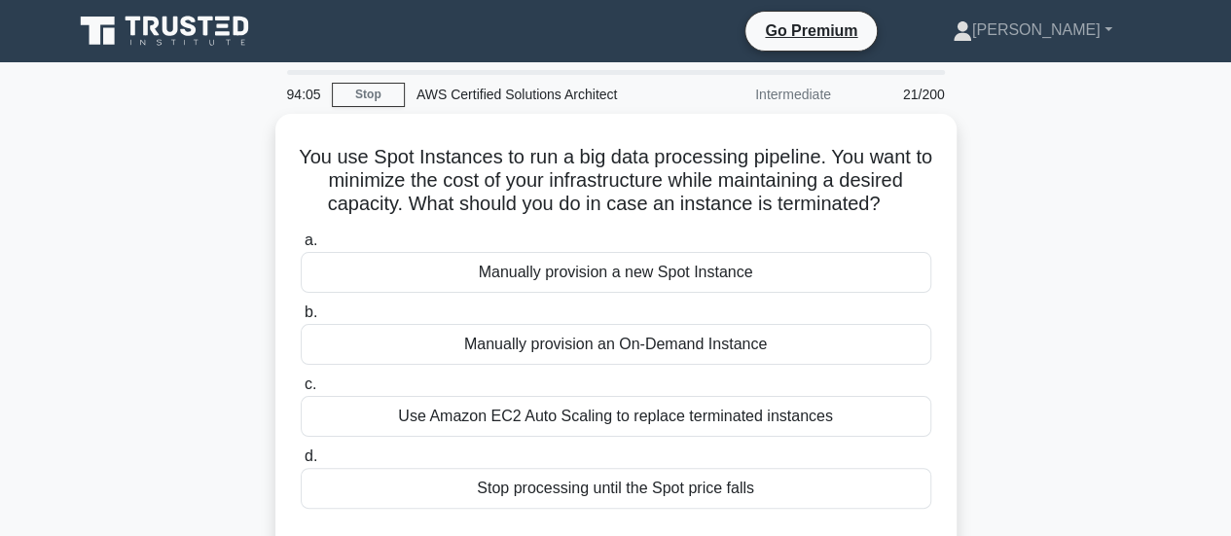
scroll to position [1, 0]
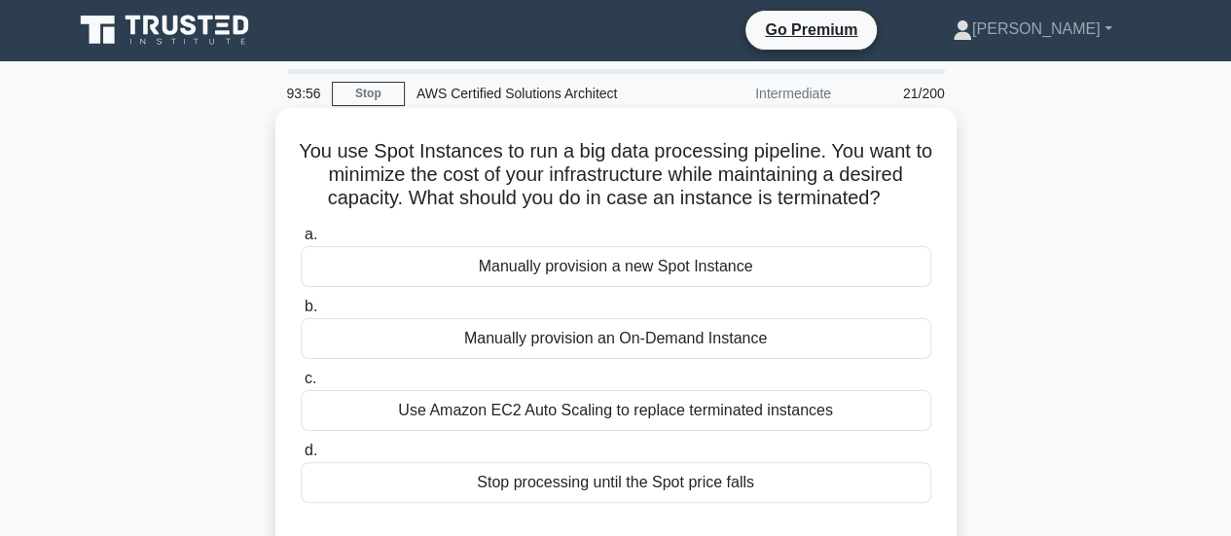
click at [699, 205] on h5 "You use Spot Instances to run a big data processing pipeline. You want to minim…" at bounding box center [616, 175] width 635 height 72
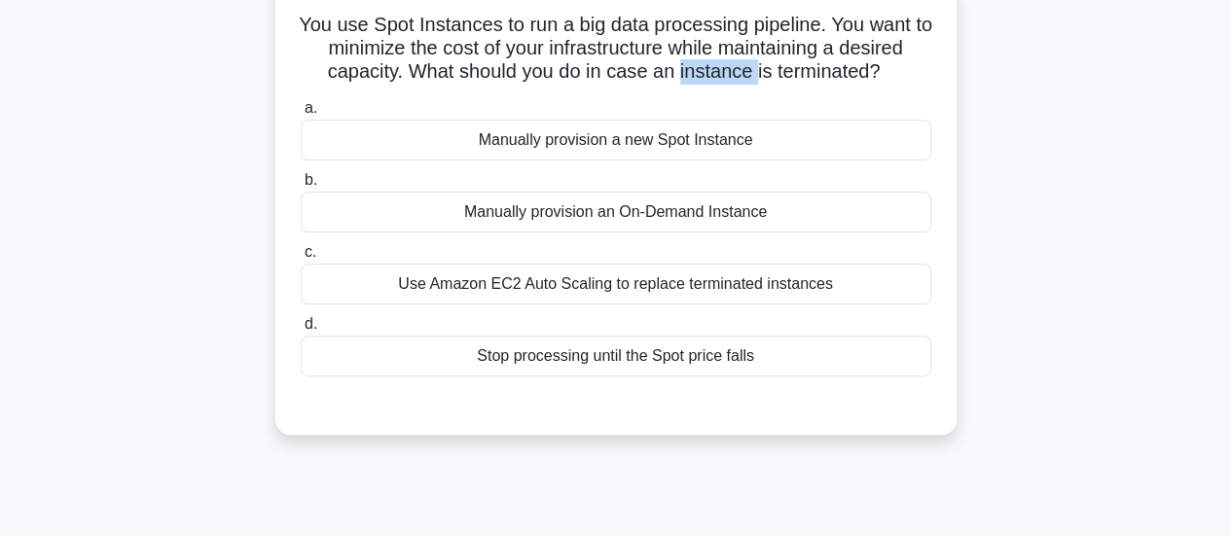
scroll to position [129, 0]
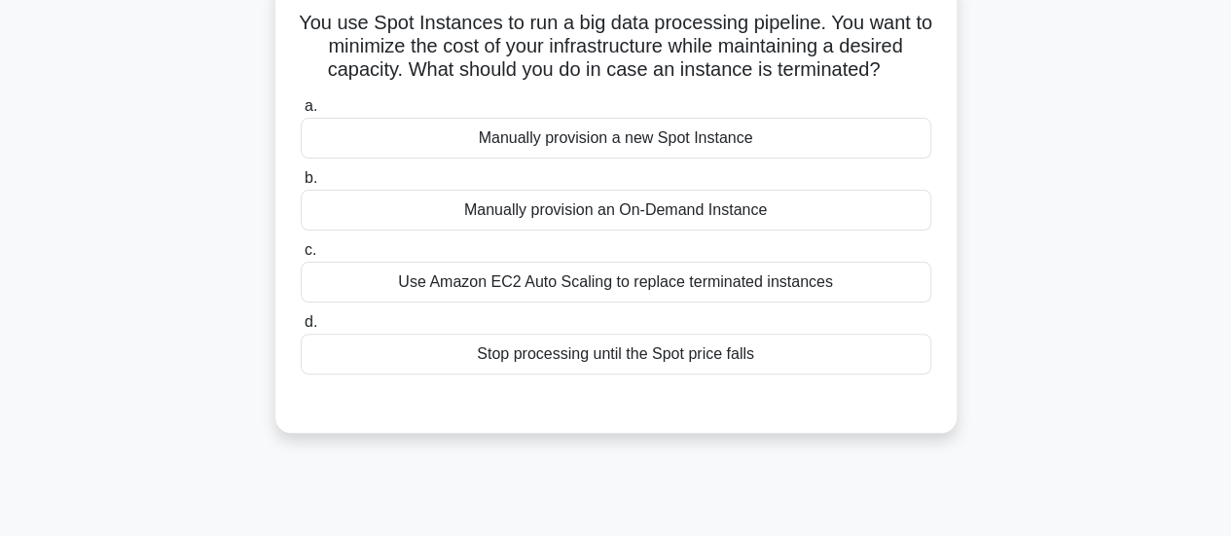
click at [684, 284] on div "Use Amazon EC2 Auto Scaling to replace terminated instances" at bounding box center [616, 282] width 631 height 41
click at [301, 257] on input "c. Use Amazon EC2 Auto Scaling to replace terminated instances" at bounding box center [301, 250] width 0 height 13
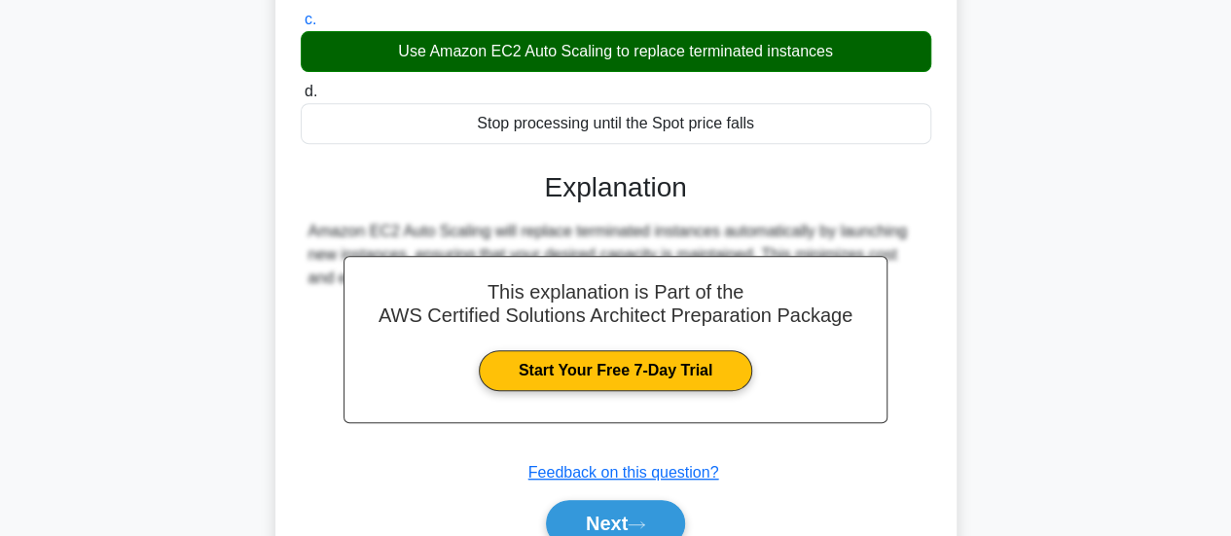
scroll to position [410, 0]
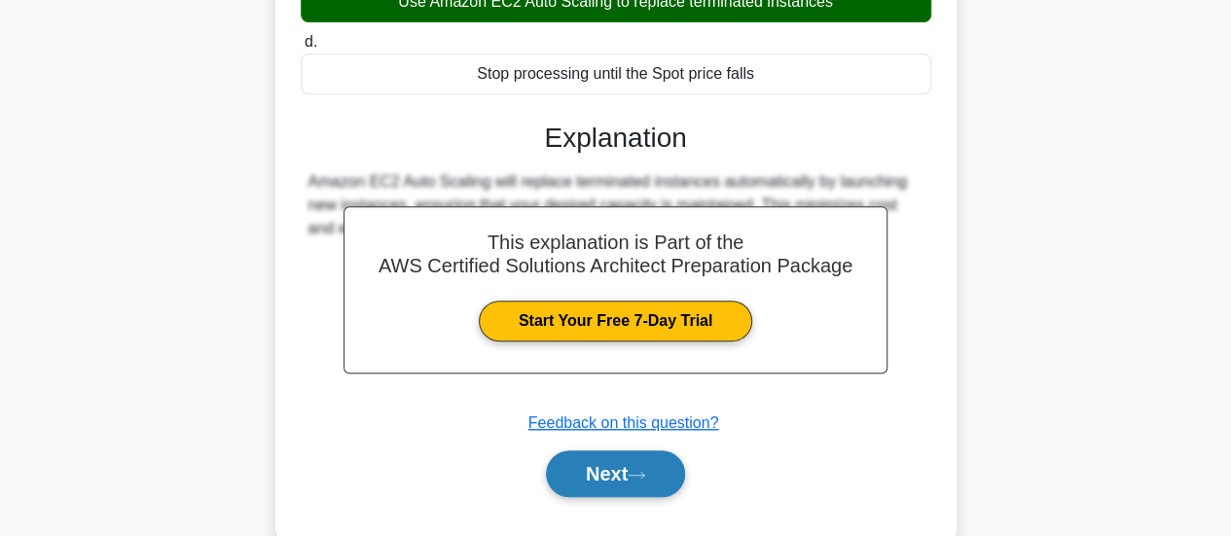
click at [600, 469] on button "Next" at bounding box center [615, 474] width 139 height 47
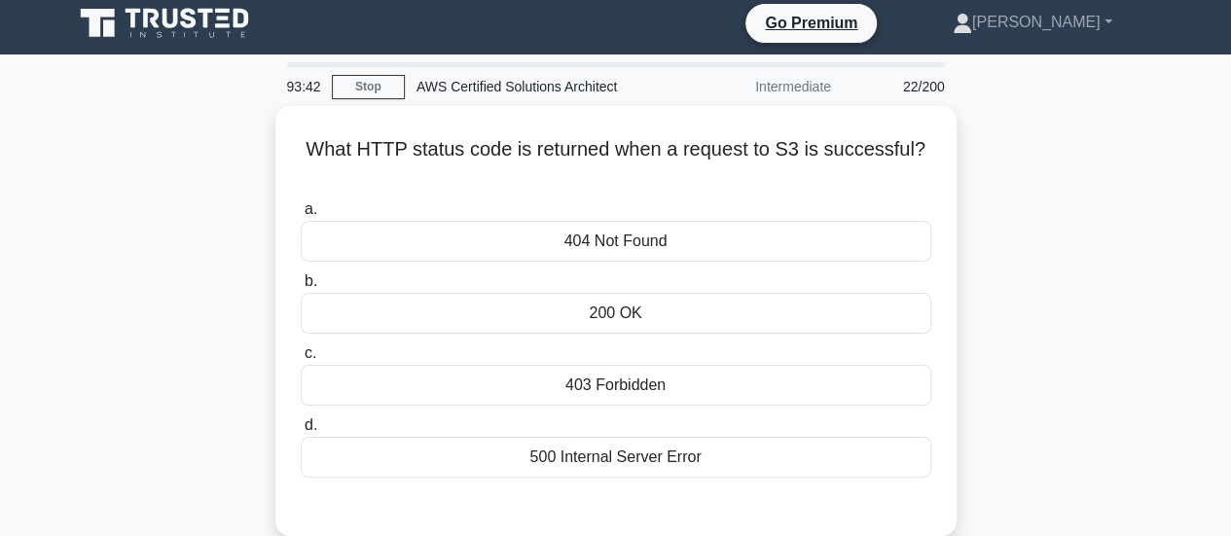
scroll to position [0, 0]
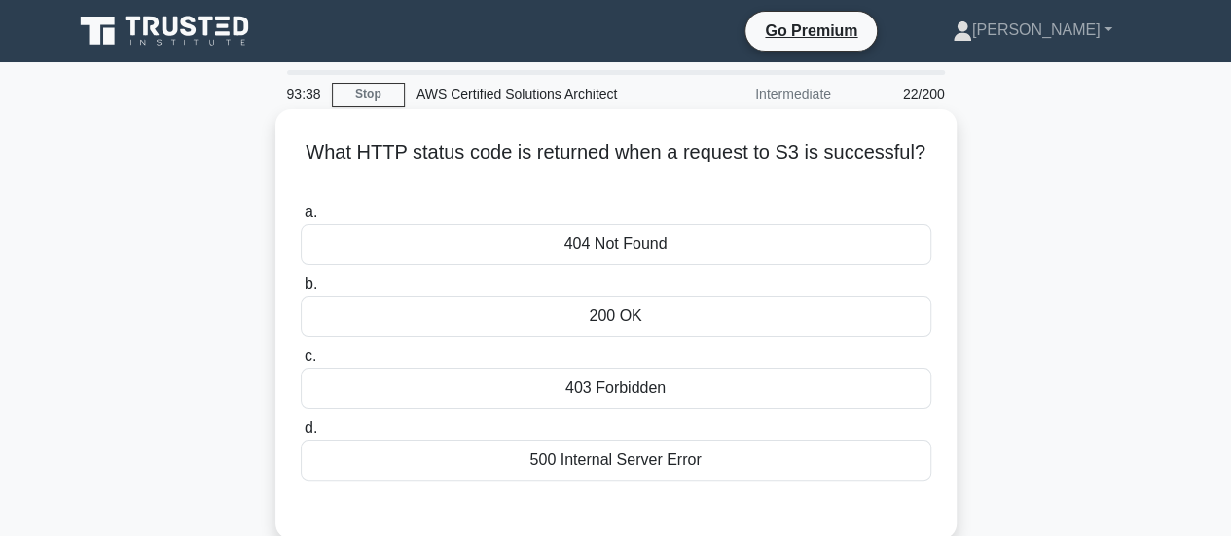
click at [698, 328] on div "200 OK" at bounding box center [616, 316] width 631 height 41
click at [301, 291] on input "b. 200 OK" at bounding box center [301, 284] width 0 height 13
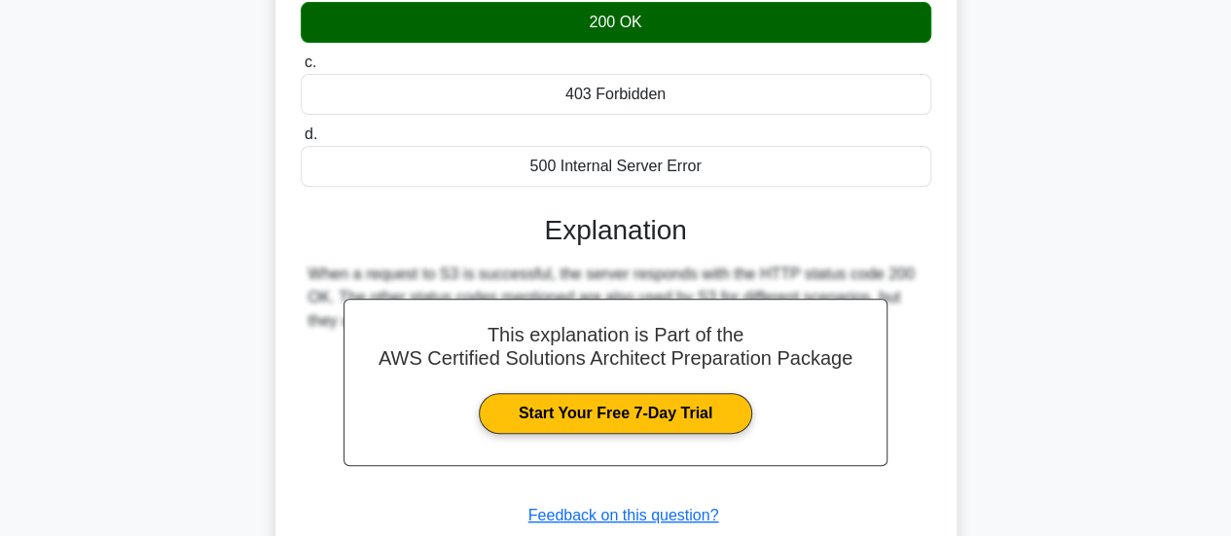
scroll to position [515, 0]
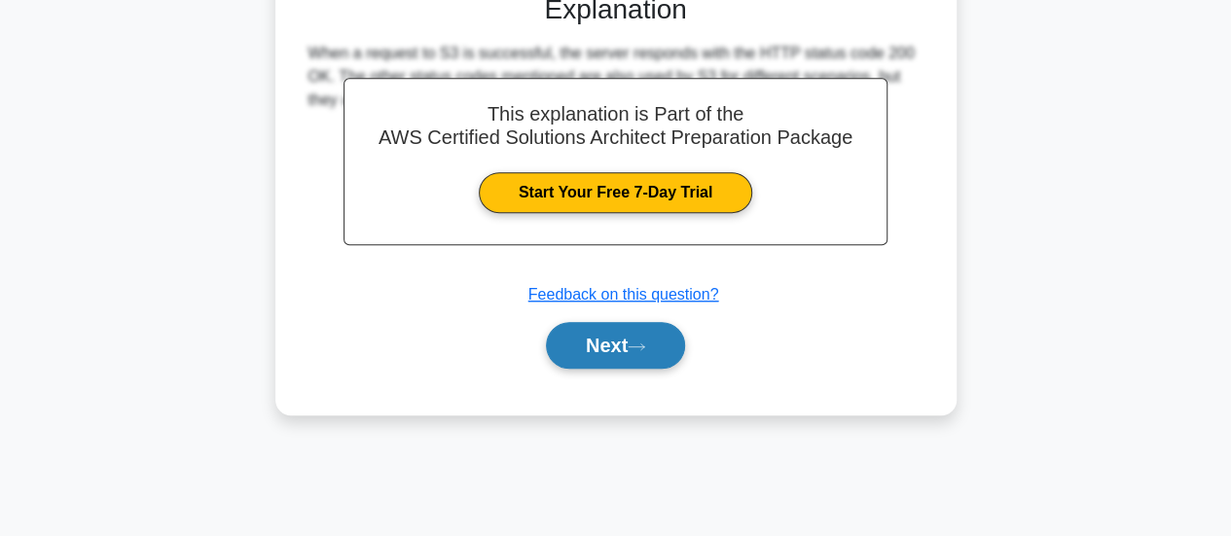
click at [644, 346] on icon at bounding box center [637, 347] width 18 height 11
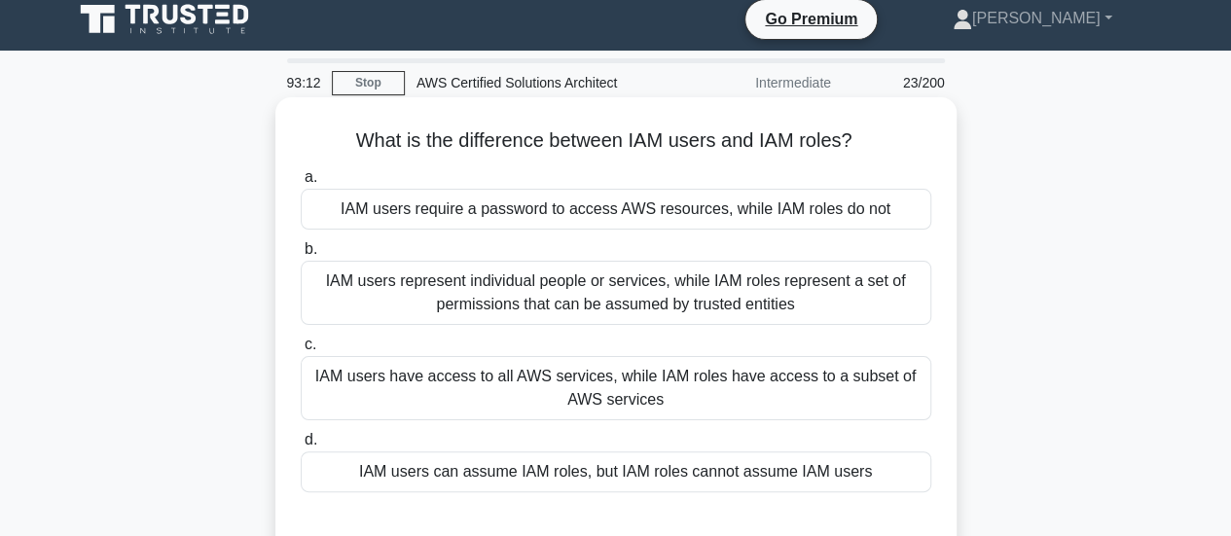
scroll to position [0, 0]
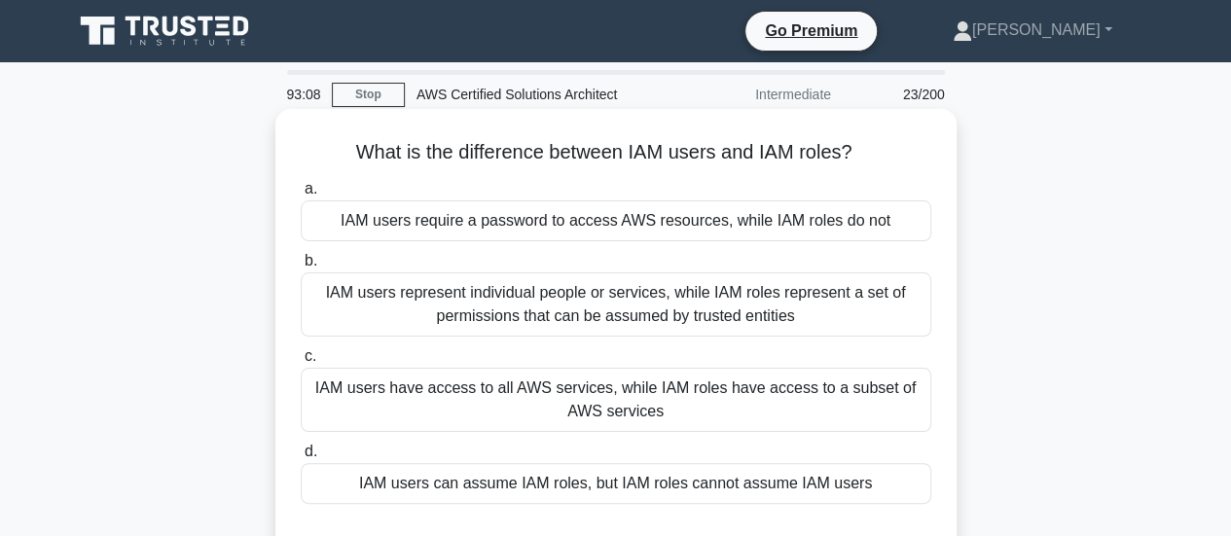
click at [715, 231] on div "IAM users require a password to access AWS resources, while IAM roles do not" at bounding box center [616, 221] width 631 height 41
click at [301, 196] on input "a. IAM users require a password to access AWS resources, while IAM roles do not" at bounding box center [301, 189] width 0 height 13
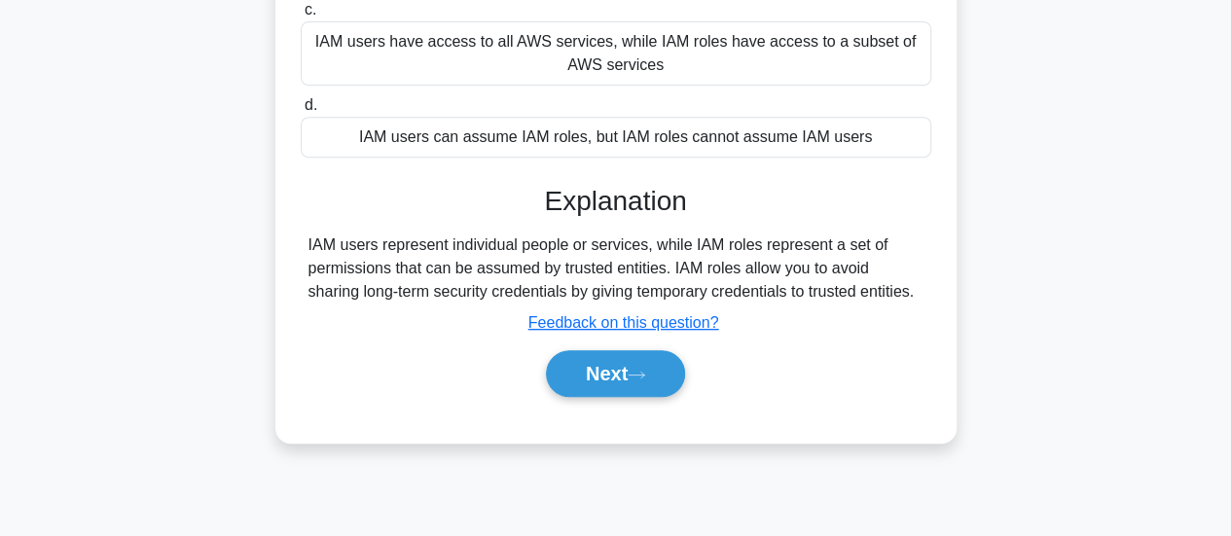
scroll to position [400, 0]
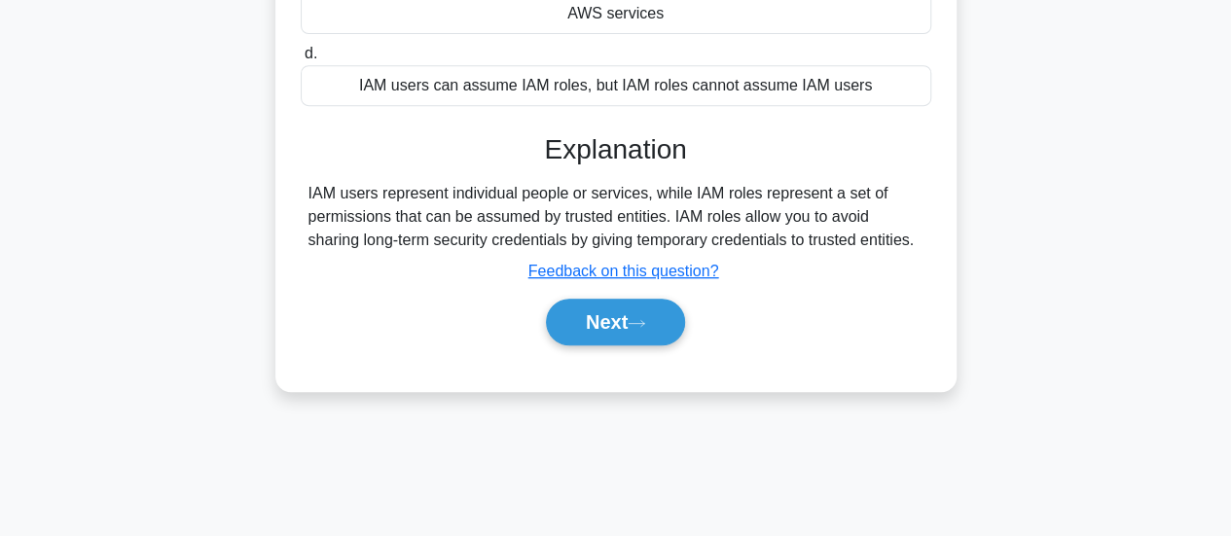
click at [572, 321] on button "Next" at bounding box center [615, 322] width 139 height 47
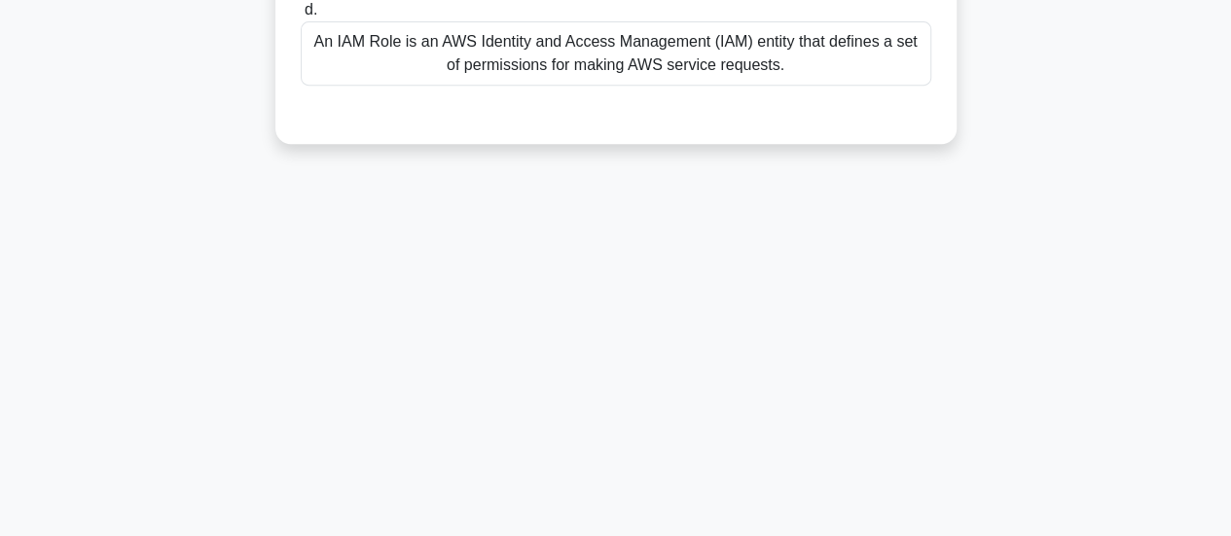
scroll to position [0, 0]
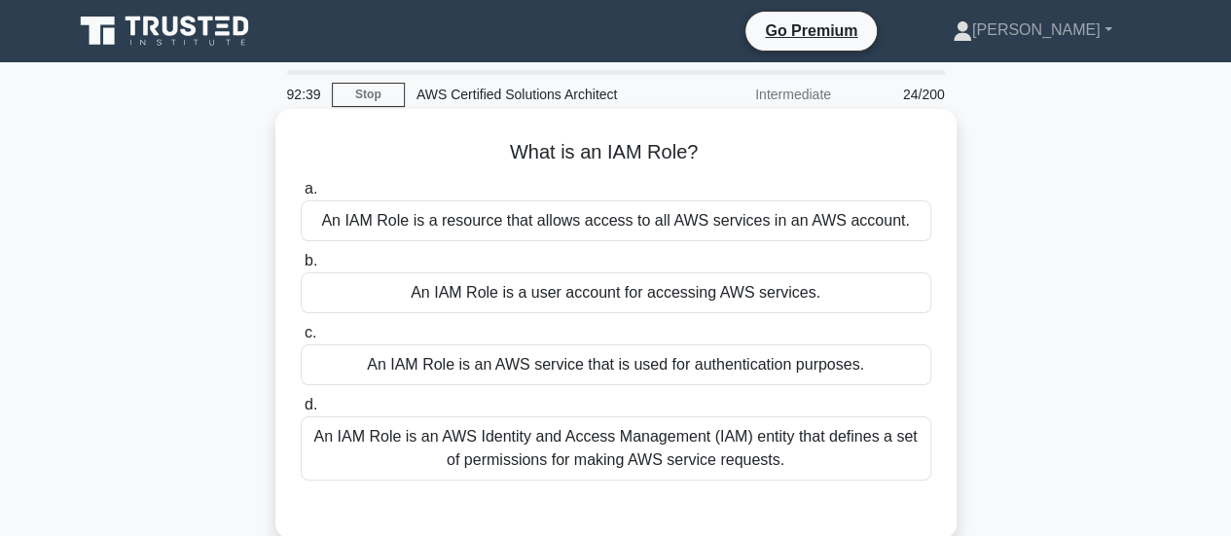
click at [629, 432] on div "An IAM Role is an AWS Identity and Access Management (IAM) entity that defines …" at bounding box center [616, 449] width 631 height 64
click at [301, 412] on input "d. An IAM Role is an AWS Identity and Access Management (IAM) entity that defin…" at bounding box center [301, 405] width 0 height 13
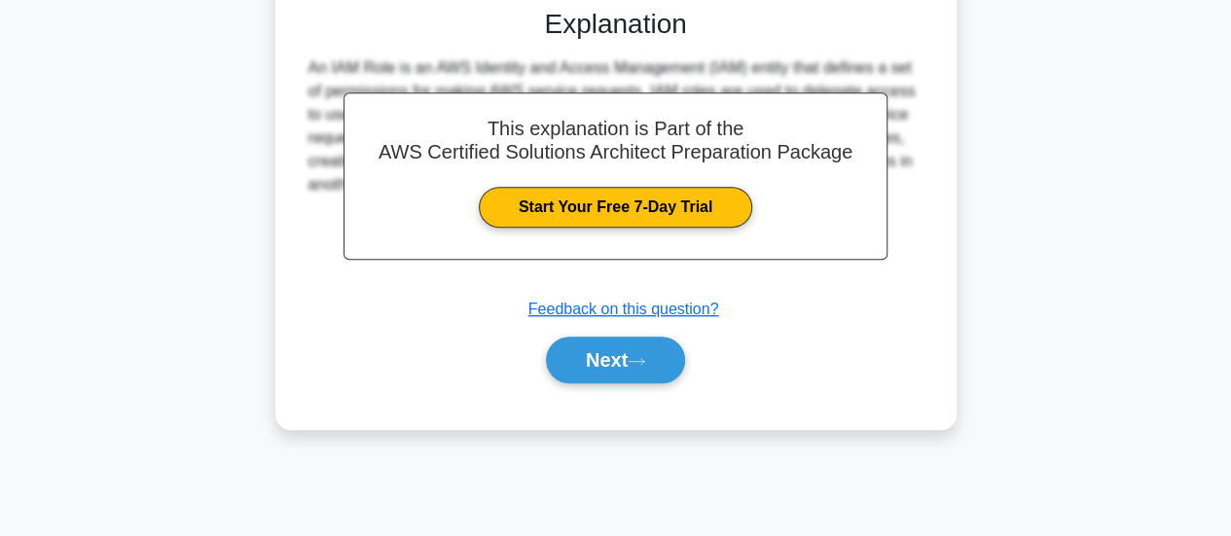
scroll to position [515, 0]
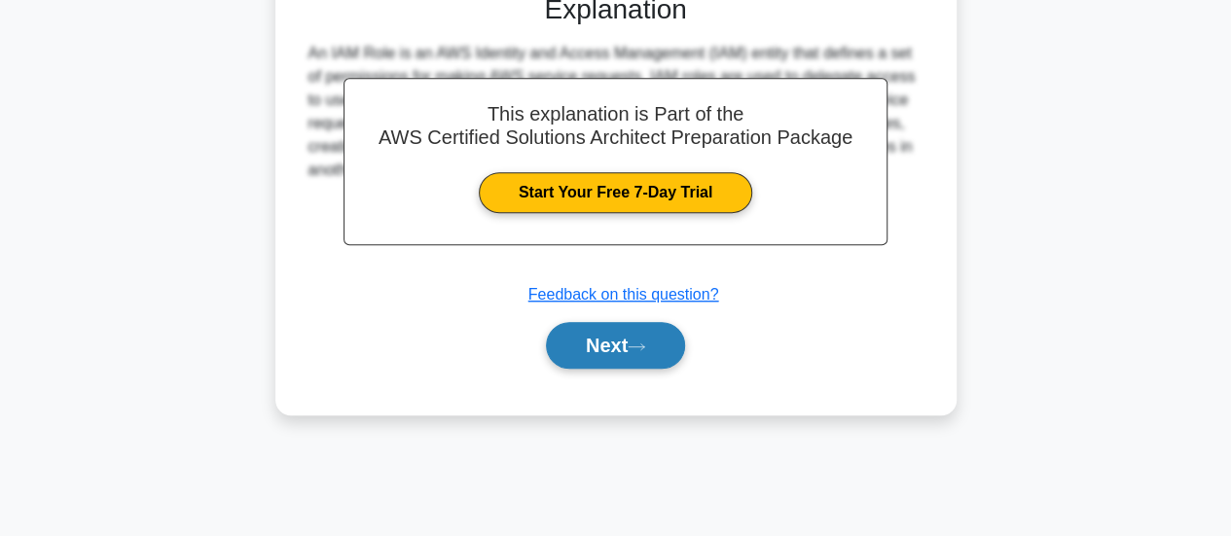
click at [583, 346] on button "Next" at bounding box center [615, 345] width 139 height 47
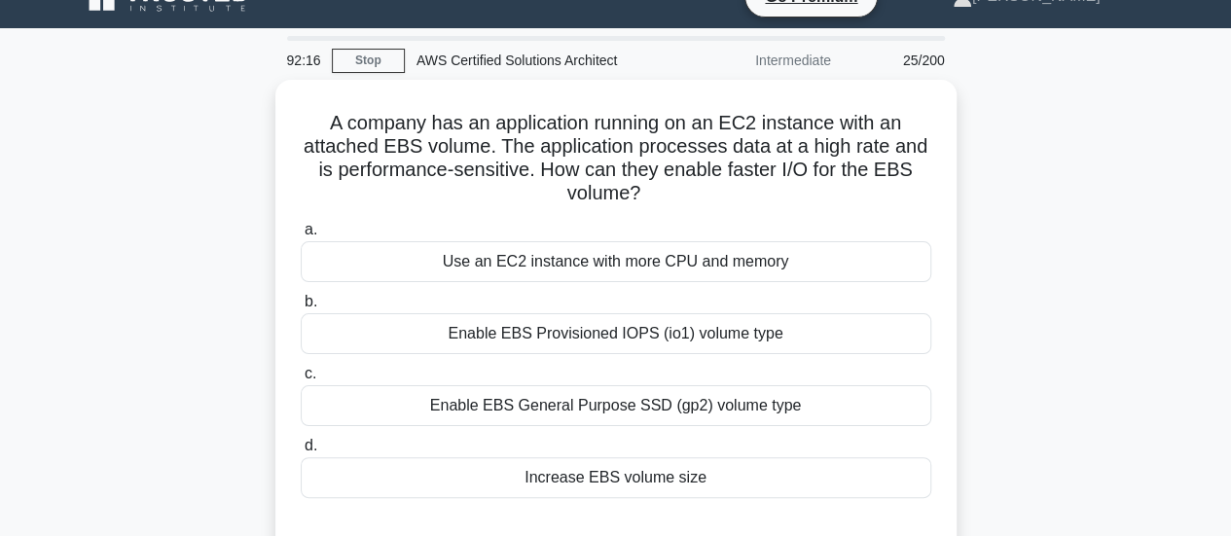
scroll to position [35, 0]
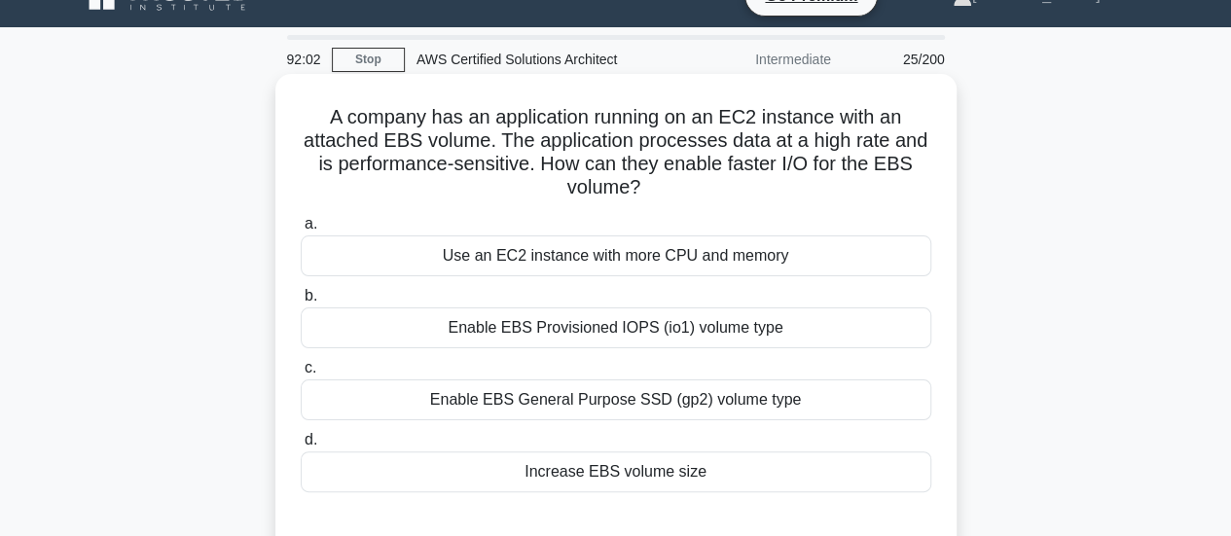
click at [716, 322] on div "Enable EBS Provisioned IOPS (io1) volume type" at bounding box center [616, 328] width 631 height 41
click at [301, 303] on input "b. Enable EBS Provisioned IOPS (io1) volume type" at bounding box center [301, 296] width 0 height 13
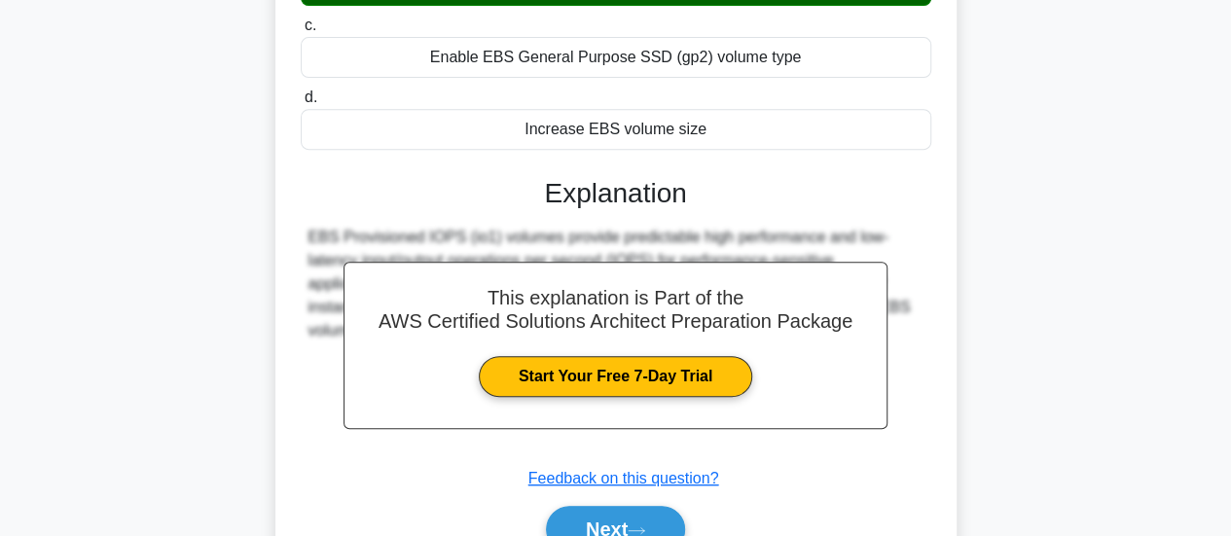
scroll to position [515, 0]
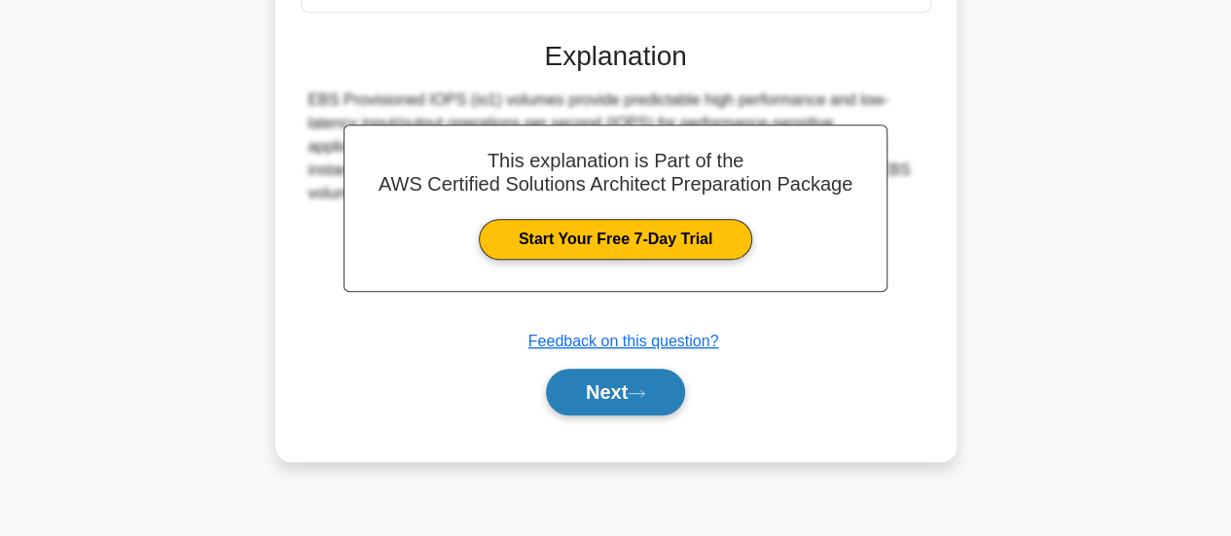
click at [654, 383] on button "Next" at bounding box center [615, 392] width 139 height 47
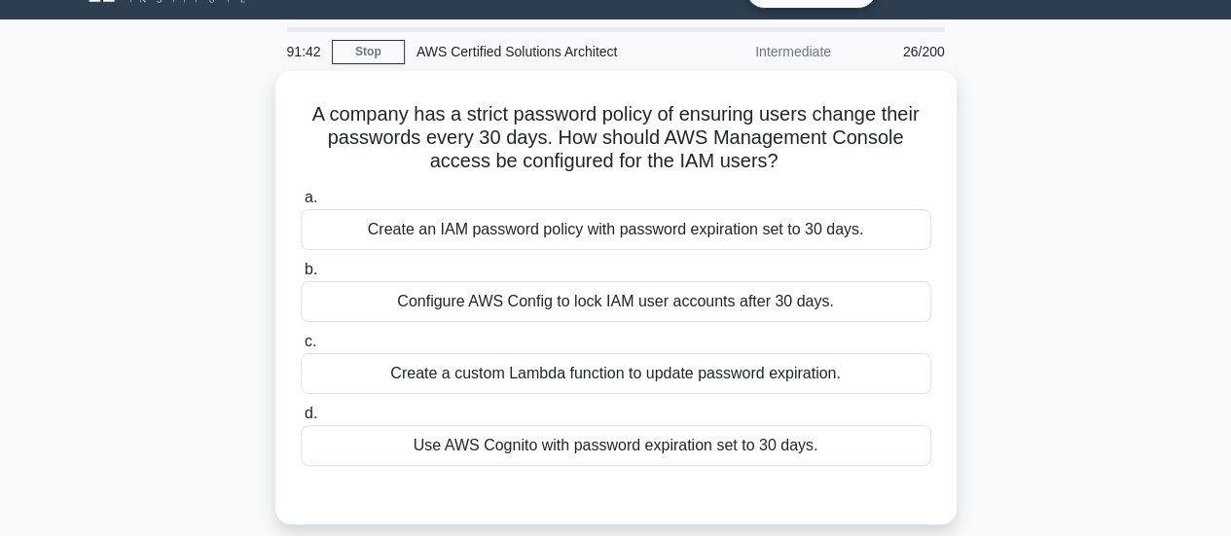
scroll to position [44, 0]
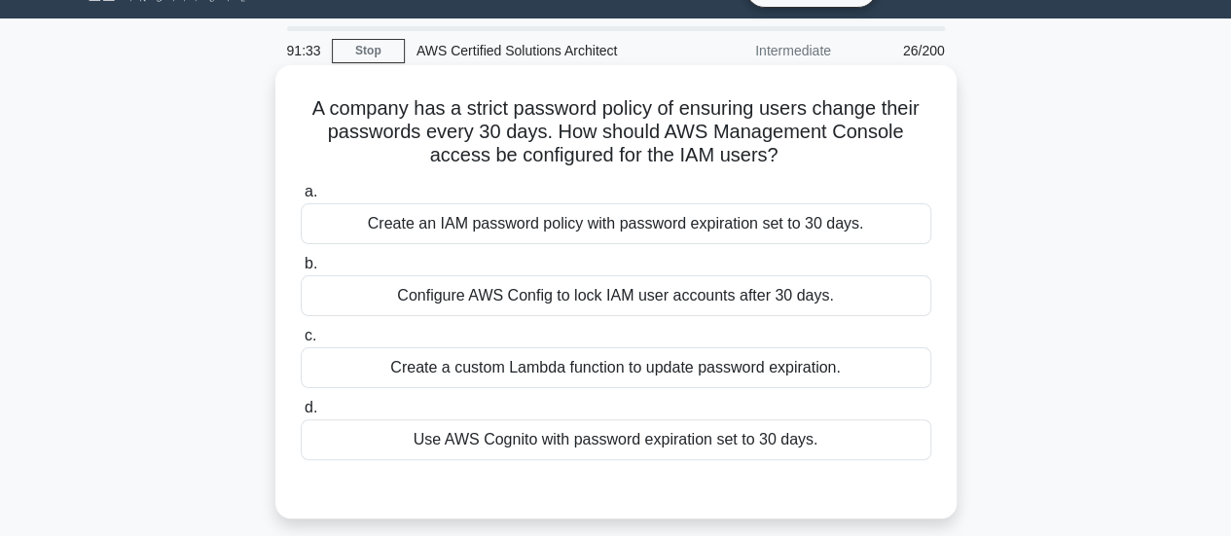
click at [662, 452] on div "Use AWS Cognito with password expiration set to 30 days." at bounding box center [616, 440] width 631 height 41
click at [301, 415] on input "d. Use AWS Cognito with password expiration set to 30 days." at bounding box center [301, 408] width 0 height 13
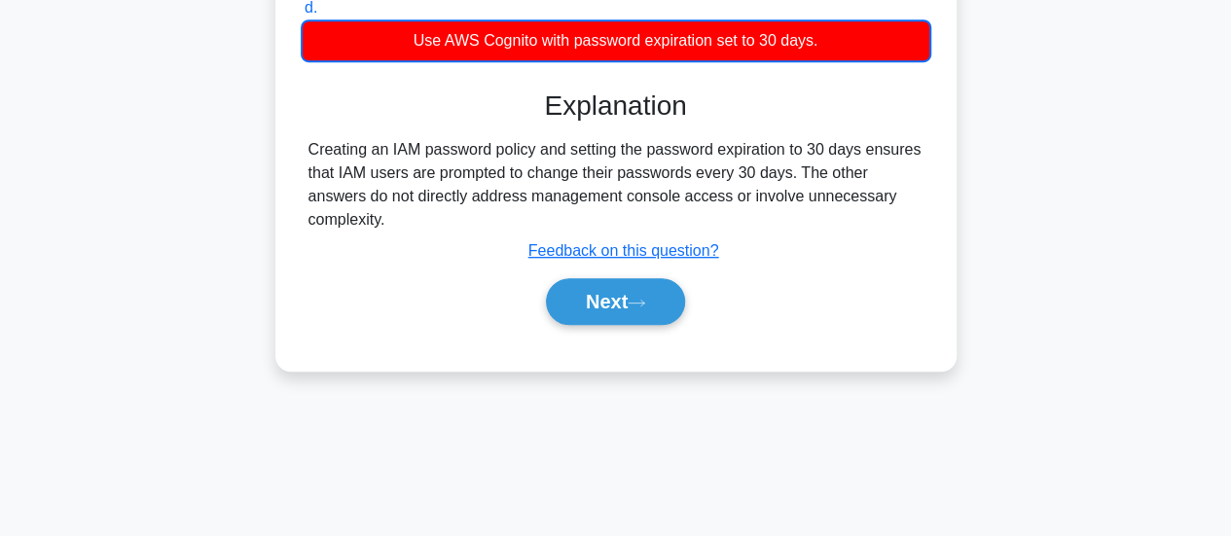
scroll to position [445, 0]
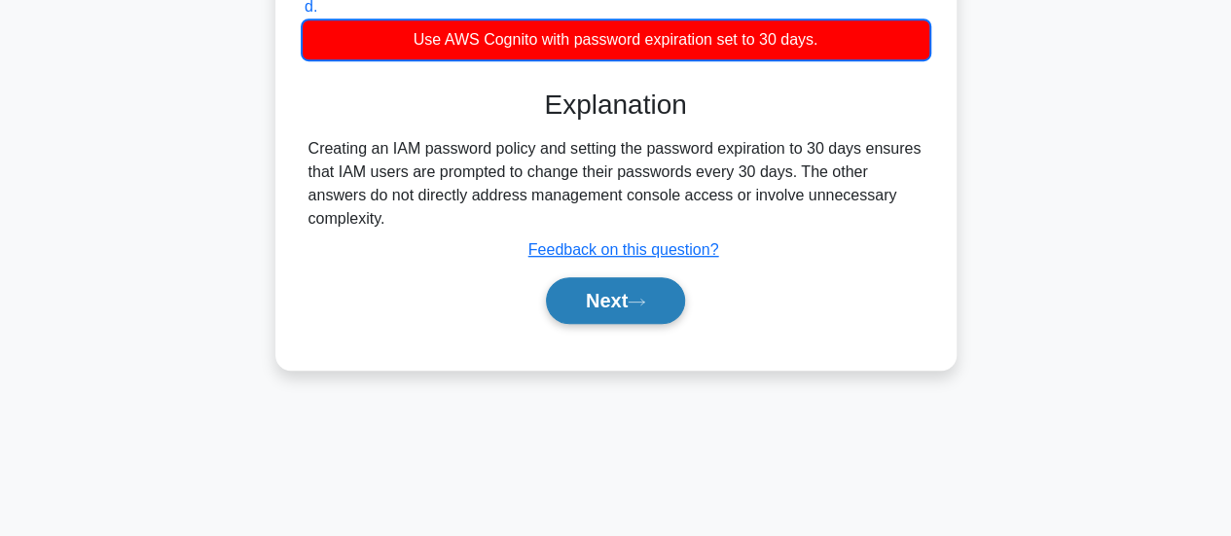
click at [630, 277] on button "Next" at bounding box center [615, 300] width 139 height 47
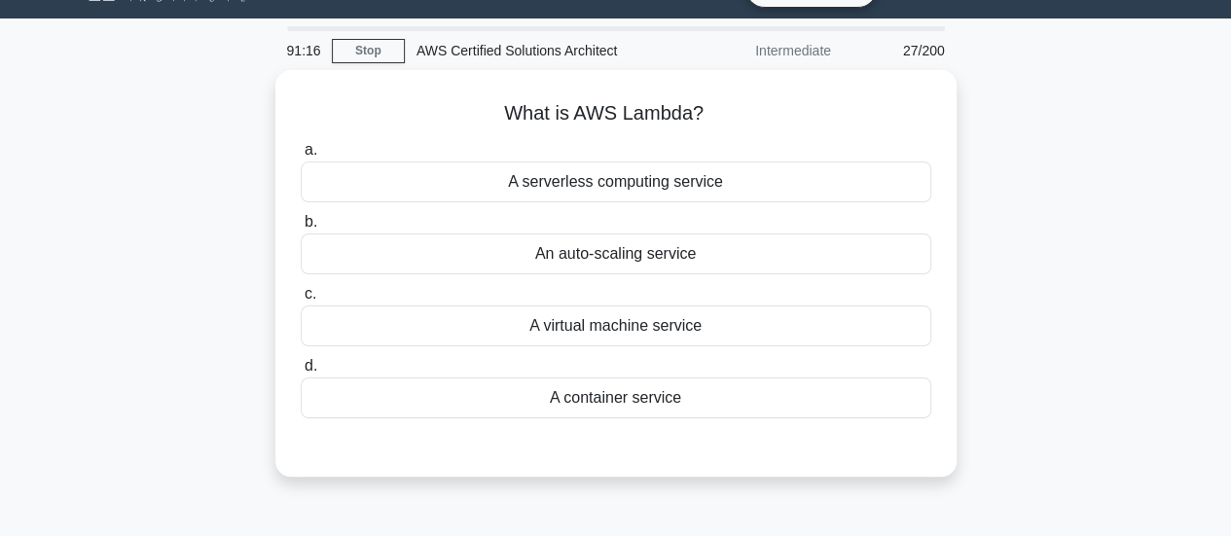
scroll to position [43, 0]
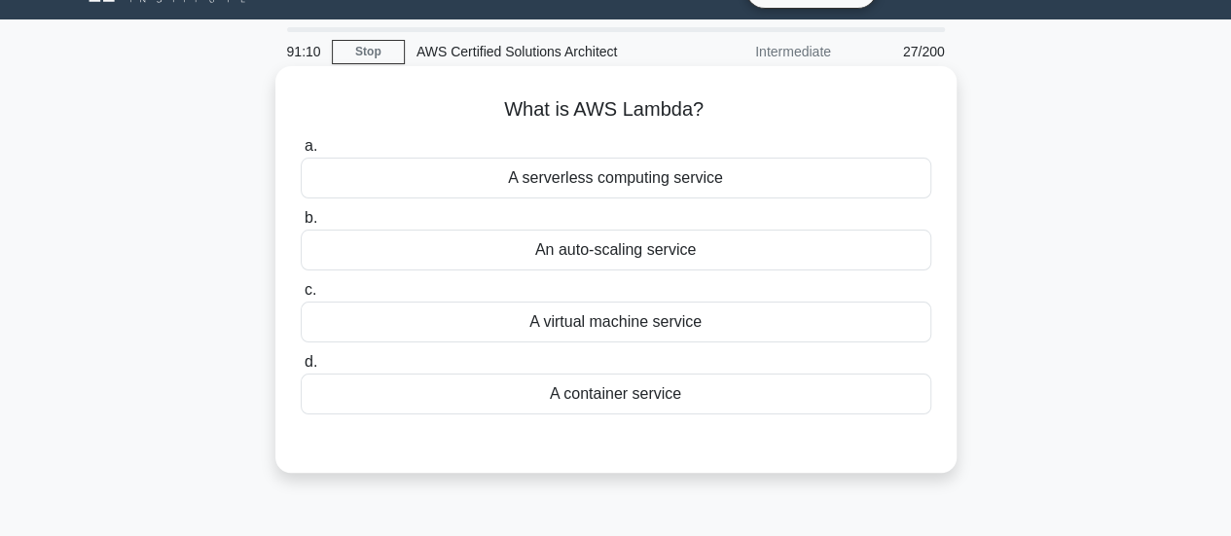
click at [689, 184] on div "A serverless computing service" at bounding box center [616, 178] width 631 height 41
click at [301, 153] on input "a. A serverless computing service" at bounding box center [301, 146] width 0 height 13
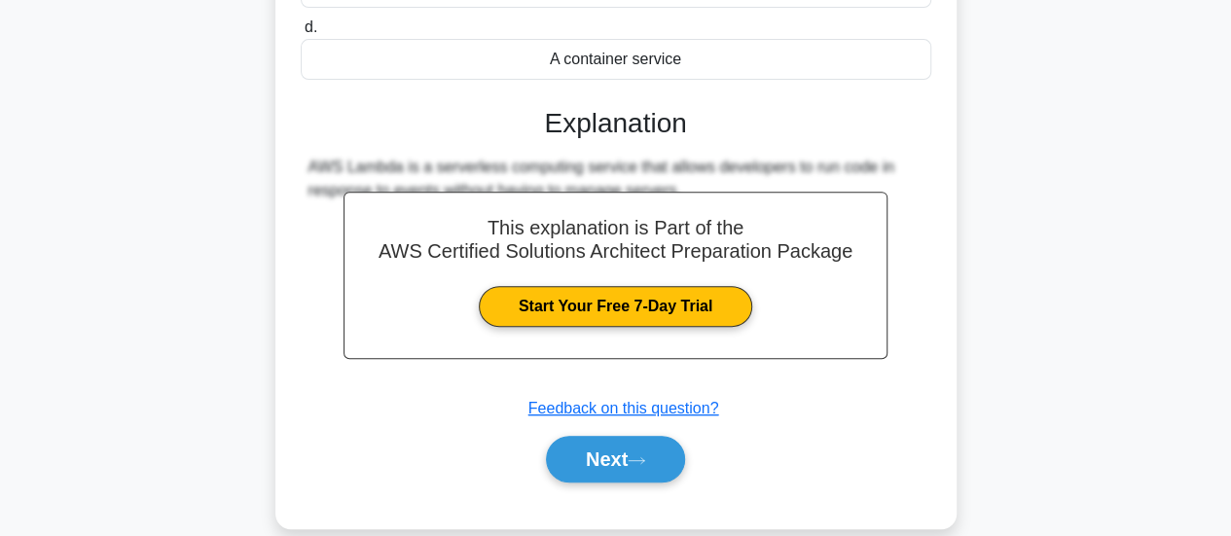
scroll to position [379, 0]
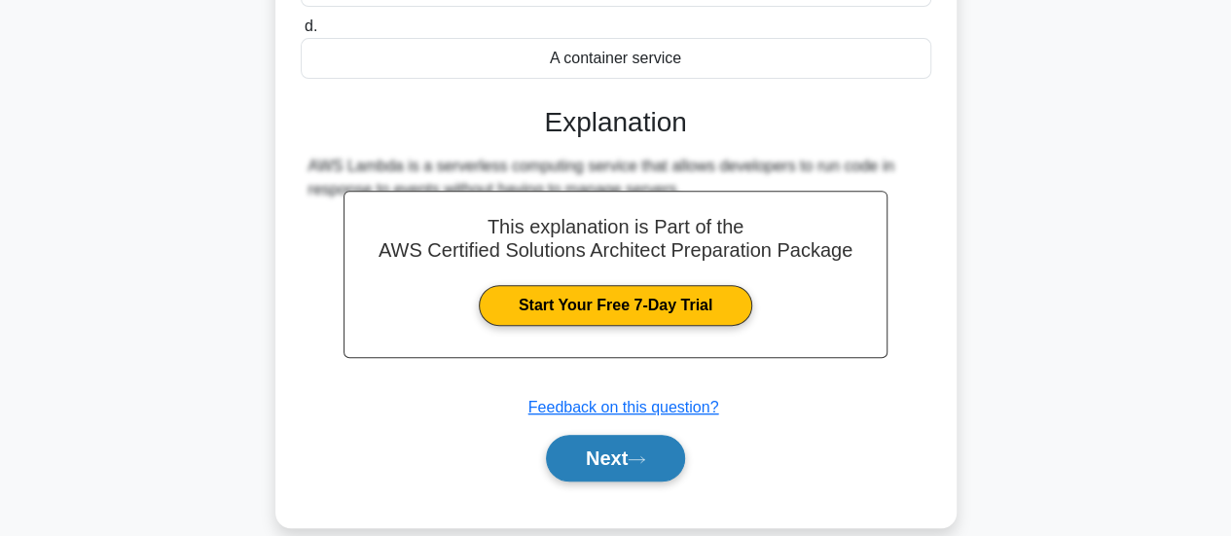
click at [644, 455] on icon at bounding box center [637, 460] width 18 height 11
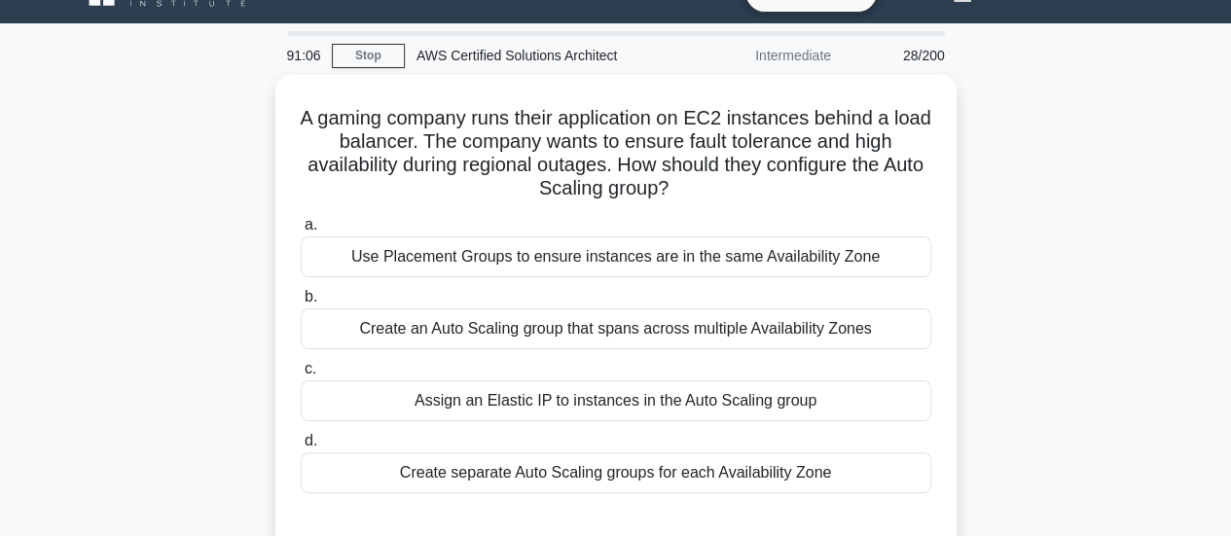
scroll to position [99, 0]
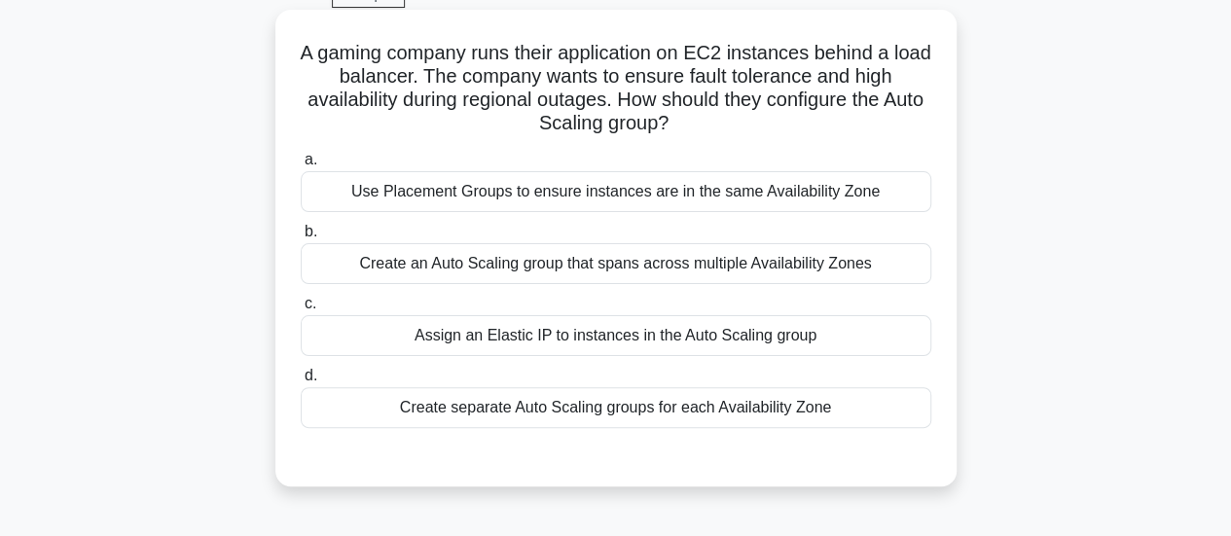
click at [750, 273] on div "Create an Auto Scaling group that spans across multiple Availability Zones" at bounding box center [616, 263] width 631 height 41
click at [301, 239] on input "b. Create an Auto Scaling group that spans across multiple Availability Zones" at bounding box center [301, 232] width 0 height 13
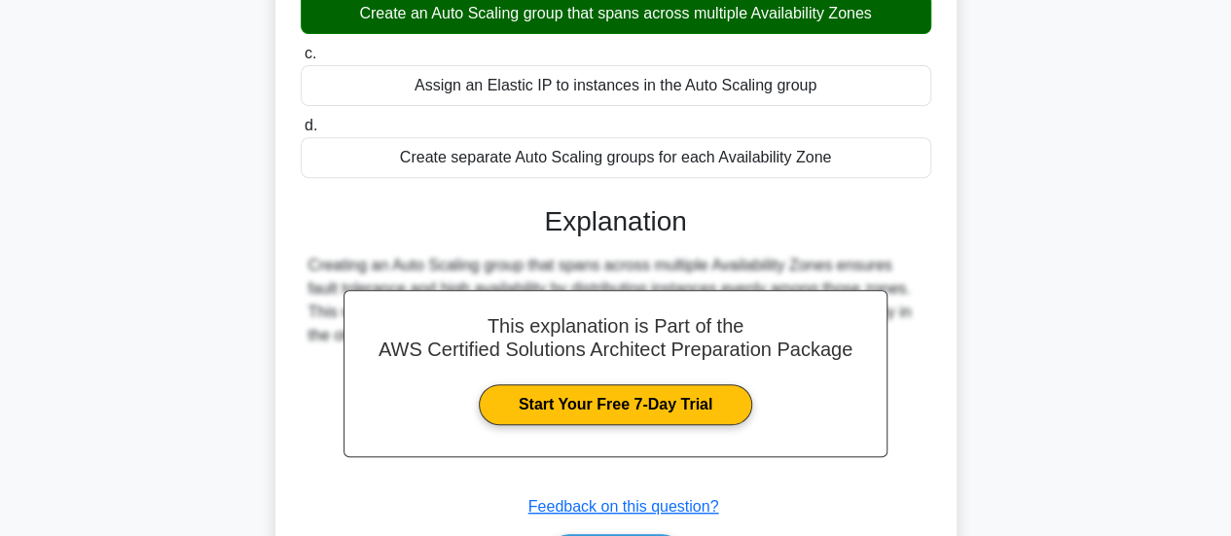
scroll to position [515, 0]
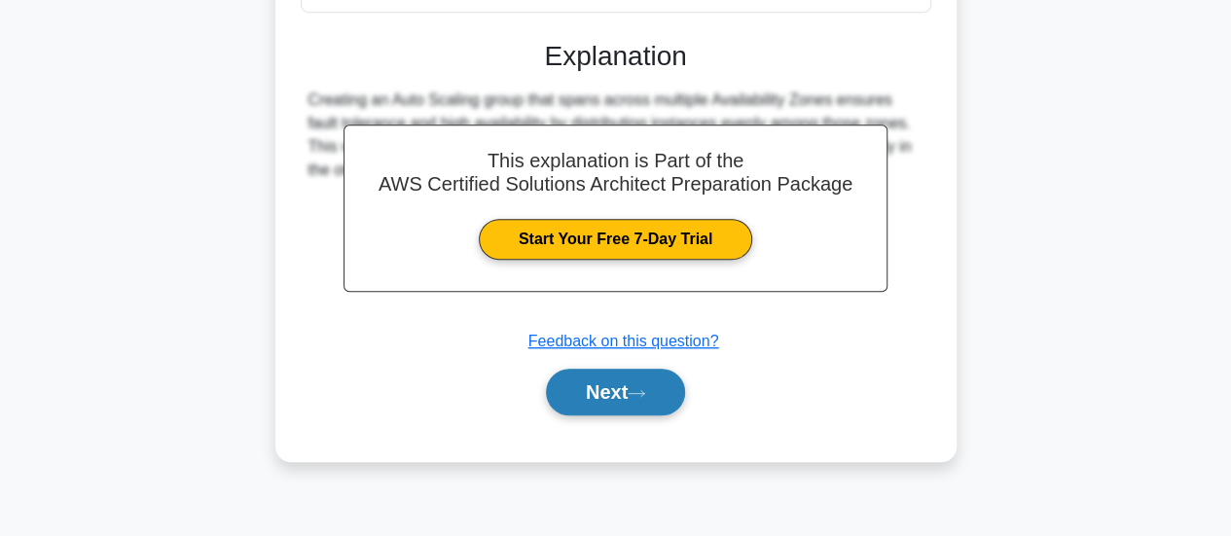
click at [660, 378] on button "Next" at bounding box center [615, 392] width 139 height 47
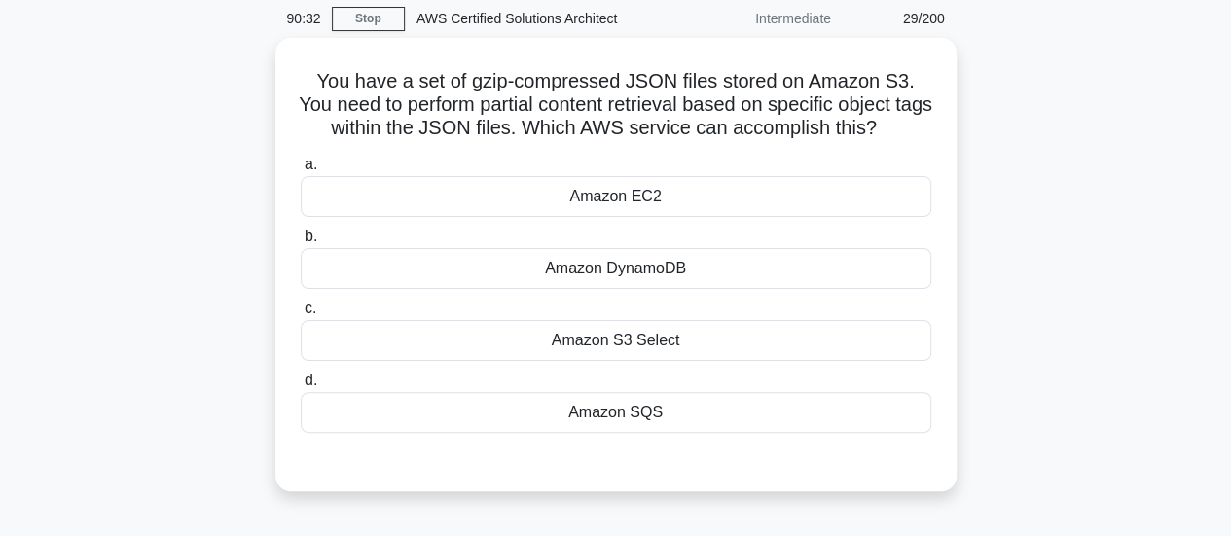
scroll to position [73, 0]
click at [672, 328] on div "Amazon S3 Select" at bounding box center [616, 338] width 631 height 41
click at [301, 313] on input "c. Amazon S3 Select" at bounding box center [301, 307] width 0 height 13
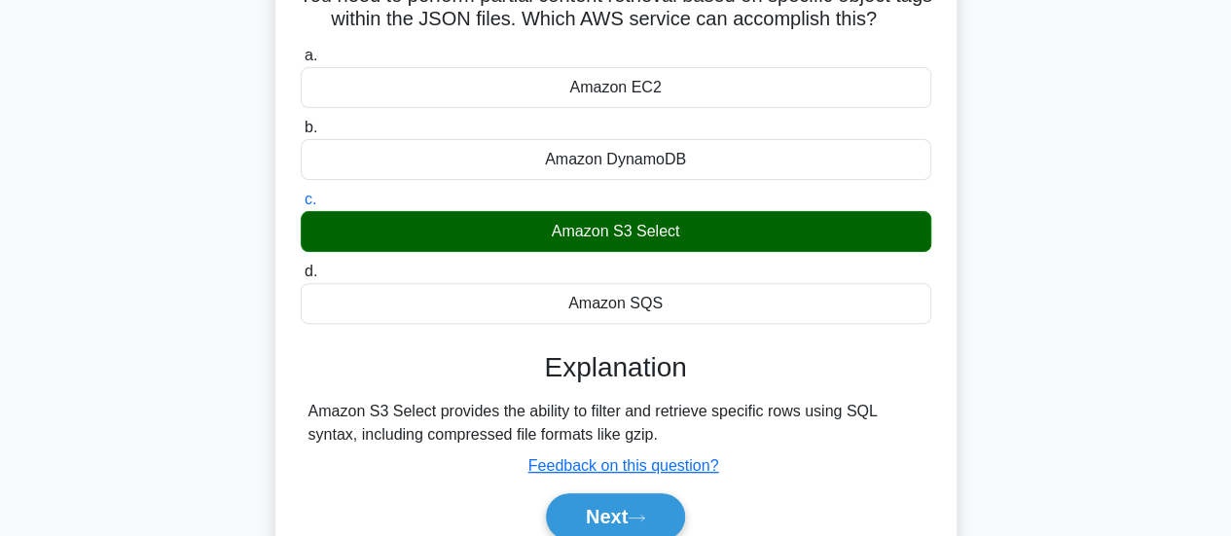
scroll to position [182, 0]
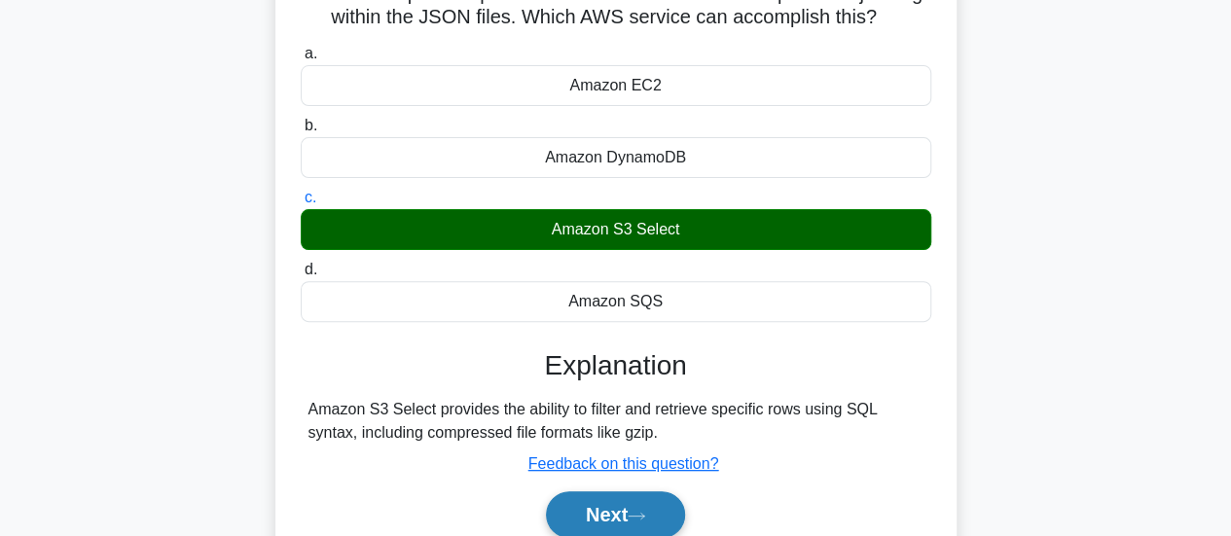
click at [645, 518] on icon at bounding box center [637, 516] width 18 height 11
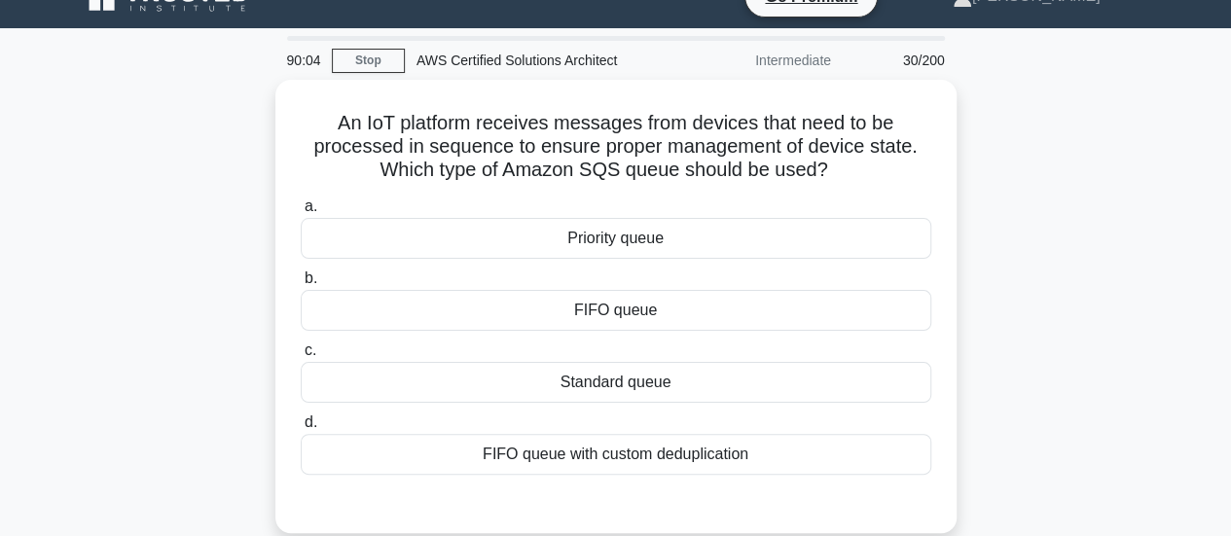
scroll to position [35, 0]
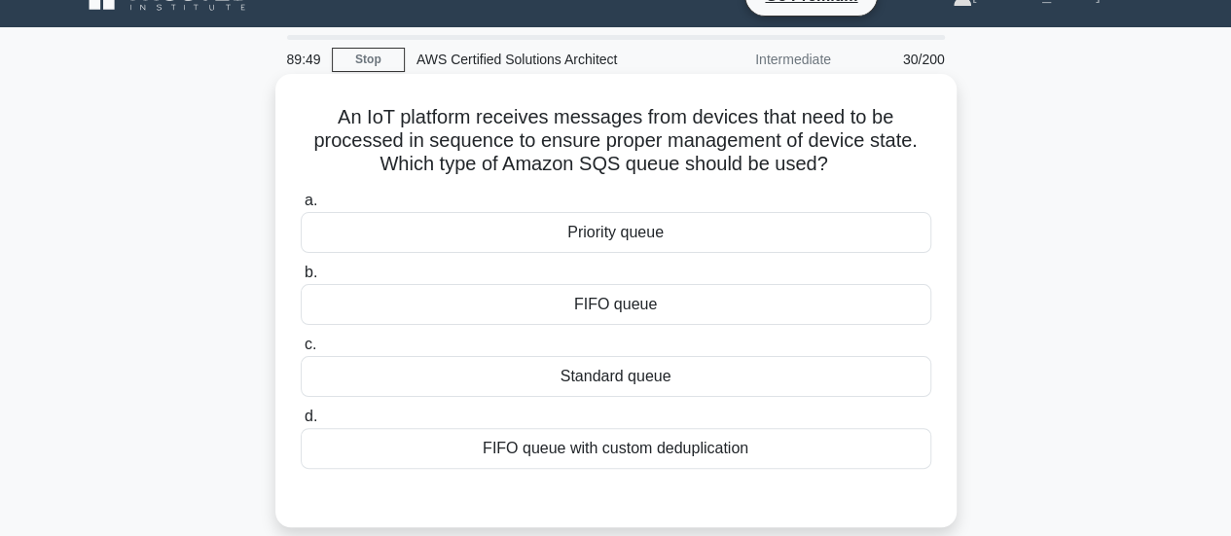
click at [699, 309] on div "FIFO queue" at bounding box center [616, 304] width 631 height 41
click at [301, 279] on input "b. FIFO queue" at bounding box center [301, 273] width 0 height 13
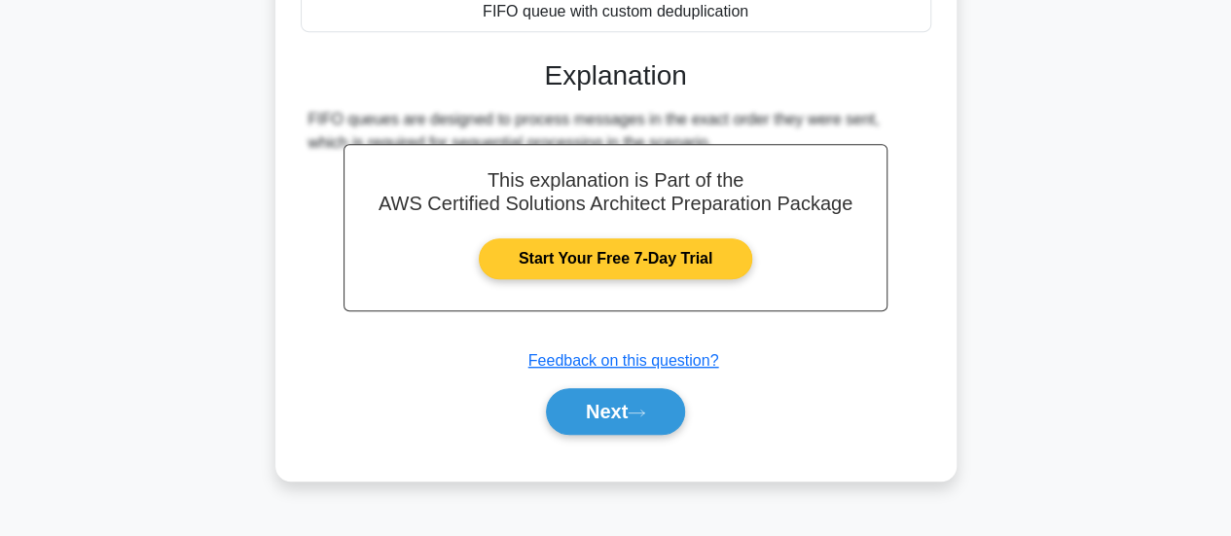
scroll to position [473, 0]
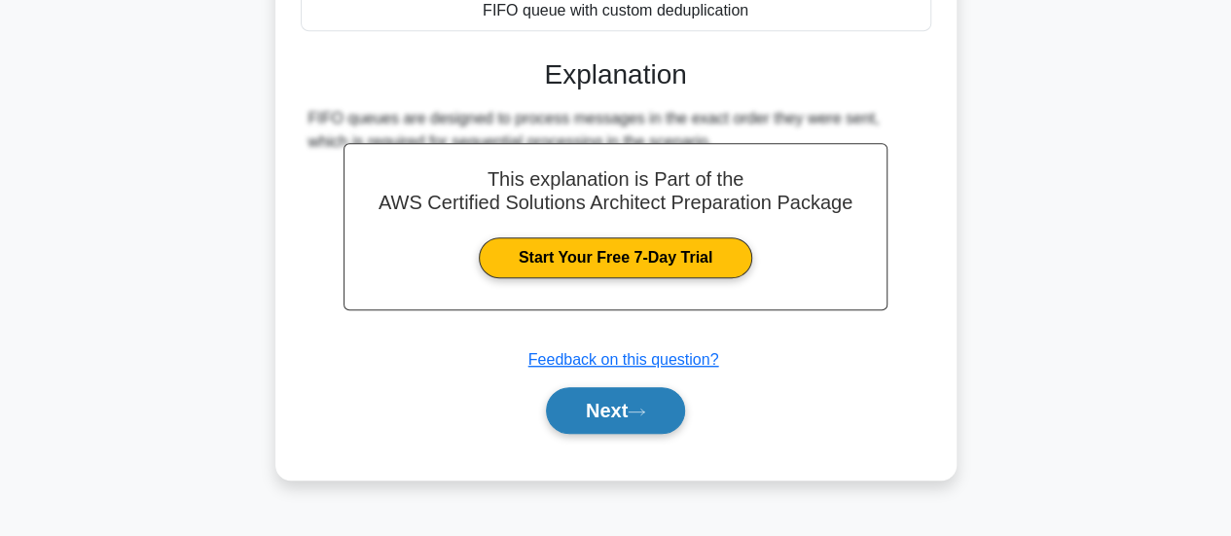
click at [629, 427] on button "Next" at bounding box center [615, 410] width 139 height 47
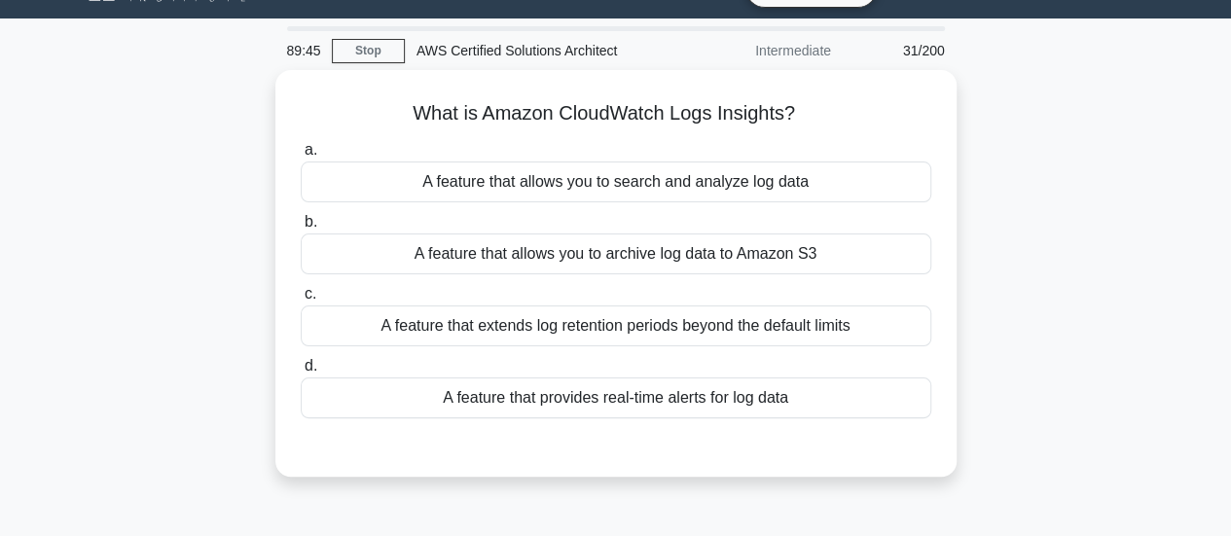
scroll to position [42, 0]
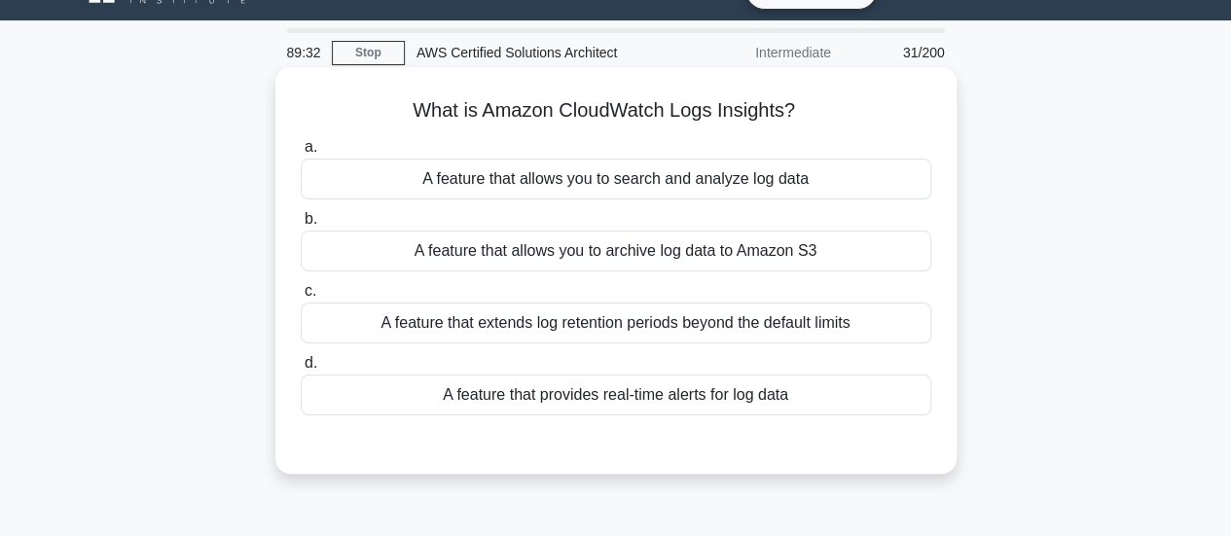
click at [746, 264] on div "A feature that allows you to archive log data to Amazon S3" at bounding box center [616, 251] width 631 height 41
click at [301, 226] on input "b. A feature that allows you to archive log data to Amazon S3" at bounding box center [301, 219] width 0 height 13
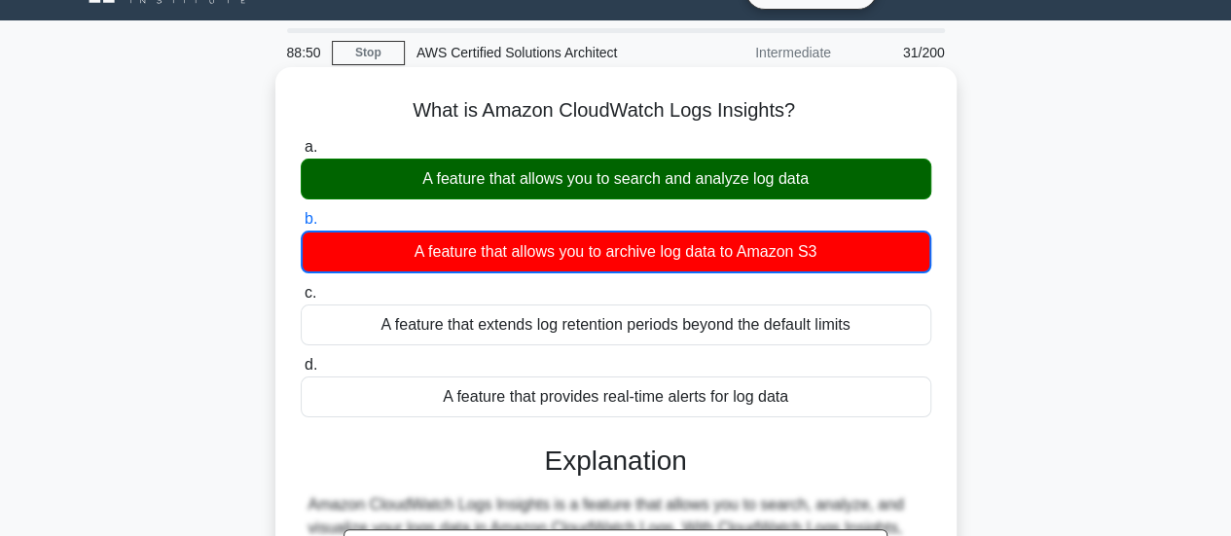
scroll to position [515, 0]
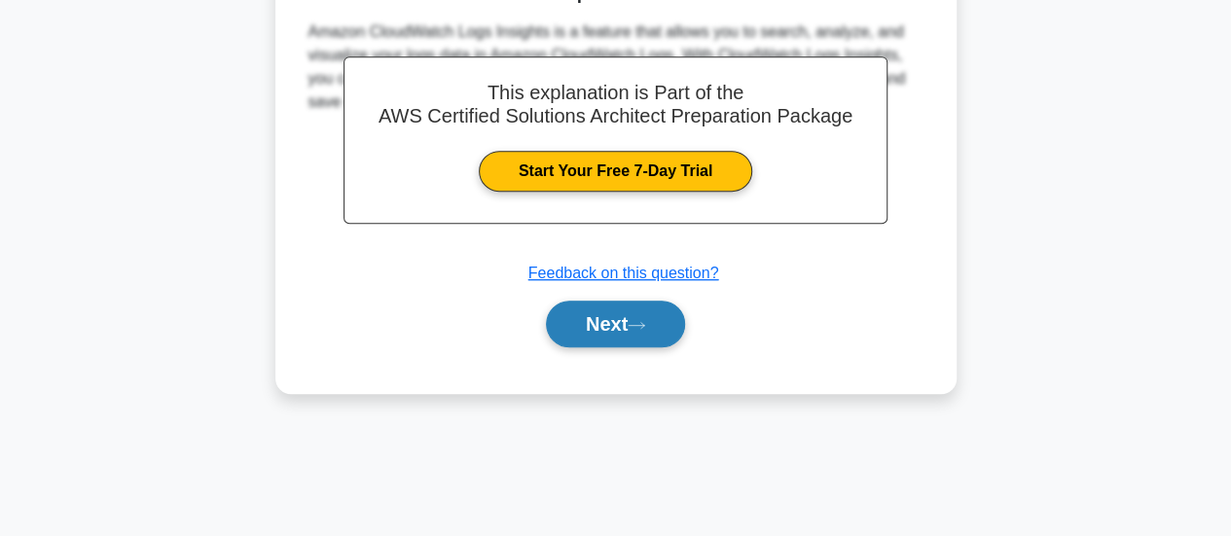
click at [621, 314] on button "Next" at bounding box center [615, 324] width 139 height 47
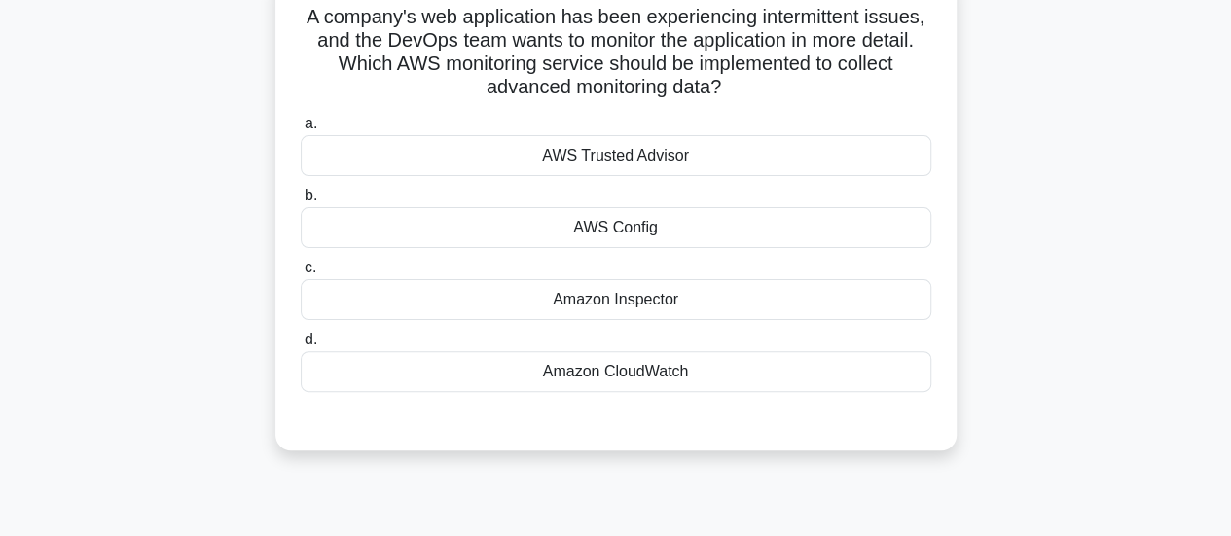
scroll to position [0, 0]
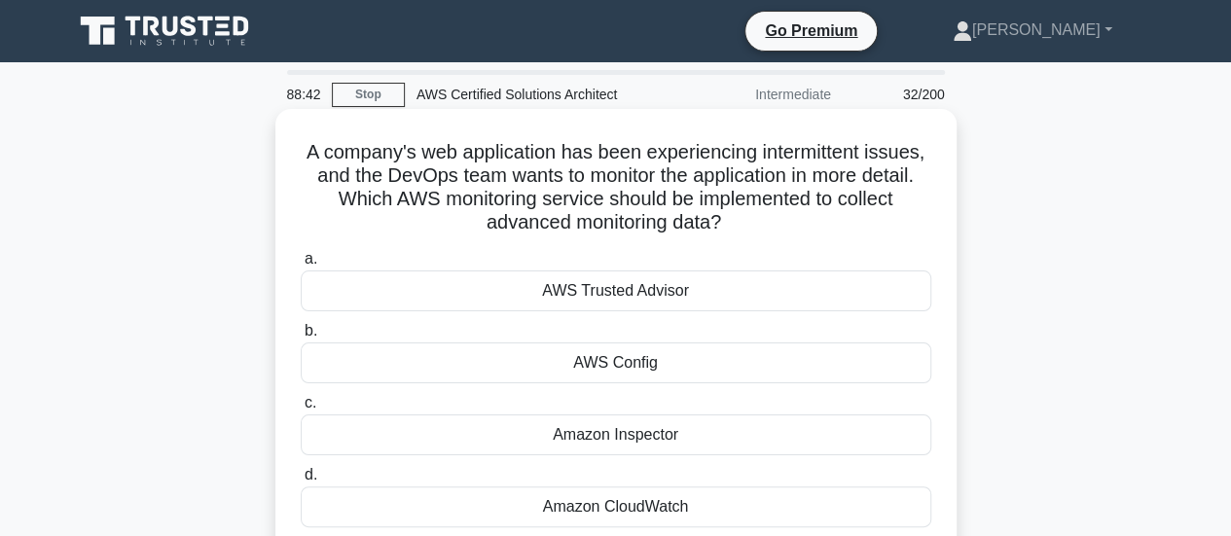
click at [710, 180] on h5 "A company's web application has been experiencing intermittent issues, and the …" at bounding box center [616, 187] width 635 height 95
click at [598, 206] on h5 "A company's web application has been experiencing intermittent issues, and the …" at bounding box center [616, 187] width 635 height 95
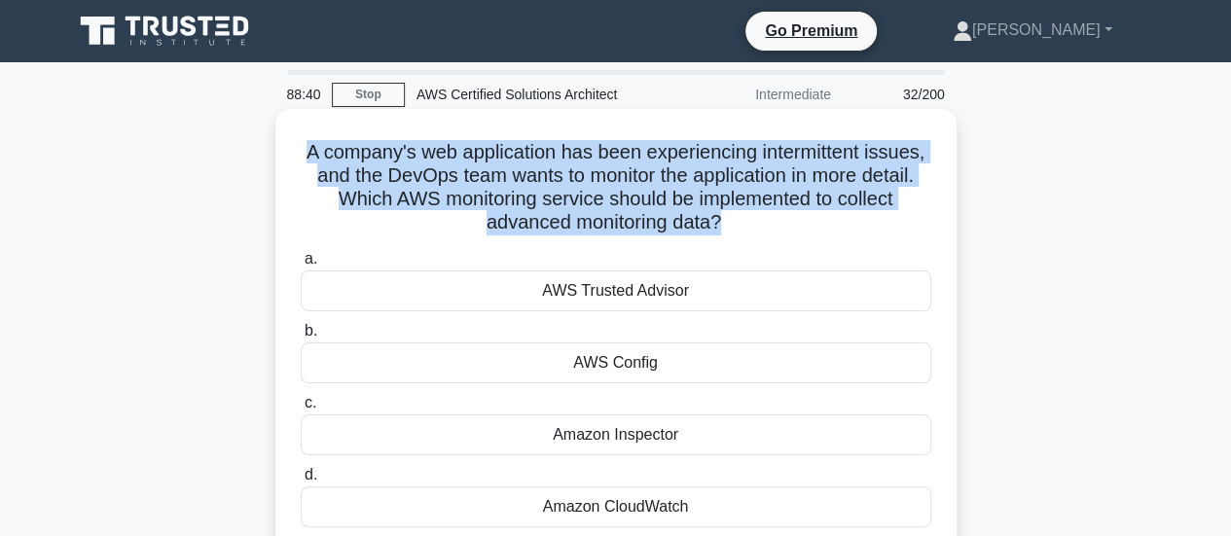
click at [598, 206] on h5 "A company's web application has been experiencing intermittent issues, and the …" at bounding box center [616, 187] width 635 height 95
click at [615, 221] on h5 "A company's web application has been experiencing intermittent issues, and the …" at bounding box center [616, 187] width 635 height 95
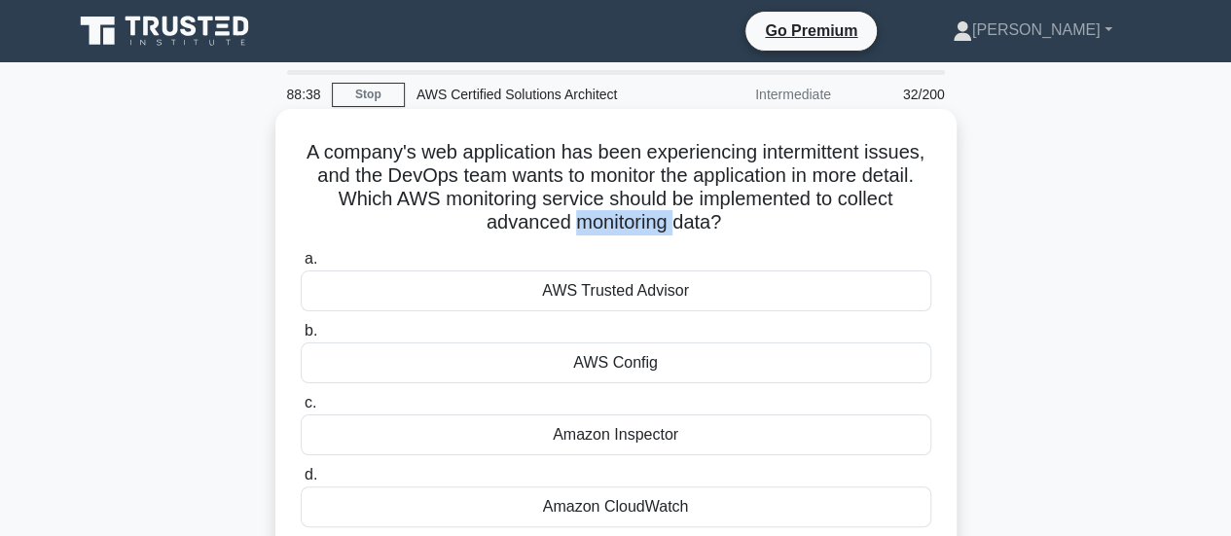
click at [615, 221] on h5 "A company's web application has been experiencing intermittent issues, and the …" at bounding box center [616, 187] width 635 height 95
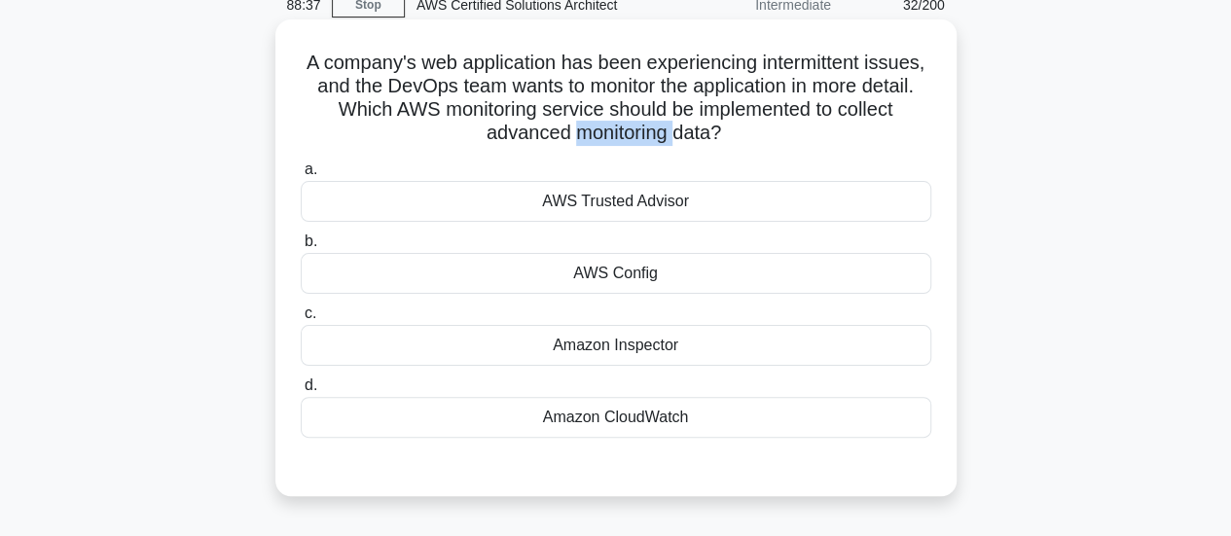
scroll to position [117, 0]
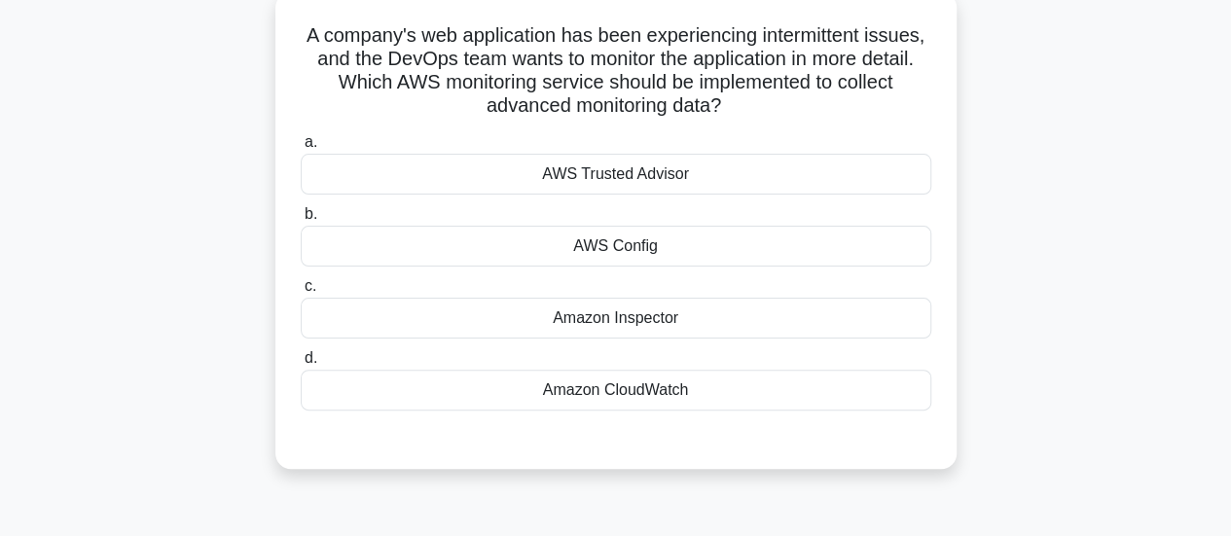
click at [621, 381] on div "Amazon CloudWatch" at bounding box center [616, 390] width 631 height 41
click at [301, 365] on input "d. Amazon CloudWatch" at bounding box center [301, 358] width 0 height 13
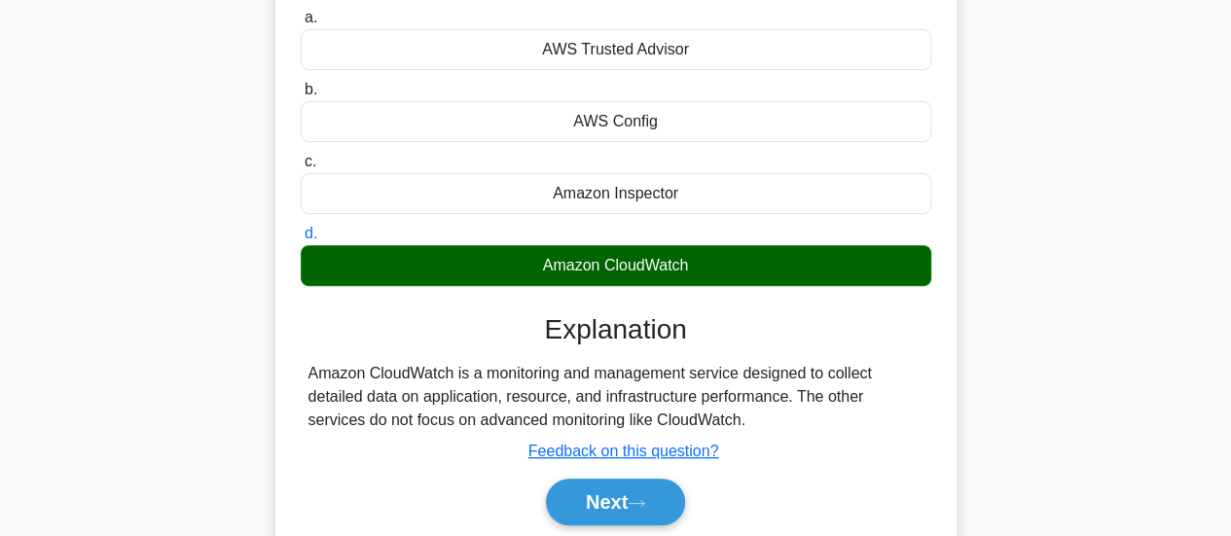
scroll to position [253, 0]
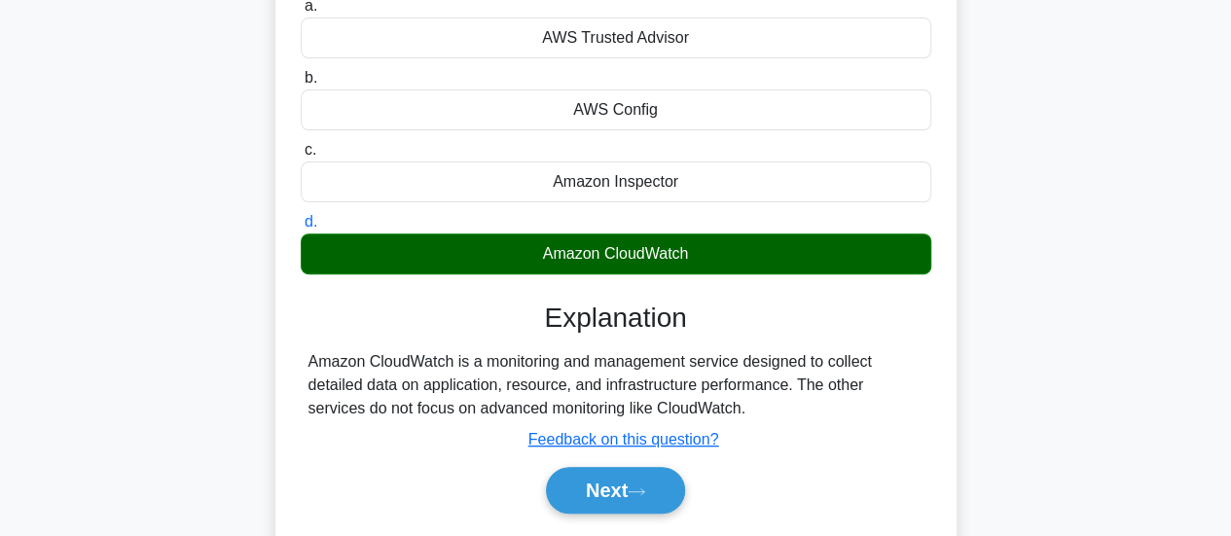
click at [641, 367] on div "Amazon CloudWatch is a monitoring and management service designed to collect de…" at bounding box center [616, 385] width 615 height 70
click at [713, 386] on div "Amazon CloudWatch is a monitoring and management service designed to collect de…" at bounding box center [616, 385] width 615 height 70
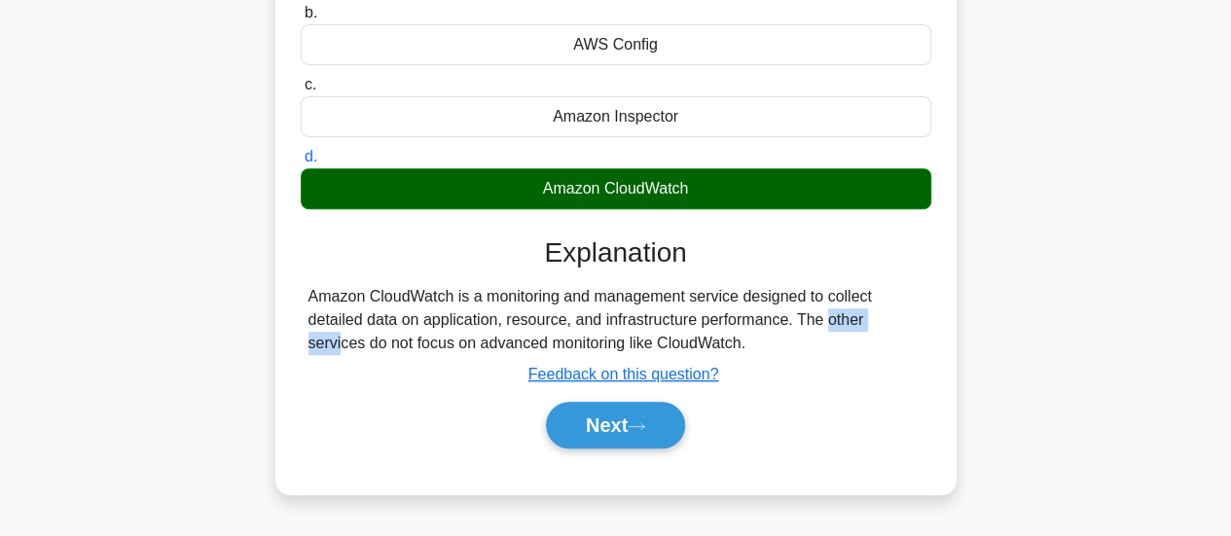
scroll to position [322, 0]
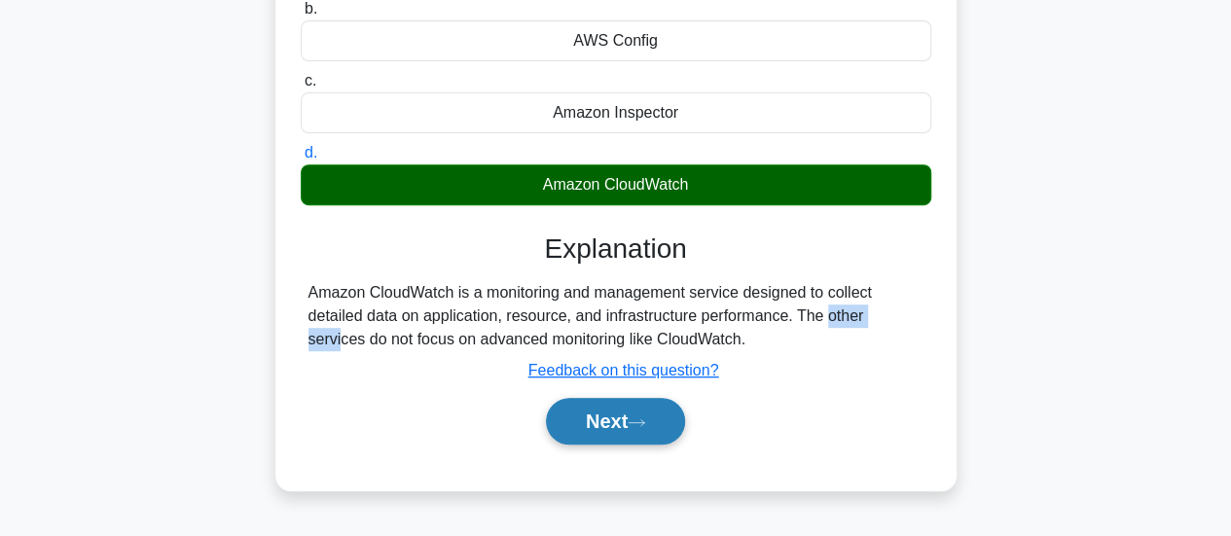
click at [616, 441] on button "Next" at bounding box center [615, 421] width 139 height 47
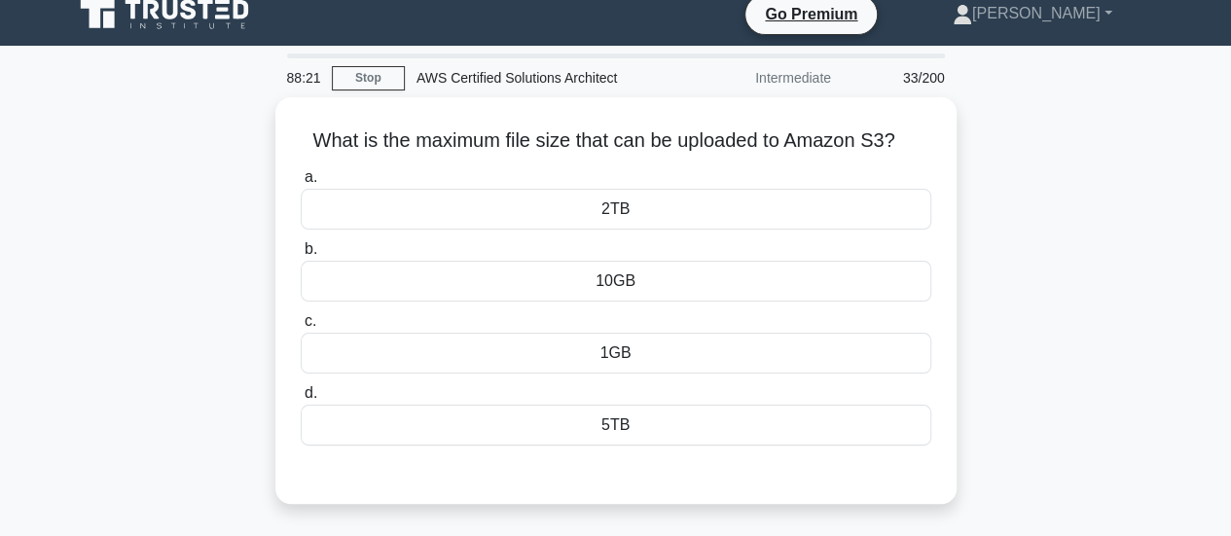
scroll to position [0, 0]
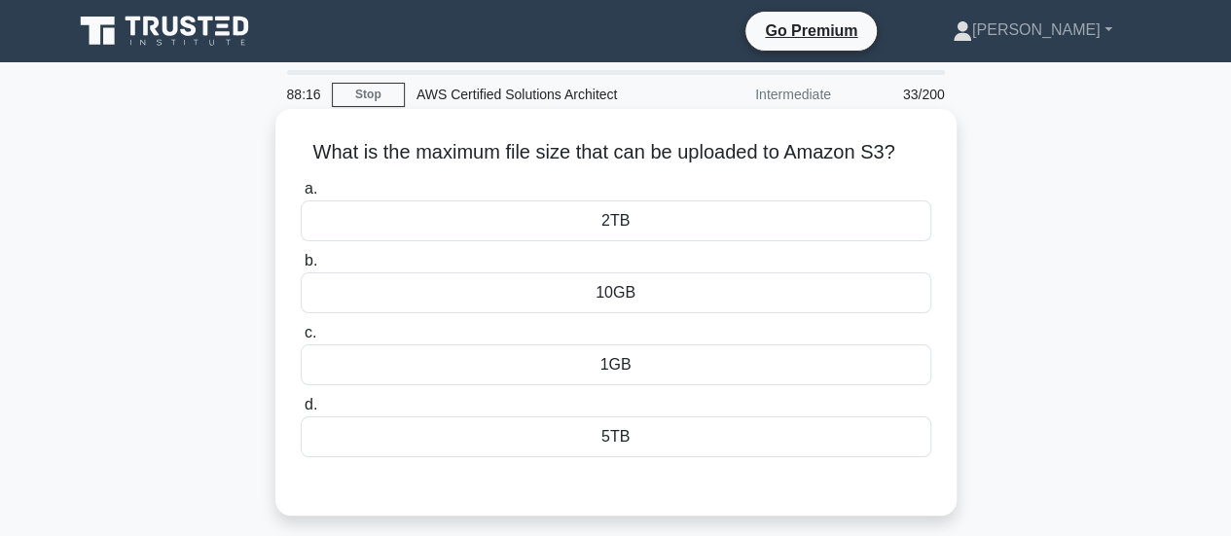
click at [622, 441] on div "5TB" at bounding box center [616, 437] width 631 height 41
click at [301, 412] on input "d. 5TB" at bounding box center [301, 405] width 0 height 13
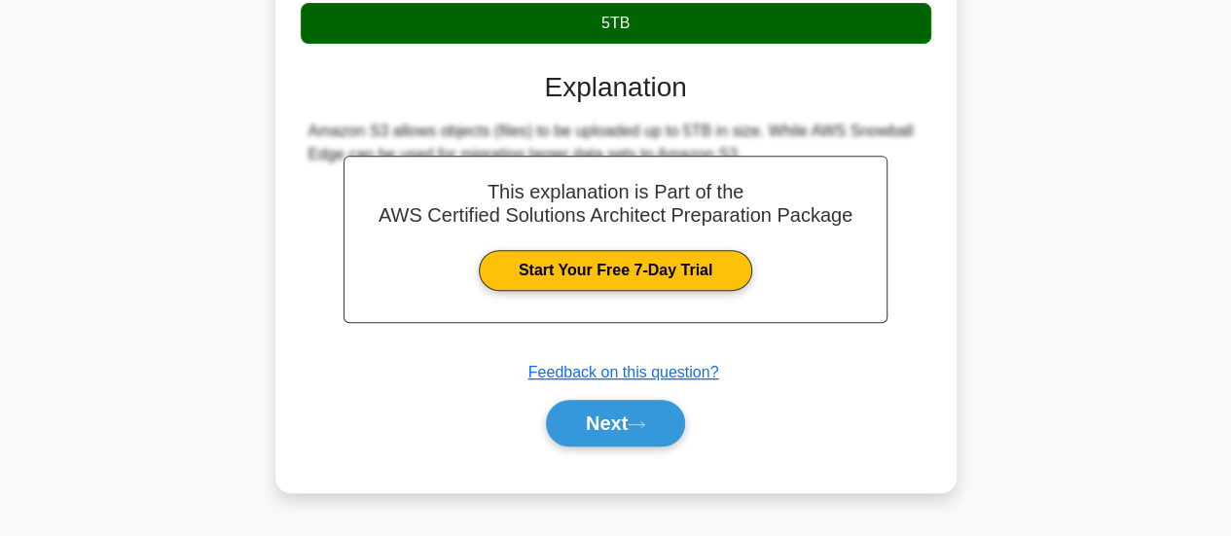
scroll to position [417, 0]
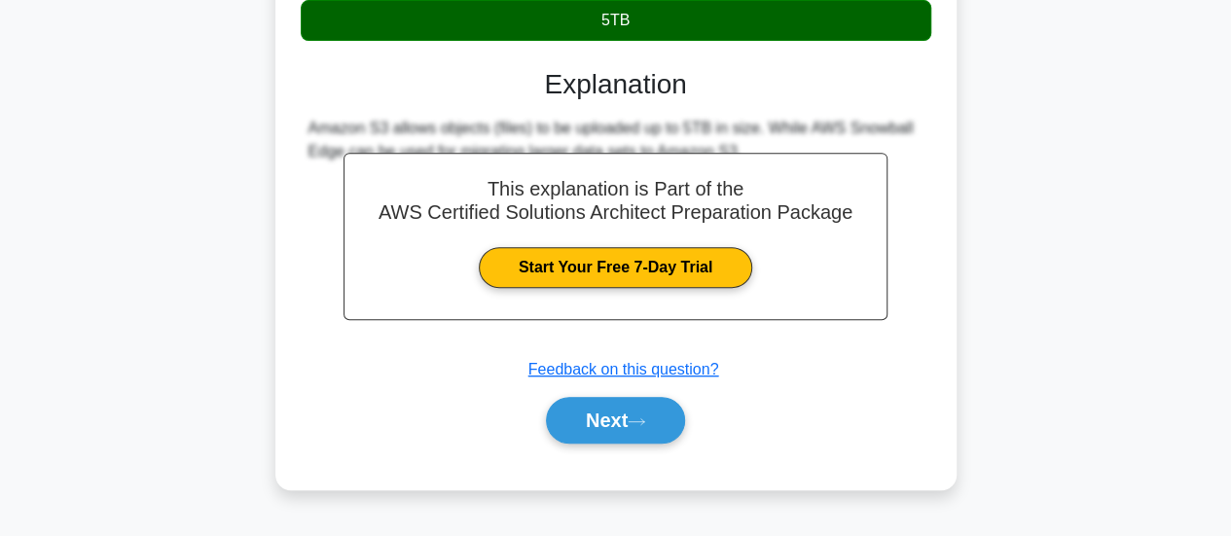
click at [622, 441] on button "Next" at bounding box center [615, 420] width 139 height 47
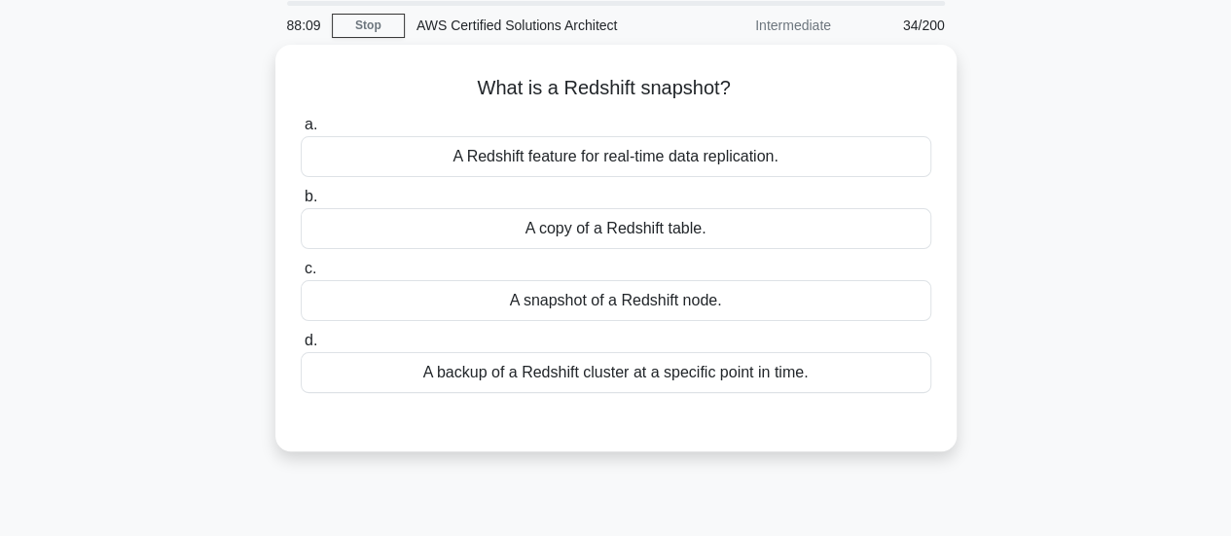
scroll to position [56, 0]
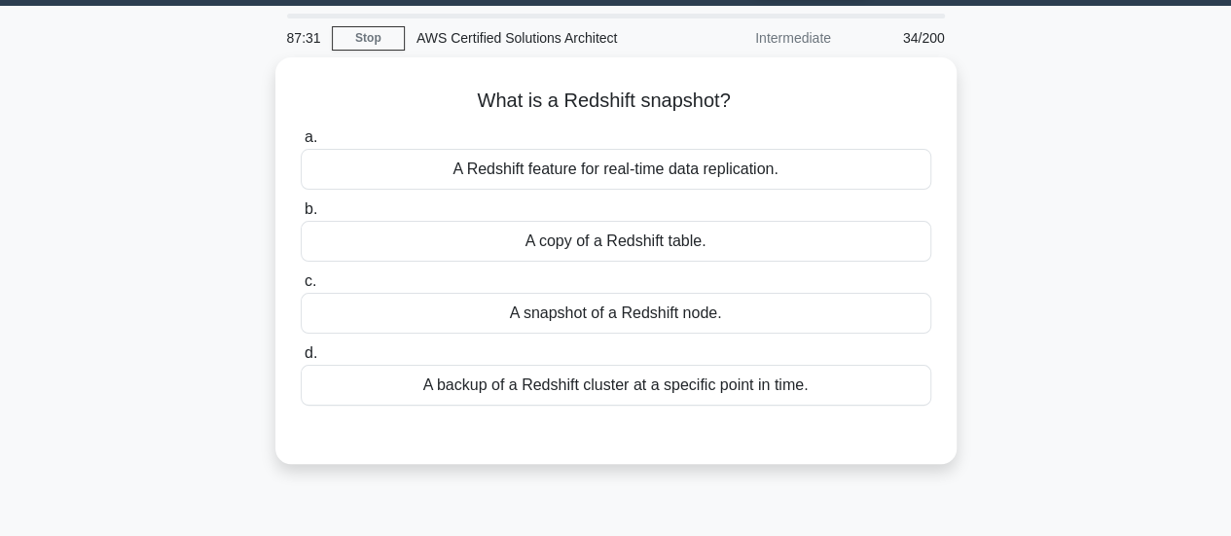
click at [882, 513] on div "87:31 Stop AWS Certified Solutions Architect Intermediate 34/200 What is a Reds…" at bounding box center [616, 500] width 1110 height 973
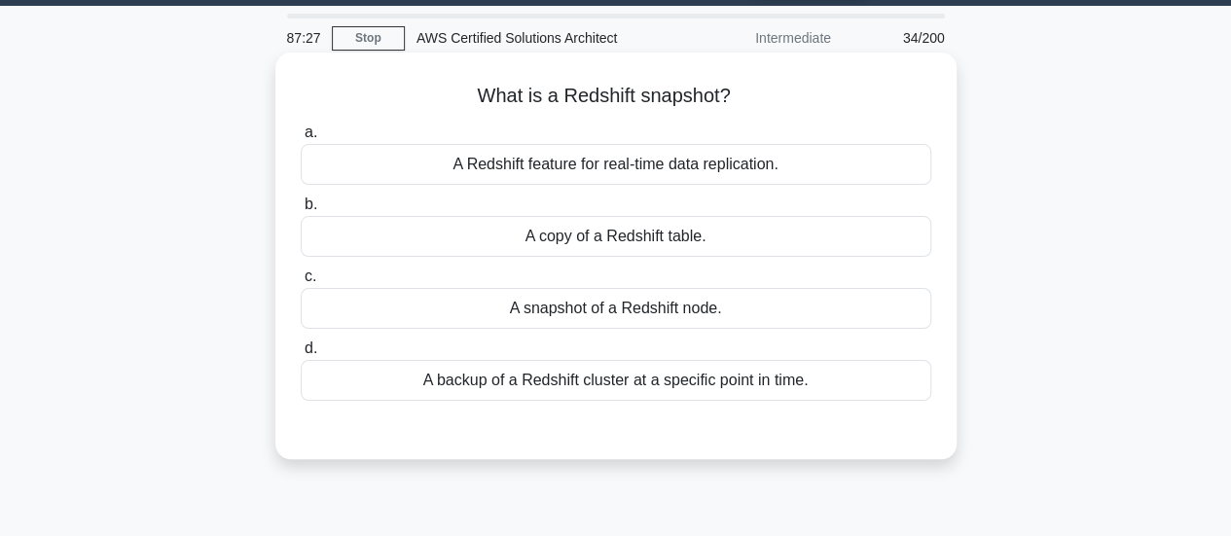
click at [818, 174] on div "A Redshift feature for real-time data replication." at bounding box center [616, 164] width 631 height 41
click at [301, 139] on input "a. A Redshift feature for real-time data replication." at bounding box center [301, 133] width 0 height 13
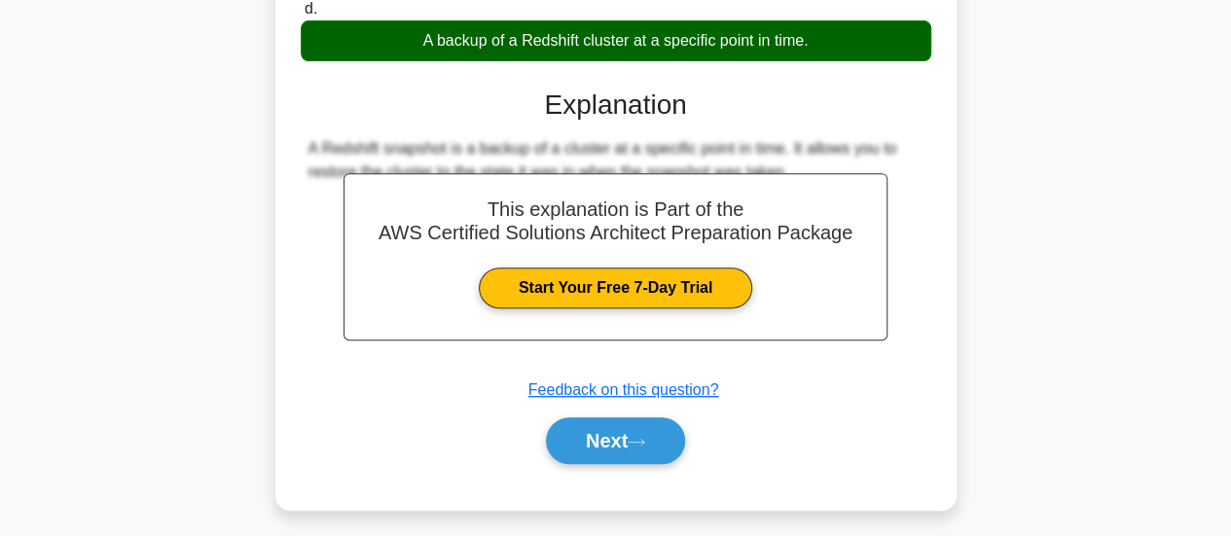
scroll to position [418, 0]
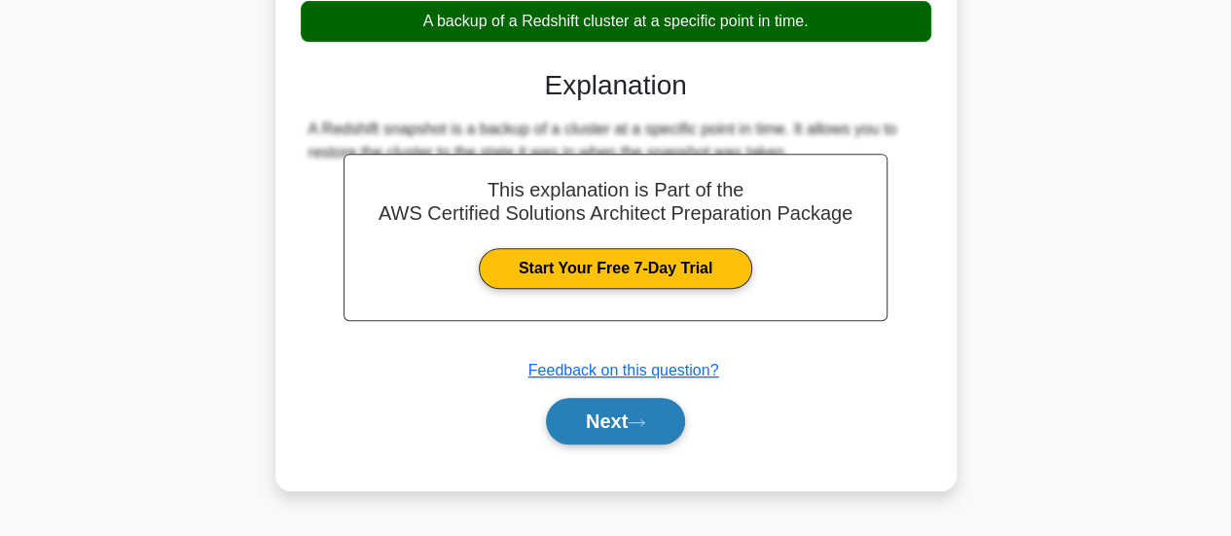
click at [645, 419] on icon at bounding box center [637, 423] width 18 height 11
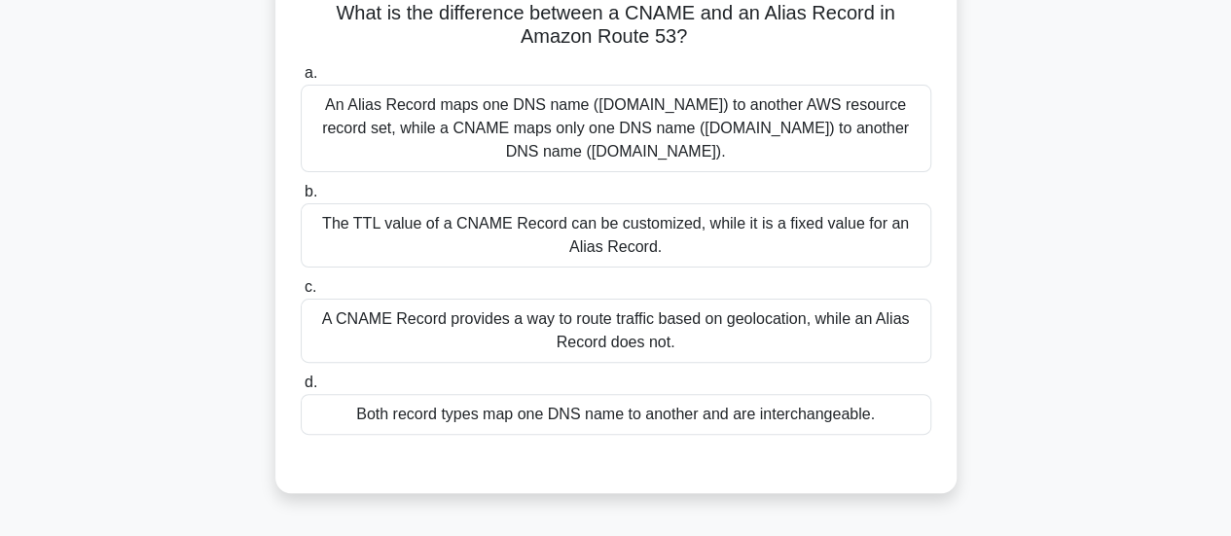
scroll to position [88, 0]
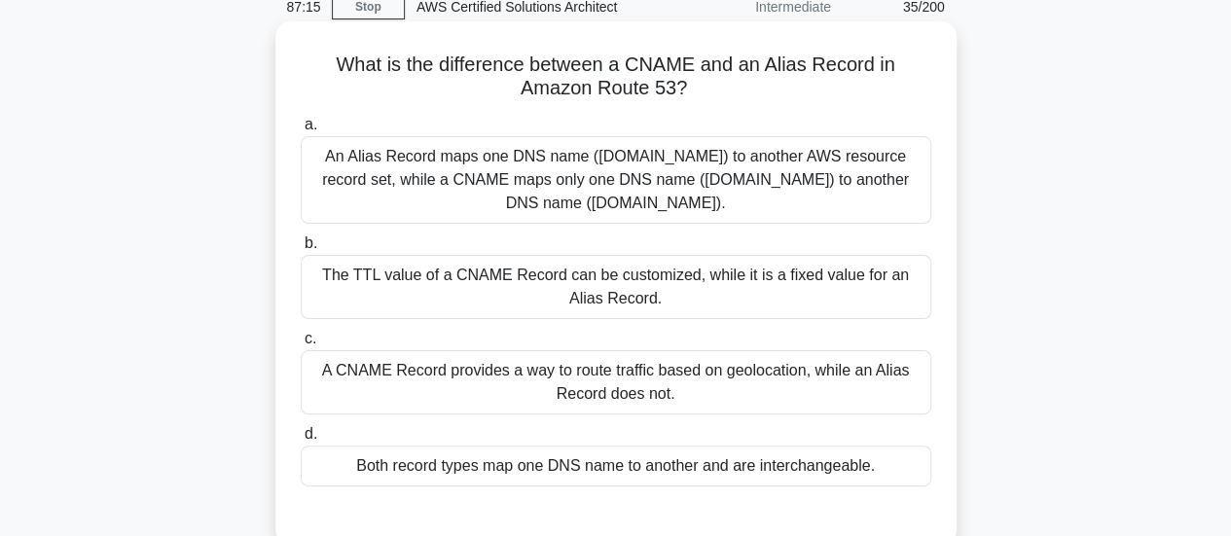
click at [667, 69] on h5 "What is the difference between a CNAME and an Alias Record in Amazon Route 53? …" at bounding box center [616, 77] width 635 height 49
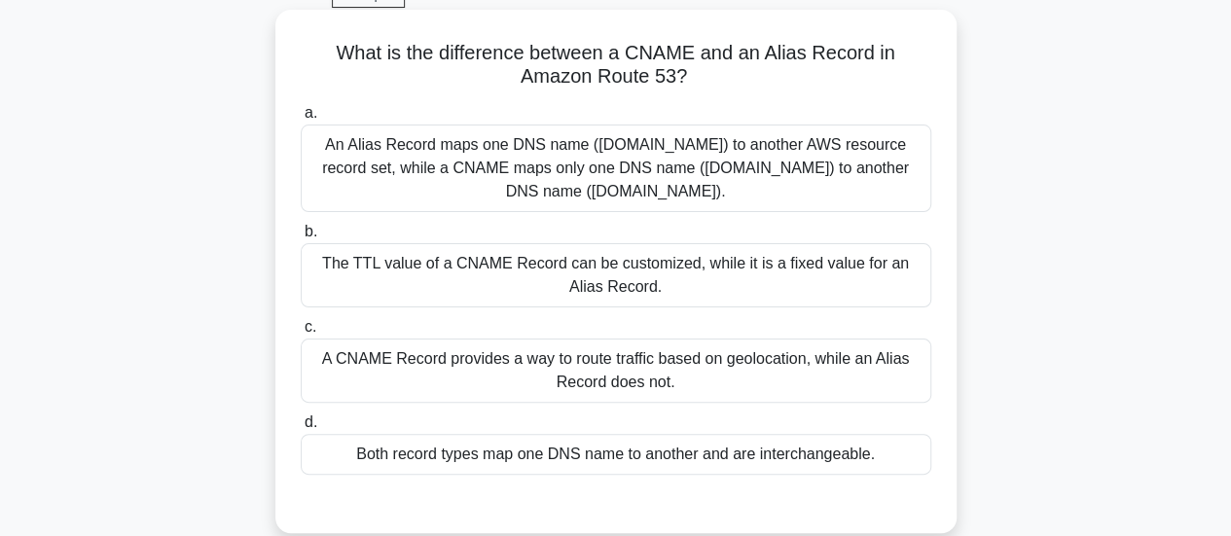
click at [646, 145] on div "An Alias Record maps one DNS name (example.com) to another AWS resource record …" at bounding box center [616, 169] width 631 height 88
click at [301, 120] on input "a. An Alias Record maps one DNS name (example.com) to another AWS resource reco…" at bounding box center [301, 113] width 0 height 13
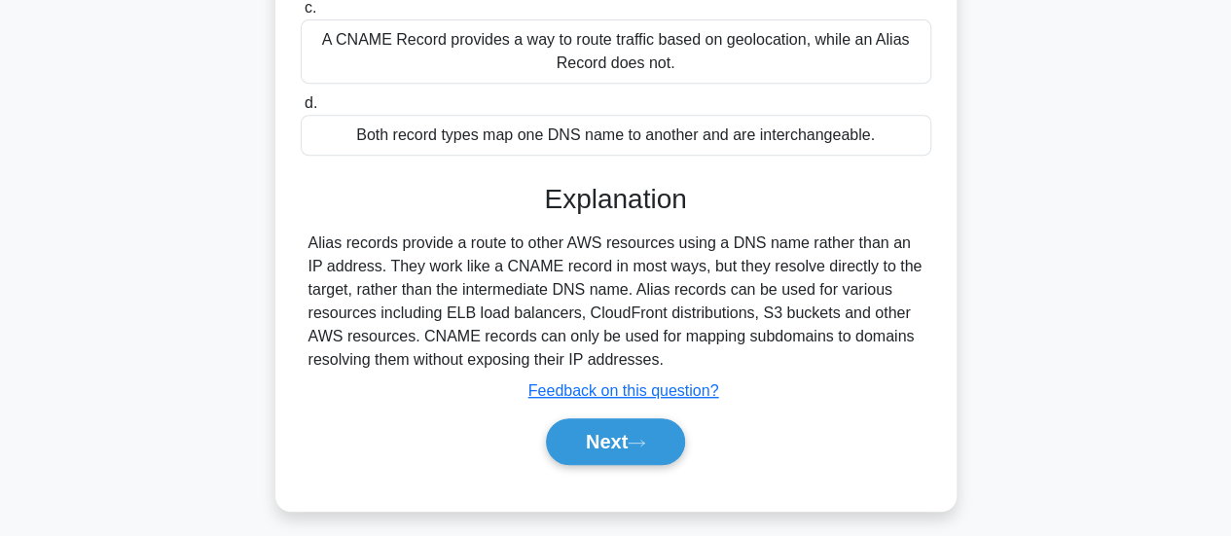
scroll to position [428, 0]
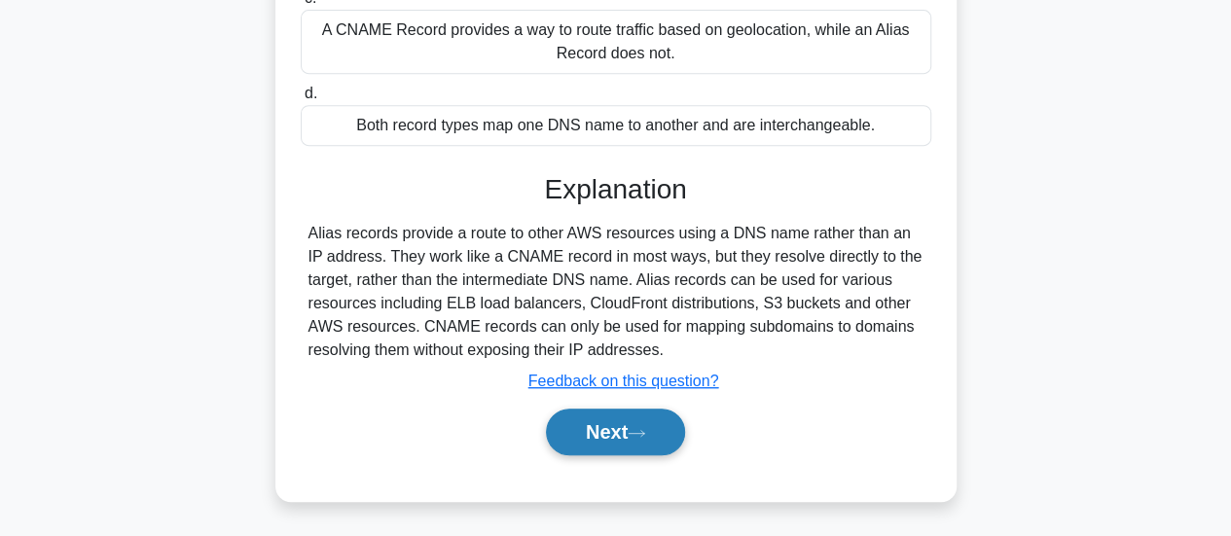
click at [604, 420] on button "Next" at bounding box center [615, 432] width 139 height 47
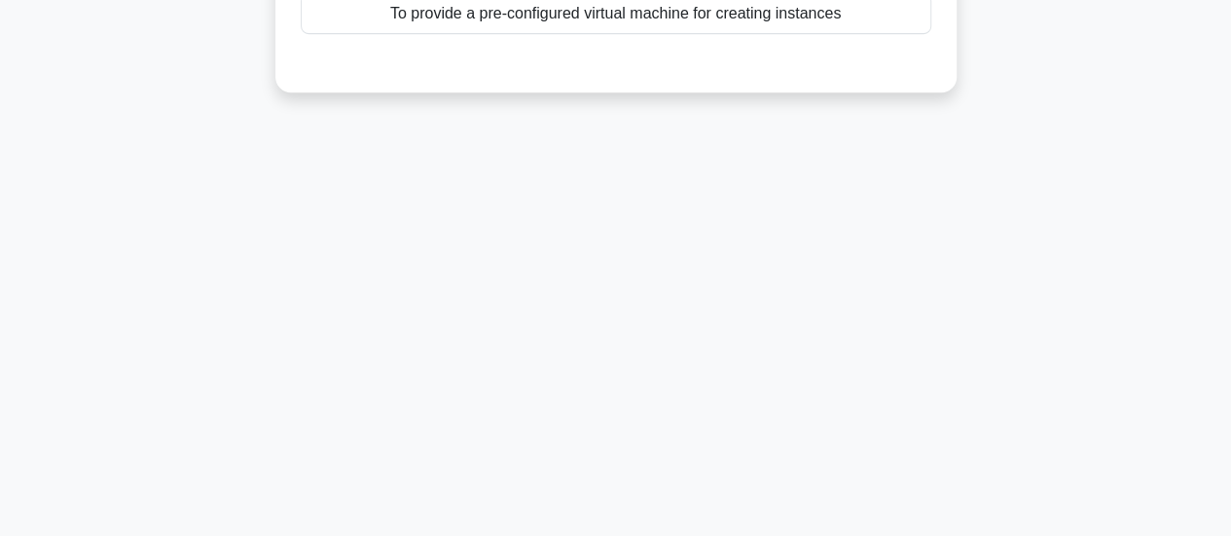
scroll to position [0, 0]
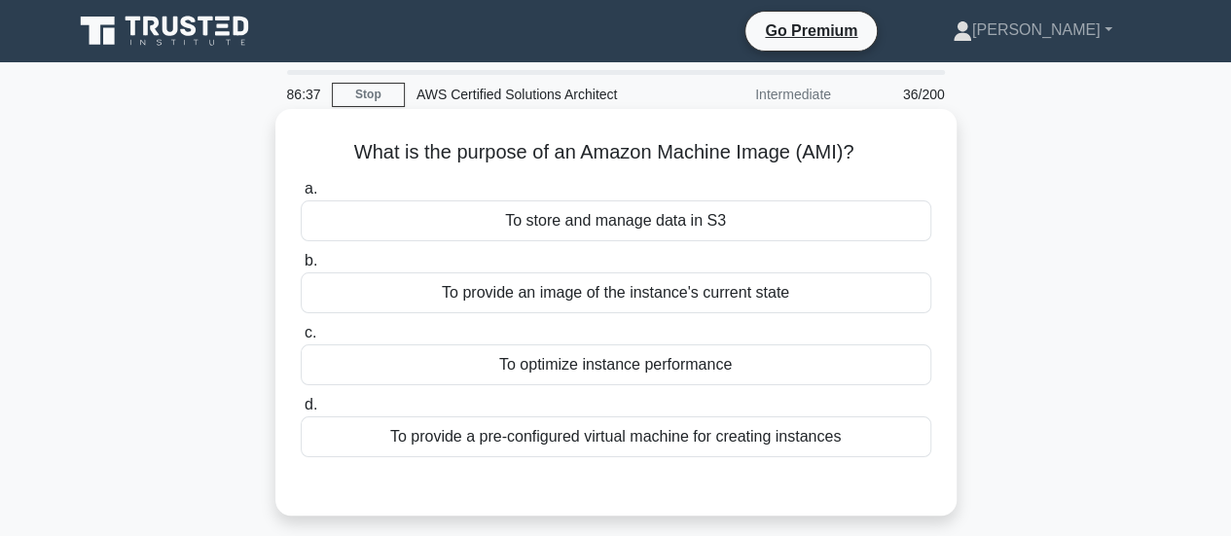
click at [660, 447] on div "To provide a pre-configured virtual machine for creating instances" at bounding box center [616, 437] width 631 height 41
click at [301, 412] on input "d. To provide a pre-configured virtual machine for creating instances" at bounding box center [301, 405] width 0 height 13
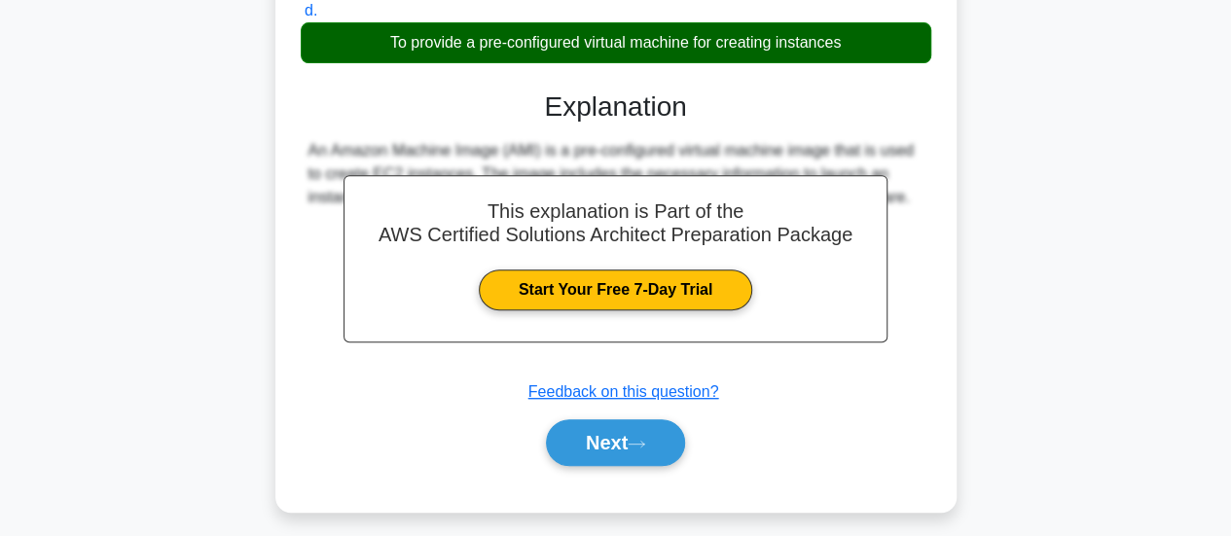
scroll to position [396, 0]
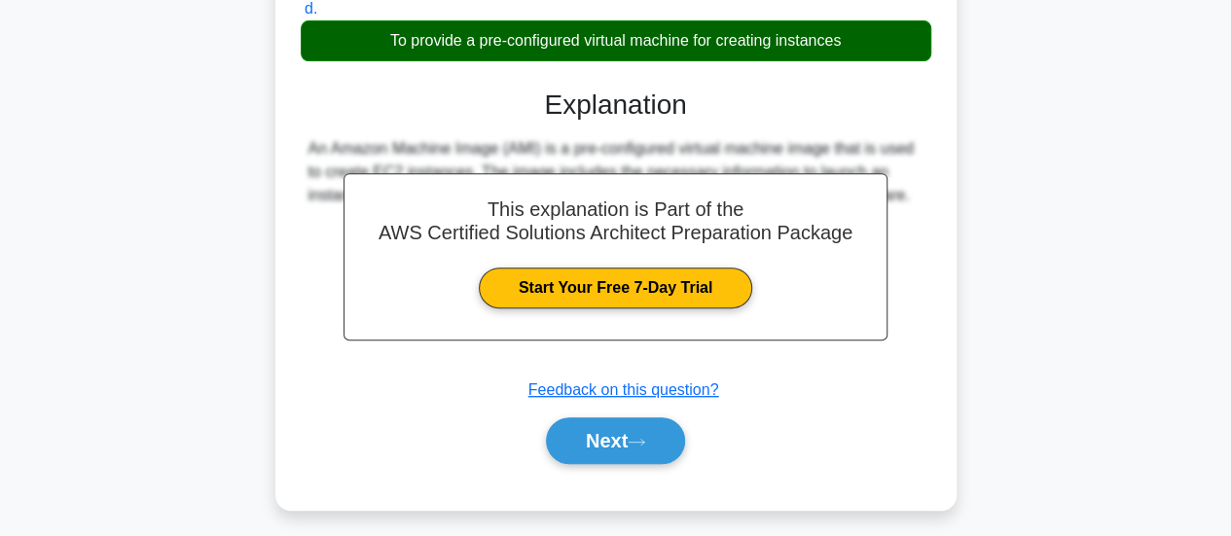
click at [660, 447] on button "Next" at bounding box center [615, 441] width 139 height 47
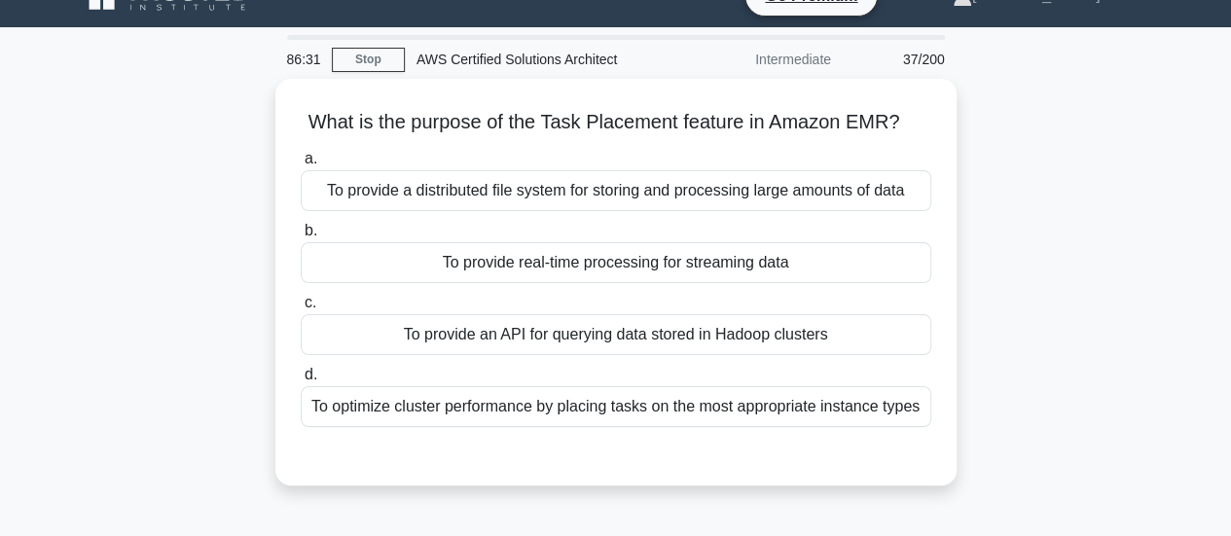
scroll to position [34, 0]
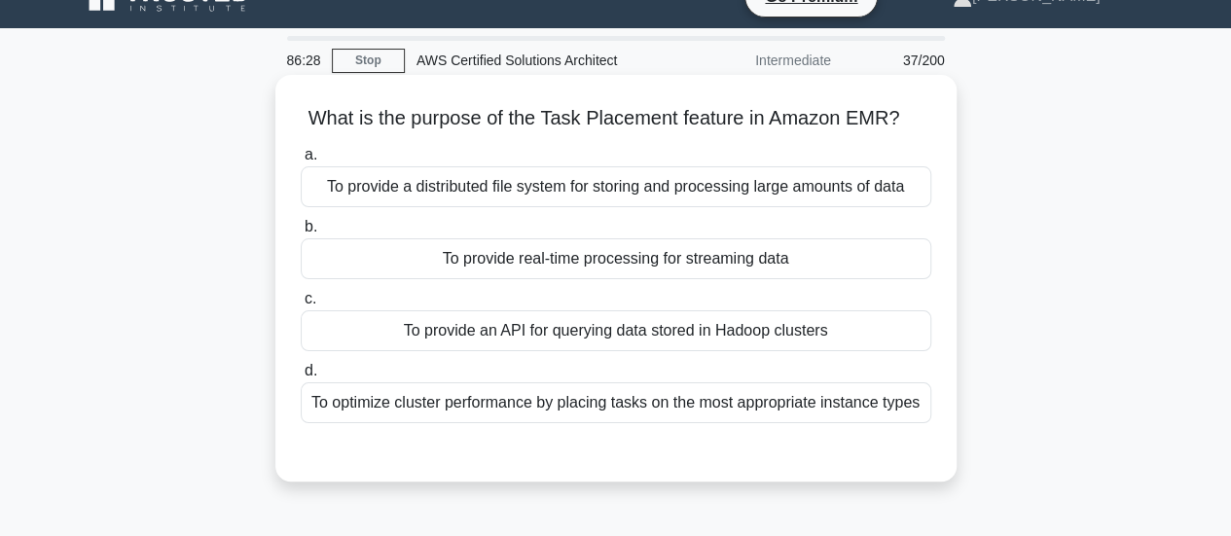
click at [737, 120] on h5 "What is the purpose of the Task Placement feature in Amazon EMR? .spinner_0XTQ{…" at bounding box center [616, 118] width 635 height 25
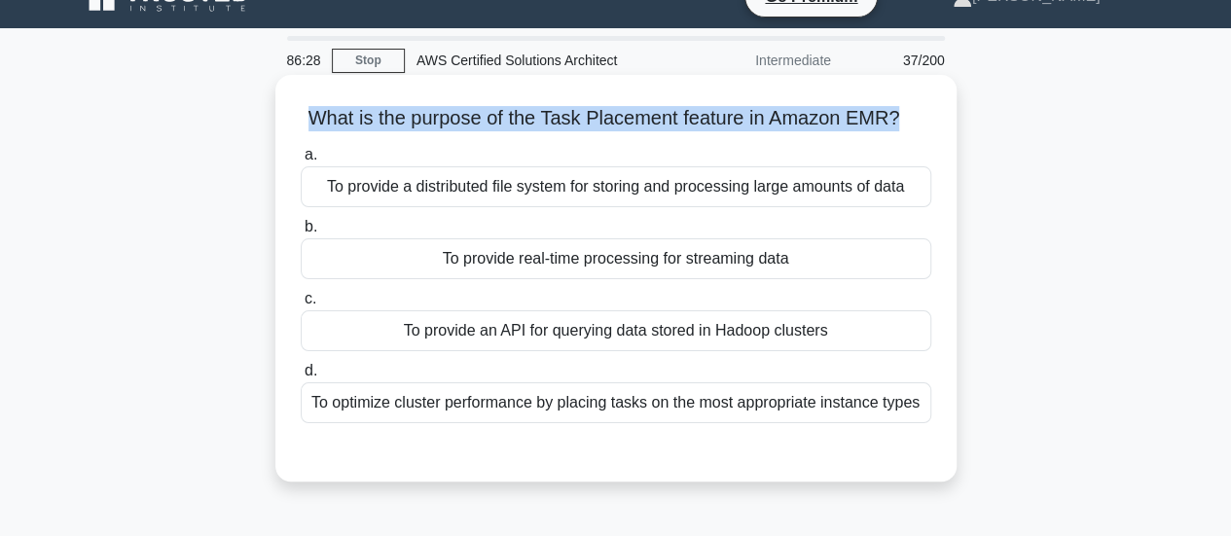
click at [737, 120] on h5 "What is the purpose of the Task Placement feature in Amazon EMR? .spinner_0XTQ{…" at bounding box center [616, 118] width 635 height 25
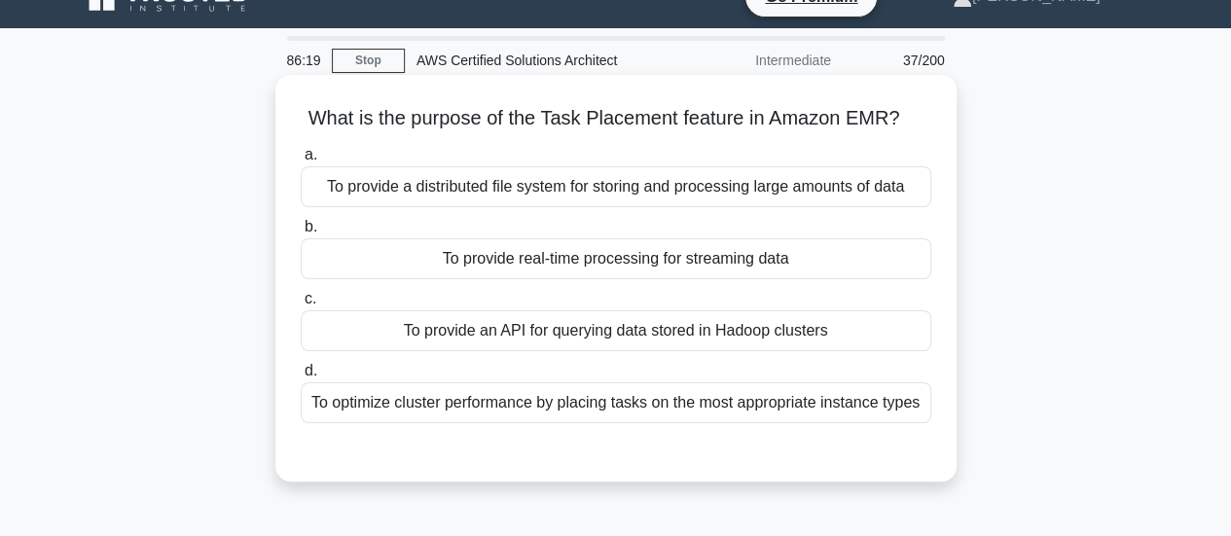
click at [643, 182] on div "To provide a distributed file system for storing and processing large amounts o…" at bounding box center [616, 186] width 631 height 41
click at [301, 162] on input "a. To provide a distributed file system for storing and processing large amount…" at bounding box center [301, 155] width 0 height 13
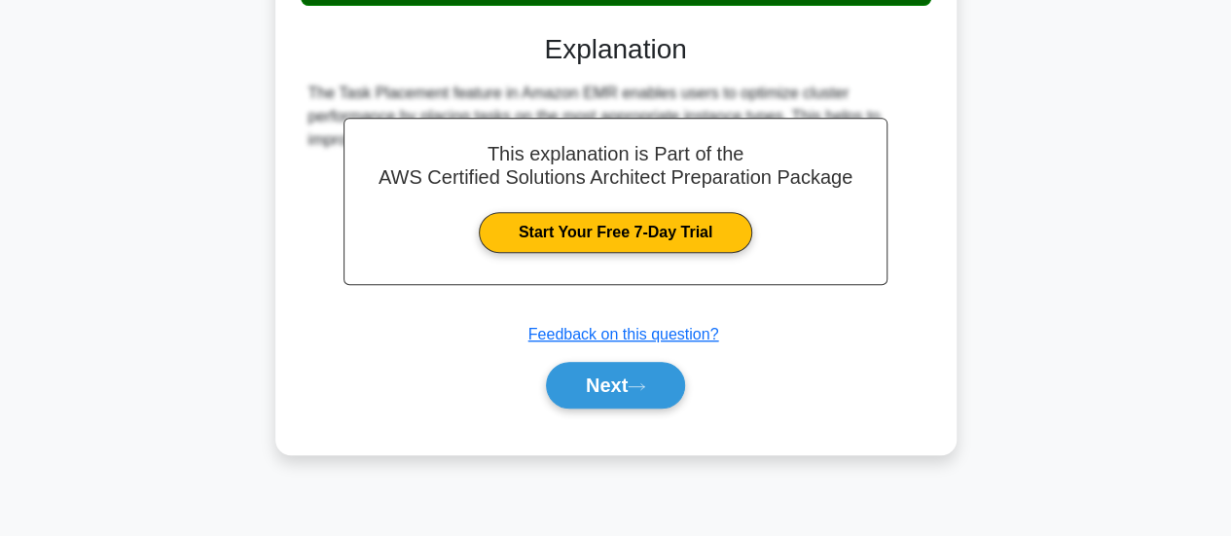
scroll to position [455, 0]
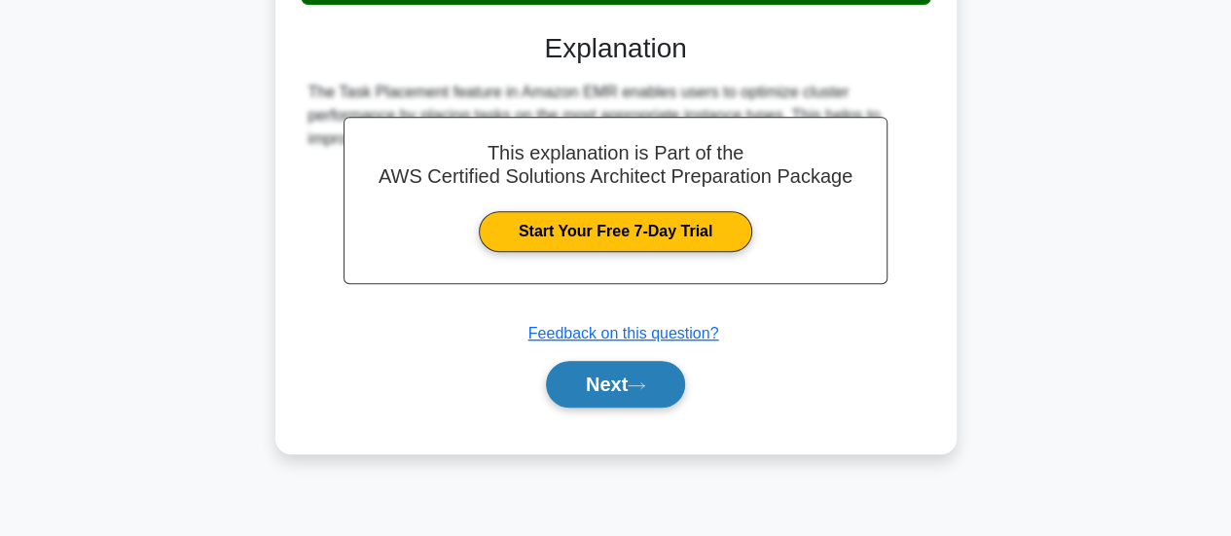
click at [605, 398] on button "Next" at bounding box center [615, 384] width 139 height 47
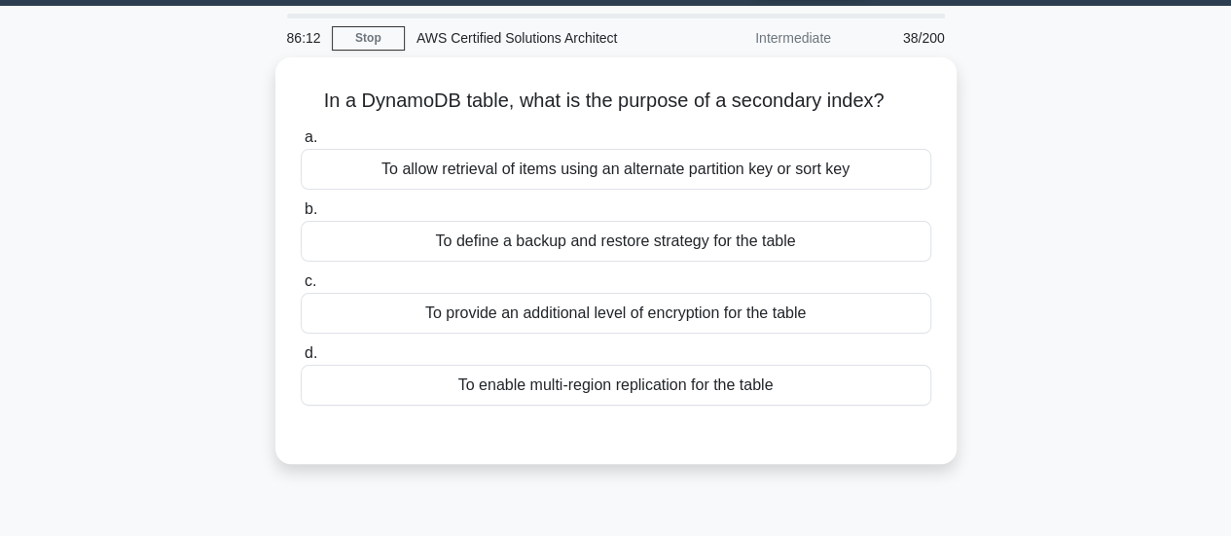
scroll to position [49, 0]
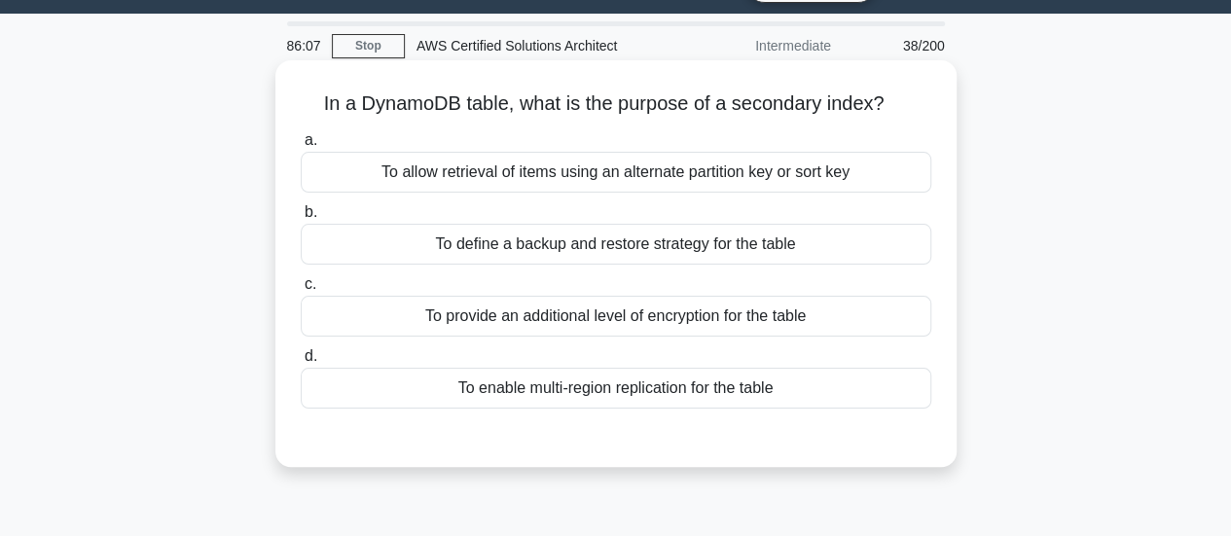
click at [646, 256] on div "To define a backup and restore strategy for the table" at bounding box center [616, 244] width 631 height 41
click at [301, 219] on input "b. To define a backup and restore strategy for the table" at bounding box center [301, 212] width 0 height 13
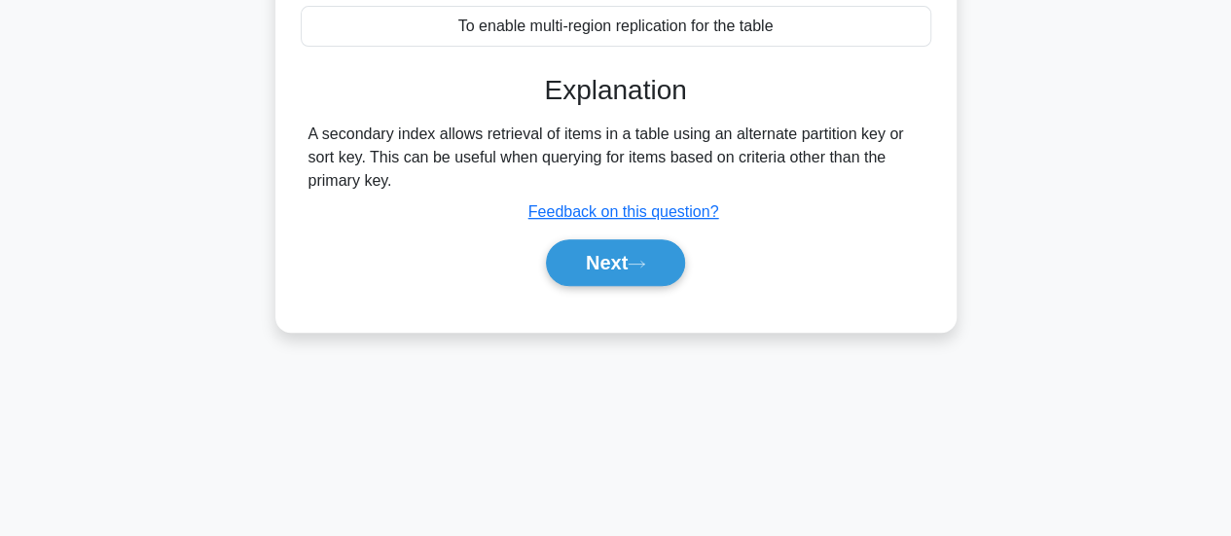
scroll to position [411, 0]
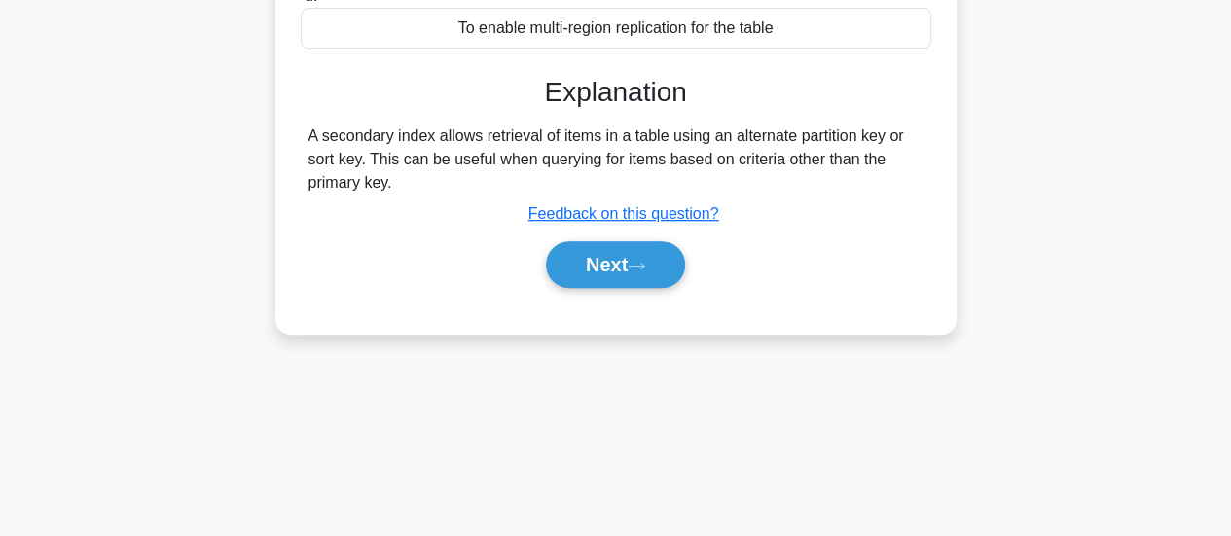
click at [592, 133] on div "A secondary index allows retrieval of items in a table using an alternate parti…" at bounding box center [616, 160] width 615 height 70
click at [836, 137] on div "A secondary index allows retrieval of items in a table using an alternate parti…" at bounding box center [616, 160] width 615 height 70
click at [600, 279] on button "Next" at bounding box center [615, 264] width 139 height 47
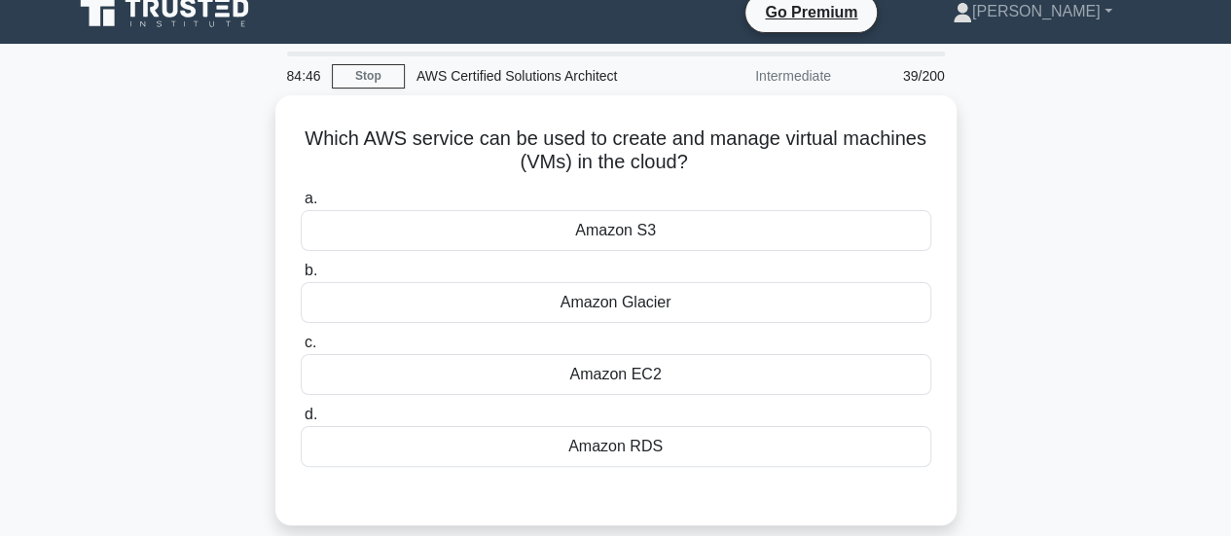
scroll to position [19, 0]
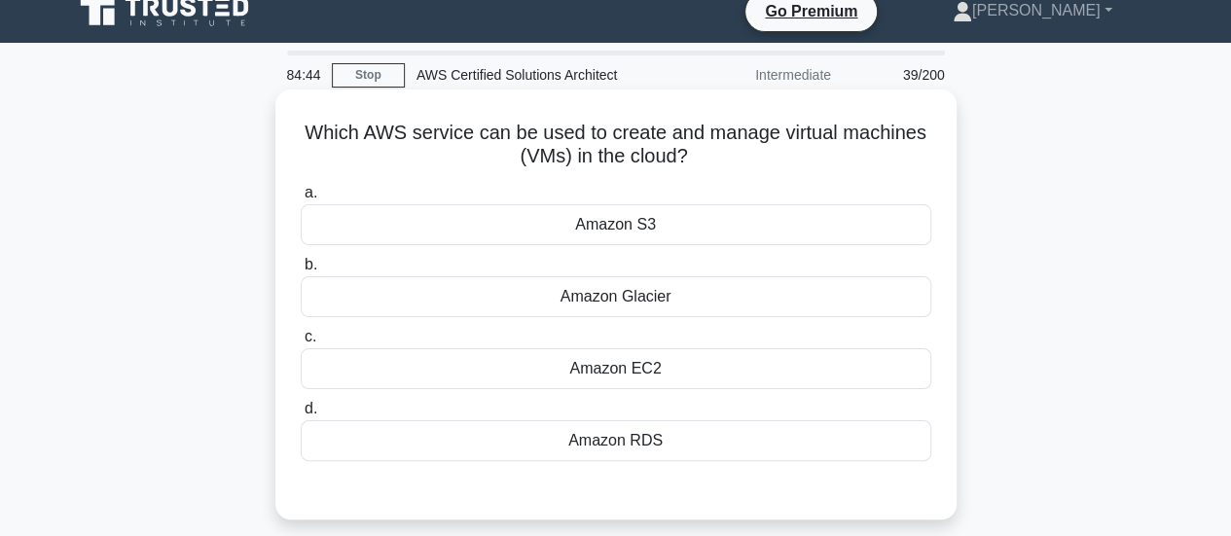
click at [646, 134] on h5 "Which AWS service can be used to create and manage virtual machines (VMs) in th…" at bounding box center [616, 145] width 635 height 49
click at [849, 131] on h5 "Which AWS service can be used to create and manage virtual machines (VMs) in th…" at bounding box center [616, 145] width 635 height 49
click at [652, 365] on div "Amazon EC2" at bounding box center [616, 369] width 631 height 41
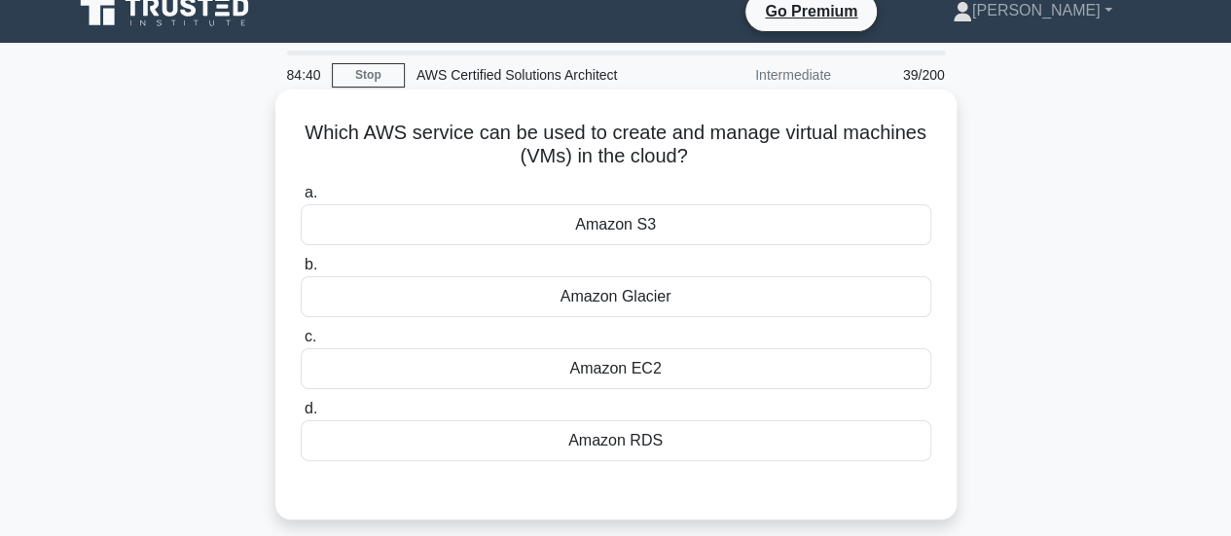
click at [301, 344] on input "c. Amazon EC2" at bounding box center [301, 337] width 0 height 13
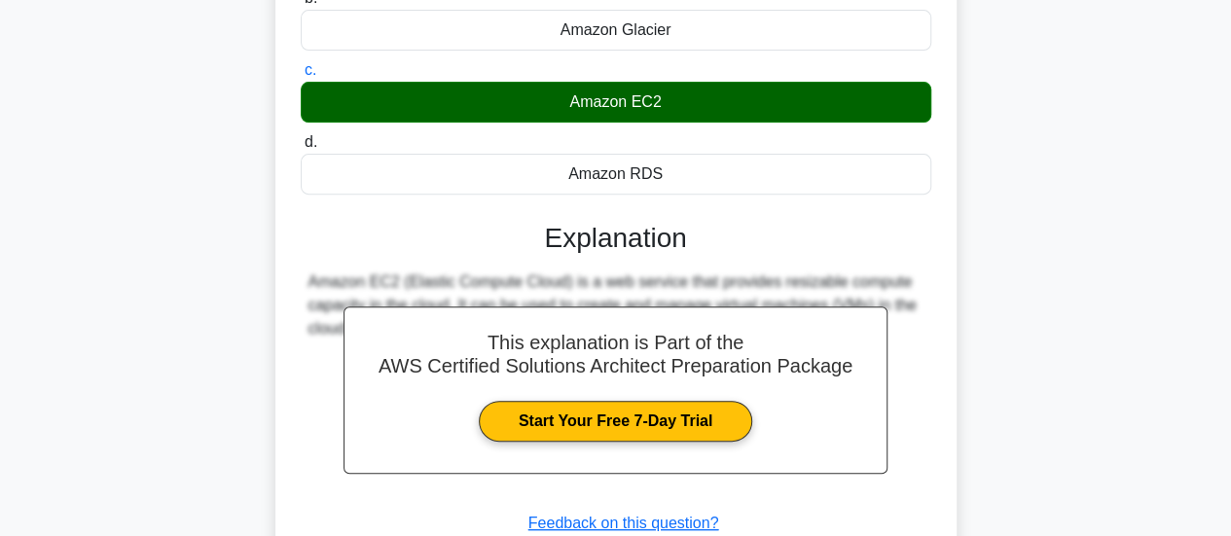
scroll to position [515, 0]
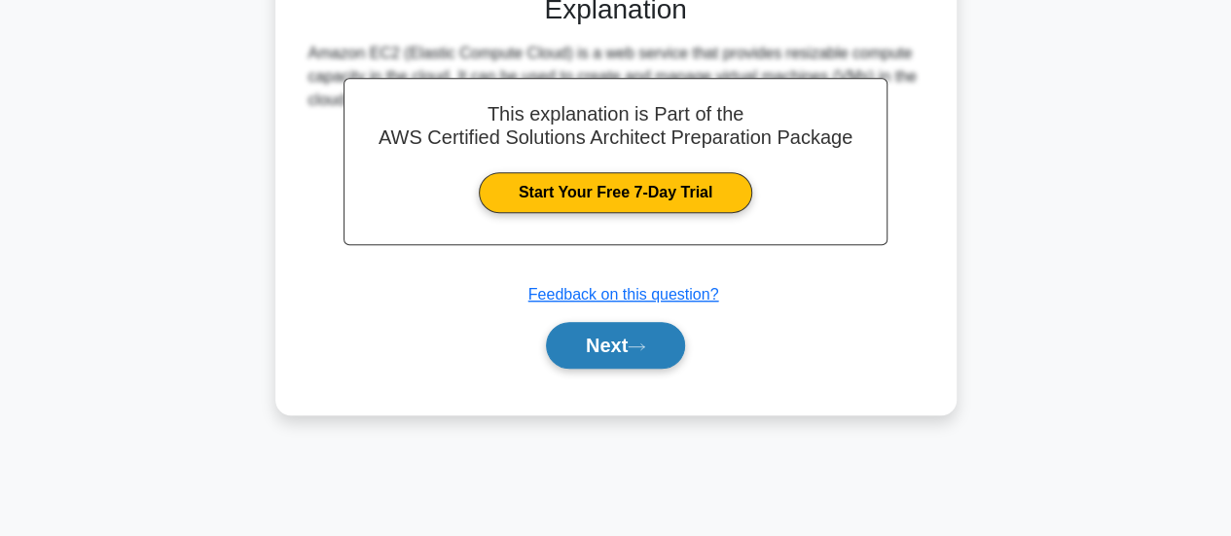
click at [654, 356] on button "Next" at bounding box center [615, 345] width 139 height 47
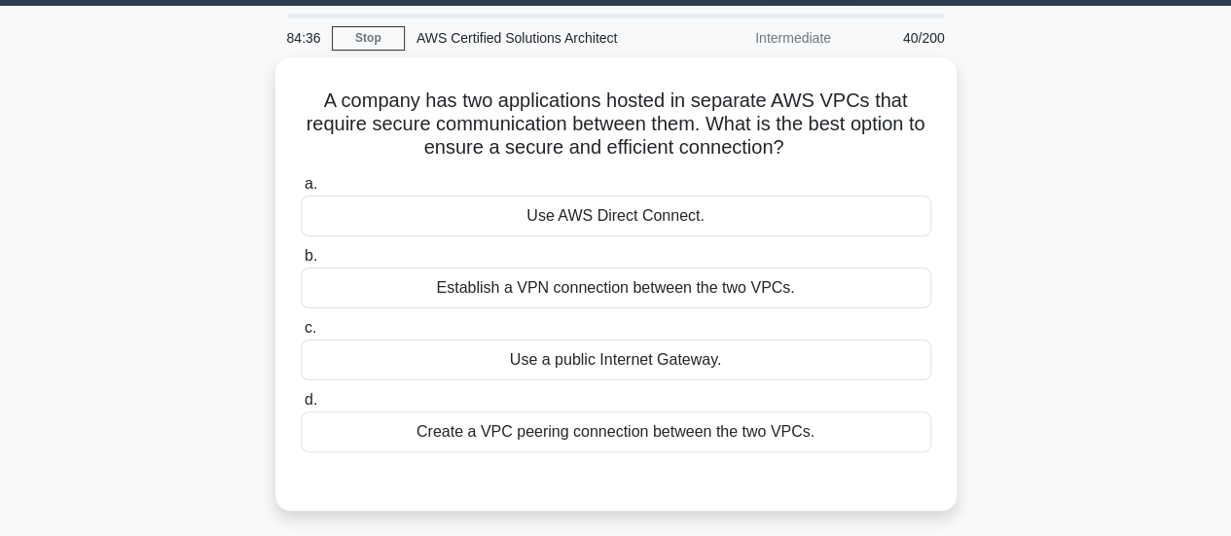
scroll to position [55, 0]
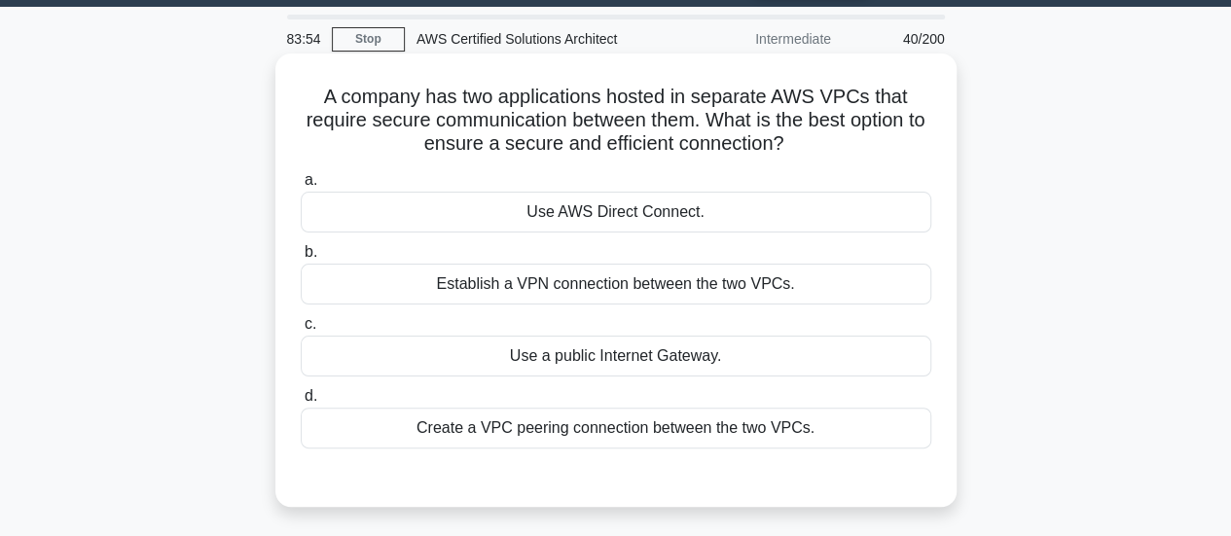
click at [734, 274] on div "Establish a VPN connection between the two VPCs." at bounding box center [616, 284] width 631 height 41
click at [301, 259] on input "b. Establish a VPN connection between the two VPCs." at bounding box center [301, 252] width 0 height 13
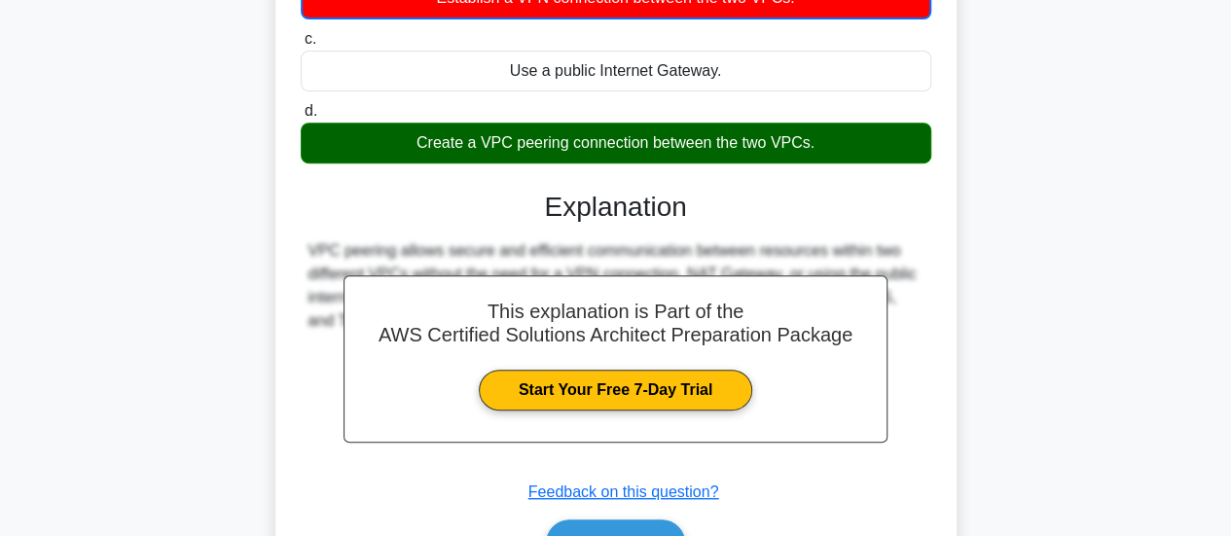
scroll to position [502, 0]
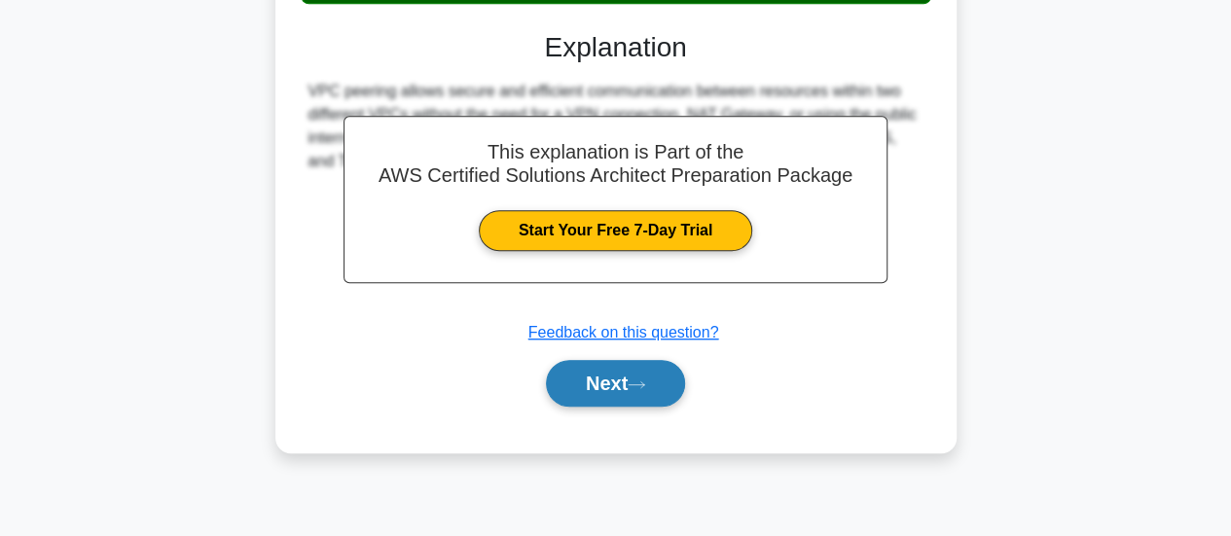
click at [638, 365] on button "Next" at bounding box center [615, 383] width 139 height 47
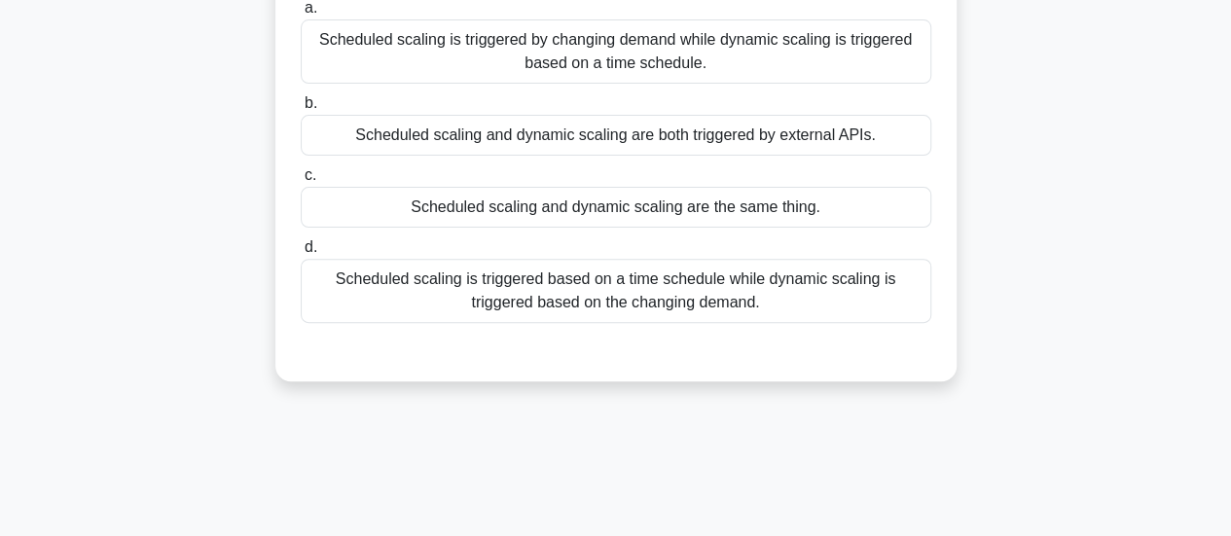
scroll to position [0, 0]
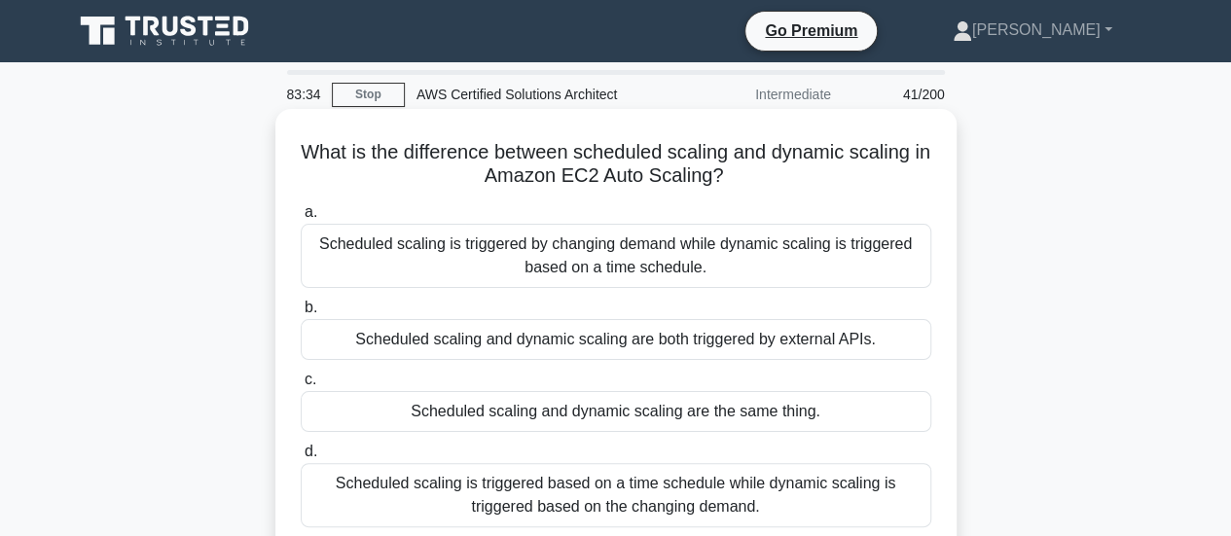
click at [593, 169] on h5 "What is the difference between scheduled scaling and dynamic scaling in Amazon …" at bounding box center [616, 164] width 635 height 49
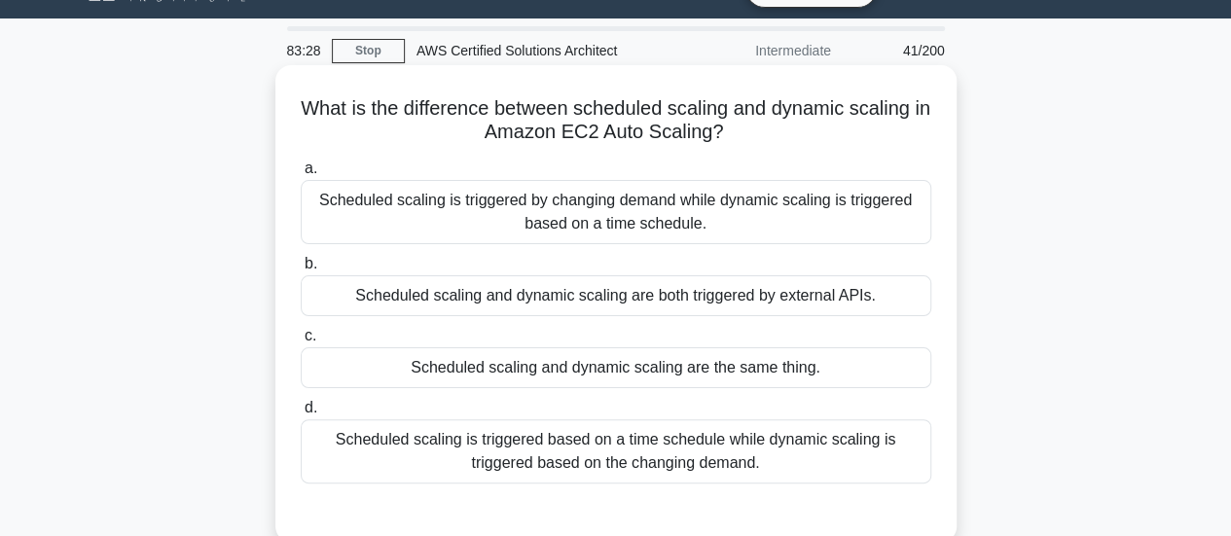
click at [676, 453] on div "Scheduled scaling is triggered based on a time schedule while dynamic scaling i…" at bounding box center [616, 452] width 631 height 64
click at [301, 415] on input "d. Scheduled scaling is triggered based on a time schedule while dynamic scalin…" at bounding box center [301, 408] width 0 height 13
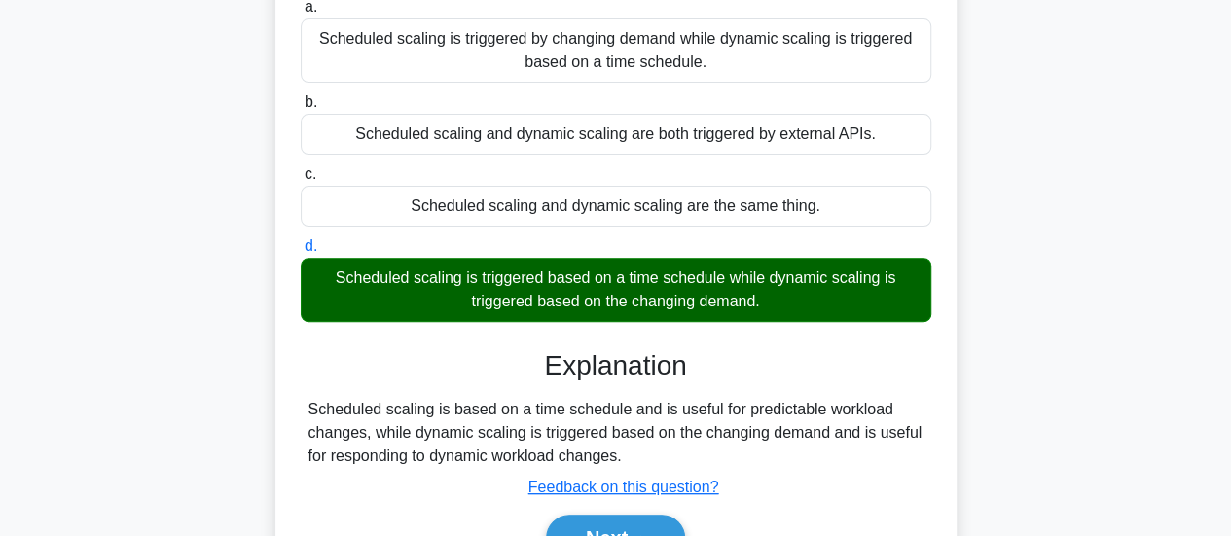
scroll to position [515, 0]
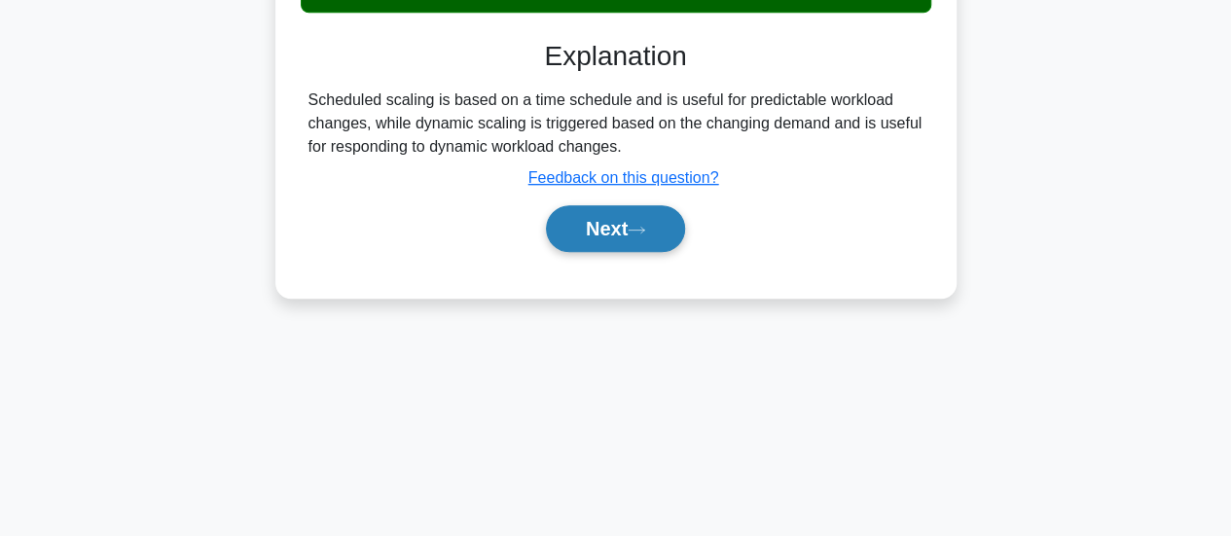
click at [639, 228] on icon at bounding box center [637, 230] width 16 height 6
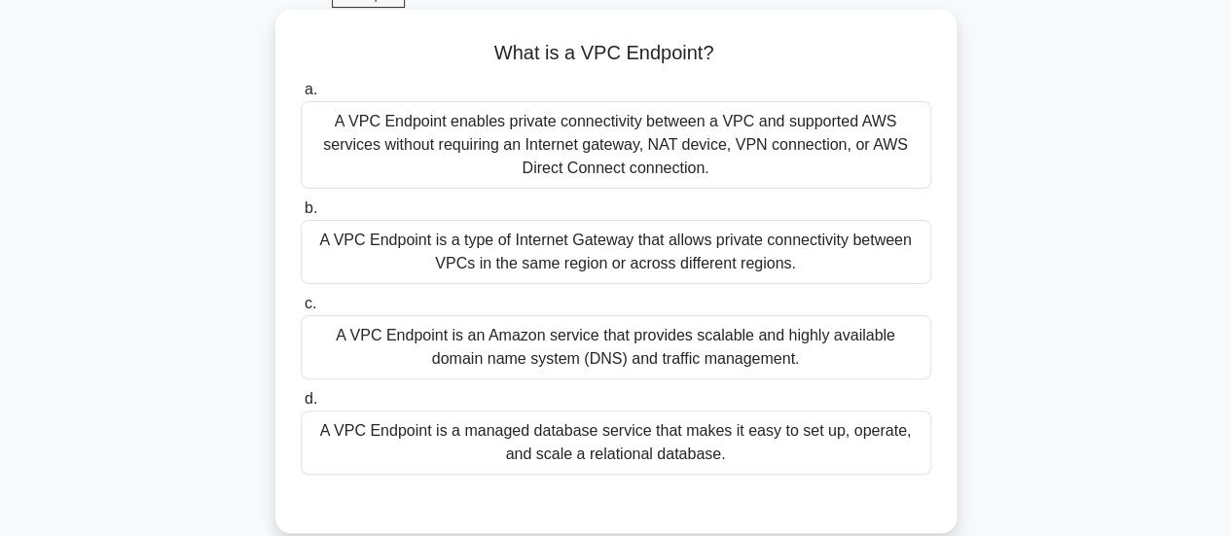
scroll to position [100, 0]
click at [753, 152] on div "A VPC Endpoint enables private connectivity between a VPC and supported AWS ser…" at bounding box center [616, 144] width 631 height 88
click at [301, 95] on input "a. A VPC Endpoint enables private connectivity between a VPC and supported AWS …" at bounding box center [301, 89] width 0 height 13
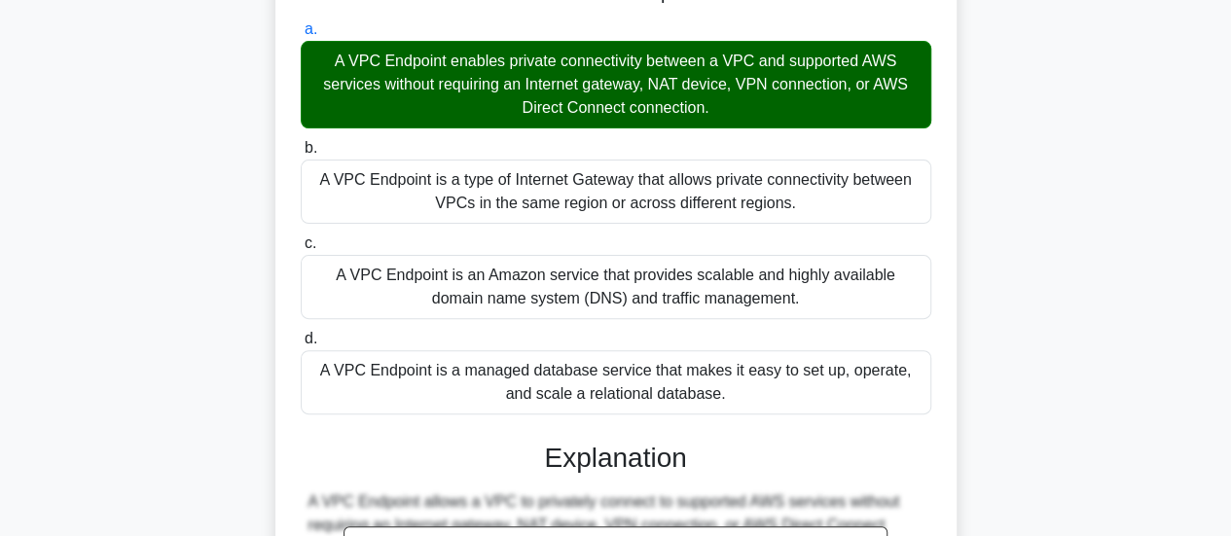
scroll to position [161, 0]
